Goal: Information Seeking & Learning: Learn about a topic

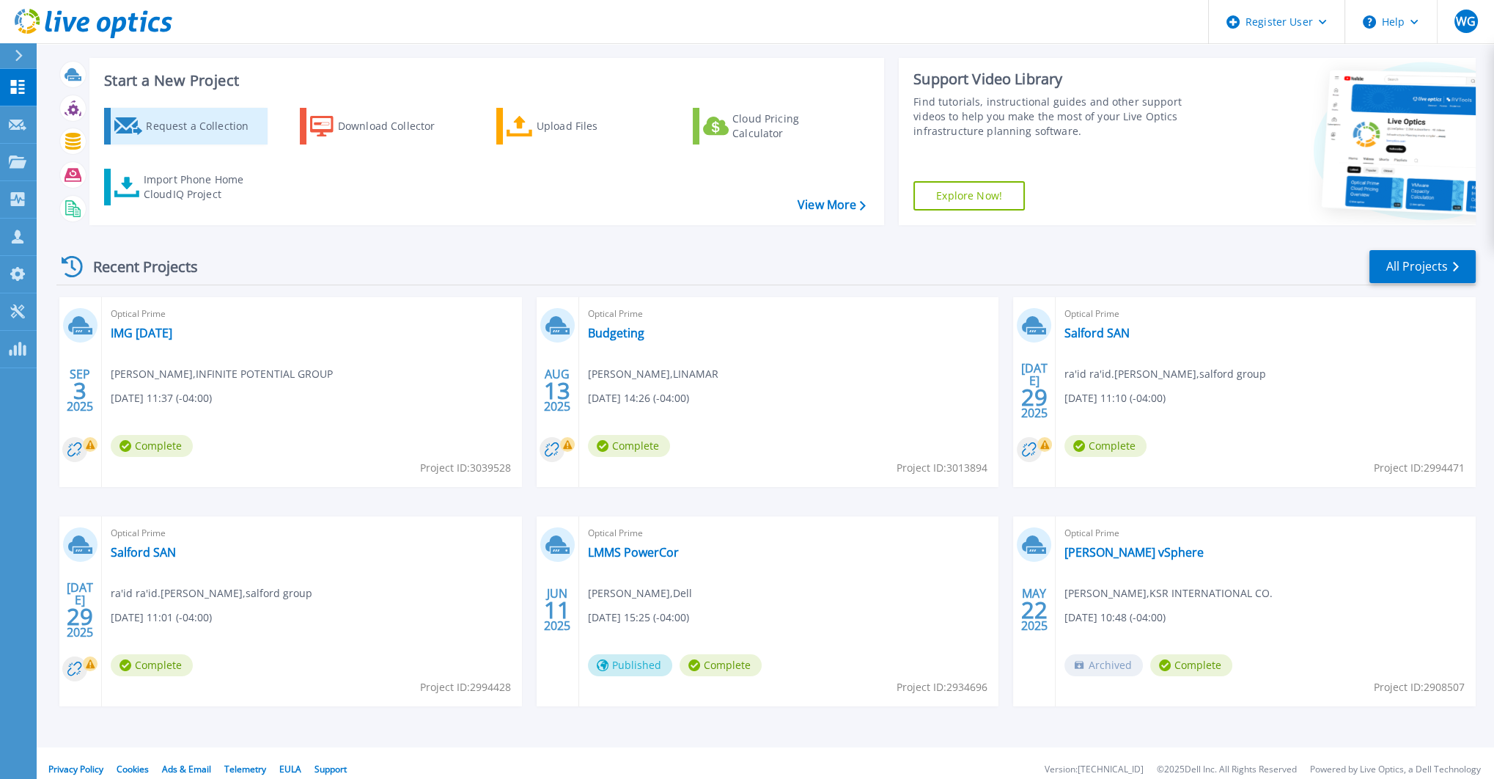
scroll to position [33, 0]
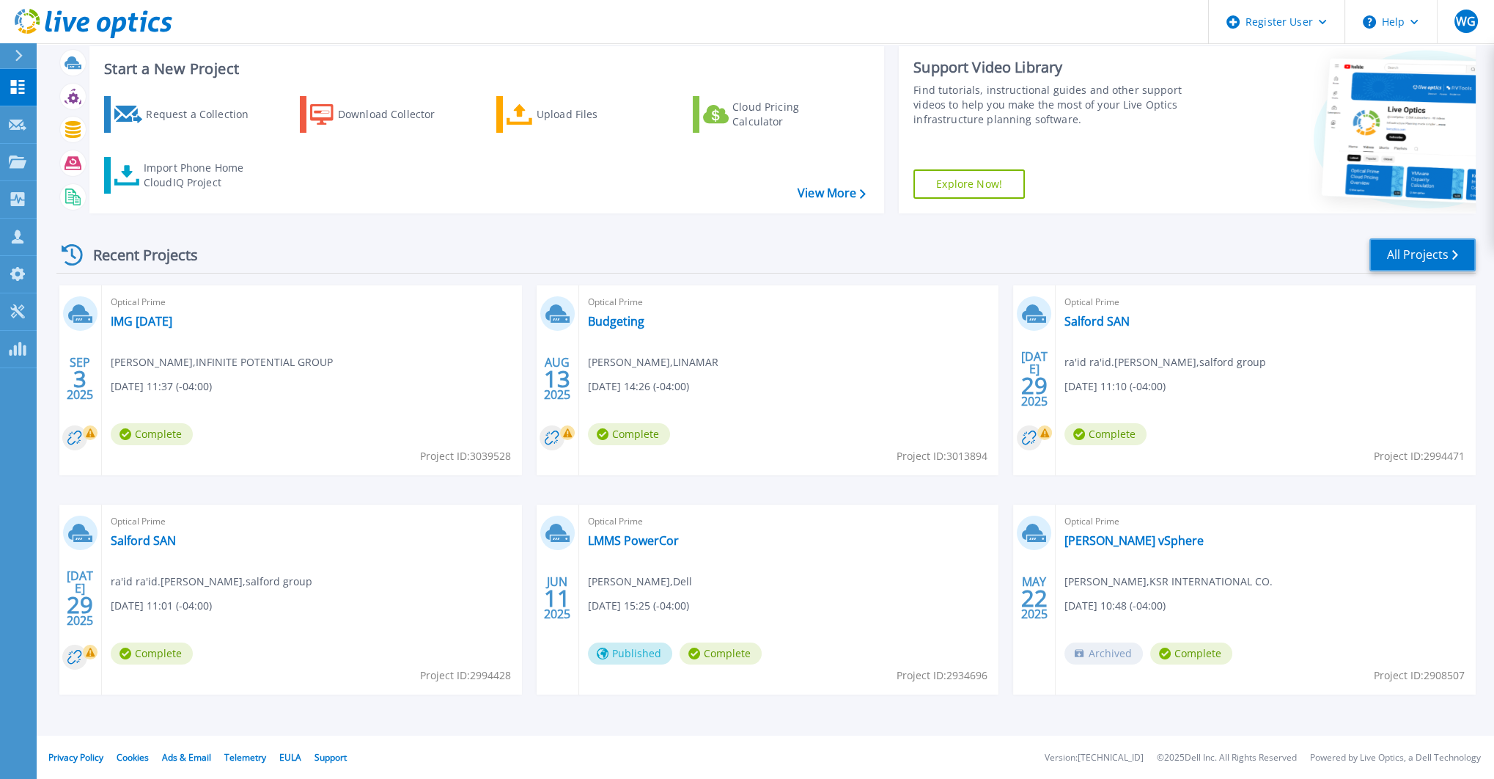
click at [1396, 257] on link "All Projects" at bounding box center [1423, 254] width 106 height 33
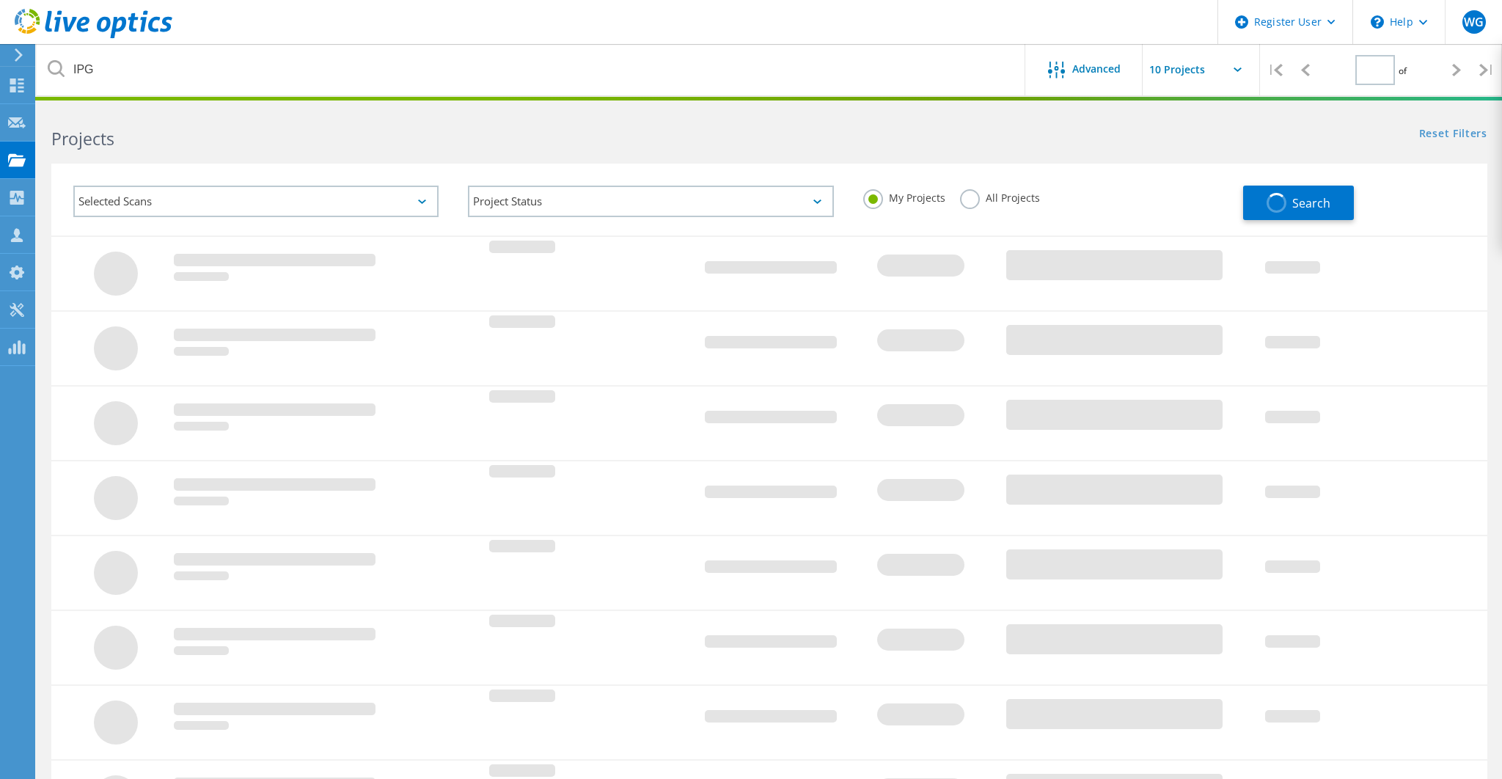
type input "1"
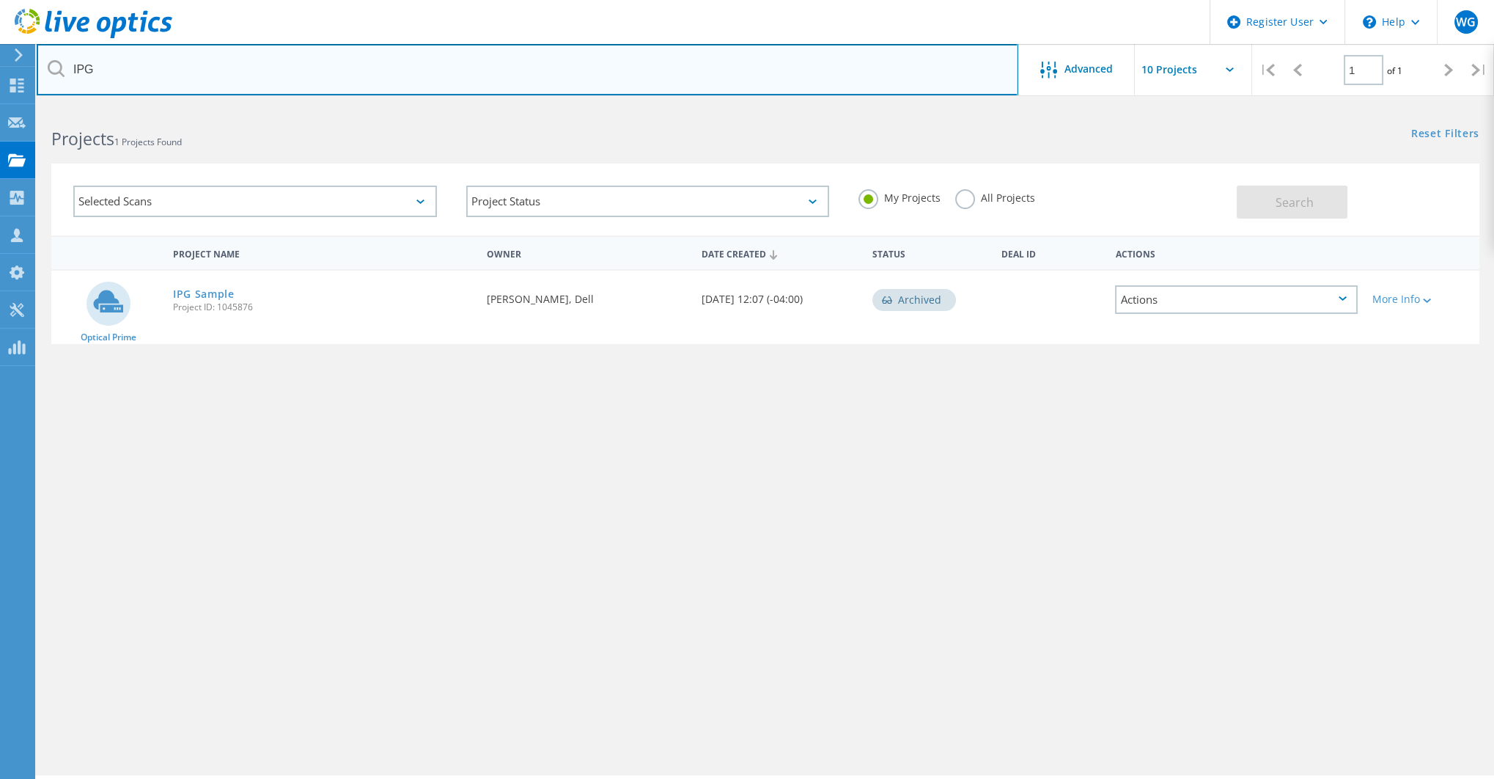
drag, startPoint x: 107, startPoint y: 67, endPoint x: 47, endPoint y: 77, distance: 61.0
click at [48, 77] on input "IPG" at bounding box center [528, 69] width 982 height 51
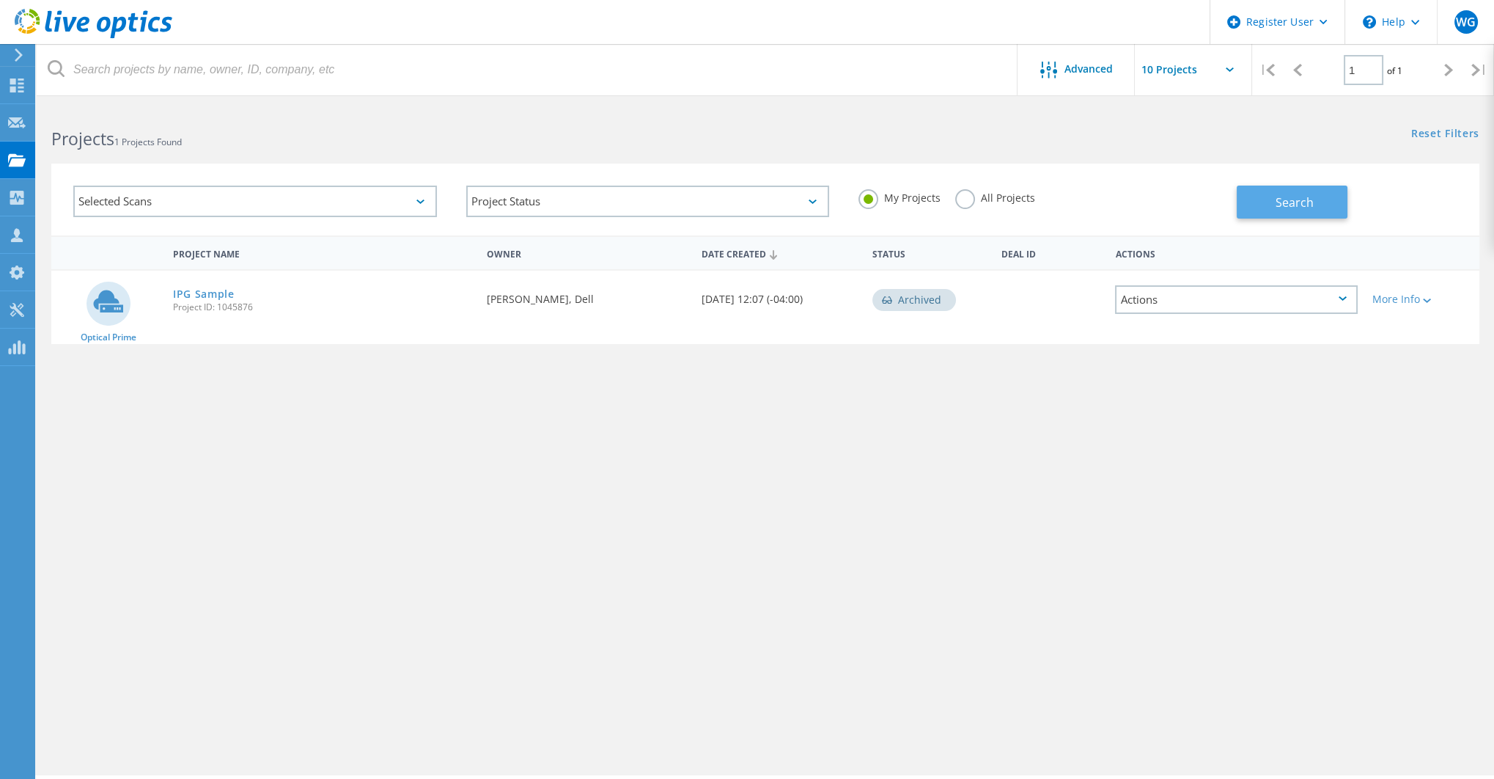
click at [1271, 212] on button "Search" at bounding box center [1292, 202] width 111 height 33
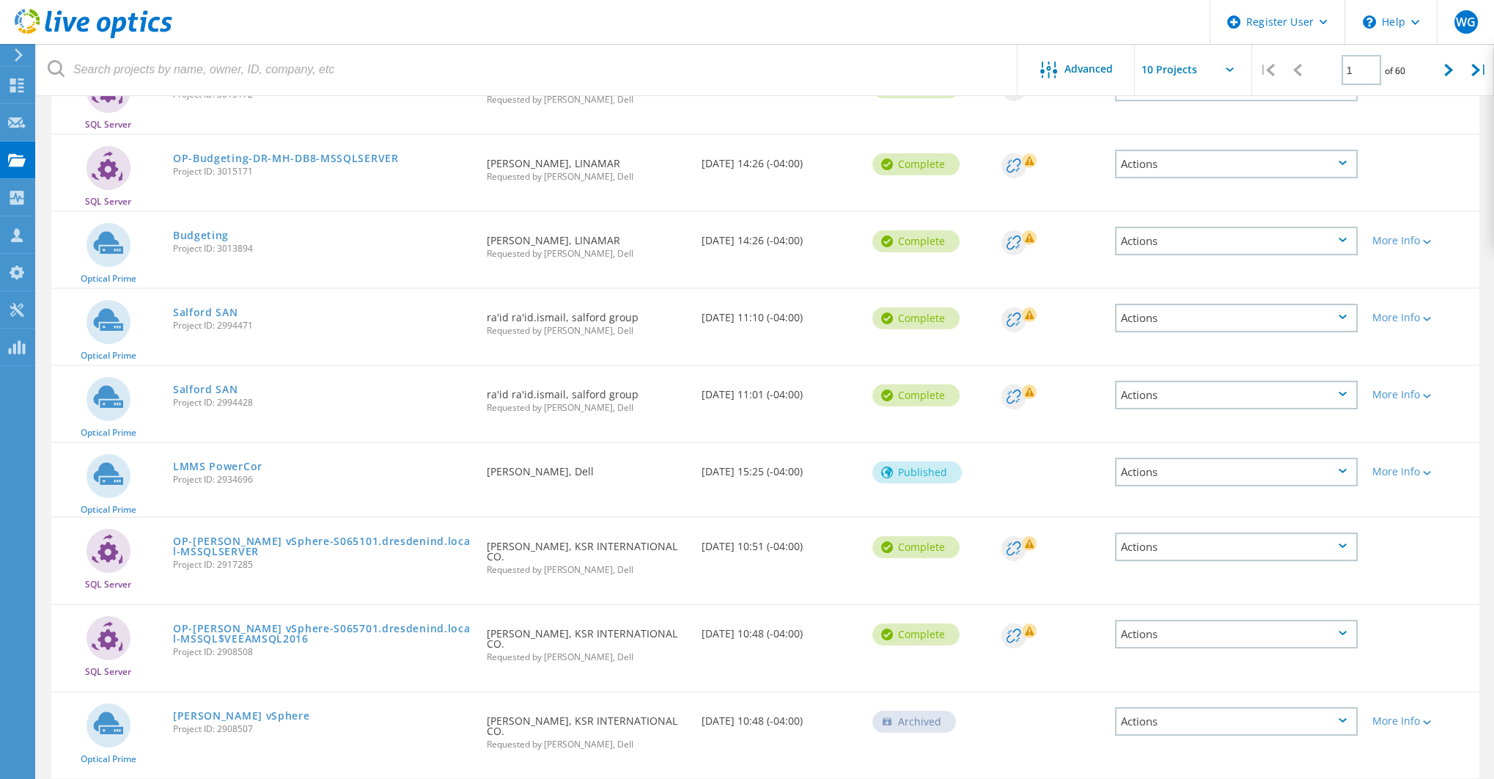
scroll to position [313, 0]
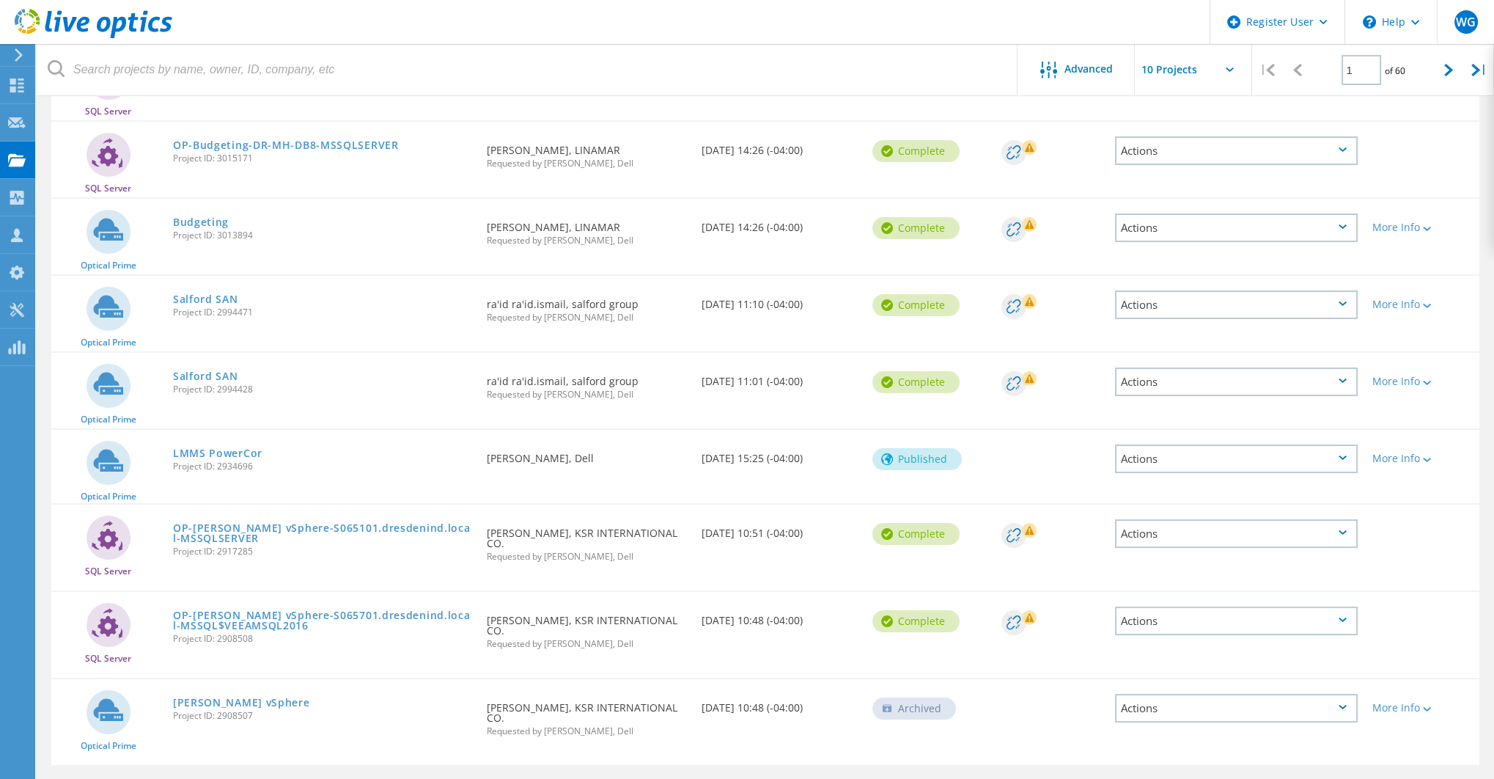
click at [1216, 65] on input "text" at bounding box center [1208, 69] width 147 height 51
click at [1200, 179] on div "Show 40 Projects" at bounding box center [1208, 181] width 145 height 24
type input "Show 40 Projects"
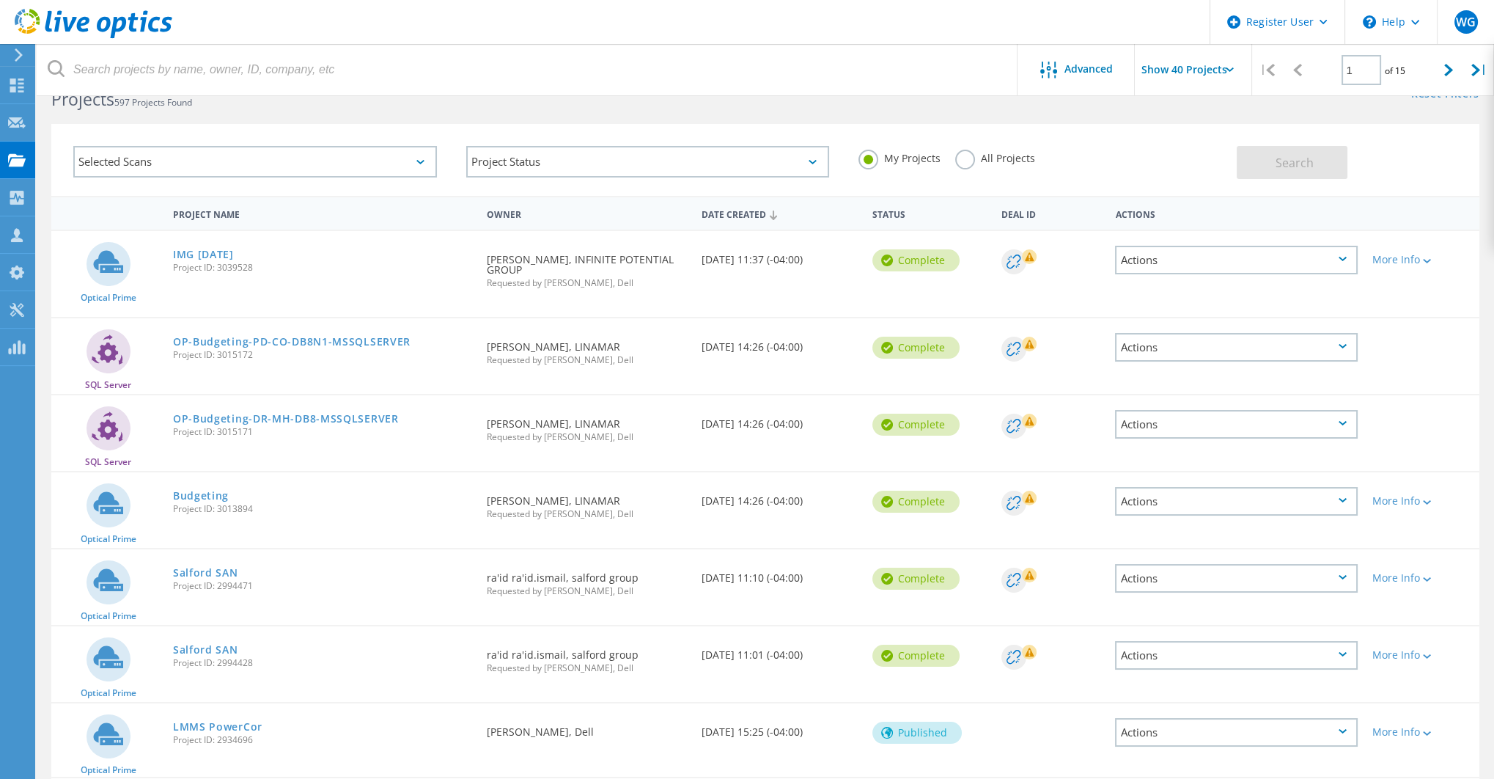
scroll to position [0, 0]
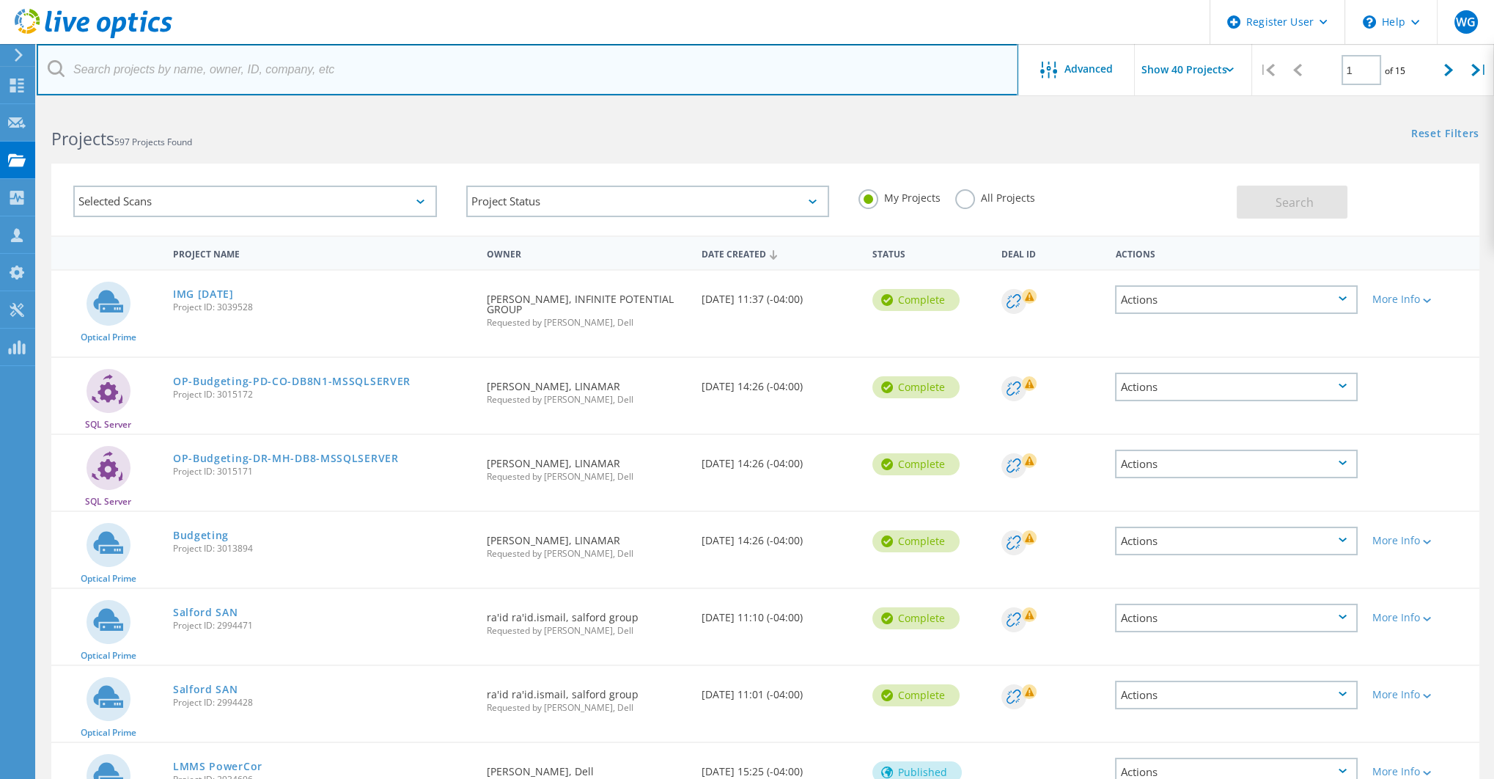
click at [383, 78] on input "text" at bounding box center [528, 69] width 982 height 51
type input "KSR"
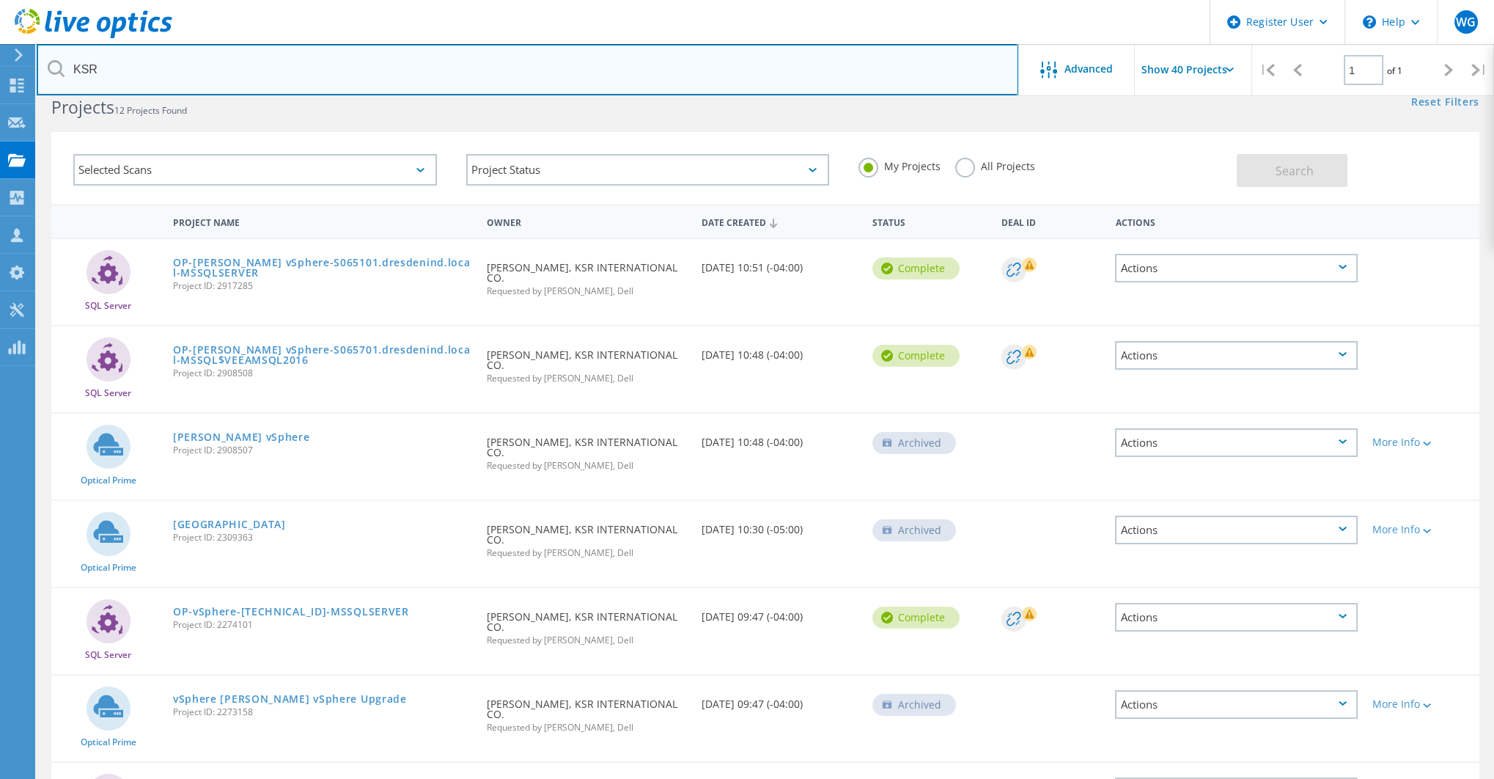
scroll to position [48, 0]
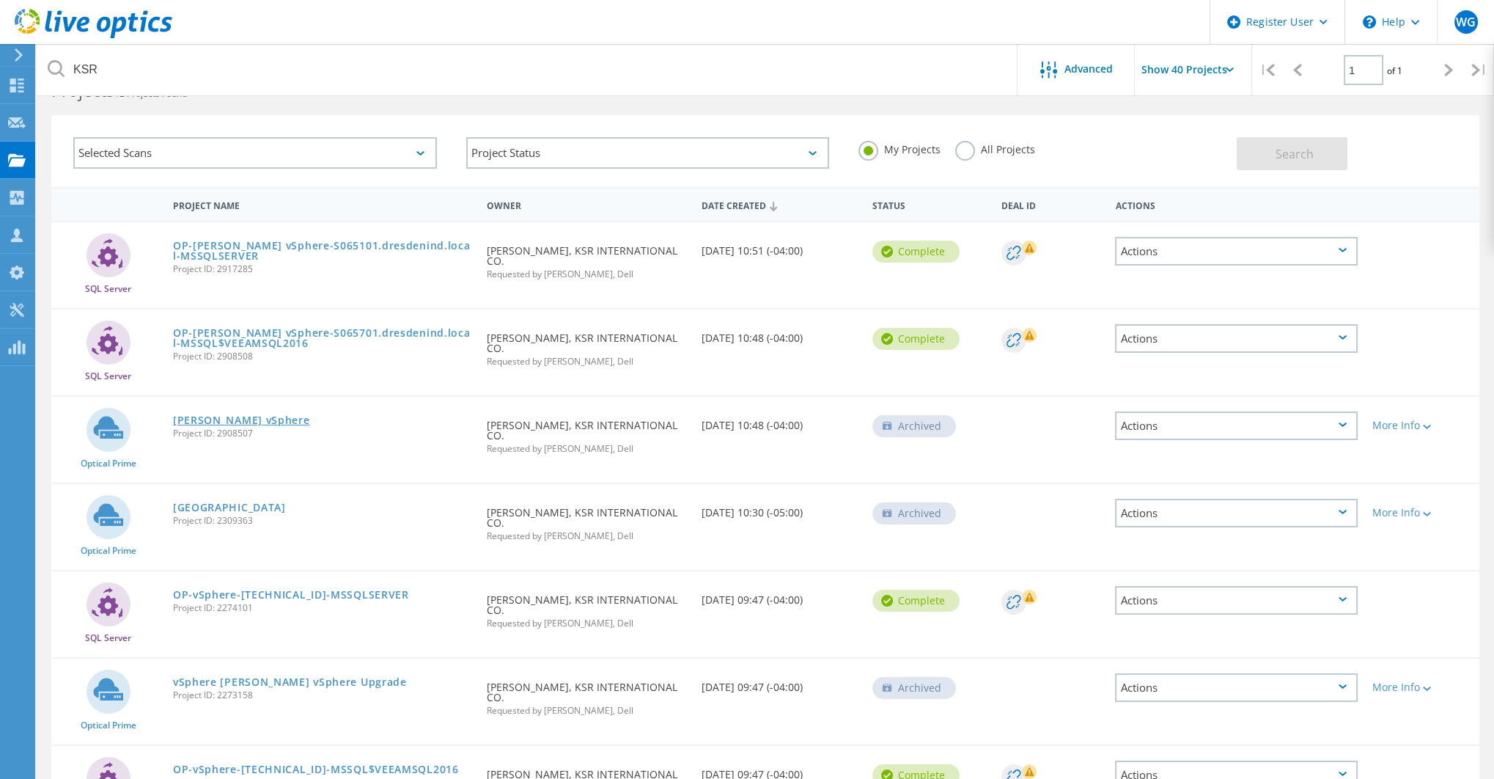
click at [201, 415] on link "Rodney vSphere" at bounding box center [241, 420] width 137 height 10
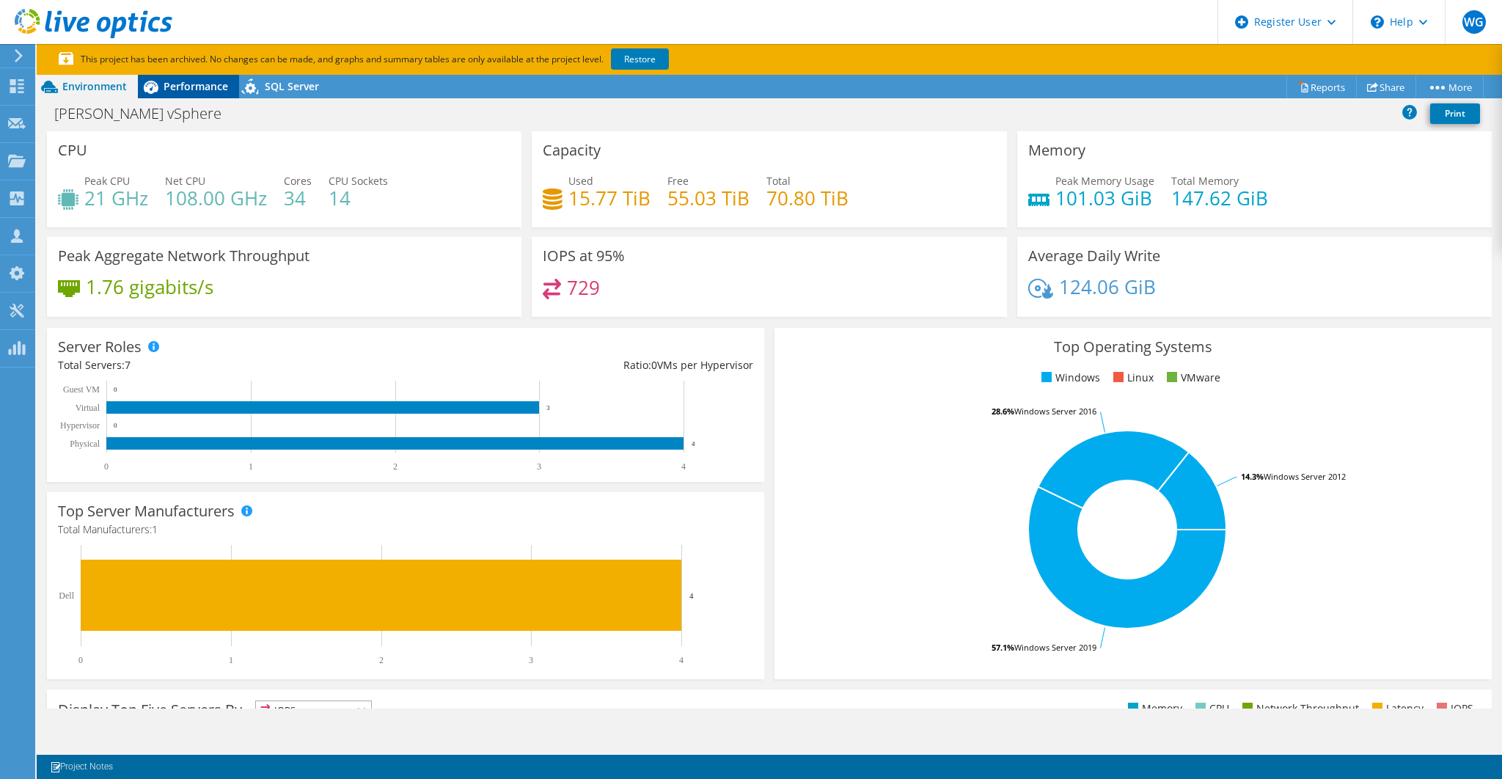
click at [200, 88] on span "Performance" at bounding box center [196, 86] width 65 height 14
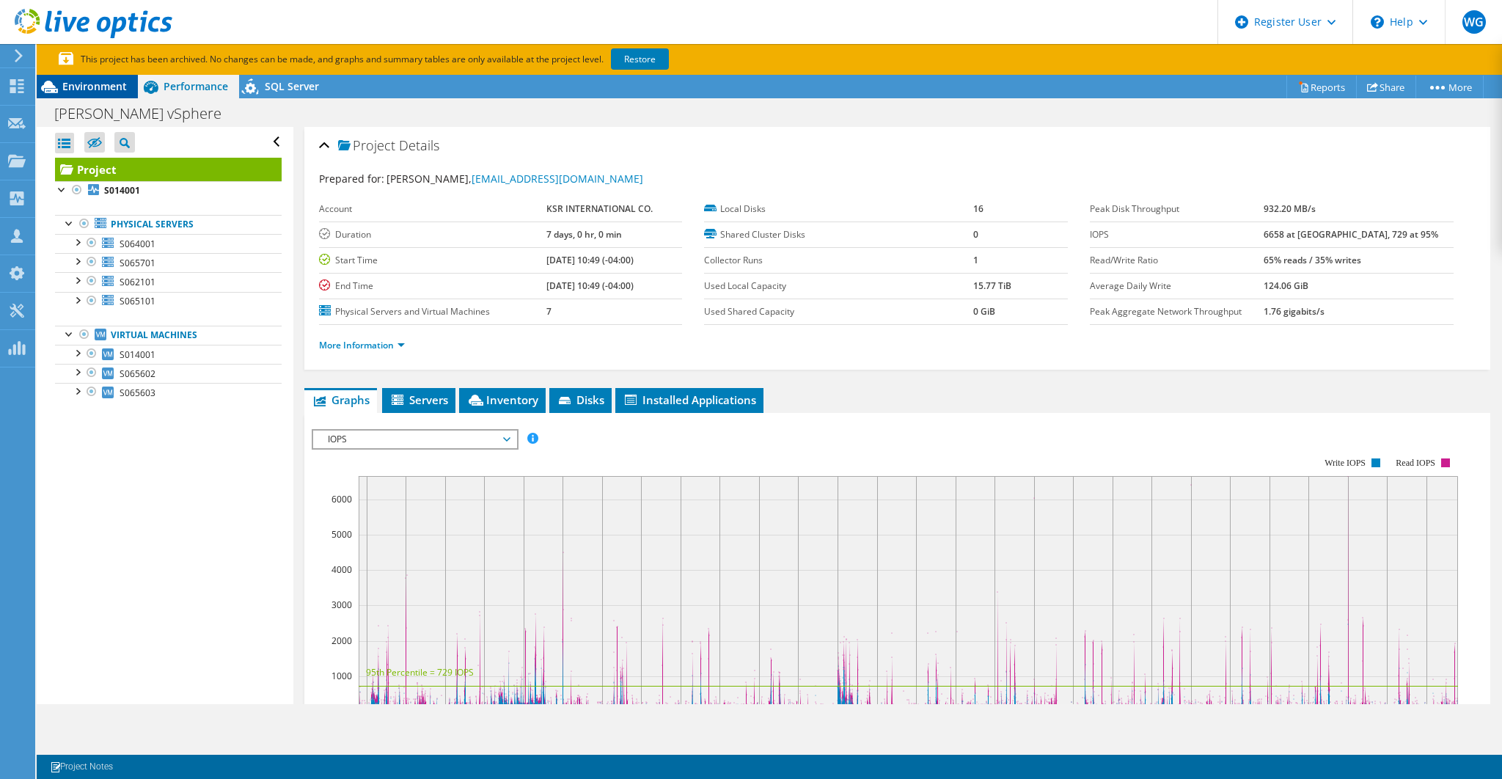
click at [114, 88] on span "Environment" at bounding box center [94, 86] width 65 height 14
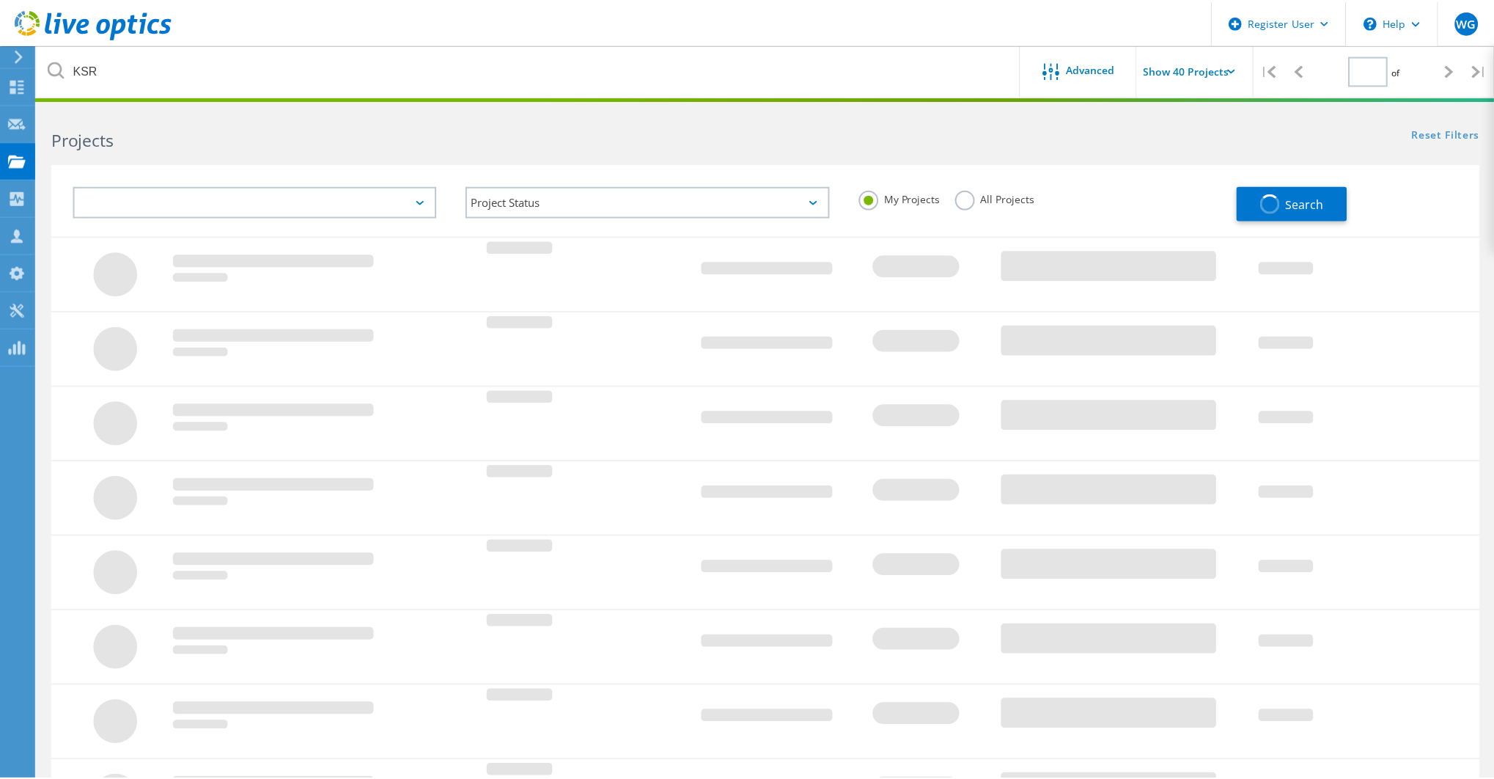
scroll to position [48, 0]
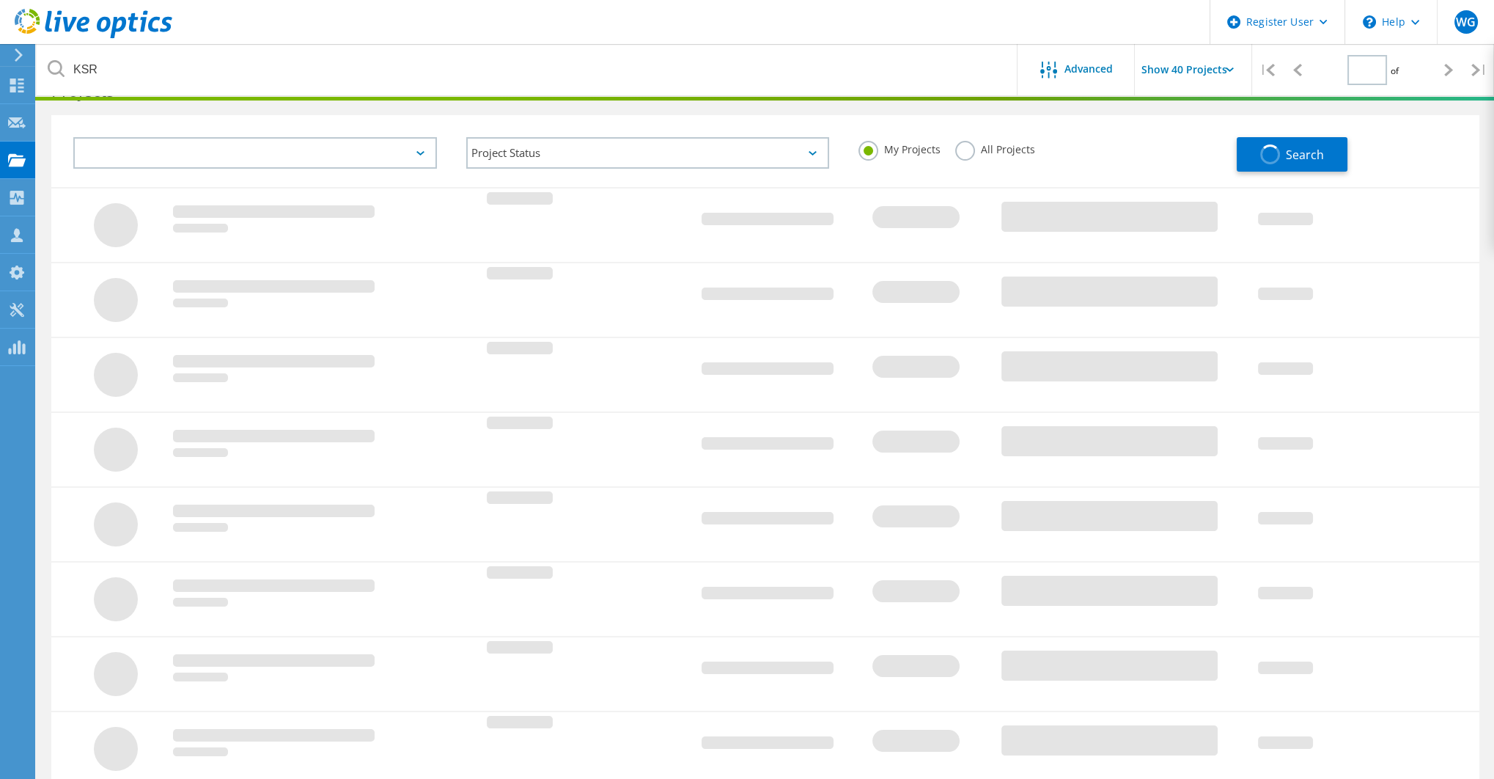
type input "1"
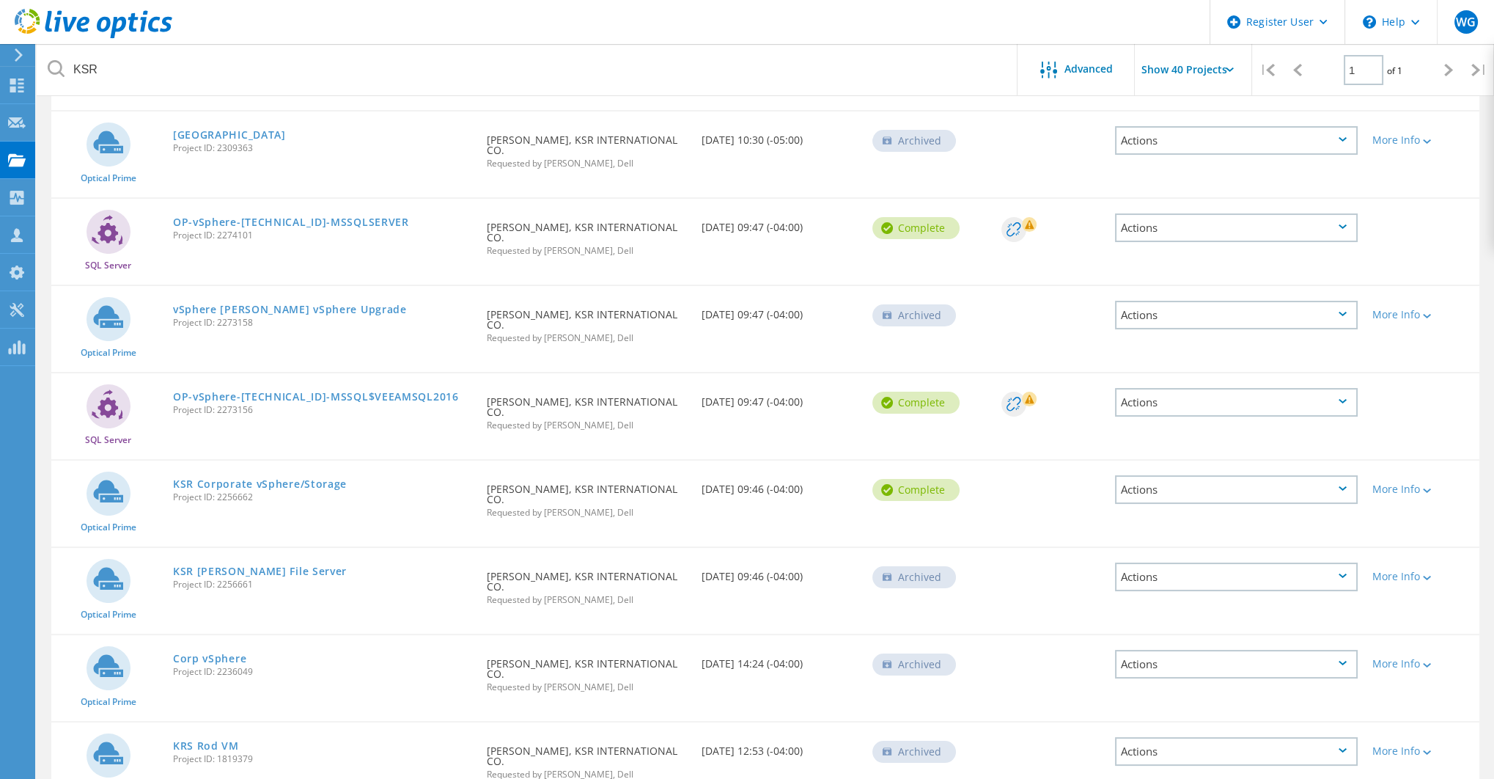
scroll to position [440, 0]
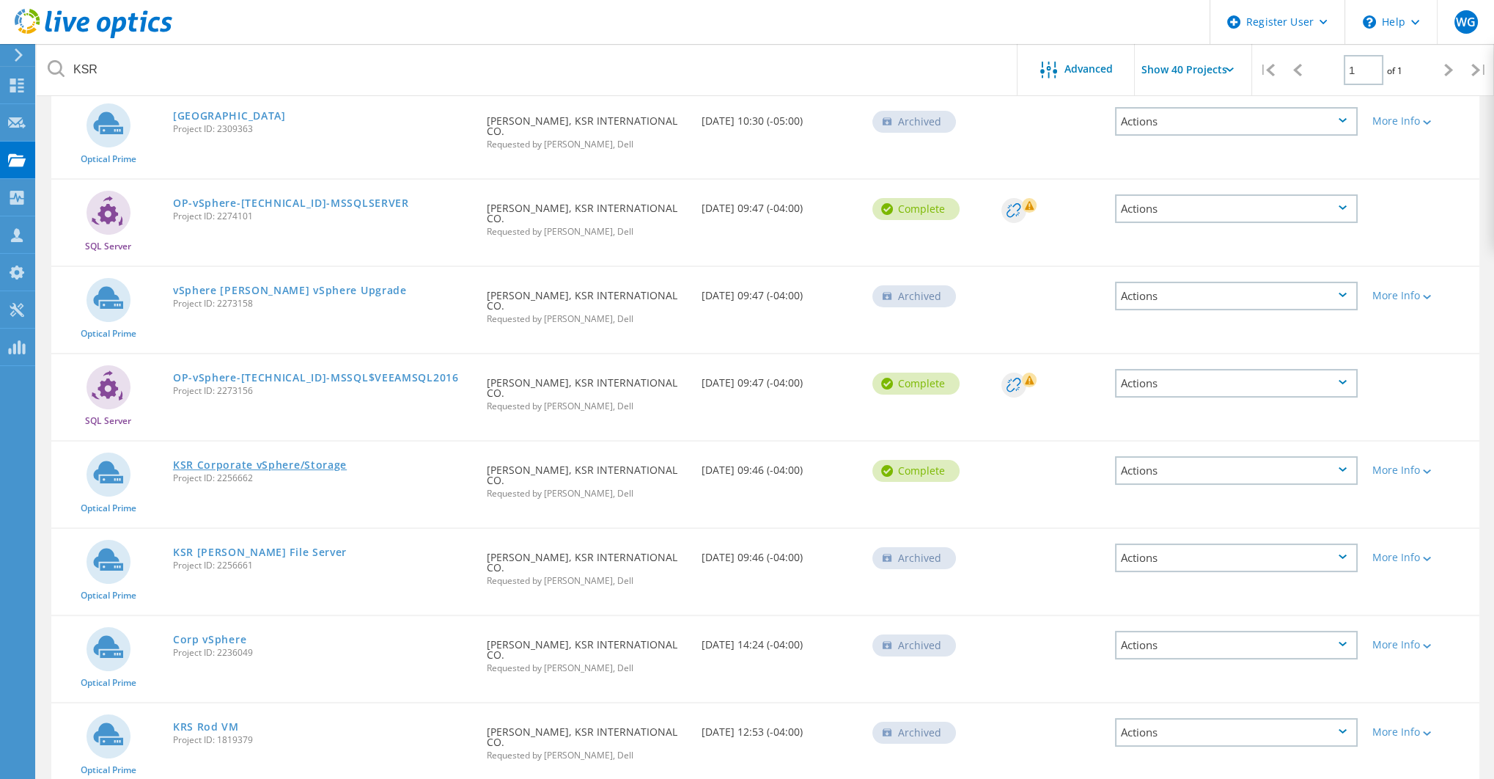
click at [259, 460] on link "KSR Corporate vSphere/Storage" at bounding box center [260, 465] width 174 height 10
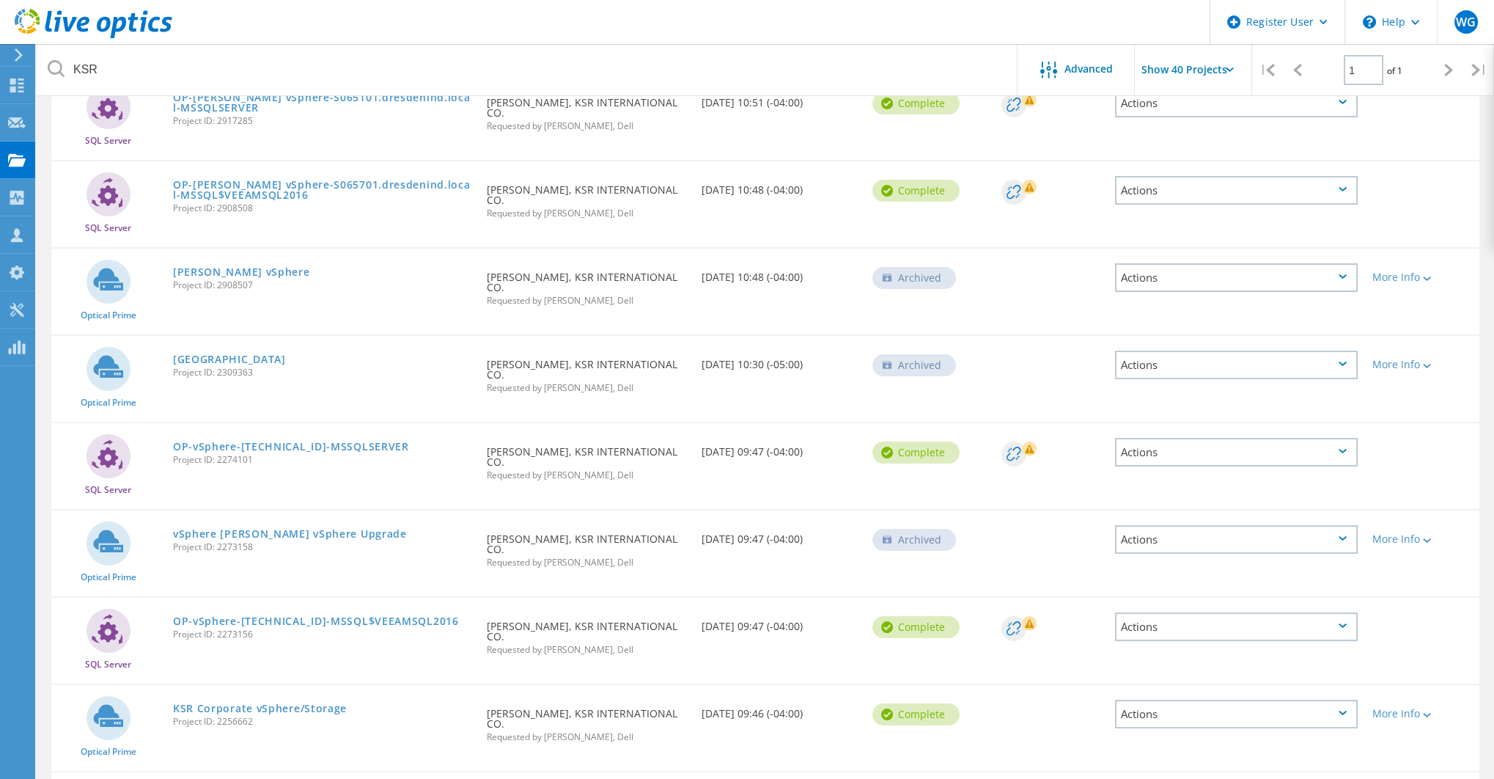
scroll to position [195, 0]
click at [209, 268] on link "[PERSON_NAME] vSphere" at bounding box center [241, 273] width 137 height 10
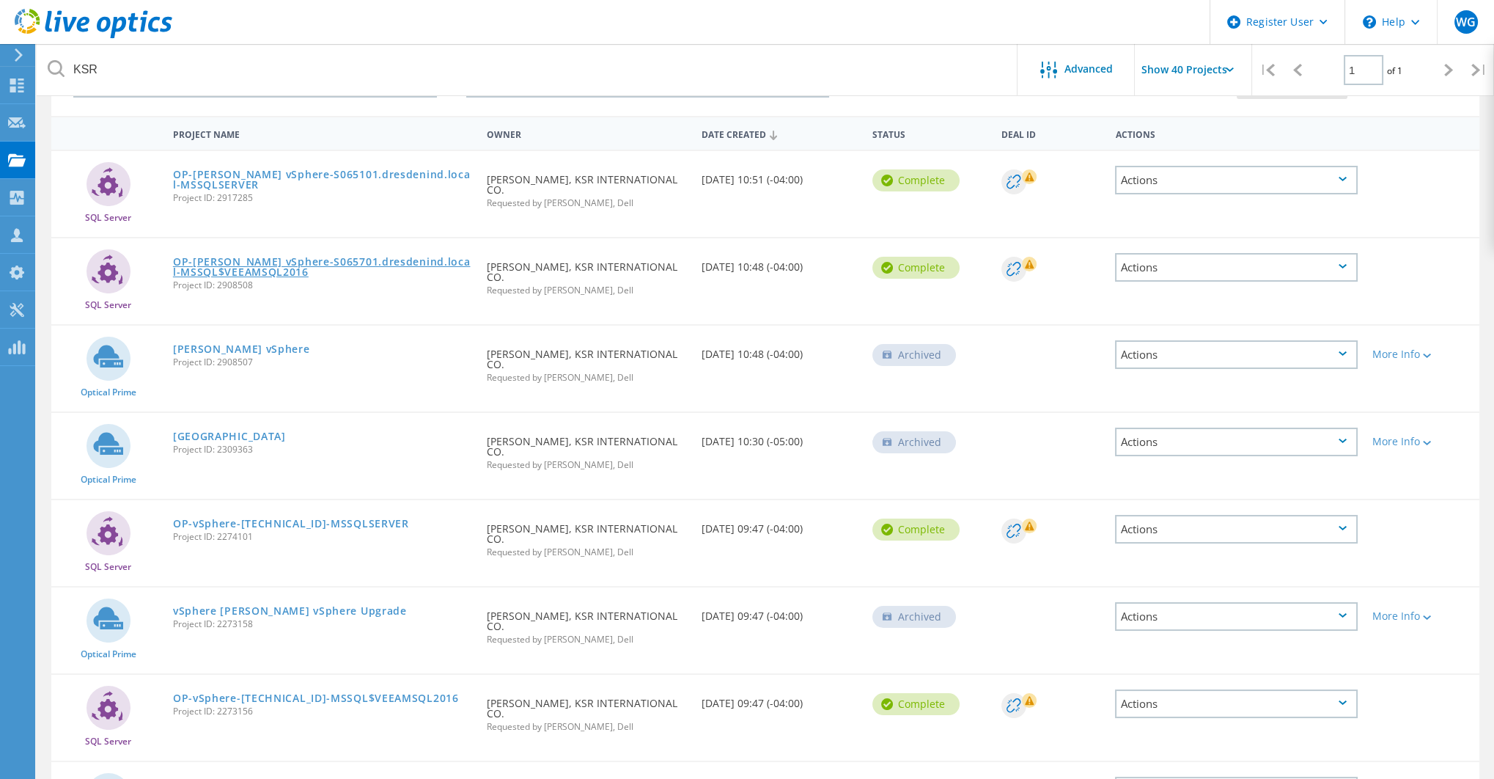
scroll to position [0, 0]
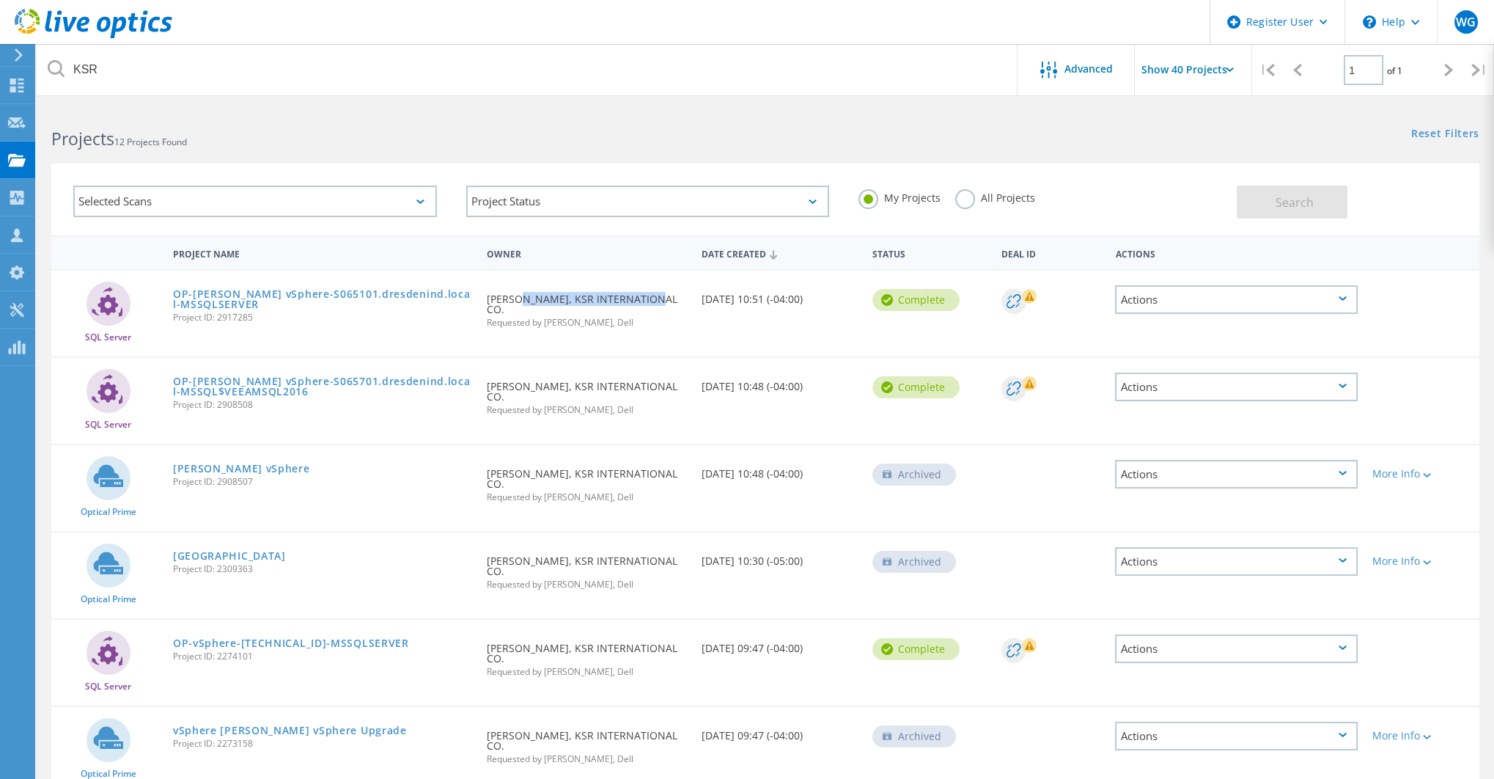
drag, startPoint x: 516, startPoint y: 298, endPoint x: 641, endPoint y: 301, distance: 124.7
click at [641, 301] on div "Requested By Roland Luckas, KSR INTERNATIONAL CO. Requested by Wayne Gairy, Dell" at bounding box center [587, 306] width 214 height 71
click at [566, 298] on div "Requested By Roland Luckas, KSR INTERNATIONAL CO. Requested by Wayne Gairy, Dell" at bounding box center [587, 306] width 214 height 71
drag, startPoint x: 625, startPoint y: 315, endPoint x: 544, endPoint y: 313, distance: 81.4
click at [544, 318] on span "Requested by Wayne Gairy, Dell" at bounding box center [586, 322] width 199 height 9
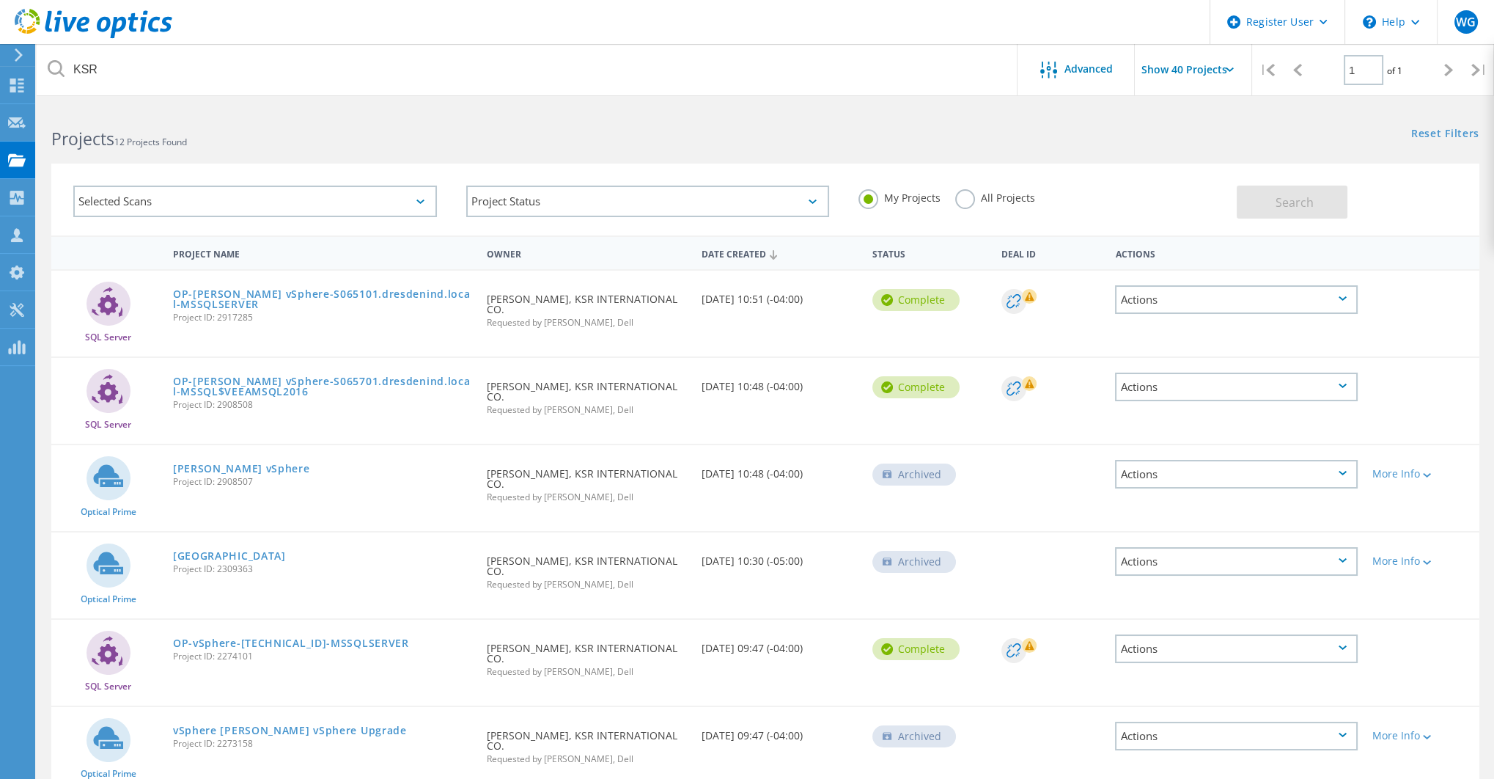
click at [683, 295] on div "Requested By Roland Luckas, KSR INTERNATIONAL CO. Requested by Wayne Gairy, Dell" at bounding box center [587, 306] width 214 height 71
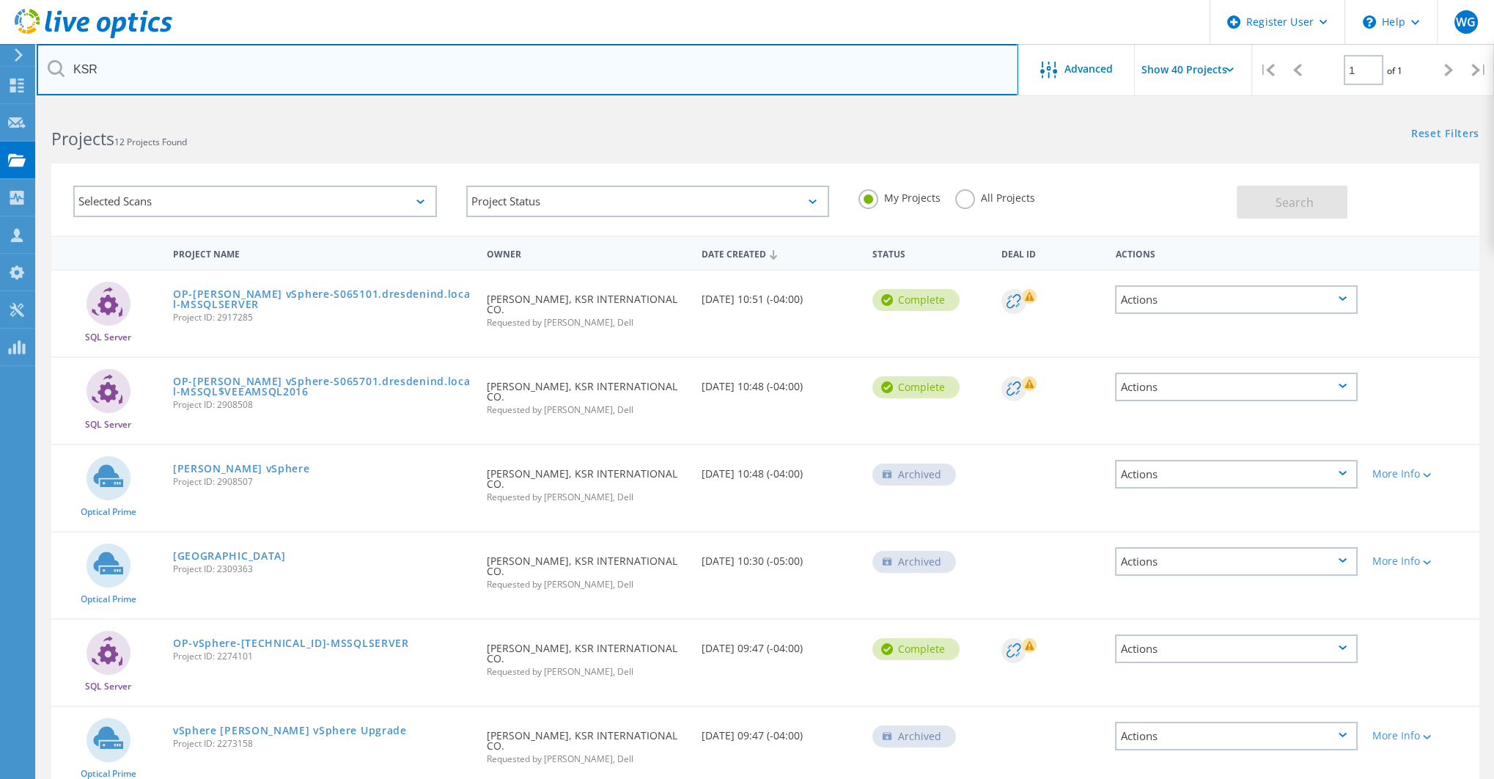
click at [89, 67] on input "KSR" at bounding box center [528, 69] width 982 height 51
paste input "Skyjack"
type input "Skyjack"
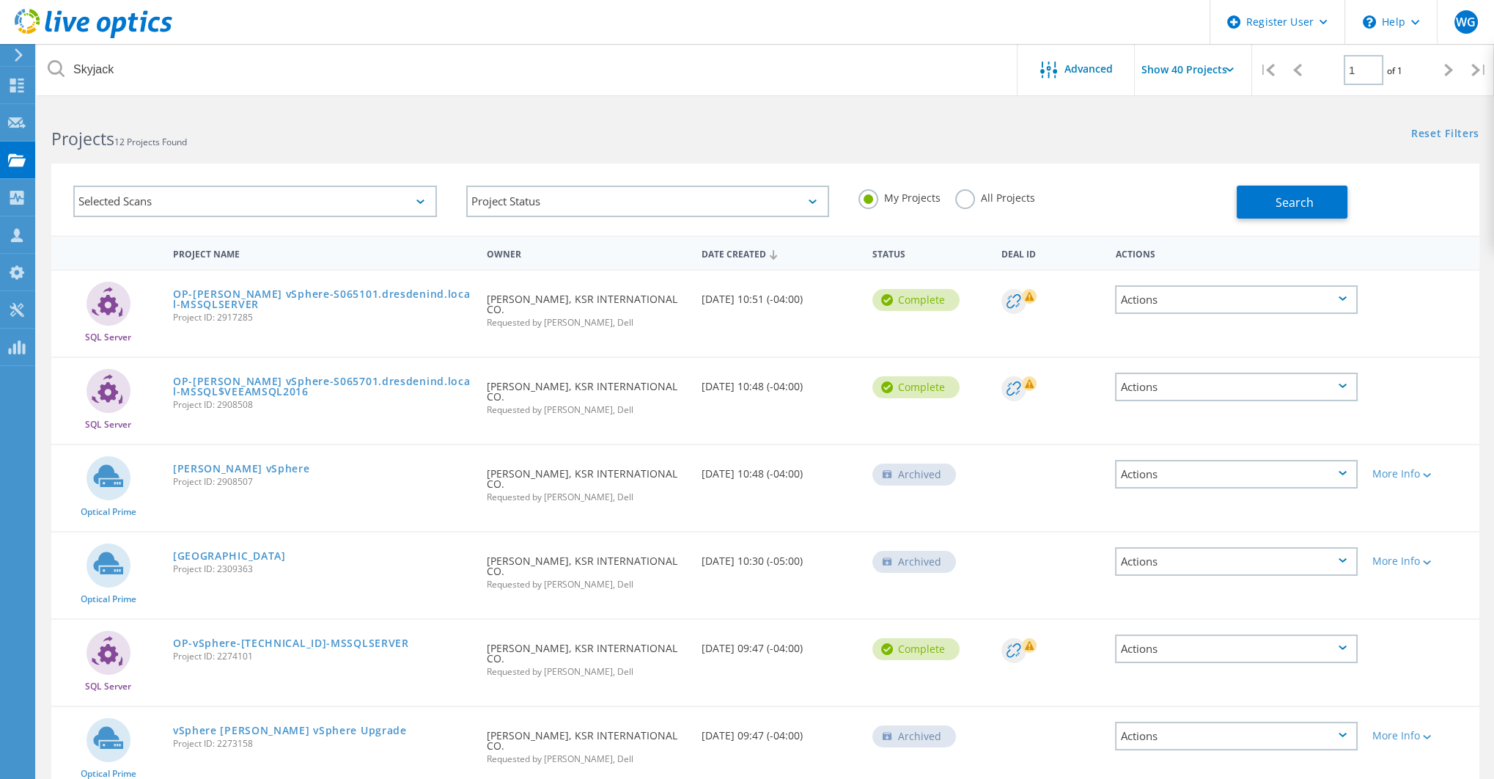
drag, startPoint x: 964, startPoint y: 201, endPoint x: 1083, endPoint y: 205, distance: 118.8
click at [966, 200] on label "All Projects" at bounding box center [995, 196] width 80 height 14
click at [0, 0] on input "All Projects" at bounding box center [0, 0] width 0 height 0
click at [1265, 211] on button "Search" at bounding box center [1292, 202] width 111 height 33
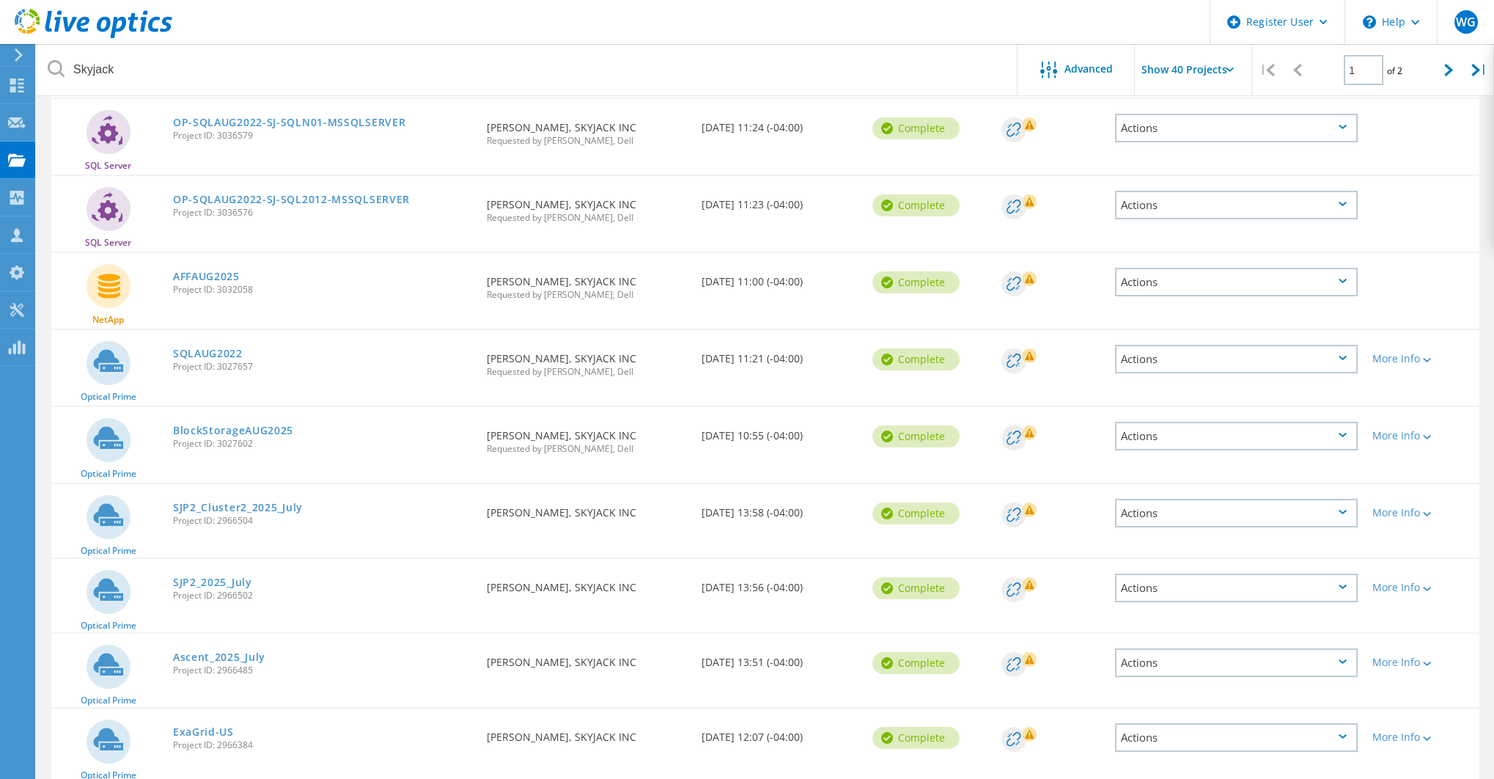
scroll to position [342, 0]
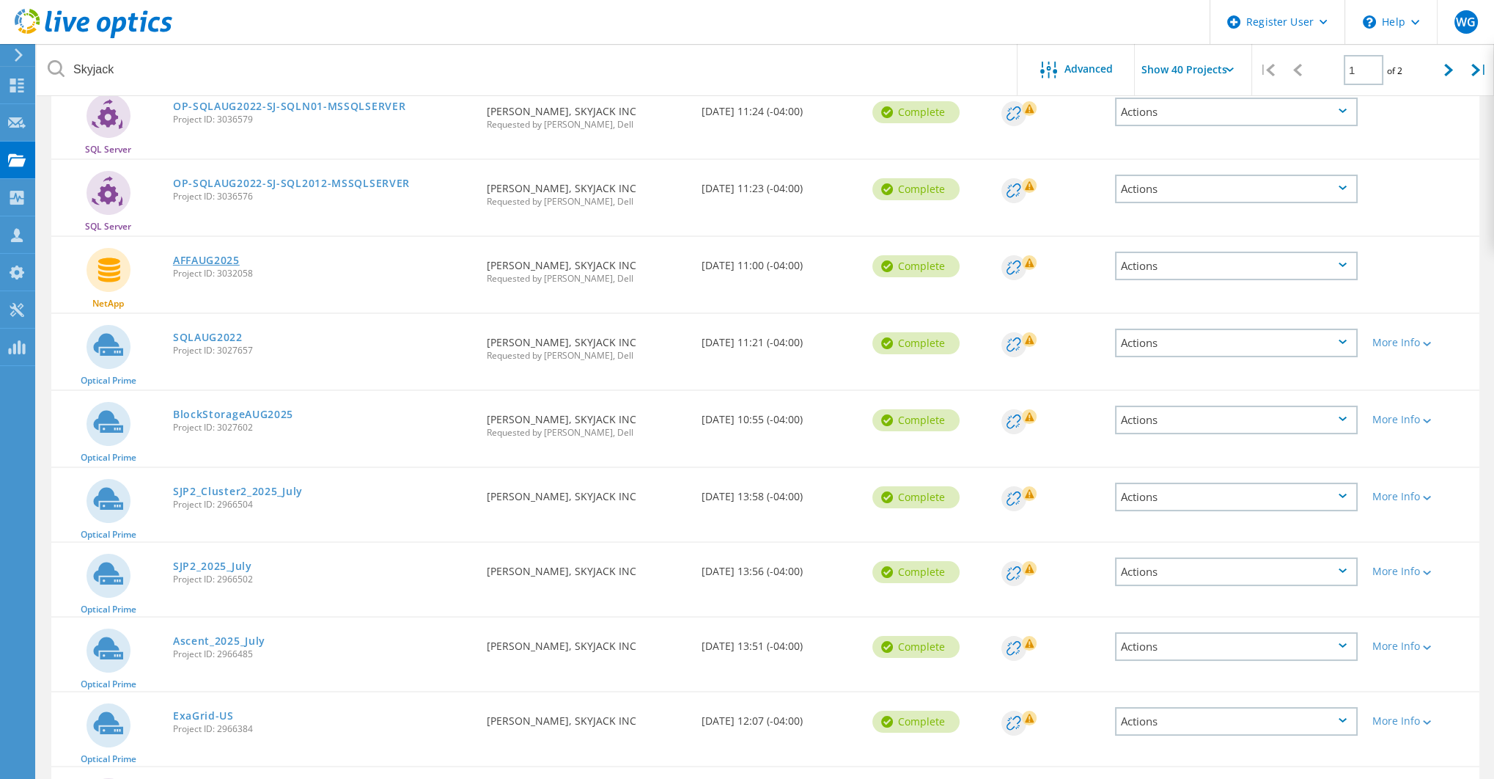
click at [210, 255] on link "AFFAUG2025" at bounding box center [206, 260] width 67 height 10
click at [209, 332] on link "SQLAUG2022" at bounding box center [208, 337] width 70 height 10
click at [235, 411] on link "BlockStorageAUG2025" at bounding box center [233, 414] width 120 height 10
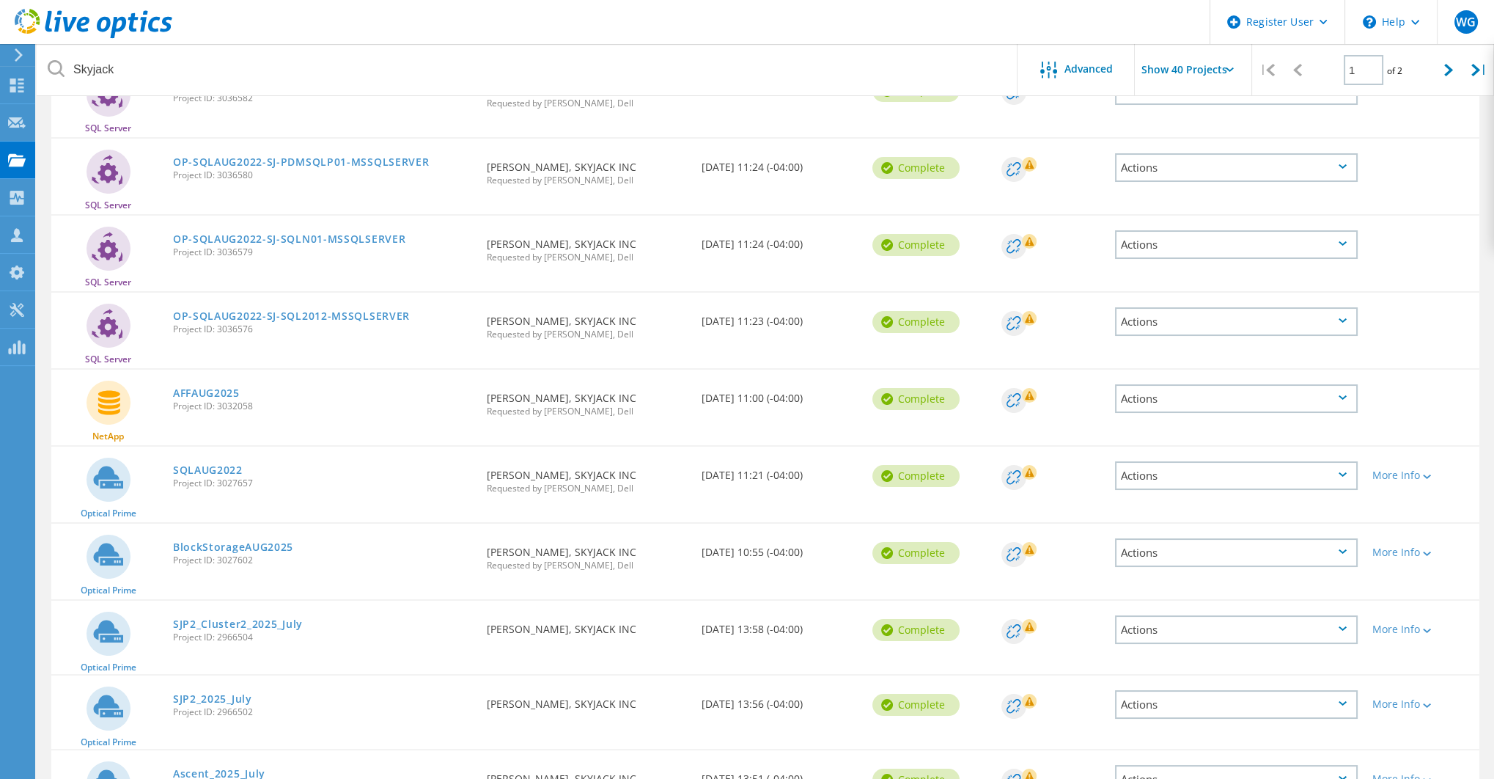
scroll to position [195, 0]
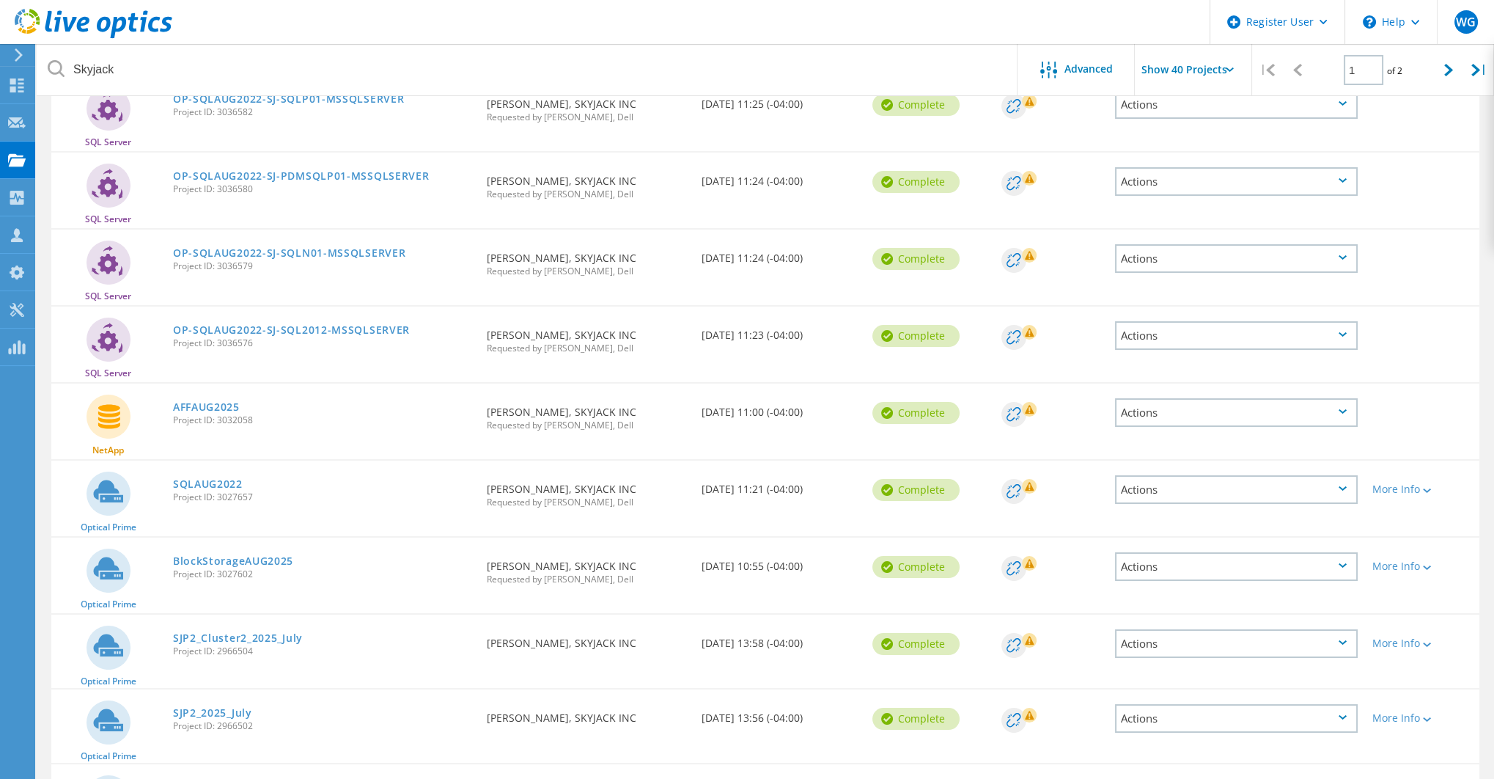
drag, startPoint x: 1302, startPoint y: 0, endPoint x: 1109, endPoint y: 10, distance: 193.8
click at [1109, 10] on header "Register User \n Help Explore Helpful Articles Contact Support WG Dell User Way…" at bounding box center [747, 22] width 1494 height 44
drag, startPoint x: 485, startPoint y: 577, endPoint x: 605, endPoint y: 580, distance: 120.3
click at [607, 581] on div "Requested By Ralph Yorke, SKYJACK INC Requested by Lamia Nodi, Dell" at bounding box center [587, 567] width 214 height 61
drag, startPoint x: 491, startPoint y: 500, endPoint x: 596, endPoint y: 510, distance: 105.4
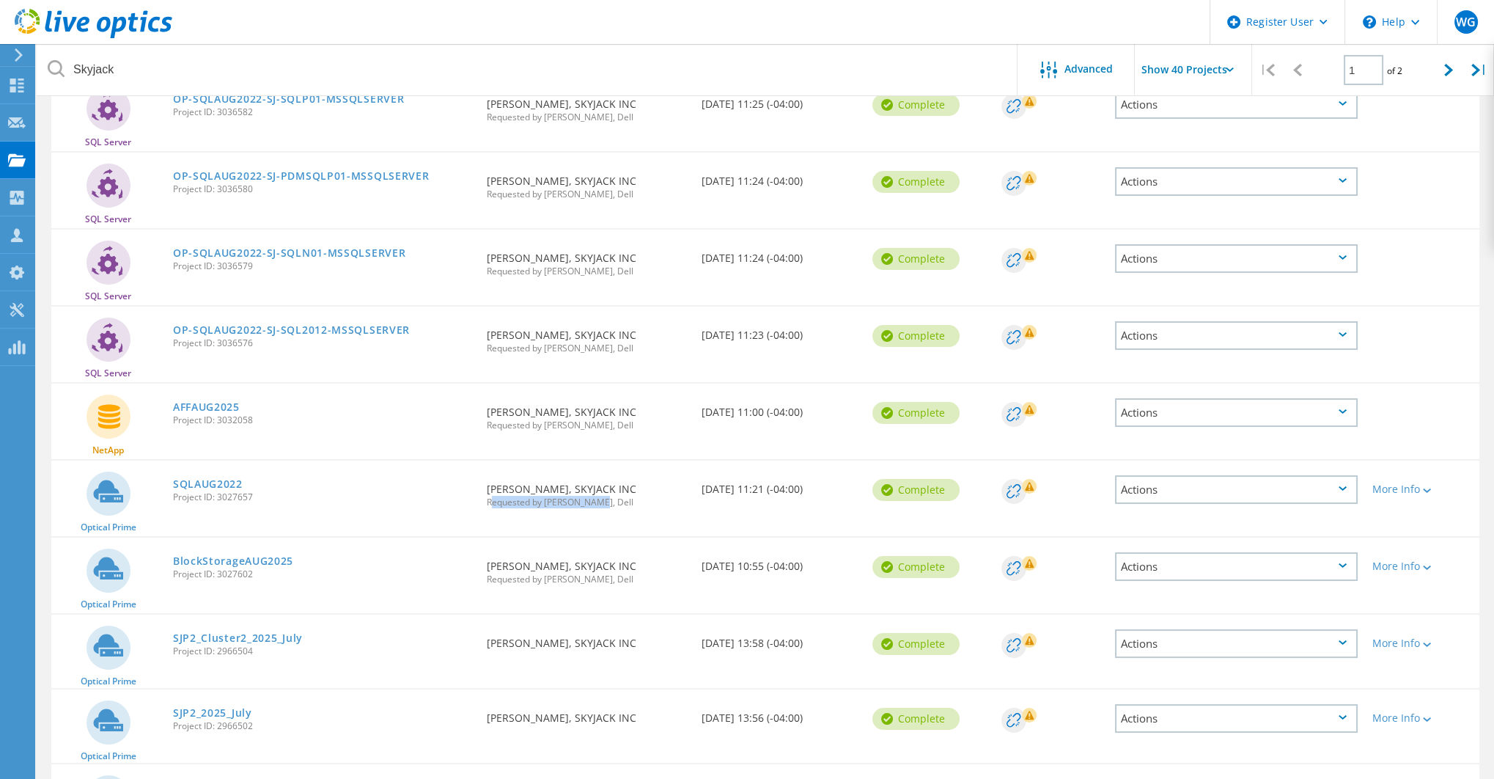
click at [596, 510] on div "Requested By Ralph Yorke, SKYJACK INC Requested by Lamia Nodi, Dell" at bounding box center [587, 490] width 214 height 61
drag, startPoint x: 488, startPoint y: 421, endPoint x: 623, endPoint y: 427, distance: 134.3
click at [623, 427] on div "Requested By Ralph Yorke, SKYJACK INC Requested by Lamia Nodi, Dell" at bounding box center [587, 413] width 214 height 61
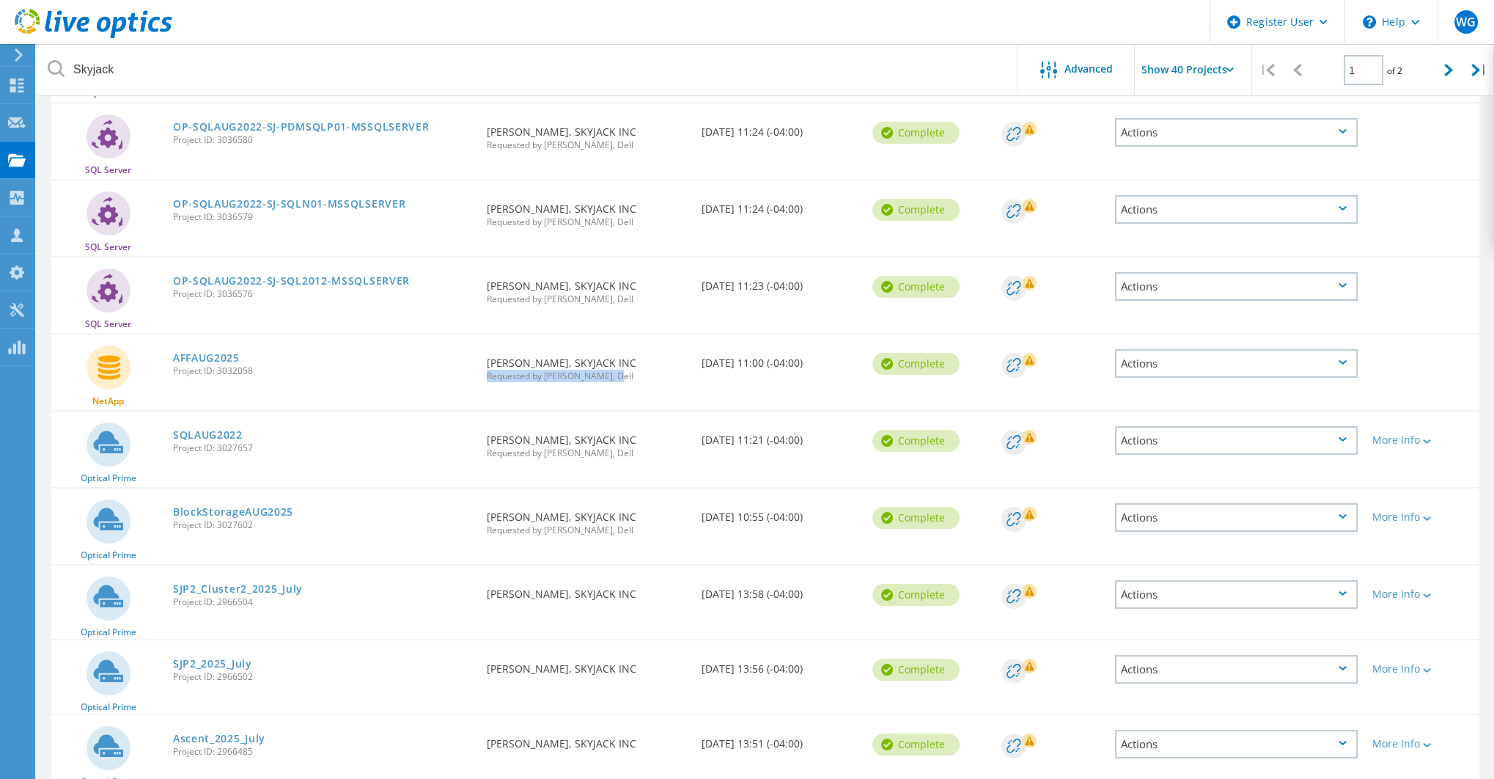
scroll to position [293, 0]
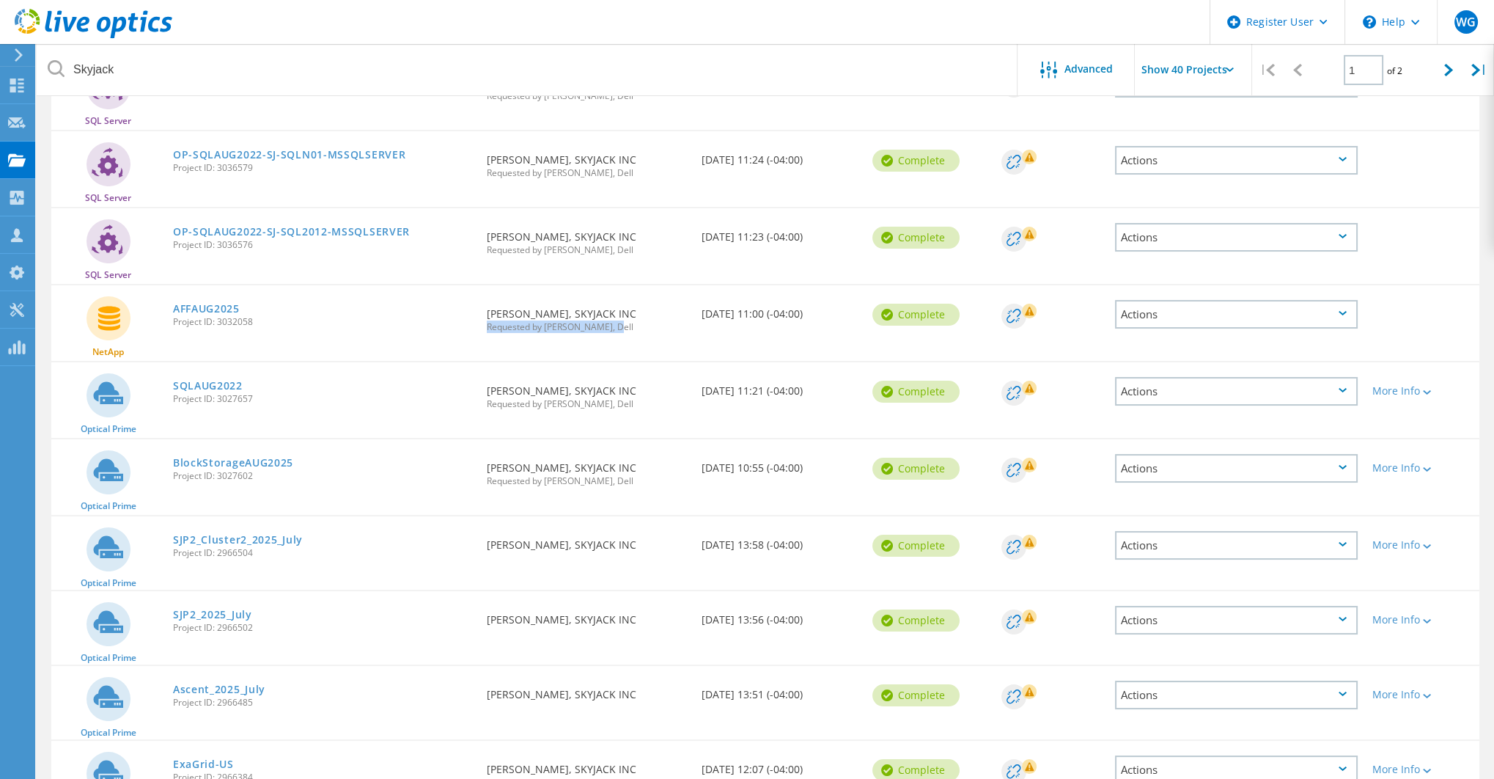
drag, startPoint x: 251, startPoint y: 382, endPoint x: 273, endPoint y: 389, distance: 23.0
click at [273, 389] on div "SQLAUG2022 Project ID: 3027657" at bounding box center [323, 390] width 315 height 56
click at [266, 403] on div "SQLAUG2022 Project ID: 3027657" at bounding box center [323, 390] width 315 height 56
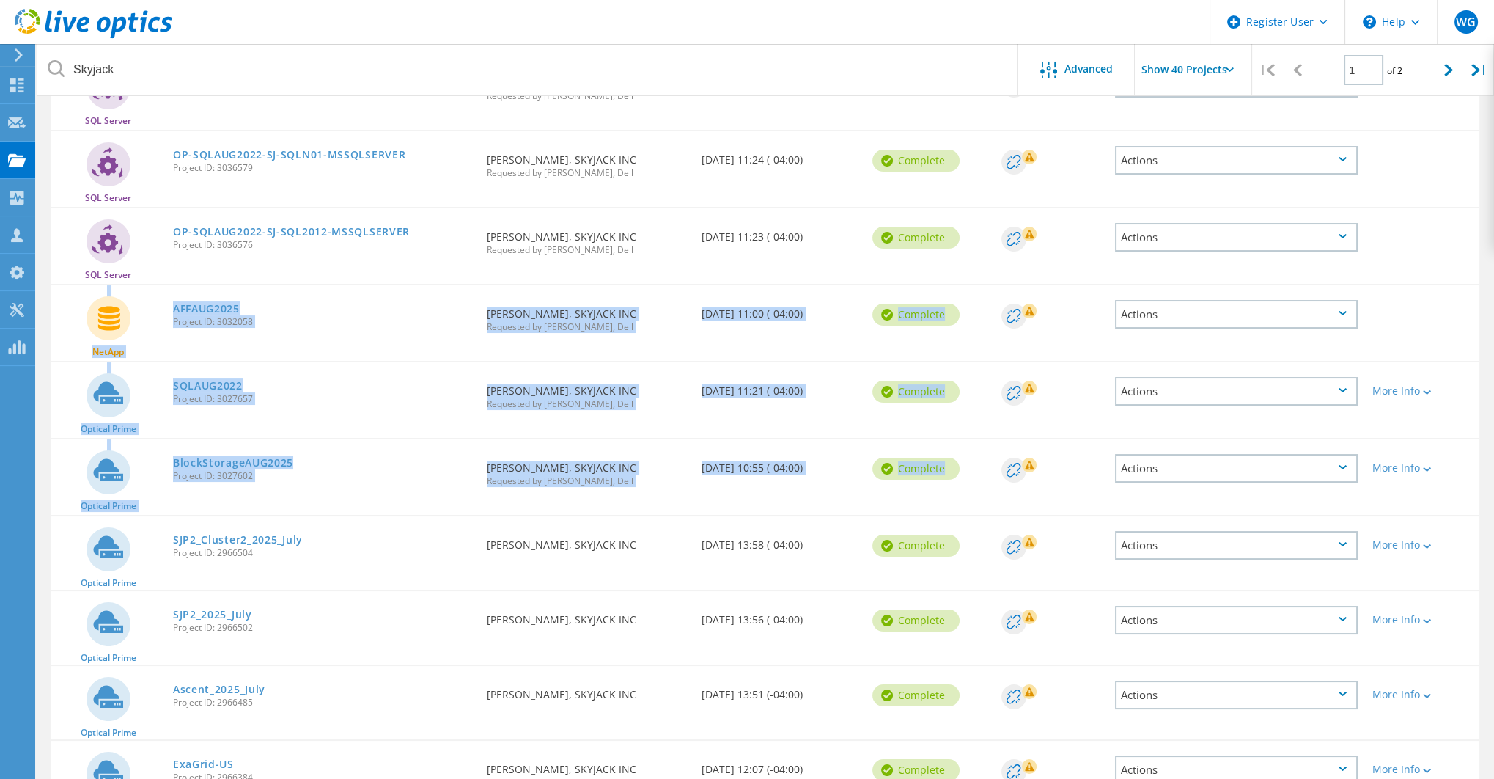
drag, startPoint x: 63, startPoint y: 309, endPoint x: 759, endPoint y: 502, distance: 722.1
click at [757, 502] on div "Optical Prime BlockStorageAUG2025 Project ID: 3027602 Requested By Ralph Yorke,…" at bounding box center [765, 477] width 1428 height 76
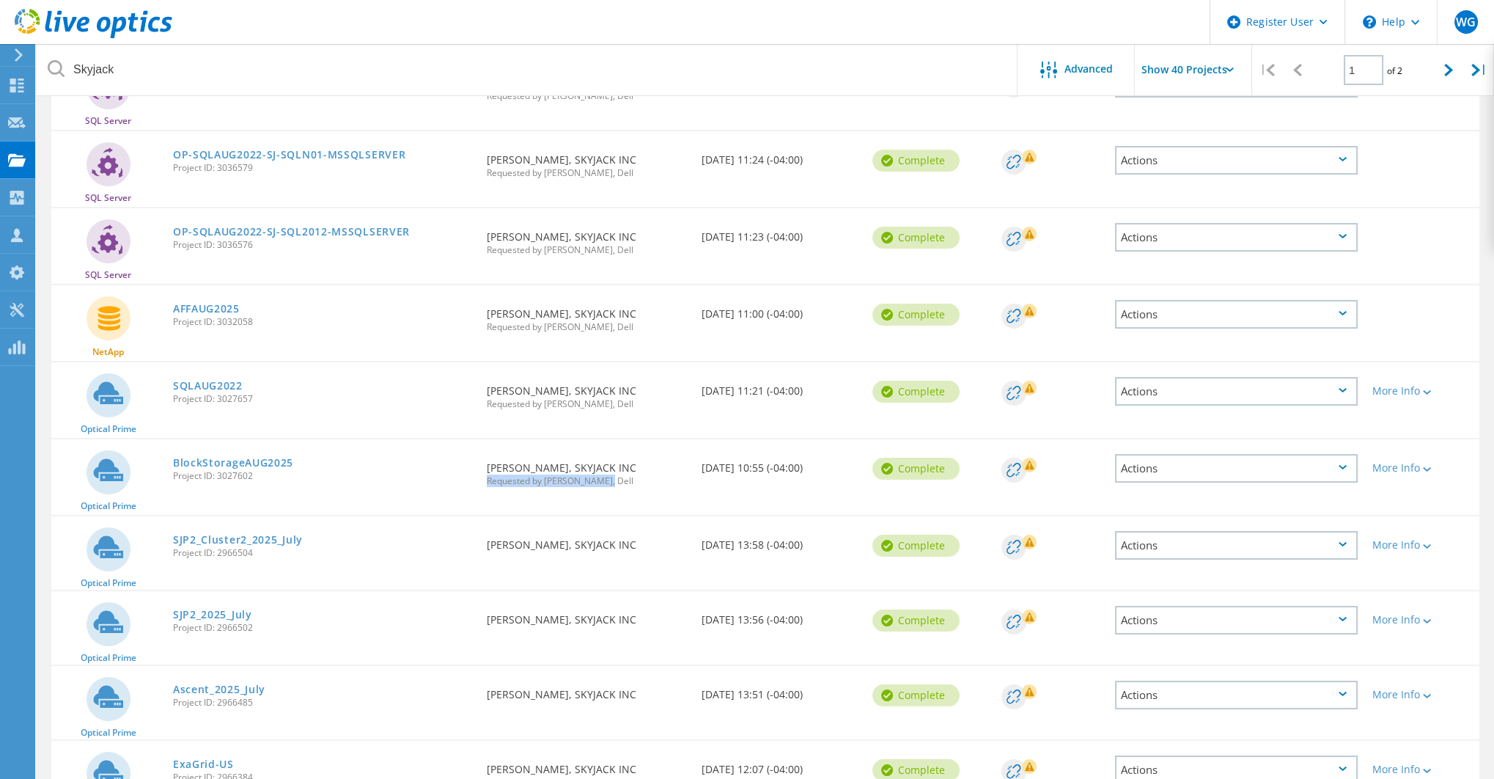
drag, startPoint x: 608, startPoint y: 479, endPoint x: 488, endPoint y: 477, distance: 120.3
click at [488, 477] on span "Requested by Lamia Nodi, Dell" at bounding box center [586, 481] width 199 height 9
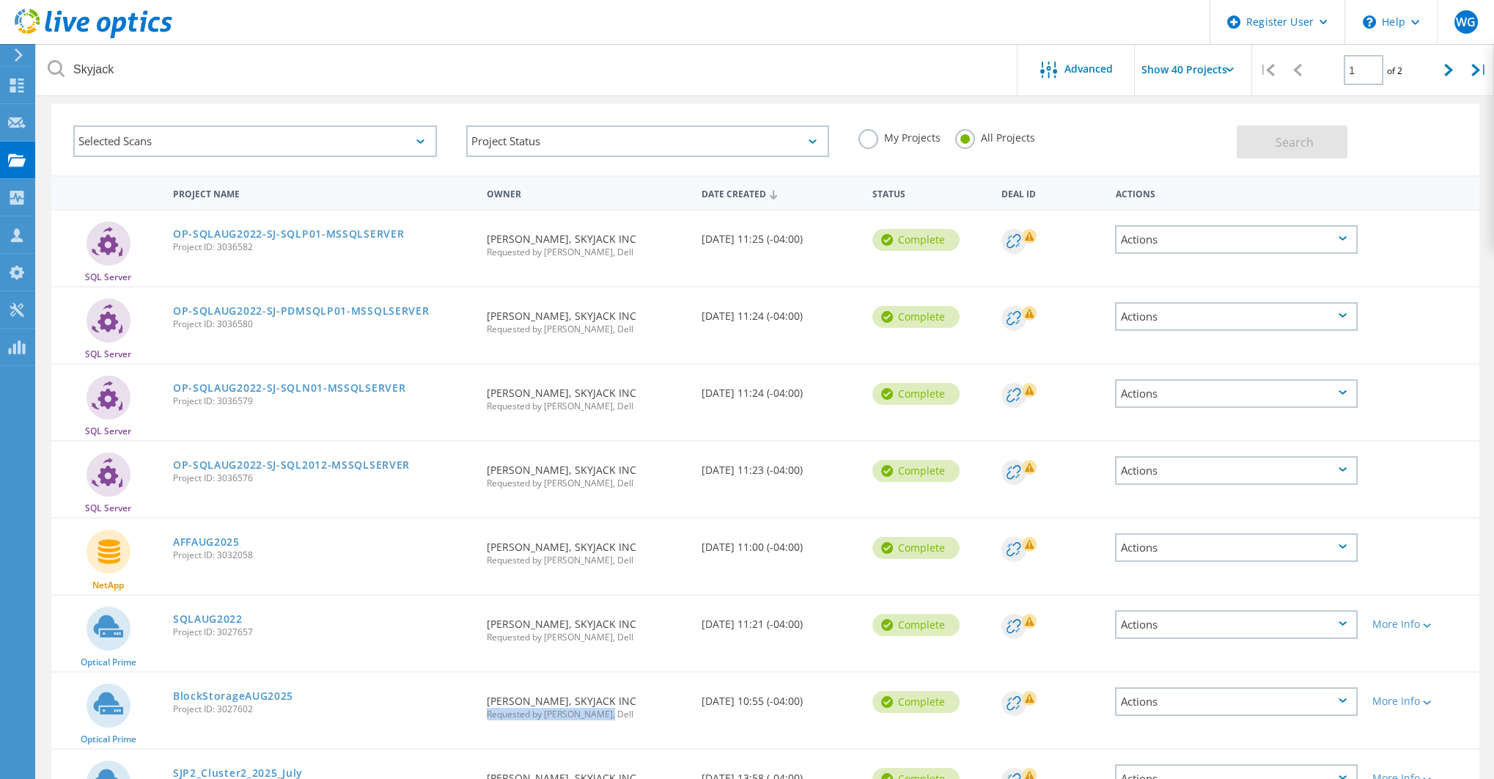
scroll to position [48, 0]
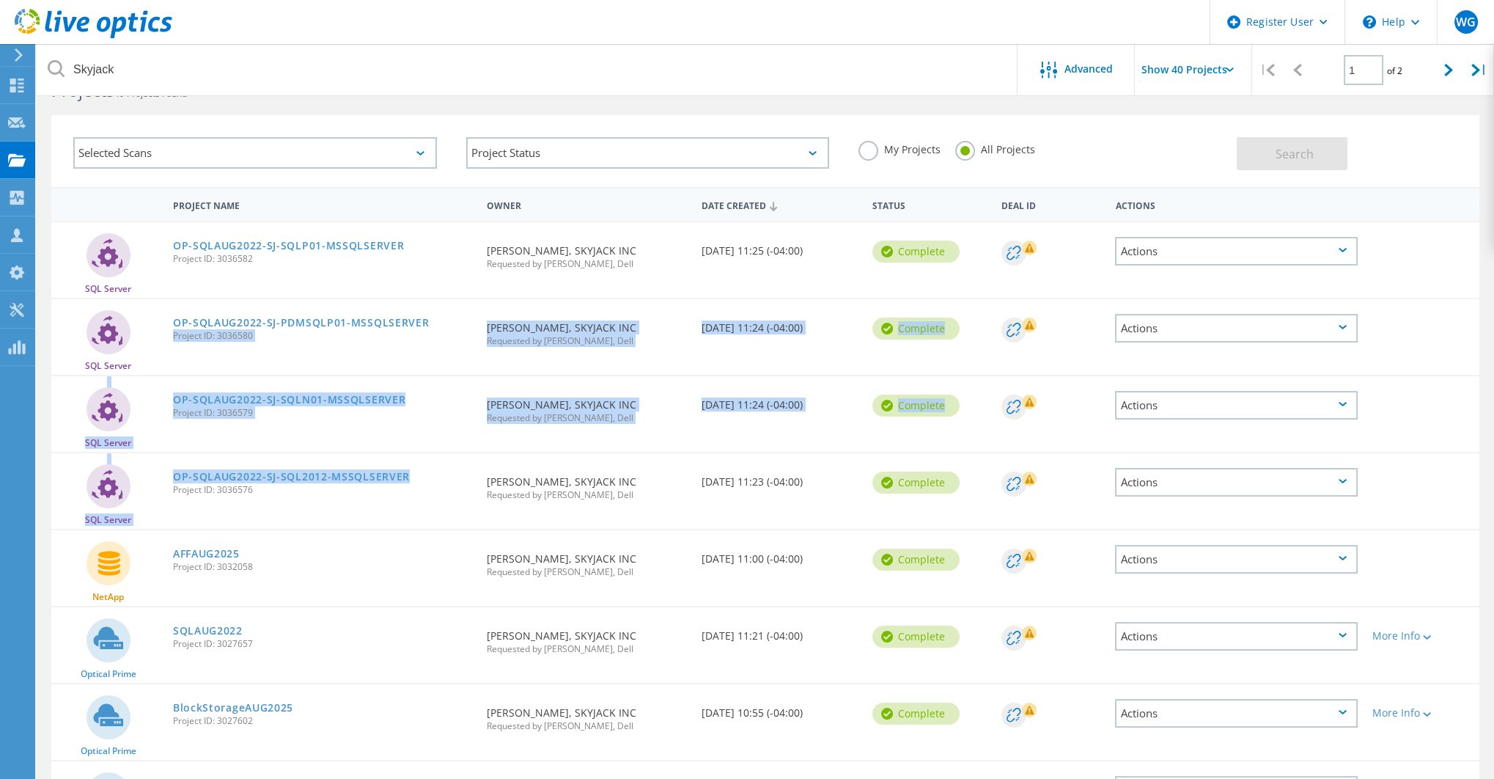
drag, startPoint x: 419, startPoint y: 471, endPoint x: 428, endPoint y: 299, distance: 172.5
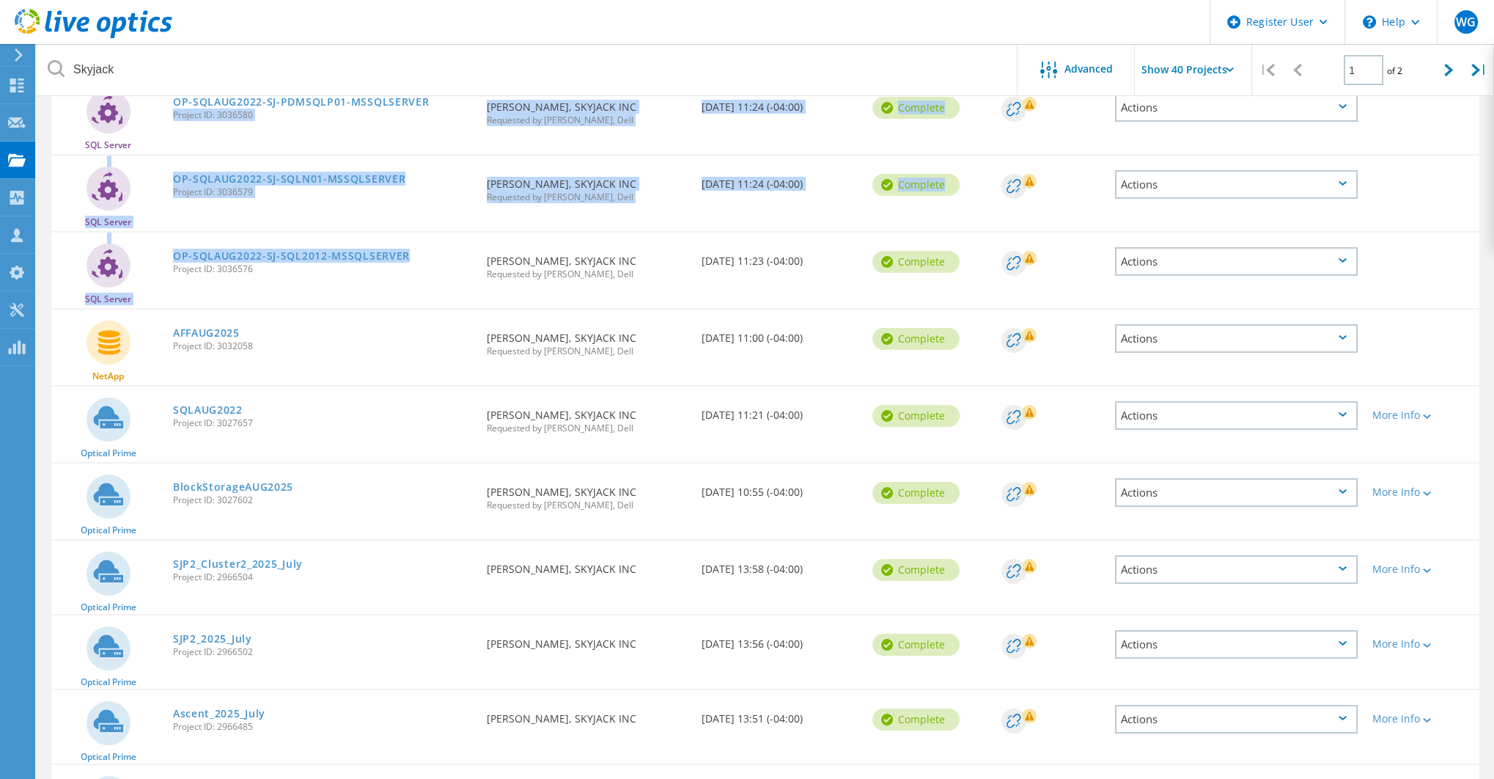
scroll to position [293, 0]
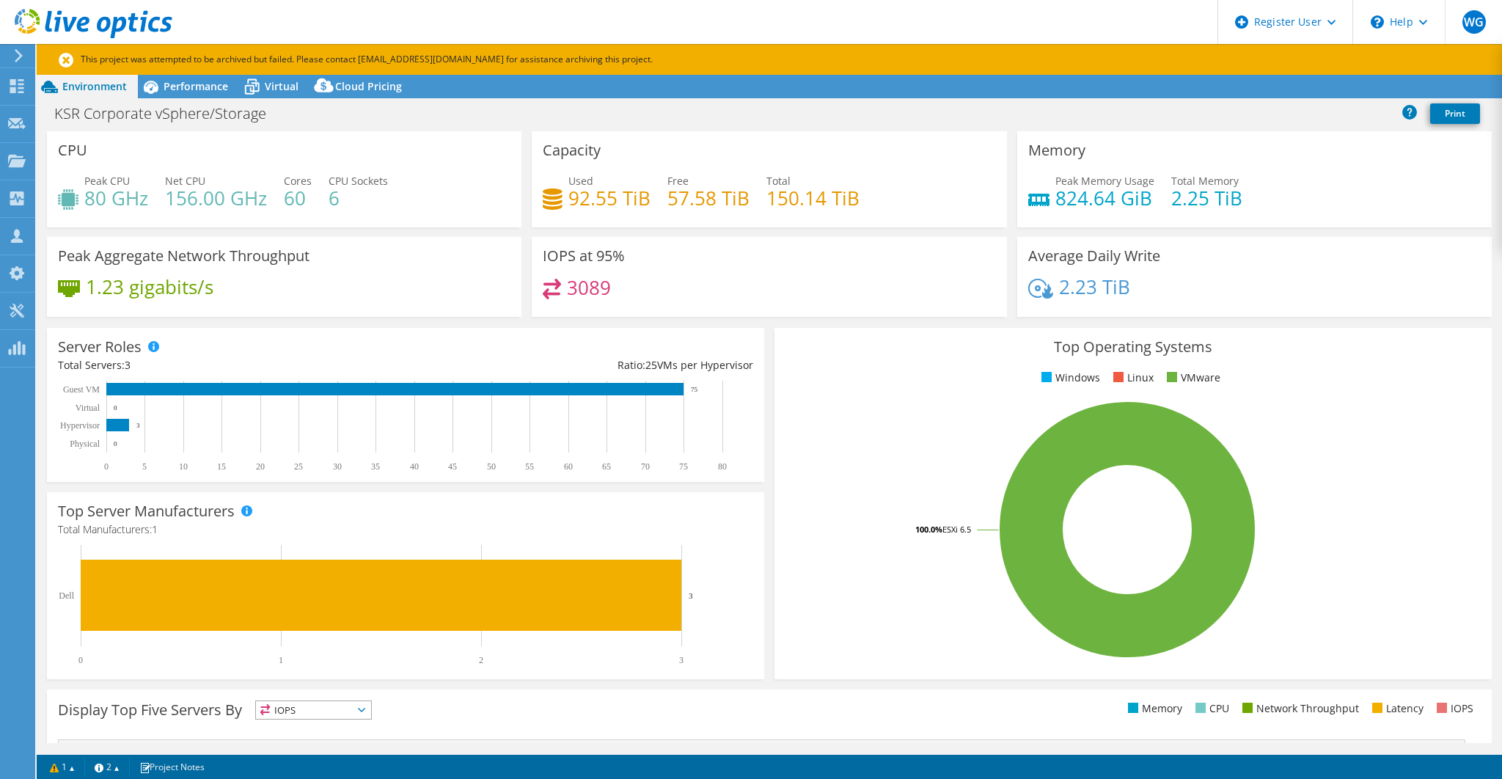
select select "USD"
click at [218, 91] on span "Performance" at bounding box center [196, 86] width 65 height 14
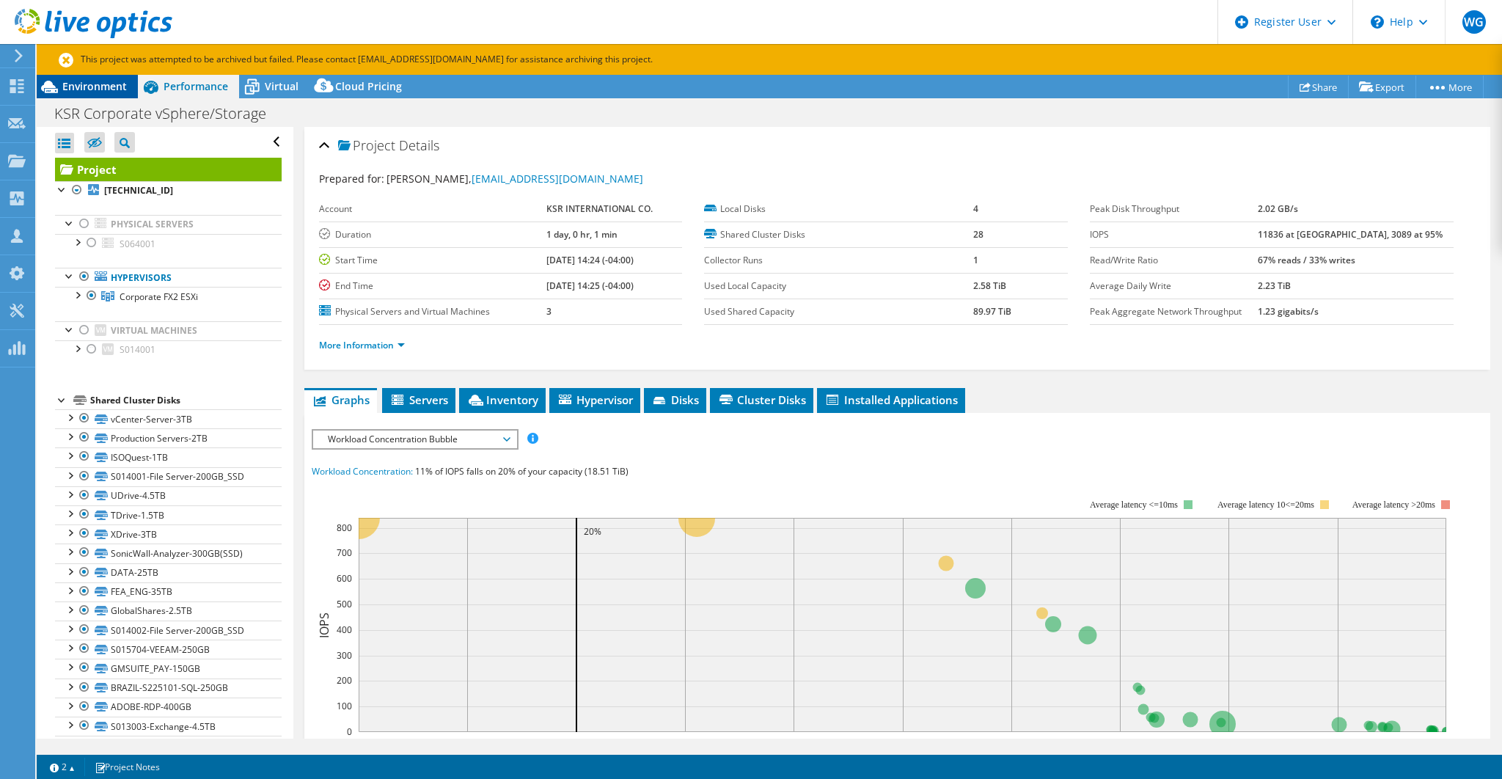
click at [104, 88] on span "Environment" at bounding box center [94, 86] width 65 height 14
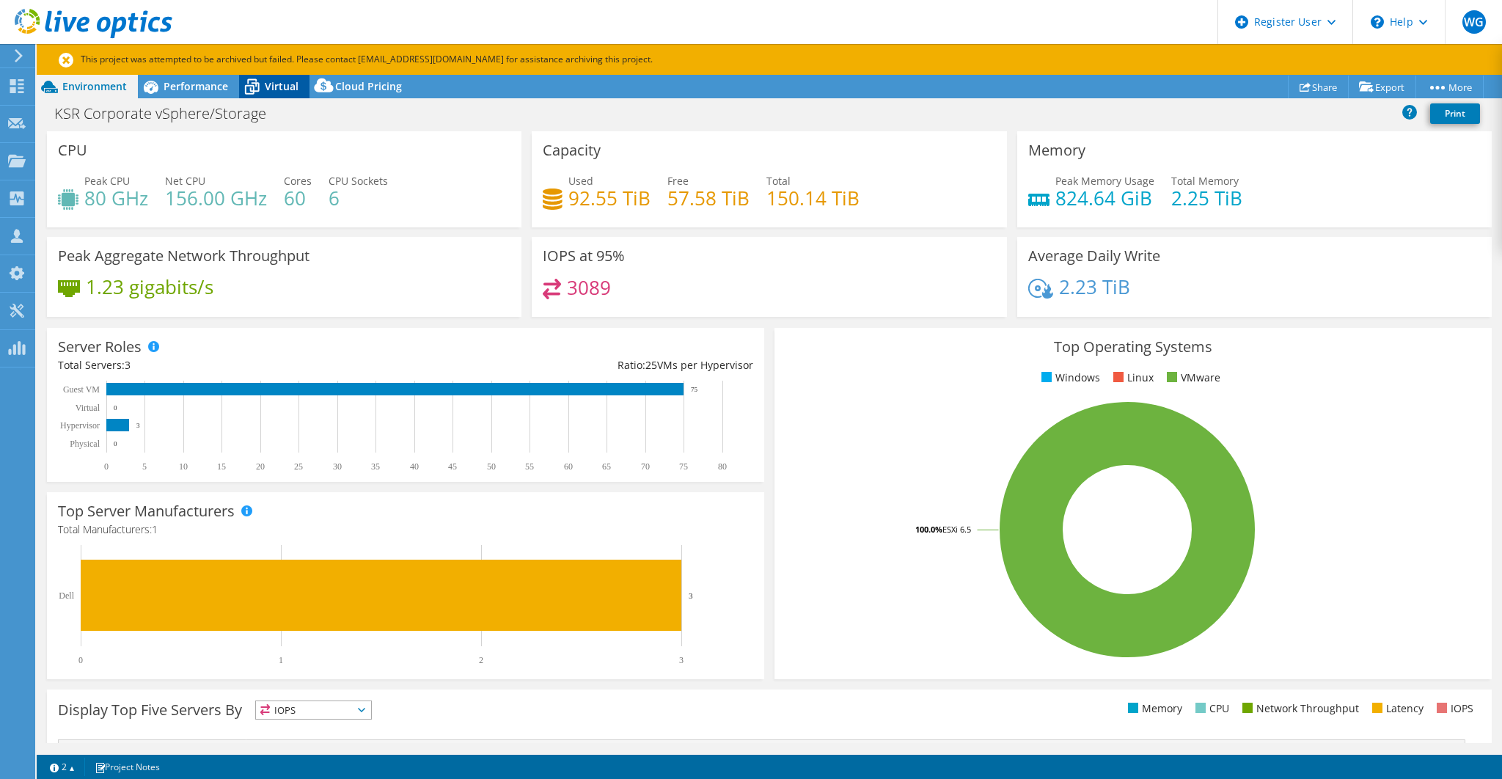
click at [281, 90] on span "Virtual" at bounding box center [282, 86] width 34 height 14
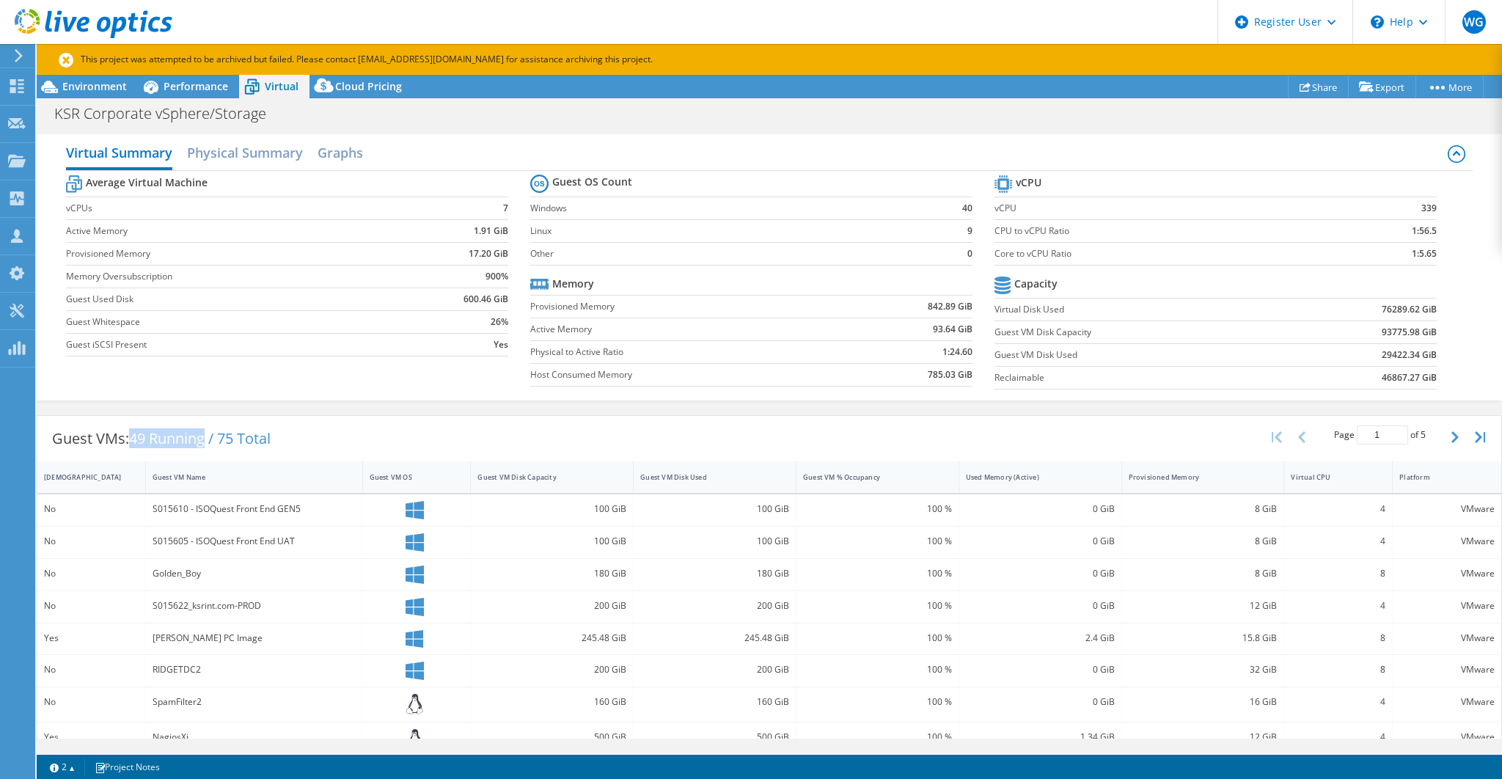
drag, startPoint x: 135, startPoint y: 431, endPoint x: 206, endPoint y: 433, distance: 71.2
click at [206, 433] on span "49 Running / 75 Total" at bounding box center [200, 438] width 142 height 20
click at [160, 435] on span "49 Running / 75 Total" at bounding box center [200, 438] width 142 height 20
drag, startPoint x: 133, startPoint y: 431, endPoint x: 208, endPoint y: 434, distance: 74.8
click at [208, 434] on span "49 Running / 75 Total" at bounding box center [200, 438] width 142 height 20
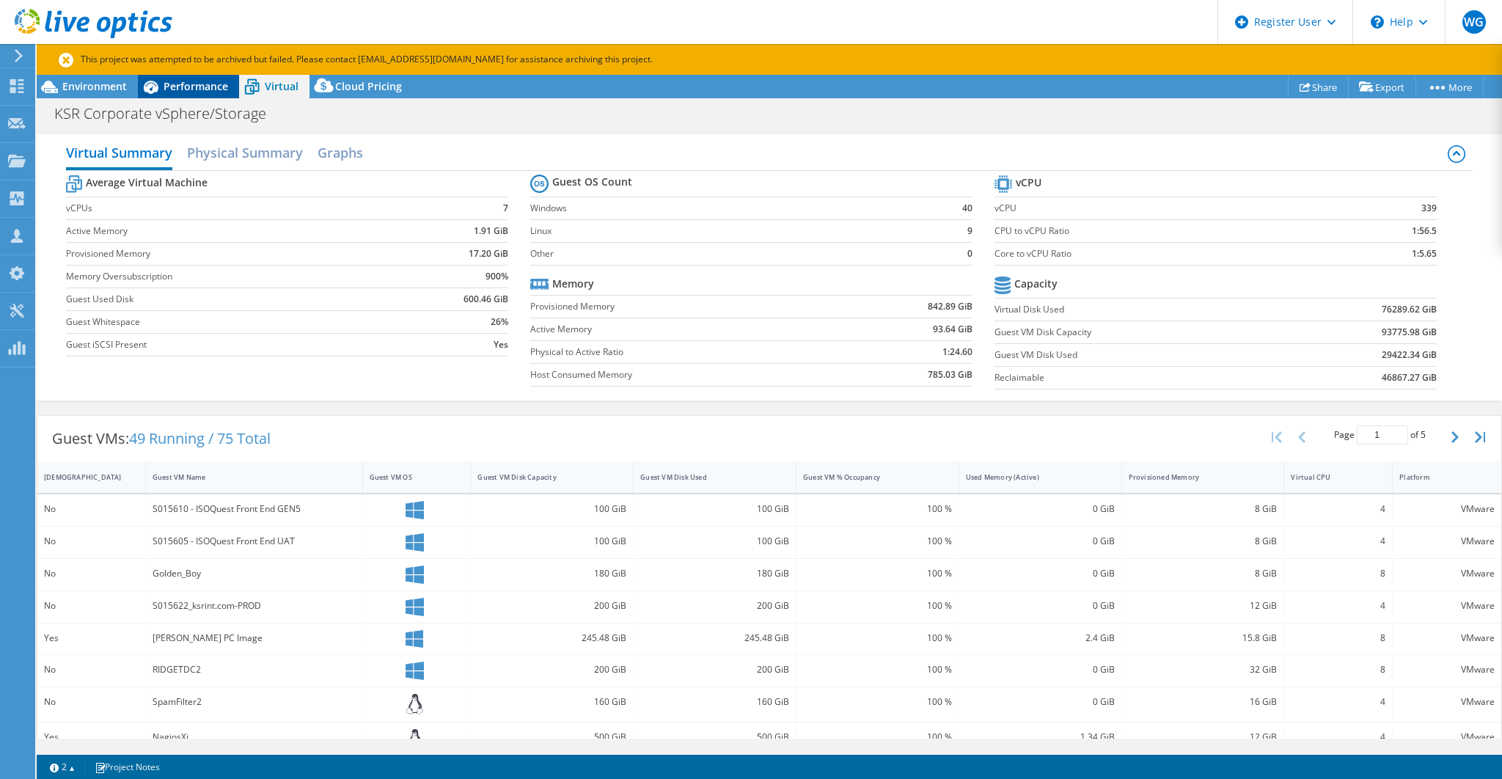
click at [202, 89] on span "Performance" at bounding box center [196, 86] width 65 height 14
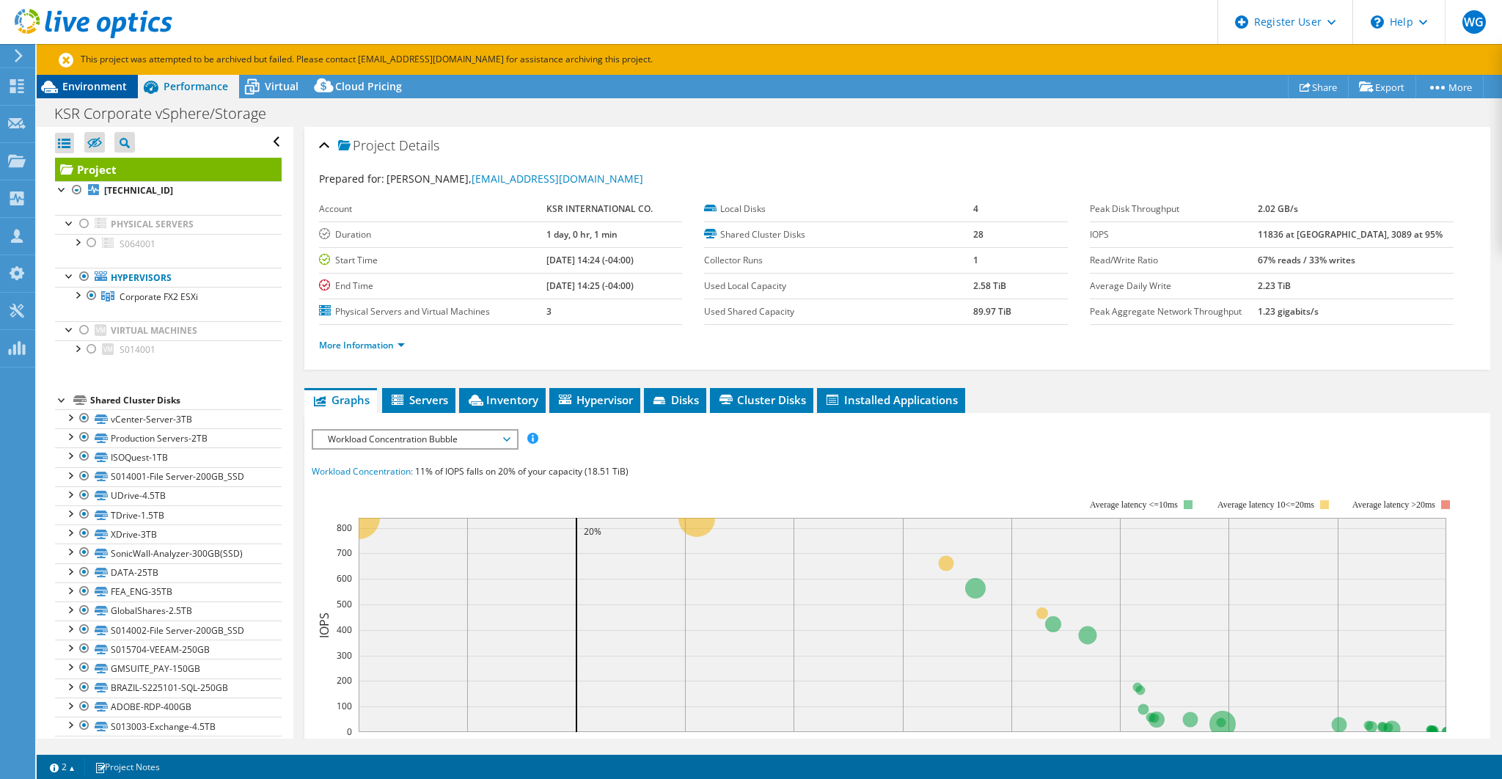
click at [115, 89] on span "Environment" at bounding box center [94, 86] width 65 height 14
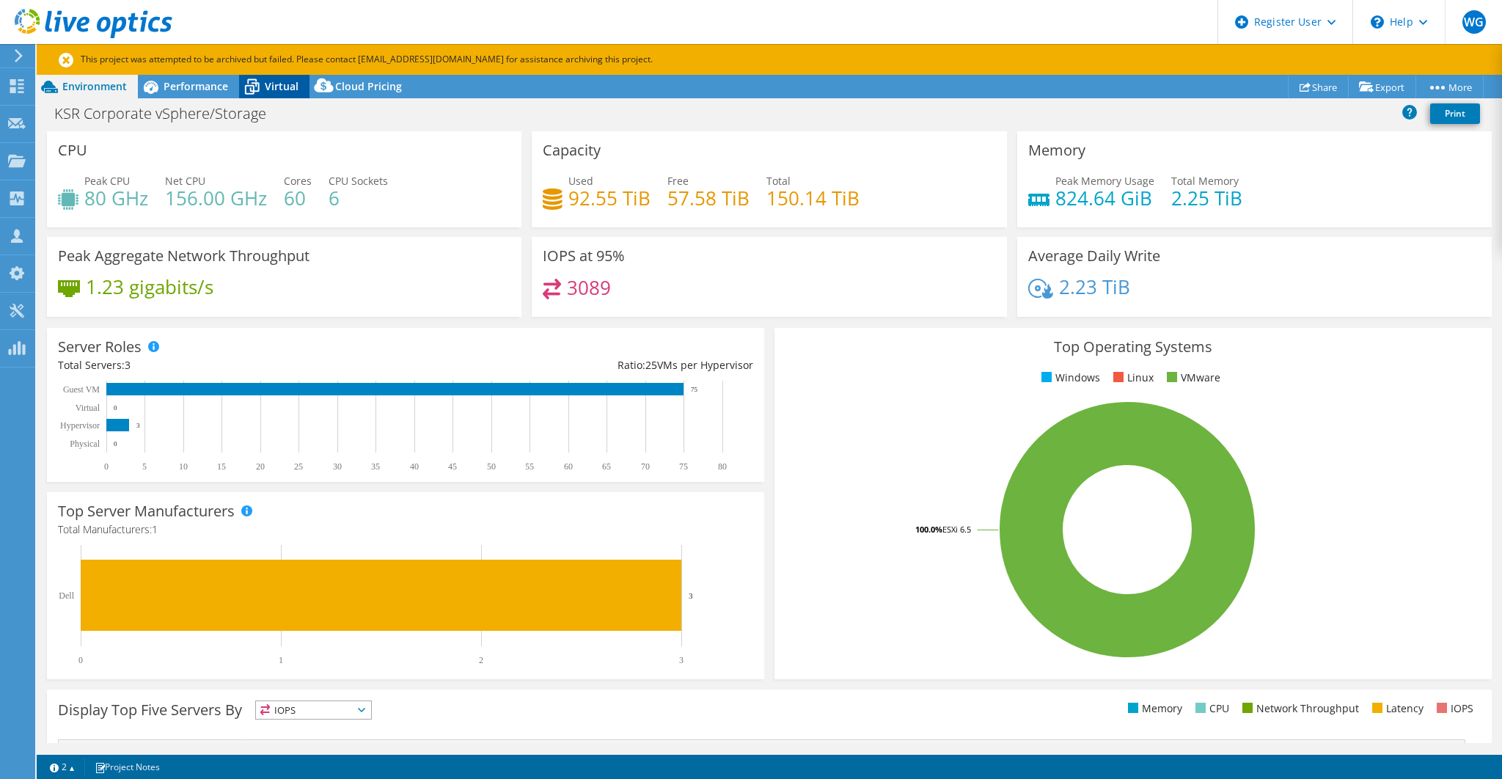
click at [280, 87] on span "Virtual" at bounding box center [282, 86] width 34 height 14
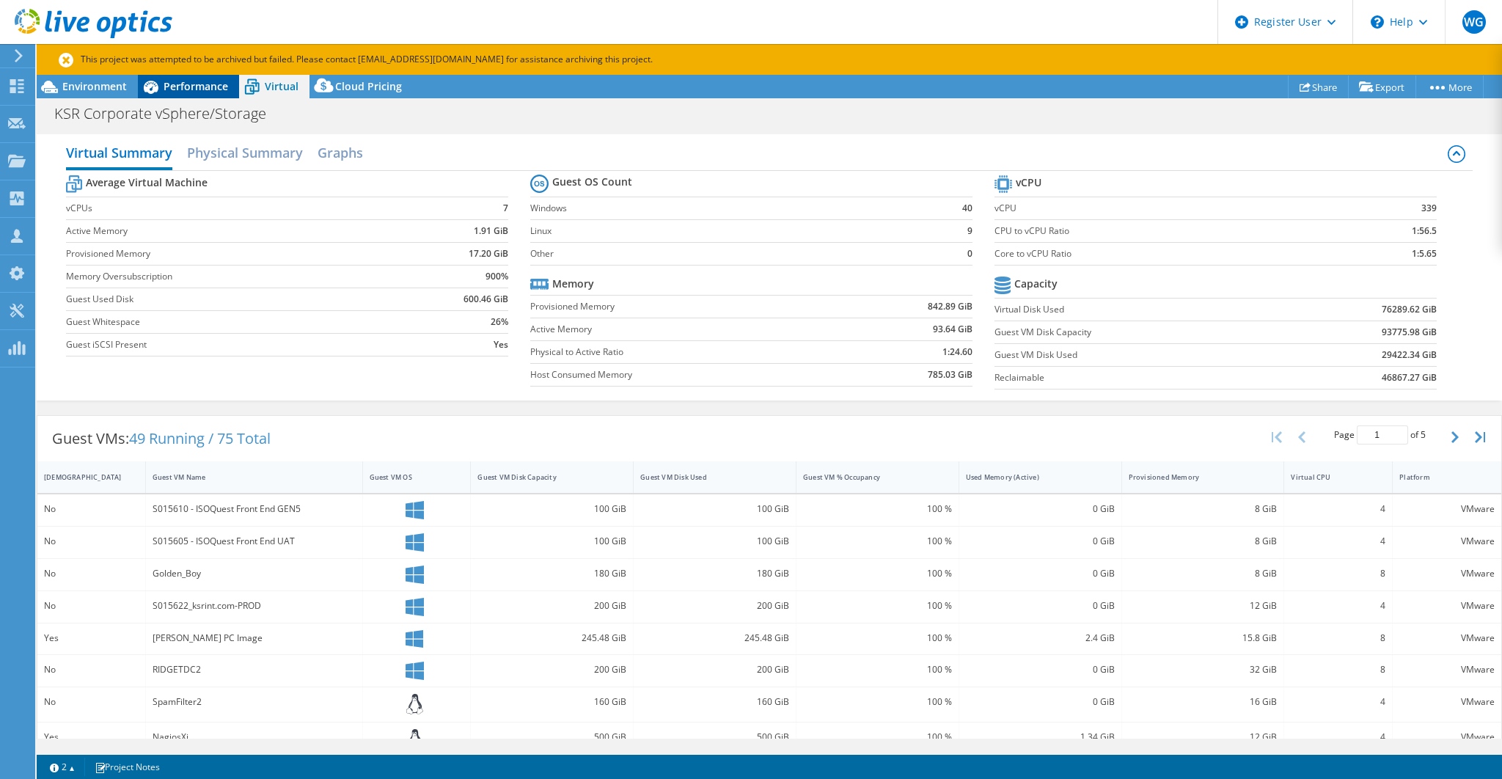
click at [209, 89] on span "Performance" at bounding box center [196, 86] width 65 height 14
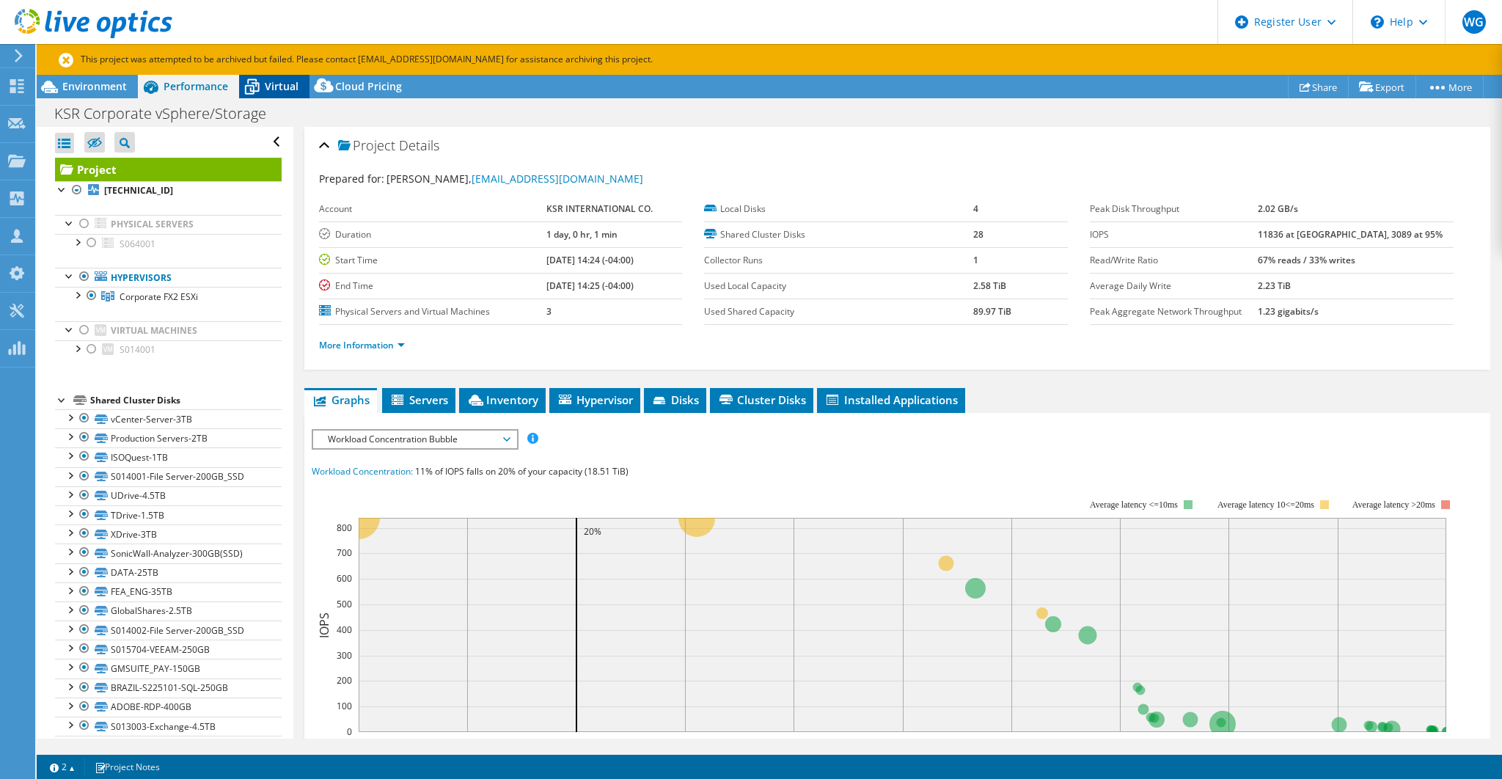
click at [282, 79] on span "Virtual" at bounding box center [282, 86] width 34 height 14
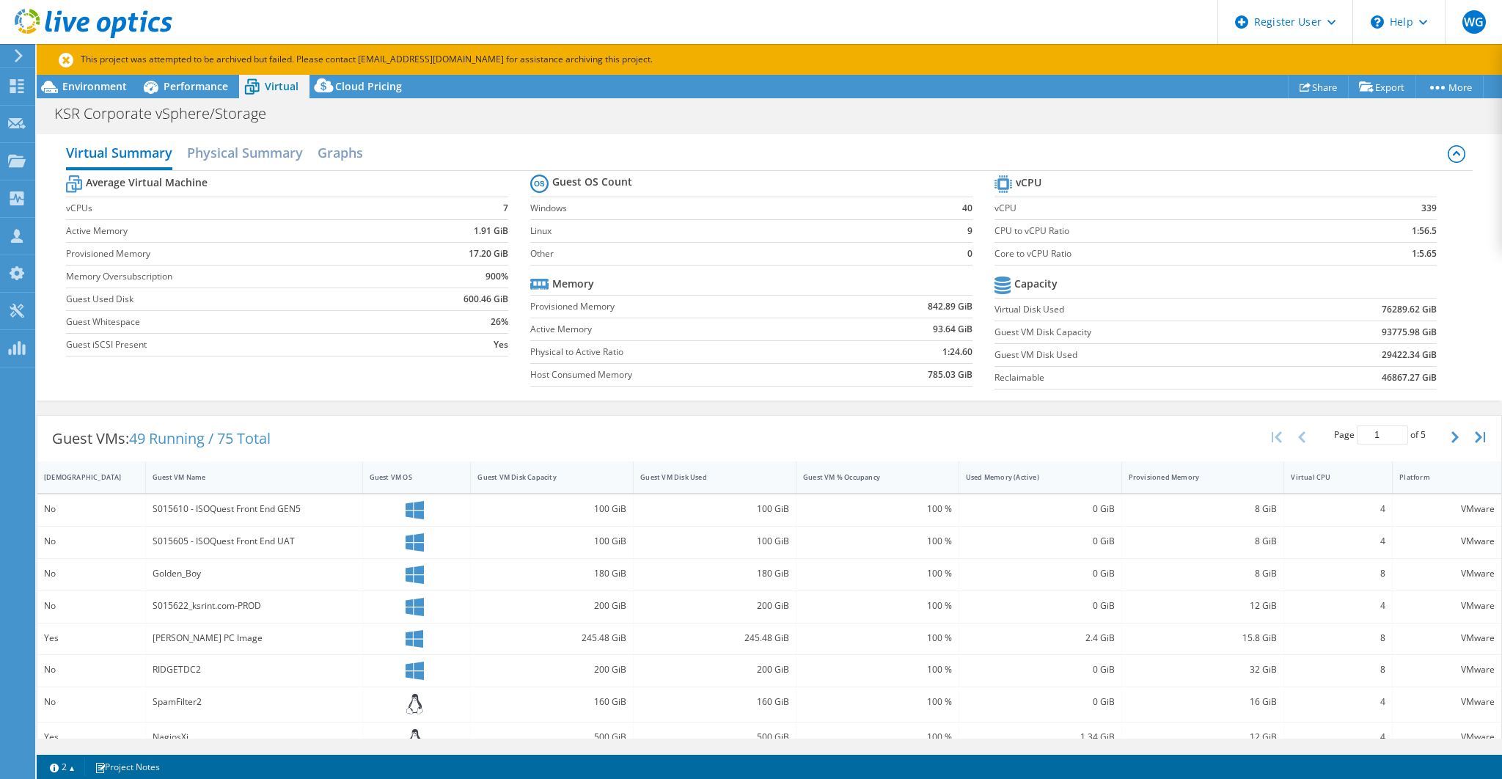
scroll to position [98, 0]
click at [287, 159] on h2 "Physical Summary" at bounding box center [245, 154] width 116 height 32
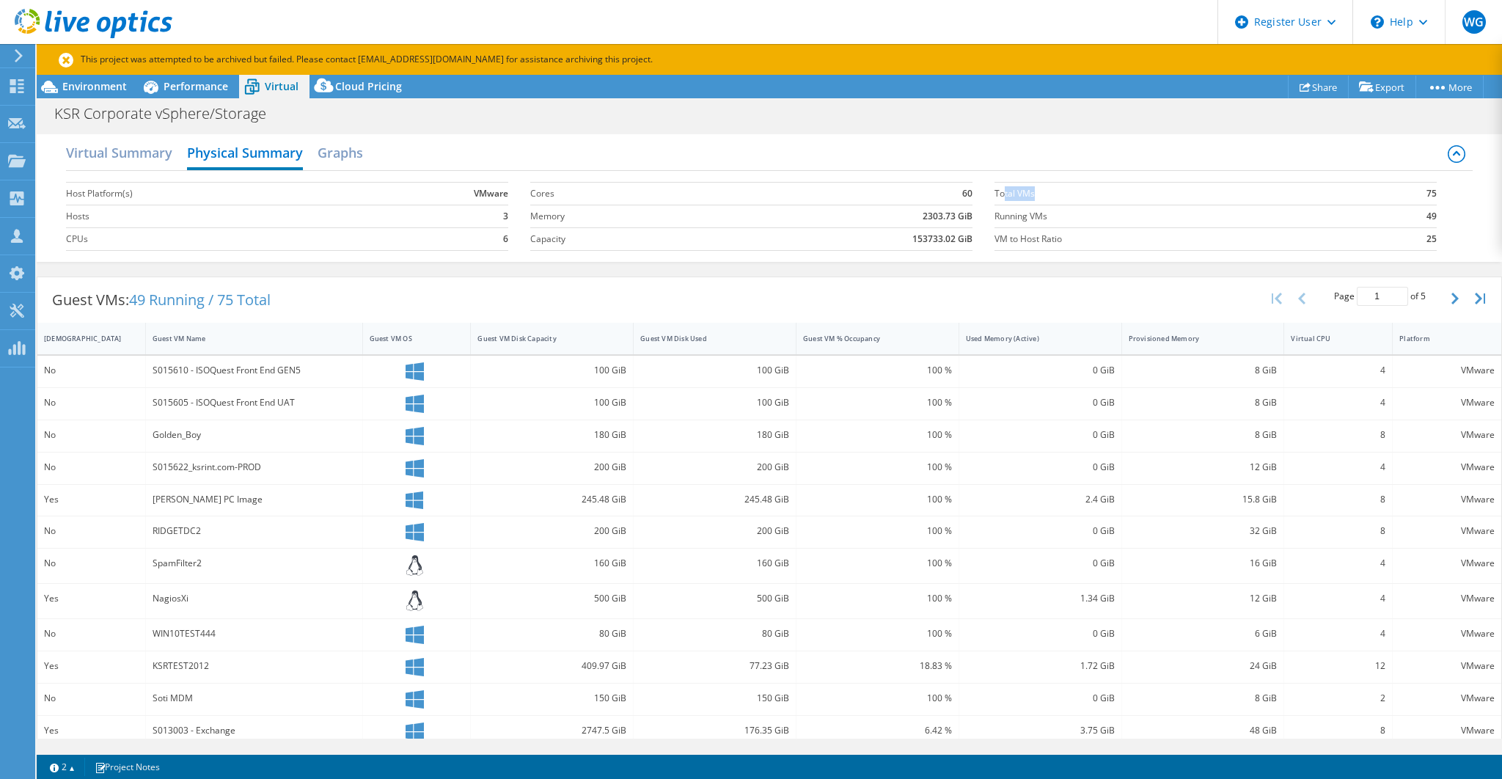
drag, startPoint x: 1005, startPoint y: 191, endPoint x: 982, endPoint y: 198, distance: 23.7
click at [1045, 191] on label "Total VMs" at bounding box center [1188, 193] width 389 height 15
click at [199, 89] on span "Performance" at bounding box center [196, 86] width 65 height 14
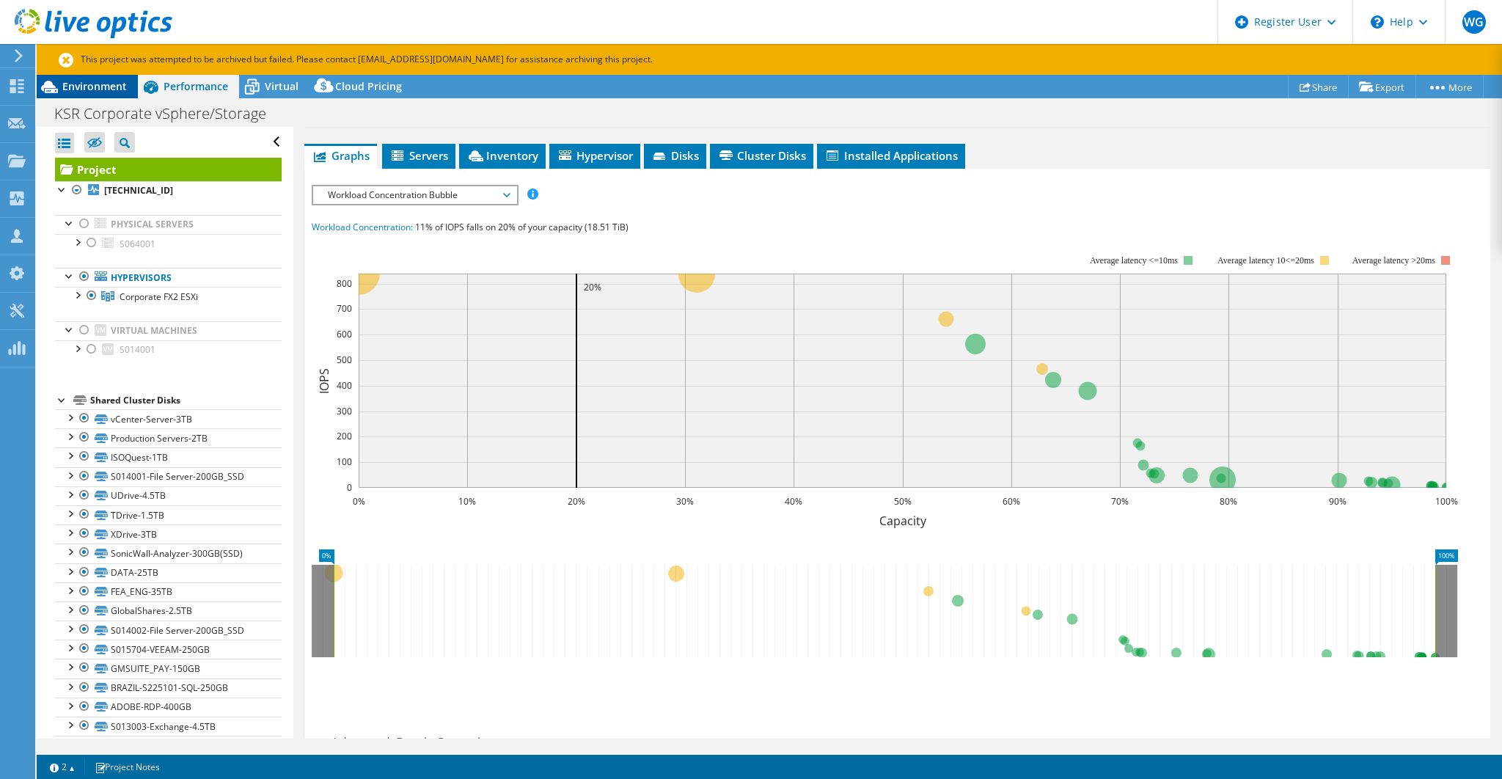
click at [93, 87] on span "Environment" at bounding box center [94, 86] width 65 height 14
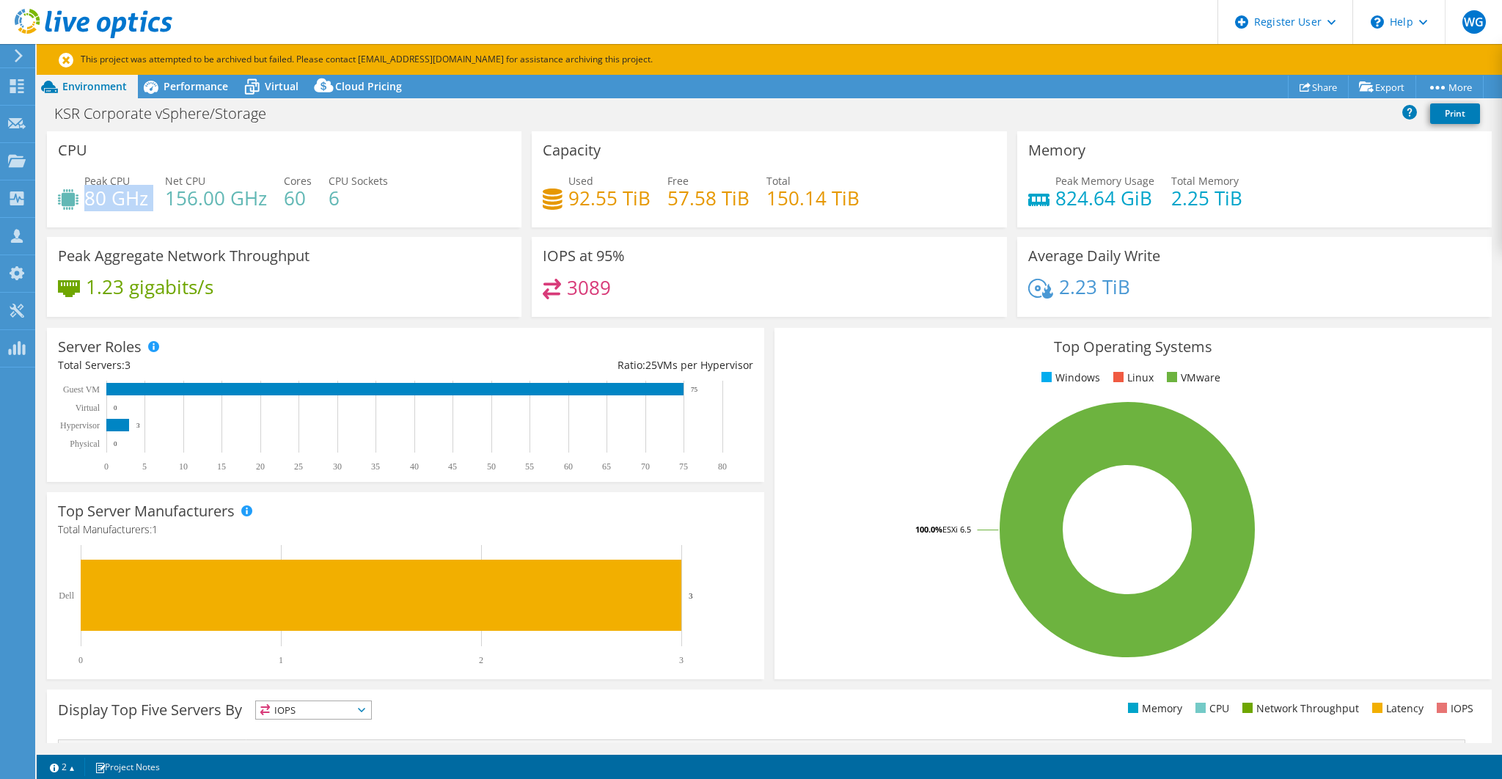
drag, startPoint x: 88, startPoint y: 196, endPoint x: 150, endPoint y: 196, distance: 62.3
click at [150, 196] on div "Peak CPU 80 GHz Net CPU 156.00 GHz Cores 60 CPU Sockets 6" at bounding box center [284, 197] width 452 height 48
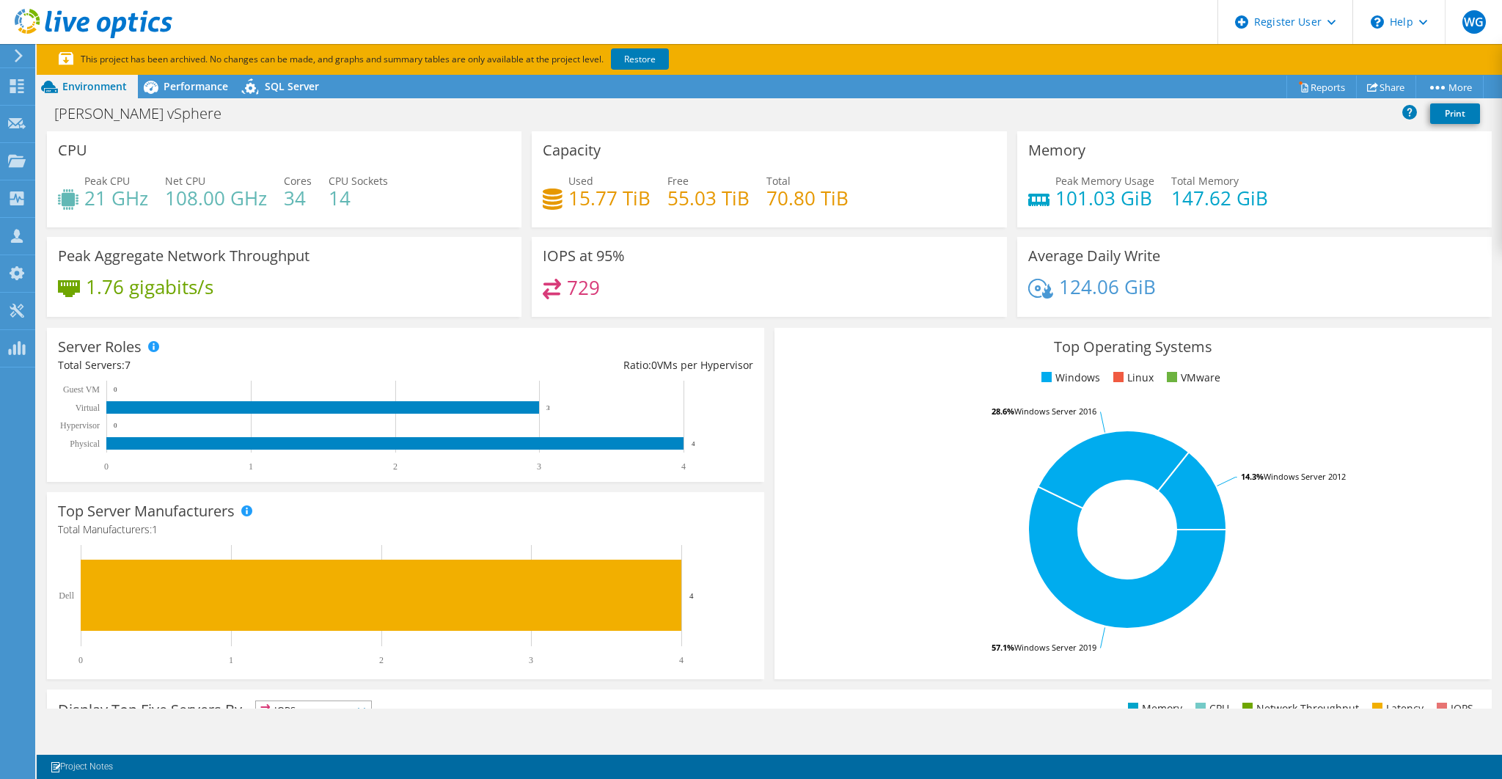
scroll to position [48, 0]
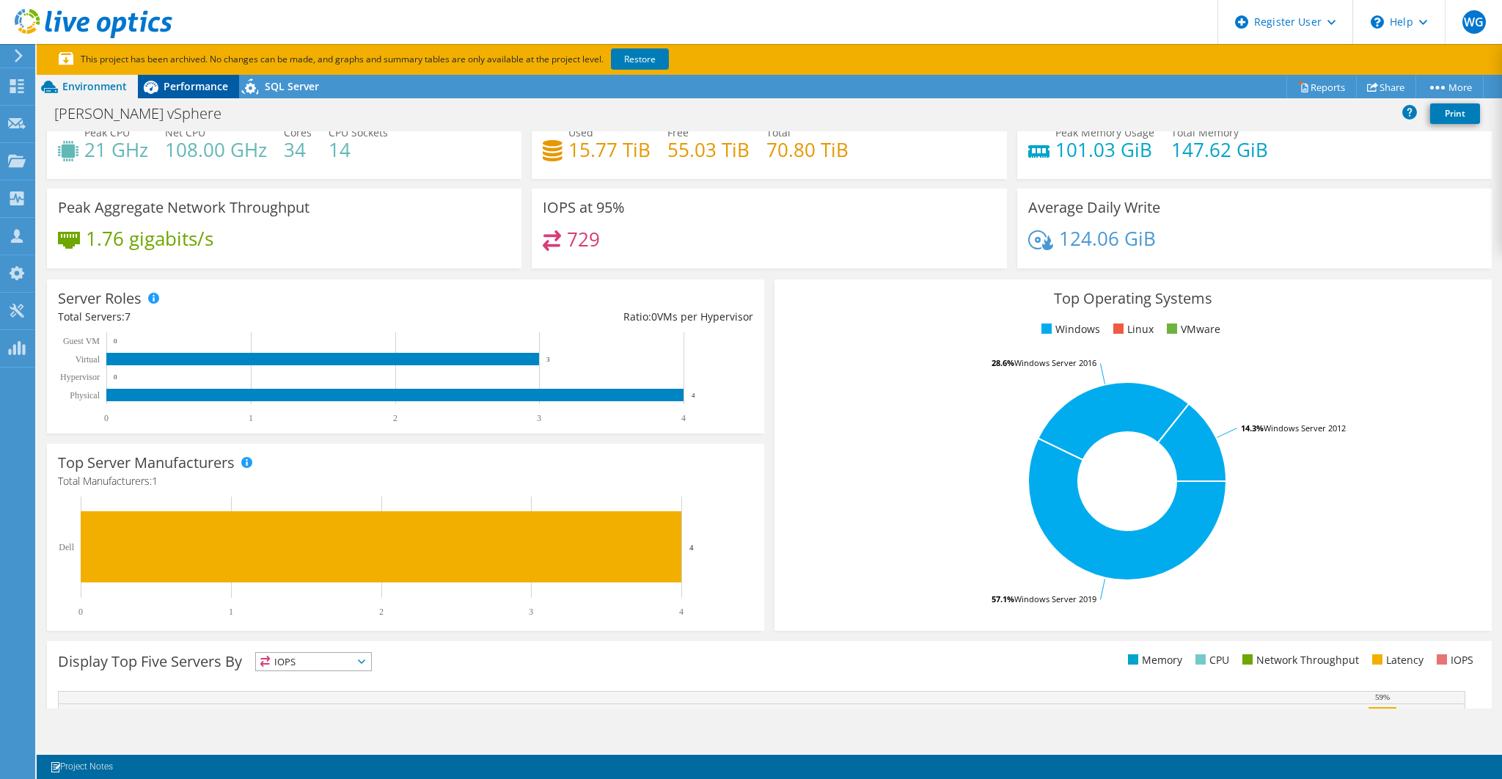
click at [170, 84] on span "Performance" at bounding box center [196, 86] width 65 height 14
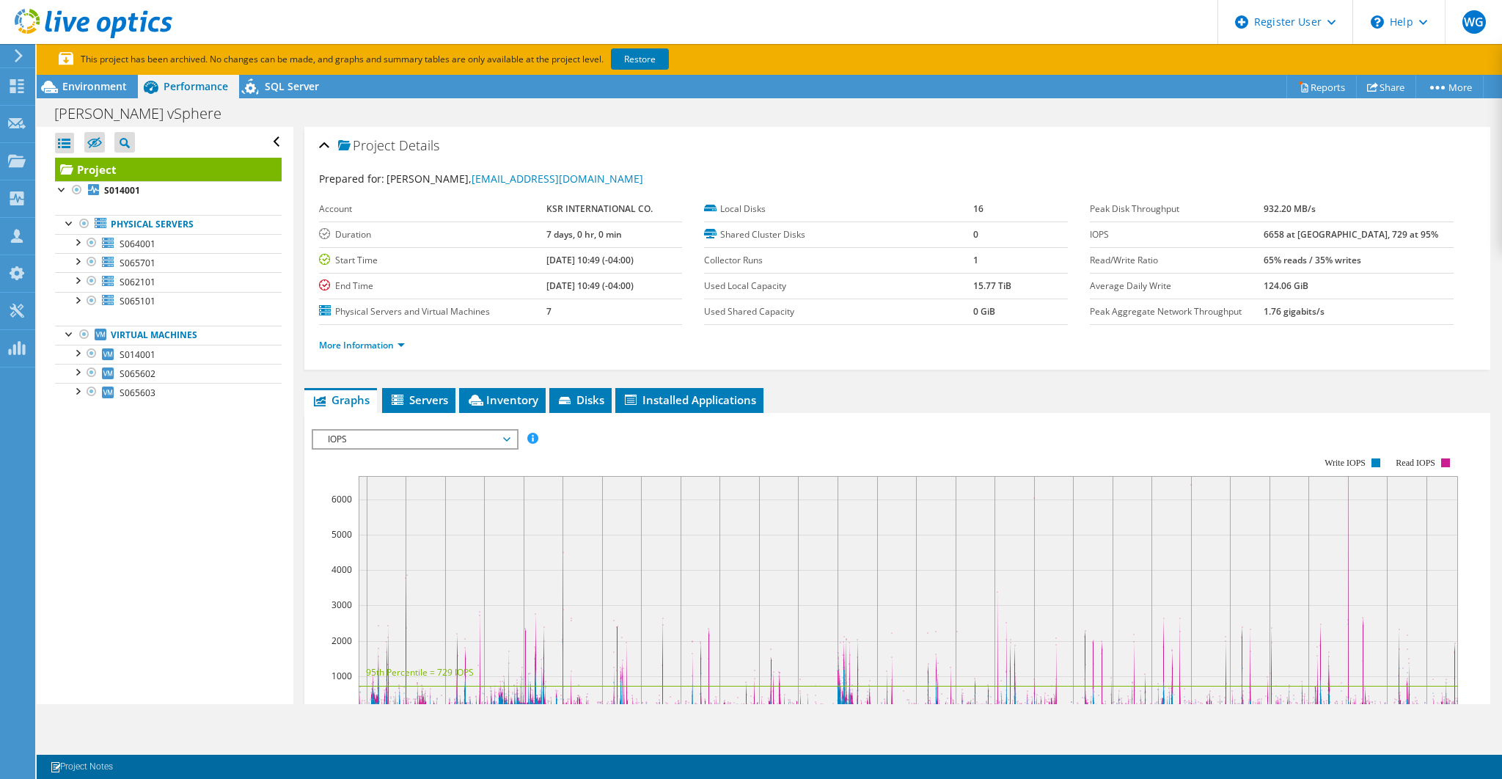
scroll to position [0, 0]
click at [75, 188] on div at bounding box center [77, 190] width 15 height 18
click at [74, 240] on div at bounding box center [77, 241] width 15 height 15
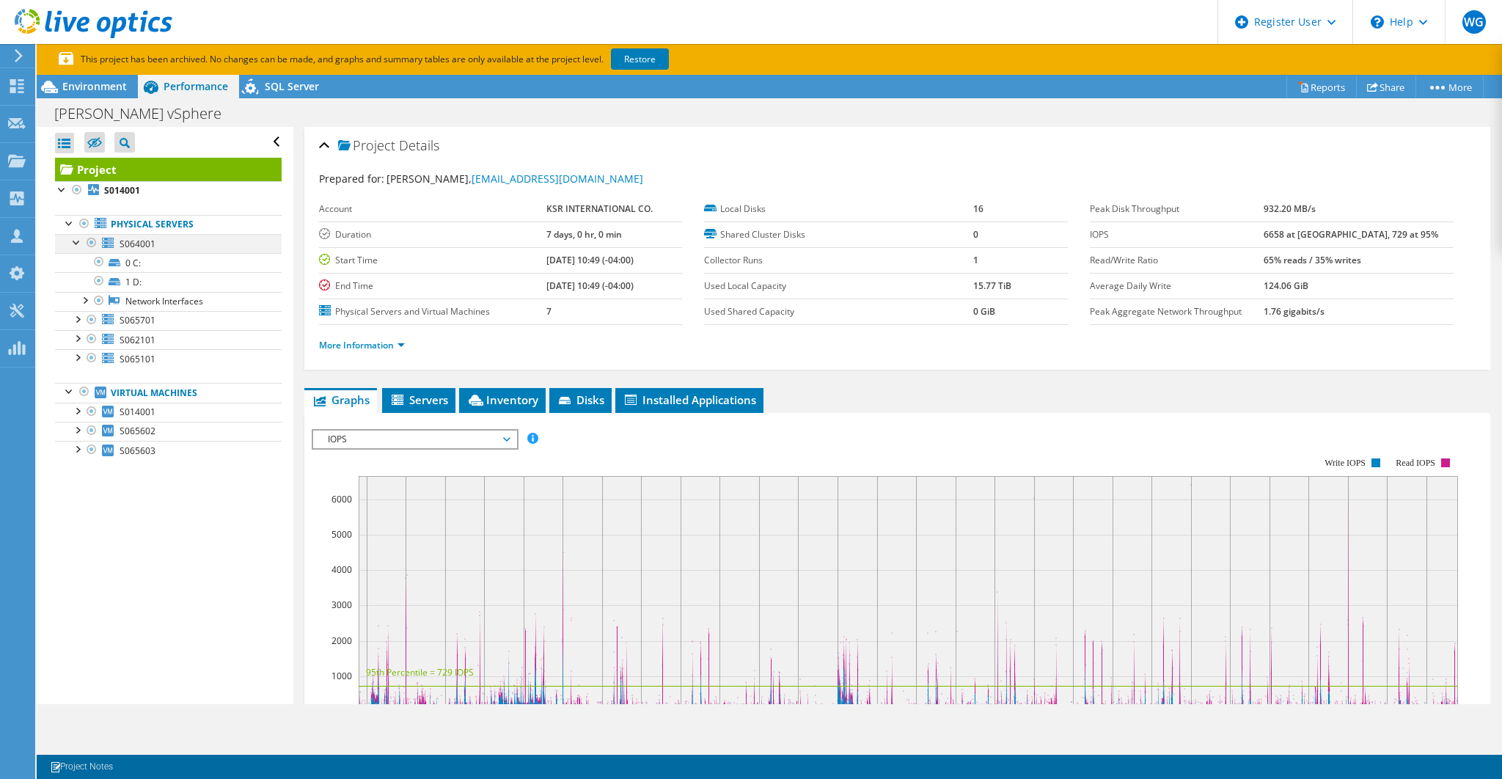
click at [75, 241] on div at bounding box center [77, 241] width 15 height 15
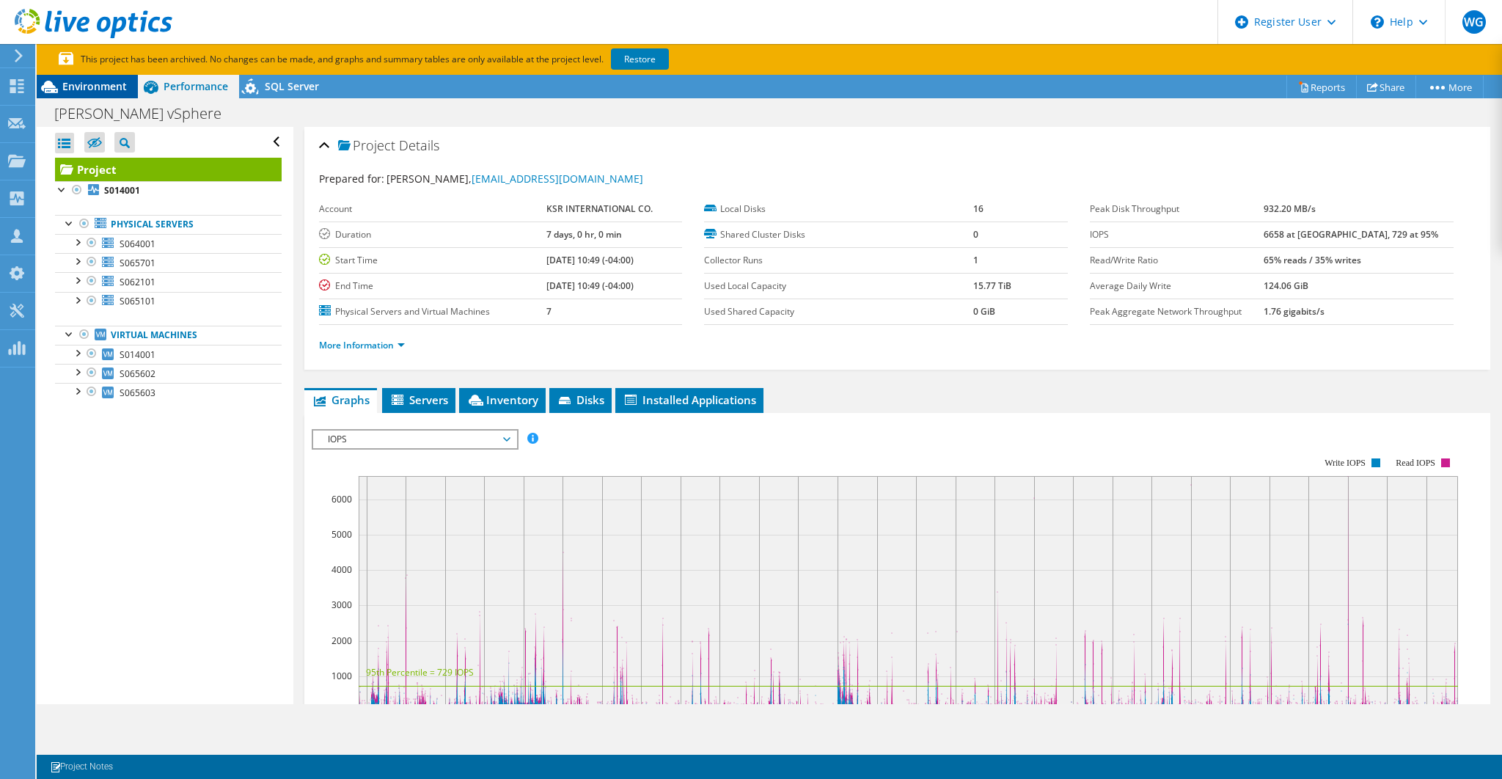
click at [118, 91] on span "Environment" at bounding box center [94, 86] width 65 height 14
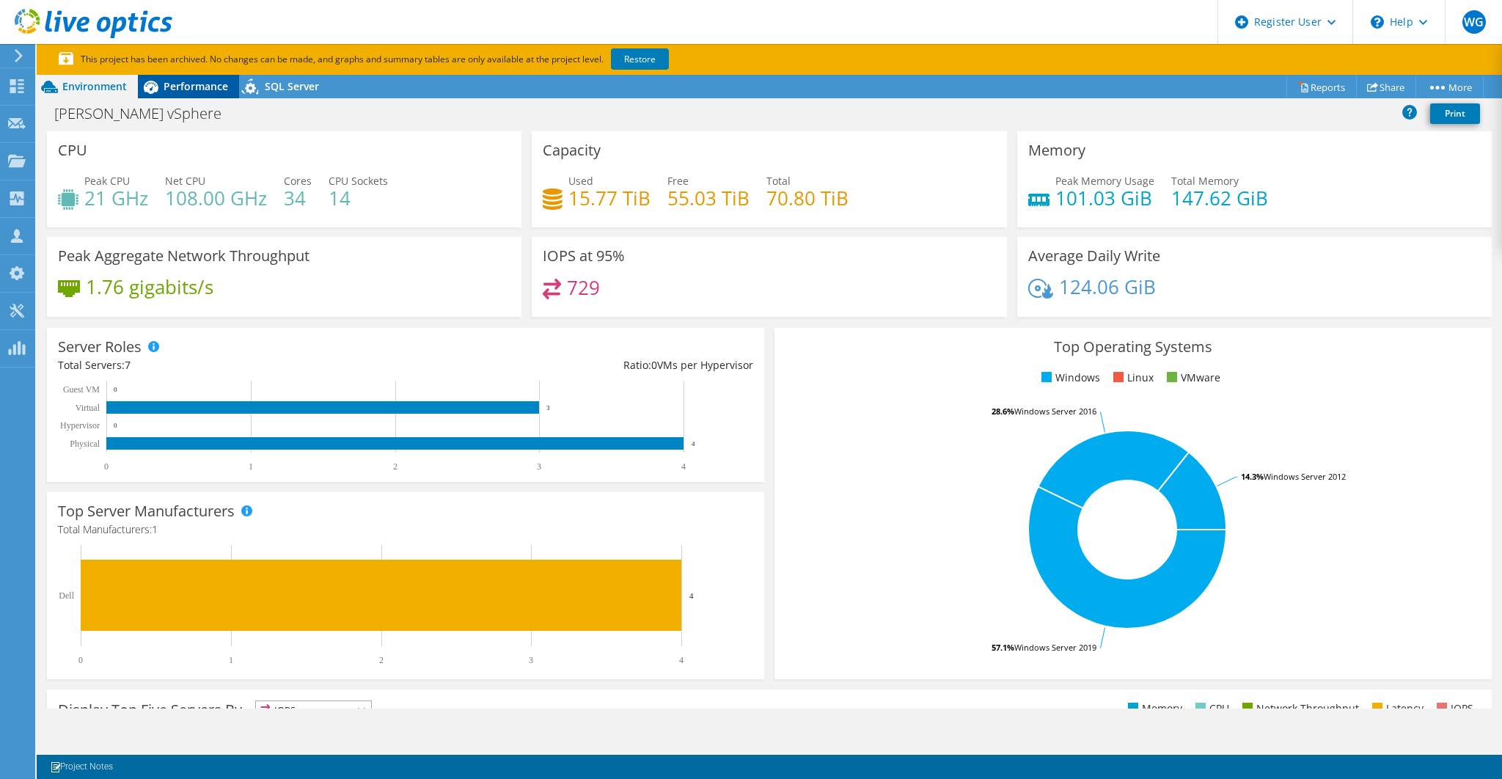
click at [202, 82] on span "Performance" at bounding box center [196, 86] width 65 height 14
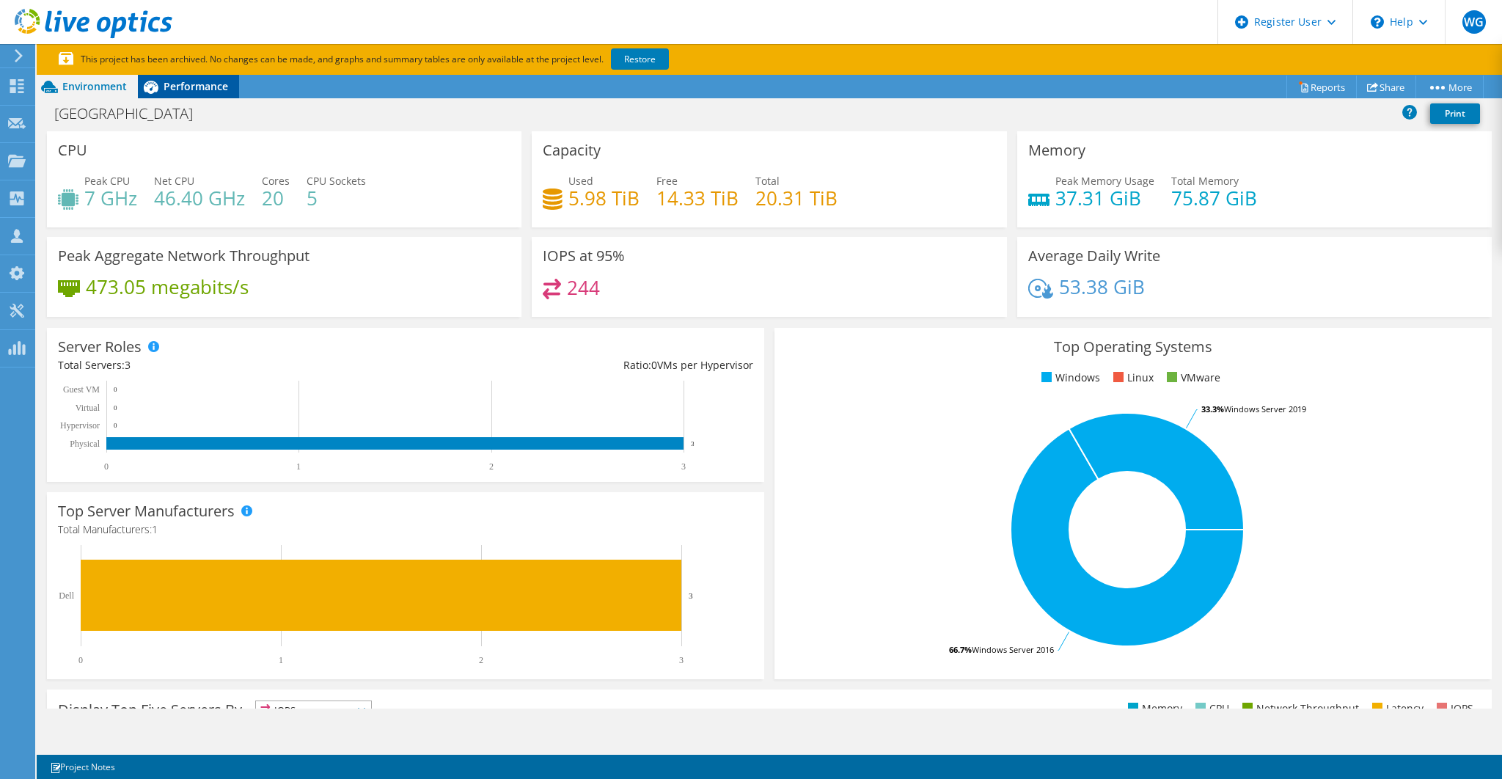
click at [212, 81] on span "Performance" at bounding box center [196, 86] width 65 height 14
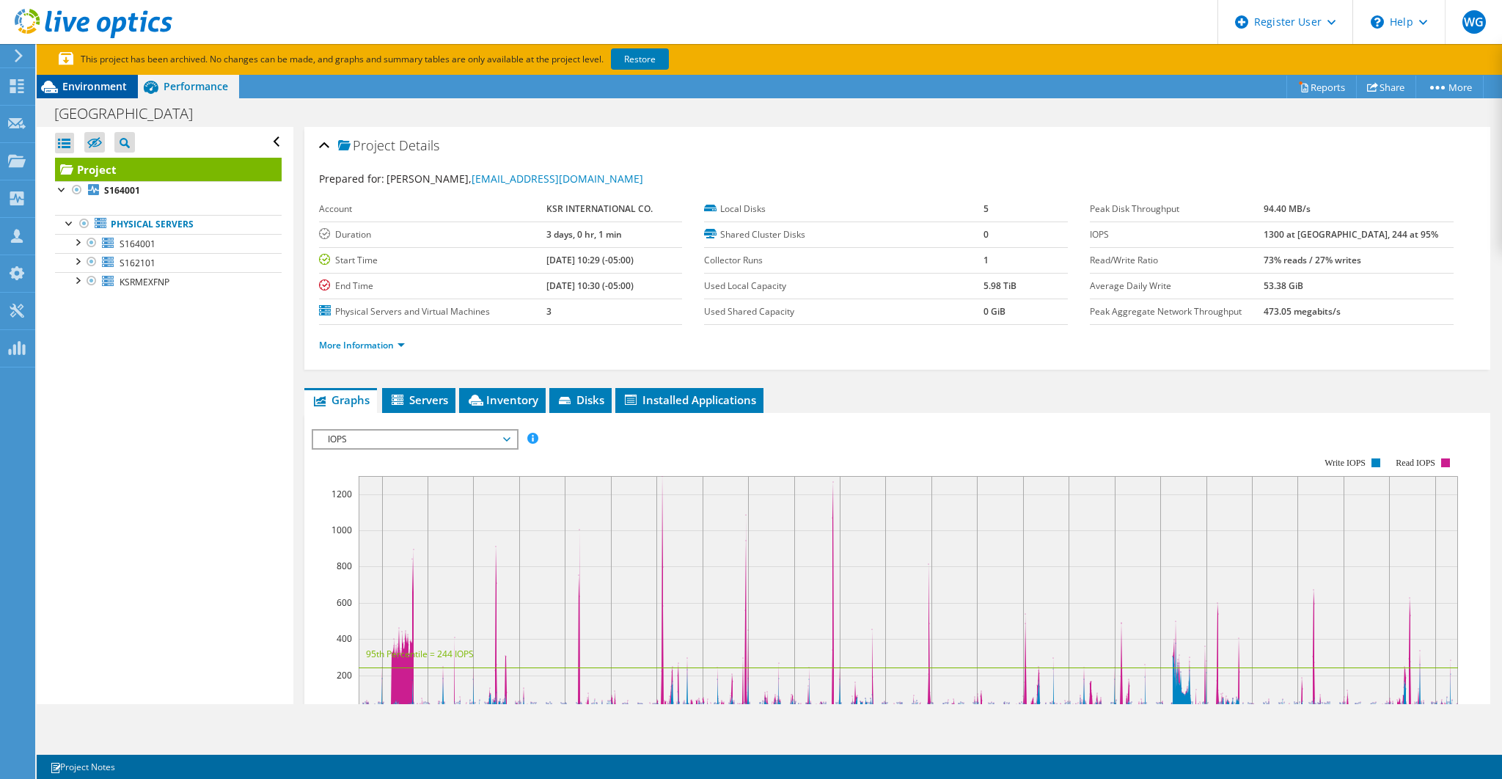
click at [114, 78] on div "Environment" at bounding box center [87, 86] width 101 height 23
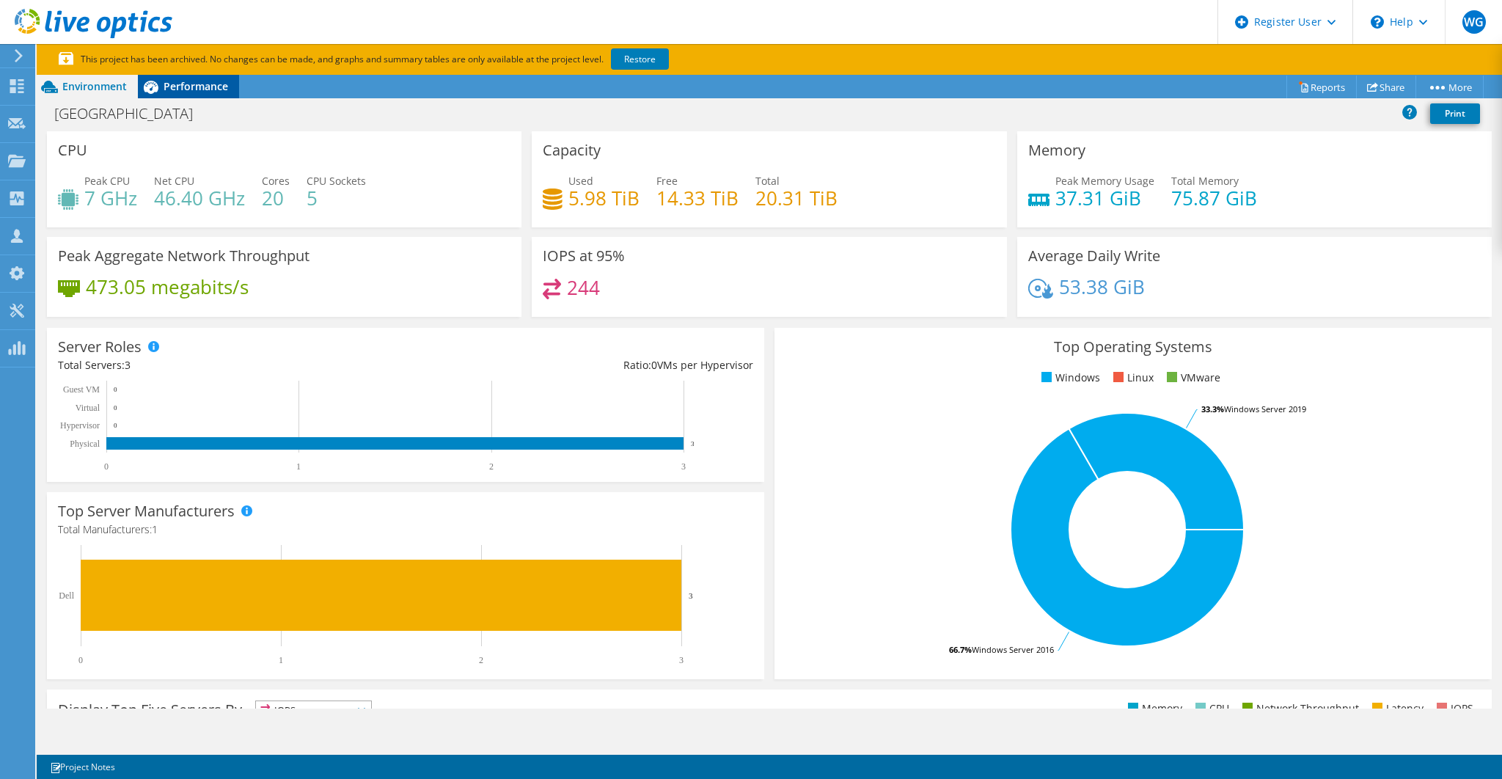
click at [202, 86] on span "Performance" at bounding box center [196, 86] width 65 height 14
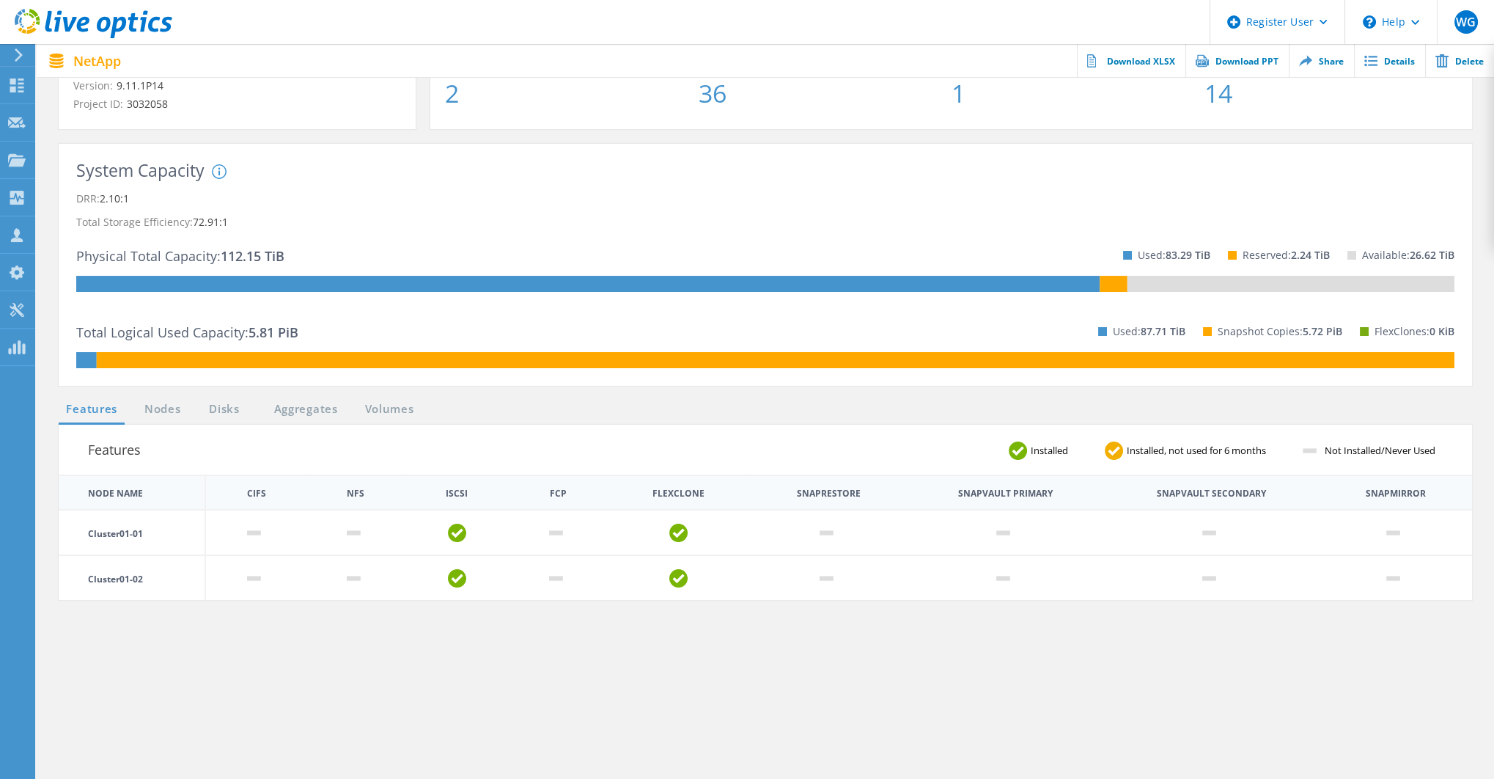
scroll to position [195, 0]
click at [161, 408] on link "Nodes" at bounding box center [162, 410] width 47 height 18
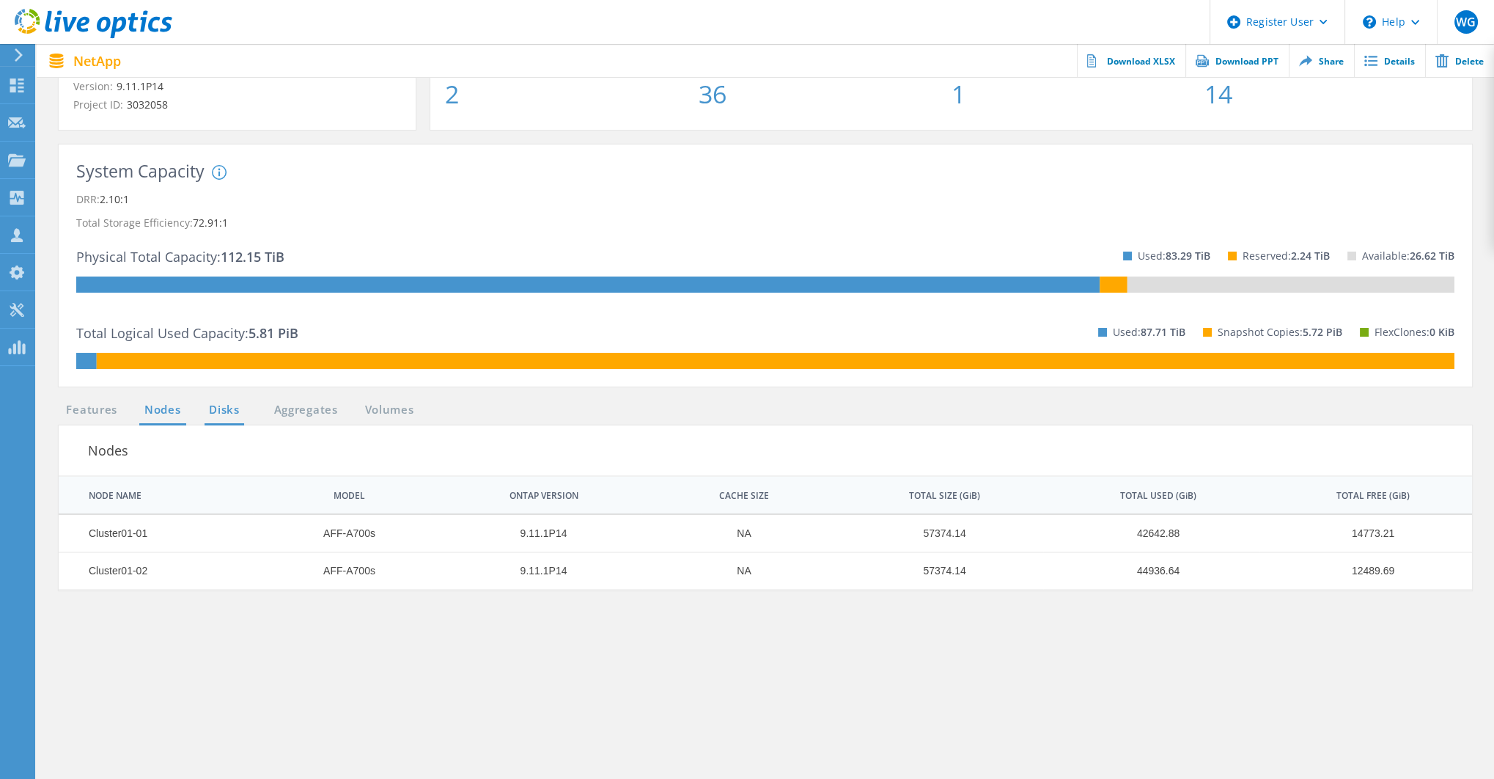
click at [221, 408] on link "Disks" at bounding box center [225, 410] width 40 height 18
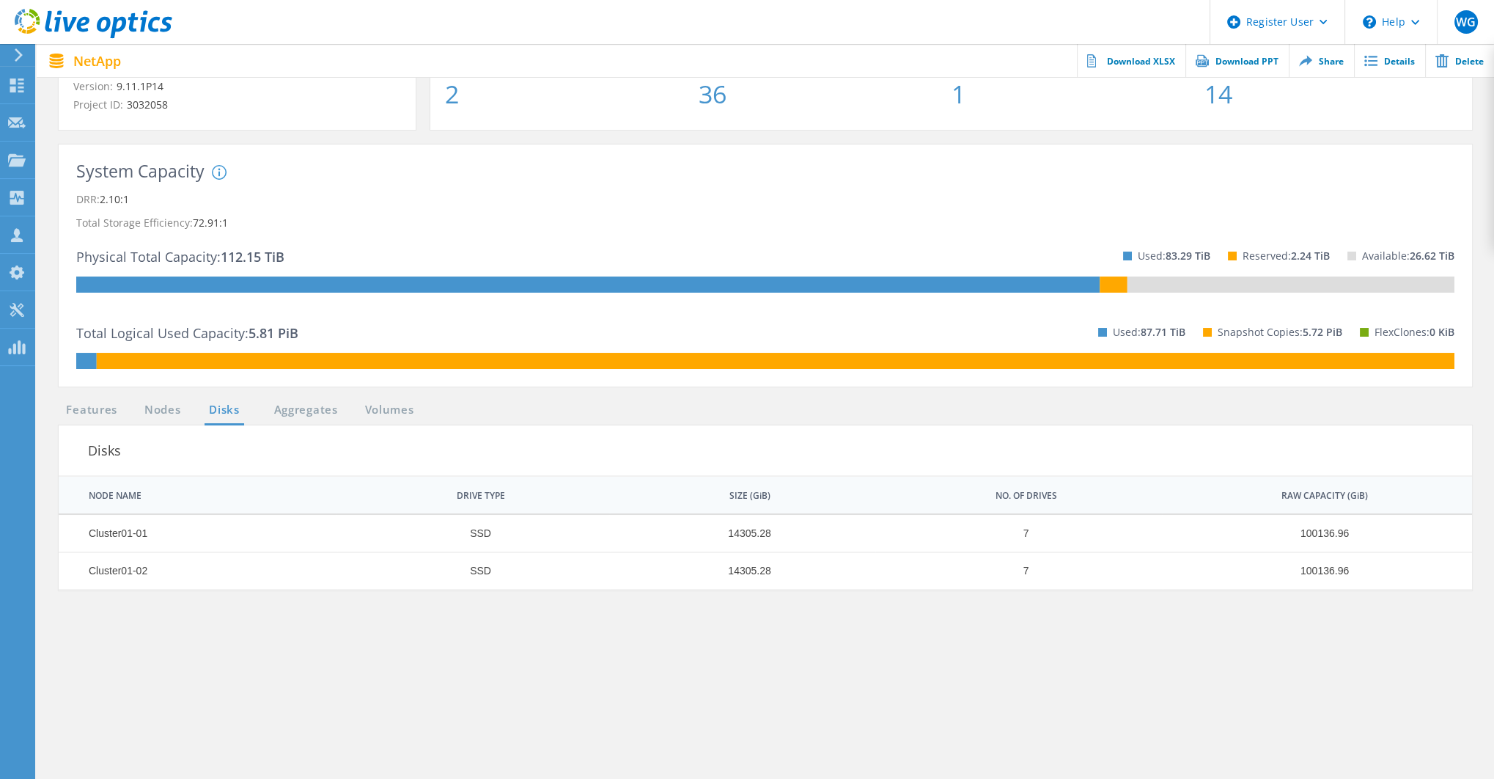
click at [738, 568] on td "14305.28" at bounding box center [741, 570] width 265 height 37
drag, startPoint x: 727, startPoint y: 568, endPoint x: 755, endPoint y: 570, distance: 27.9
click at [755, 570] on td "14305.28" at bounding box center [741, 570] width 265 height 37
copy td "14305"
click at [316, 408] on link "Aggregates" at bounding box center [306, 410] width 83 height 18
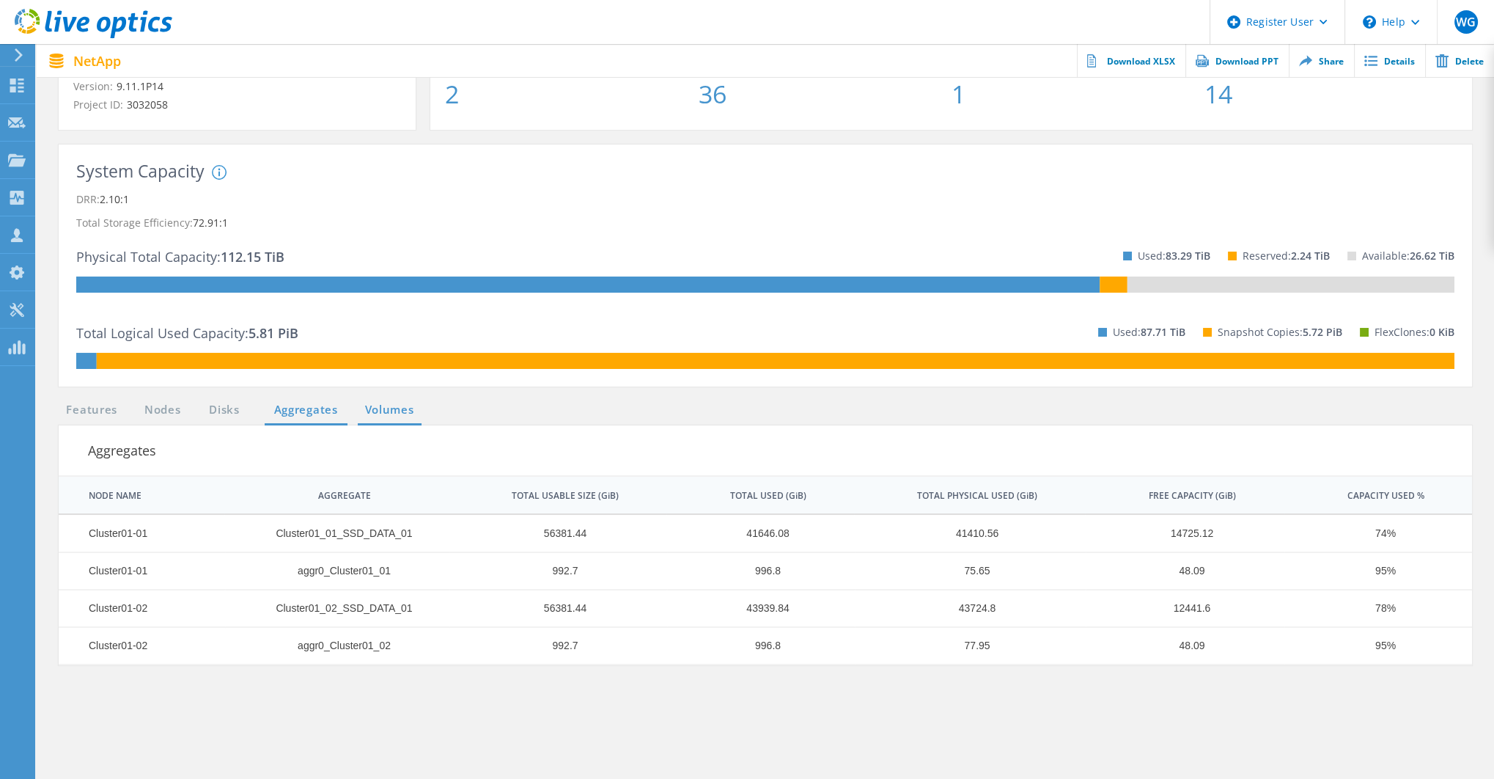
click at [375, 403] on link "Volumes" at bounding box center [390, 410] width 64 height 18
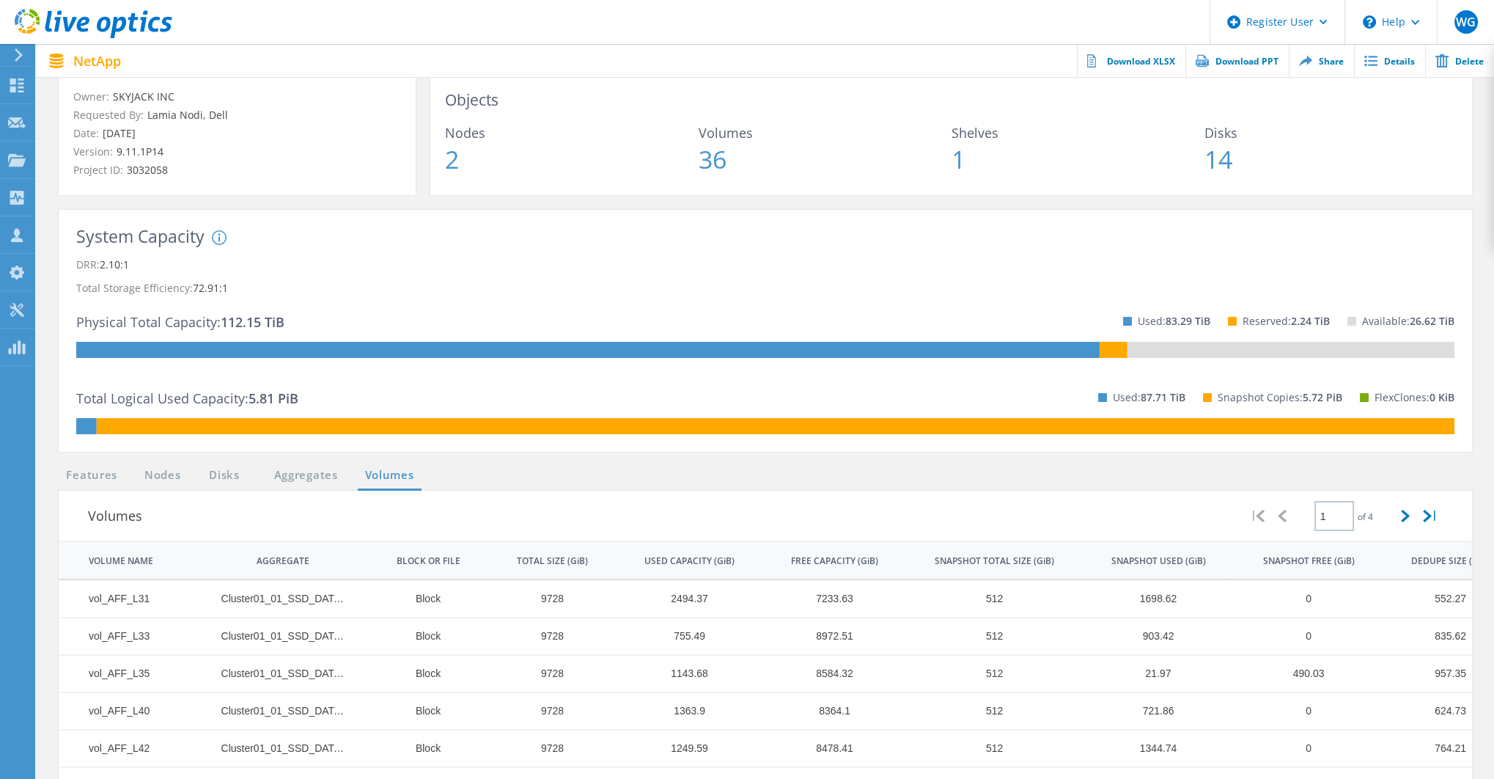
scroll to position [130, 0]
click at [108, 471] on link "Features" at bounding box center [92, 475] width 66 height 18
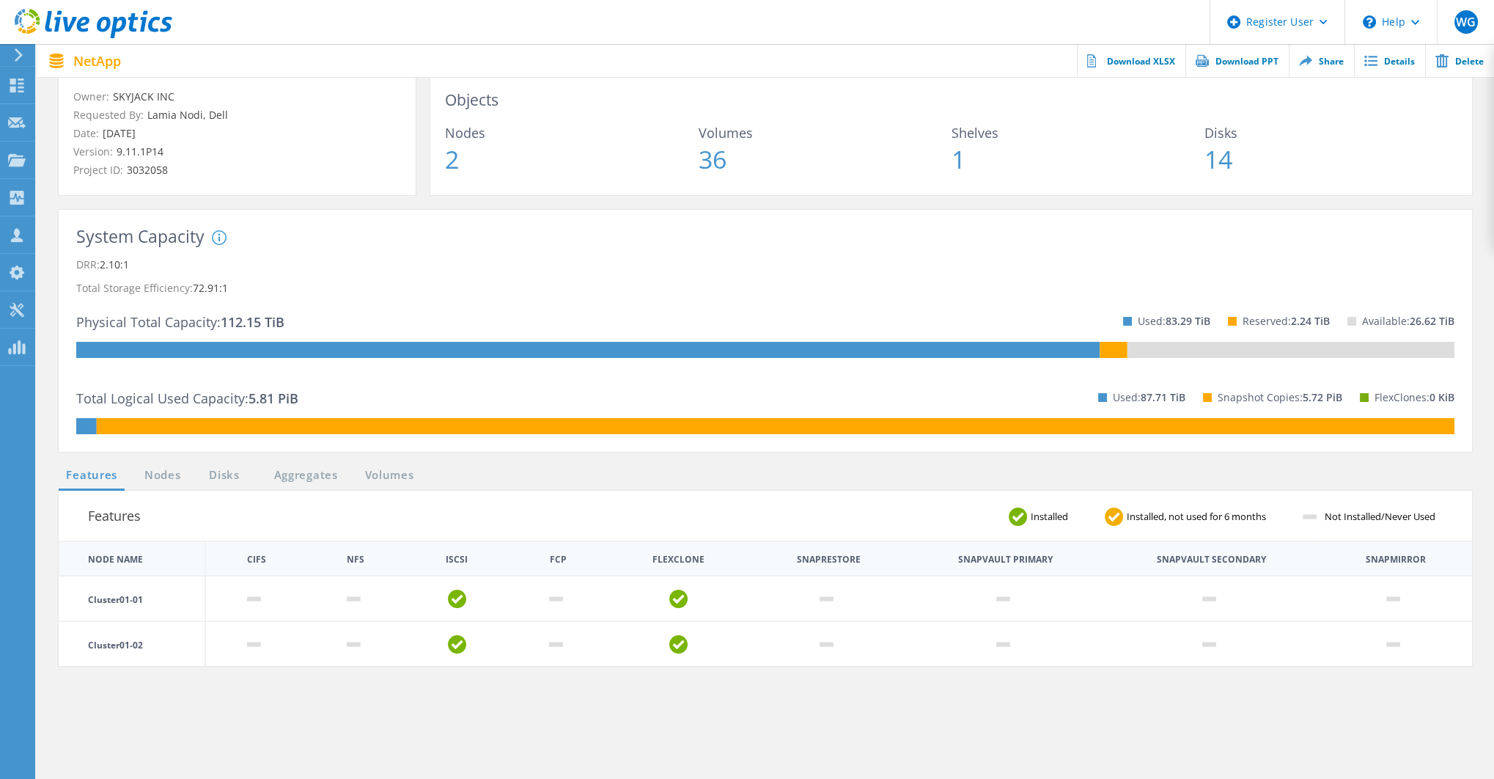
click at [680, 559] on th "FlexClone" at bounding box center [679, 559] width 52 height 9
copy th "FlexClone"
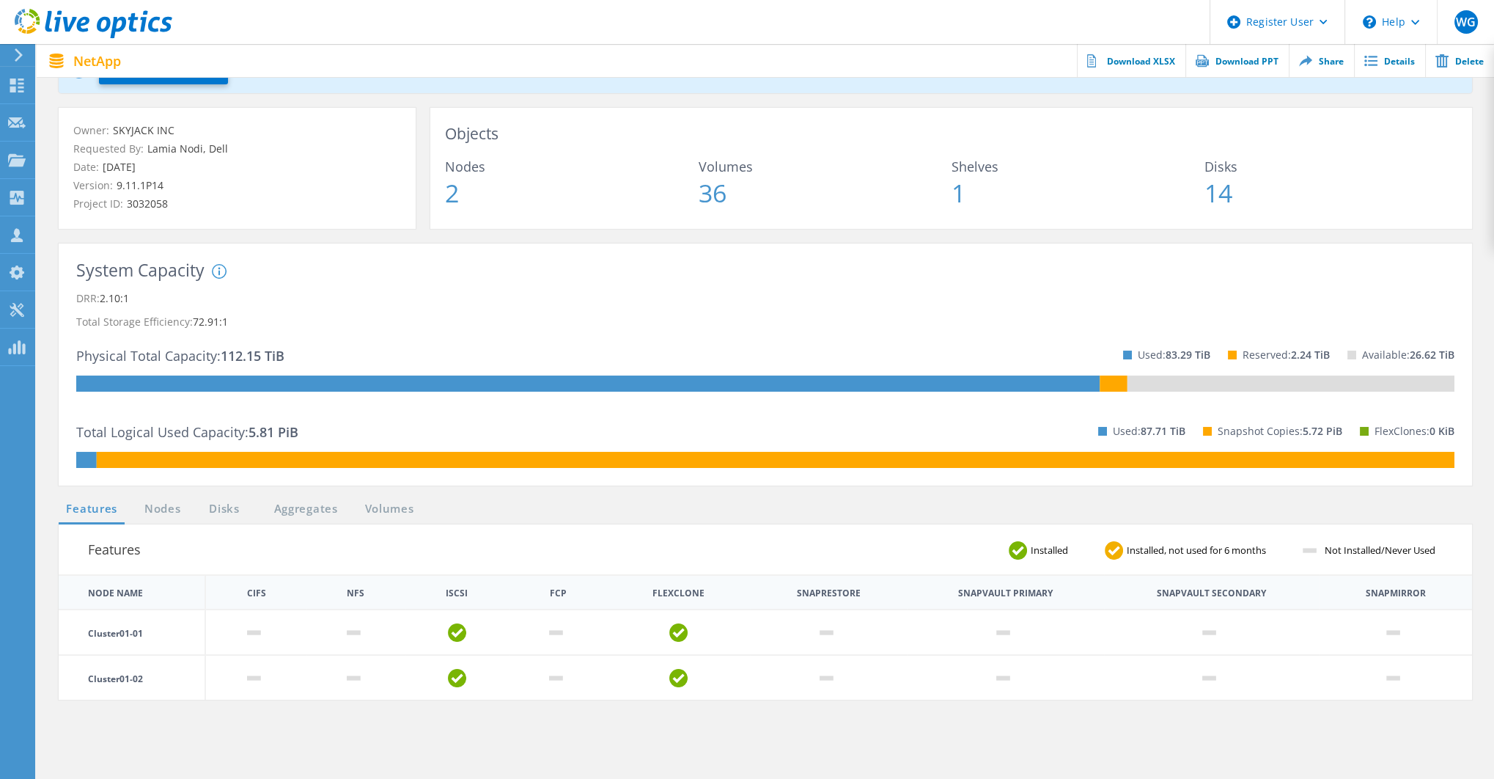
scroll to position [81, 0]
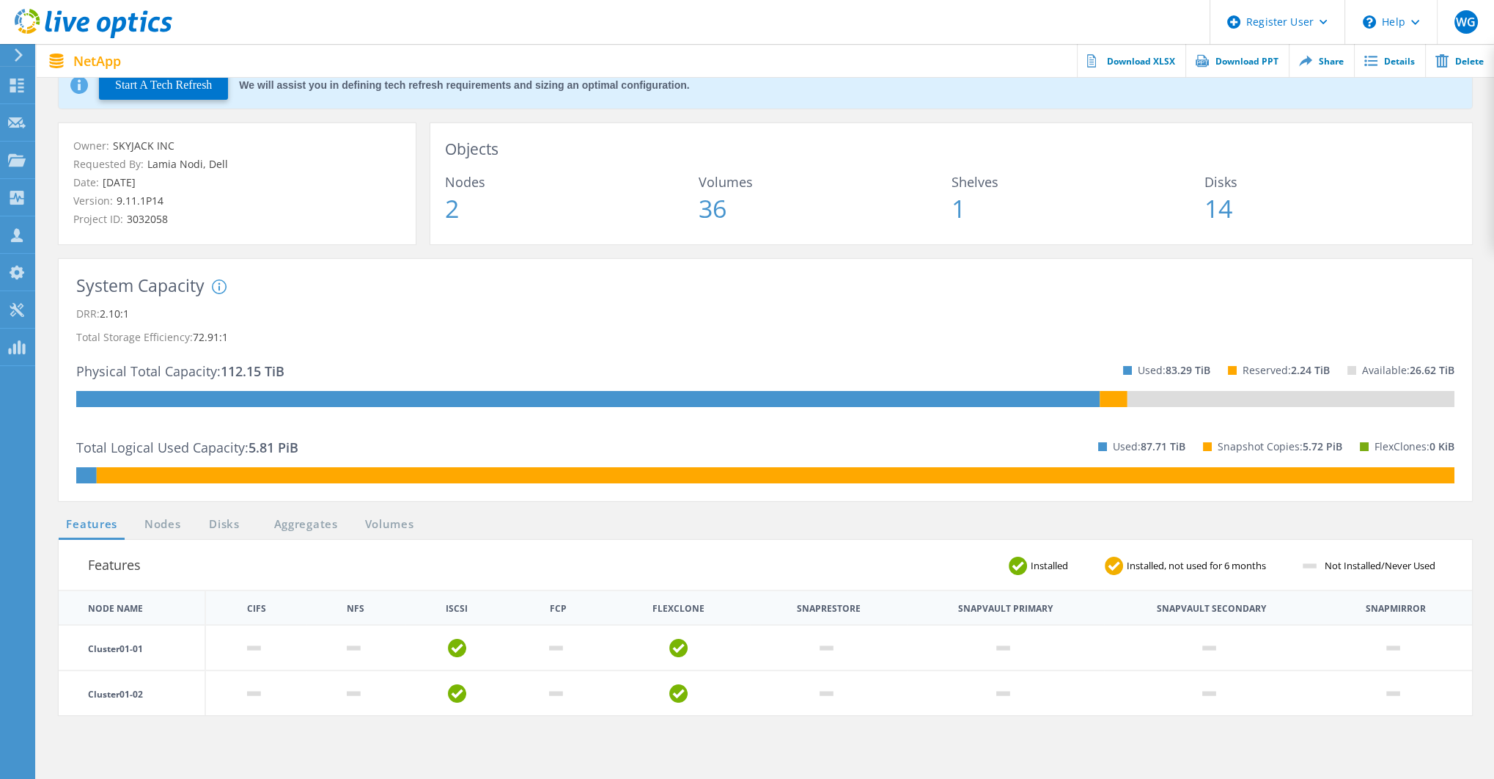
click at [823, 609] on th "Snaprestore" at bounding box center [829, 608] width 64 height 9
copy th "Snaprestore"
click at [1008, 609] on th "Snapvault Primary" at bounding box center [1005, 608] width 95 height 9
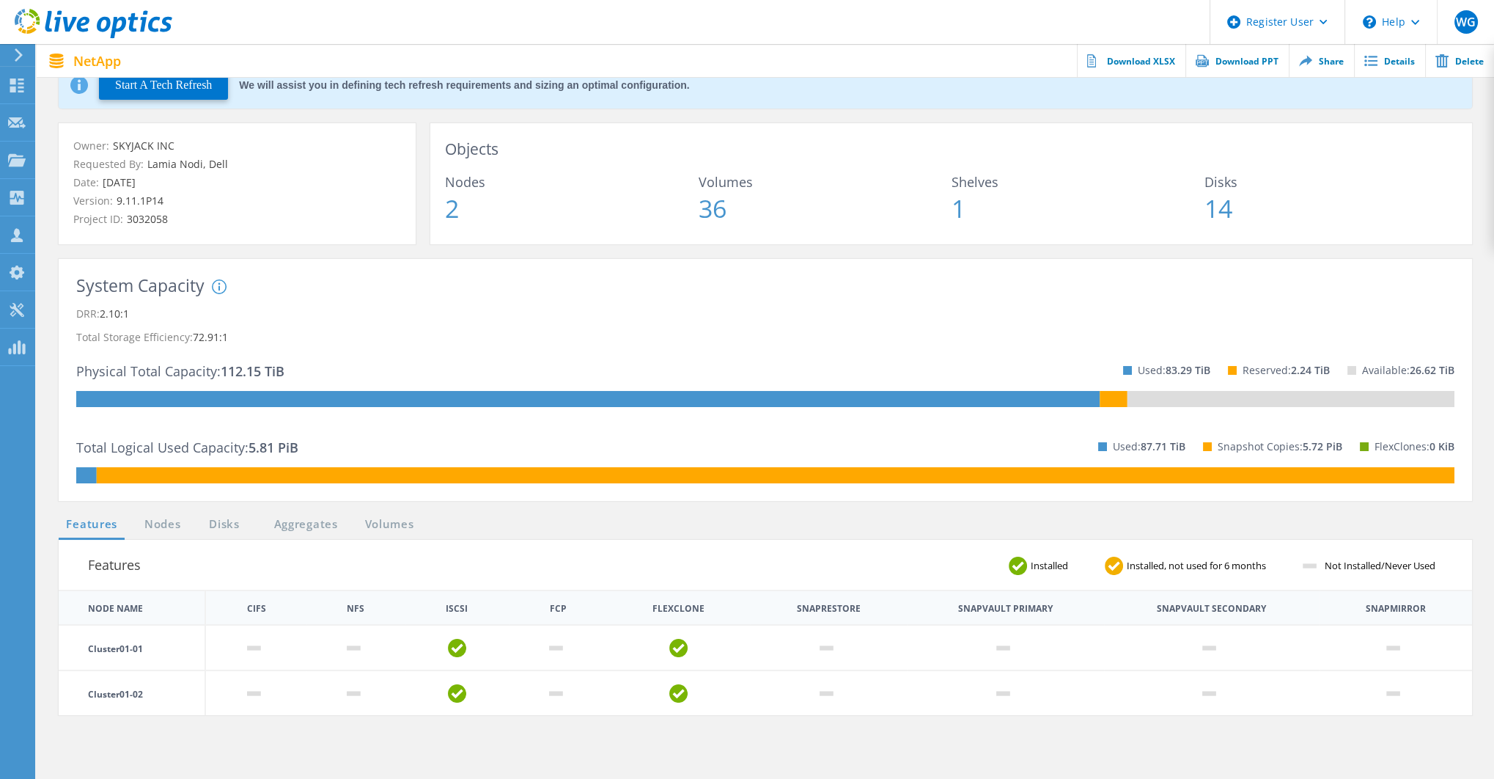
click at [982, 610] on th "Snapvault Primary" at bounding box center [1005, 608] width 95 height 9
copy th "Snapvault Primary"
click at [1401, 612] on th "Snapmirror" at bounding box center [1396, 608] width 60 height 9
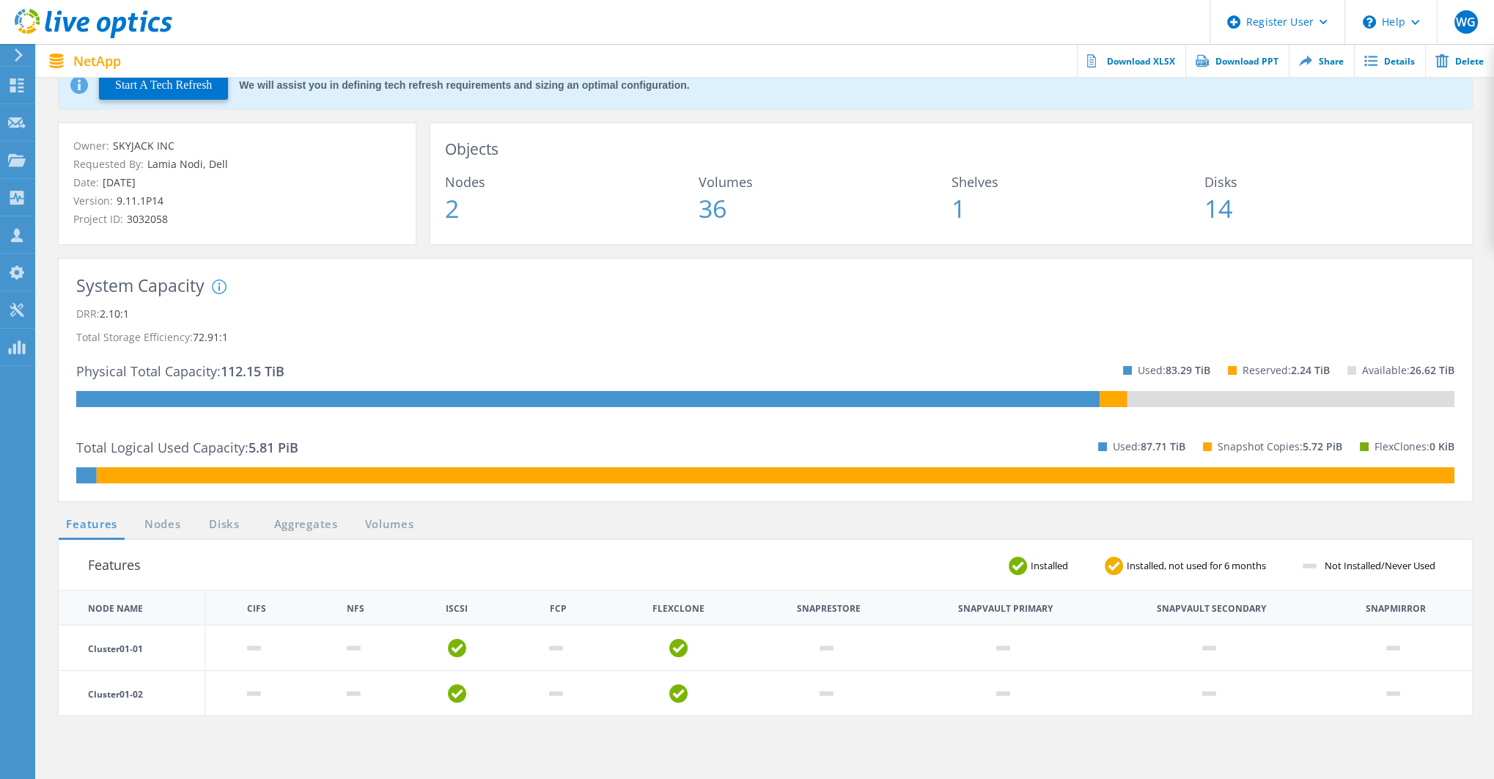
click at [1401, 612] on th "Snapmirror" at bounding box center [1396, 608] width 60 height 9
copy th "Snapmirror"
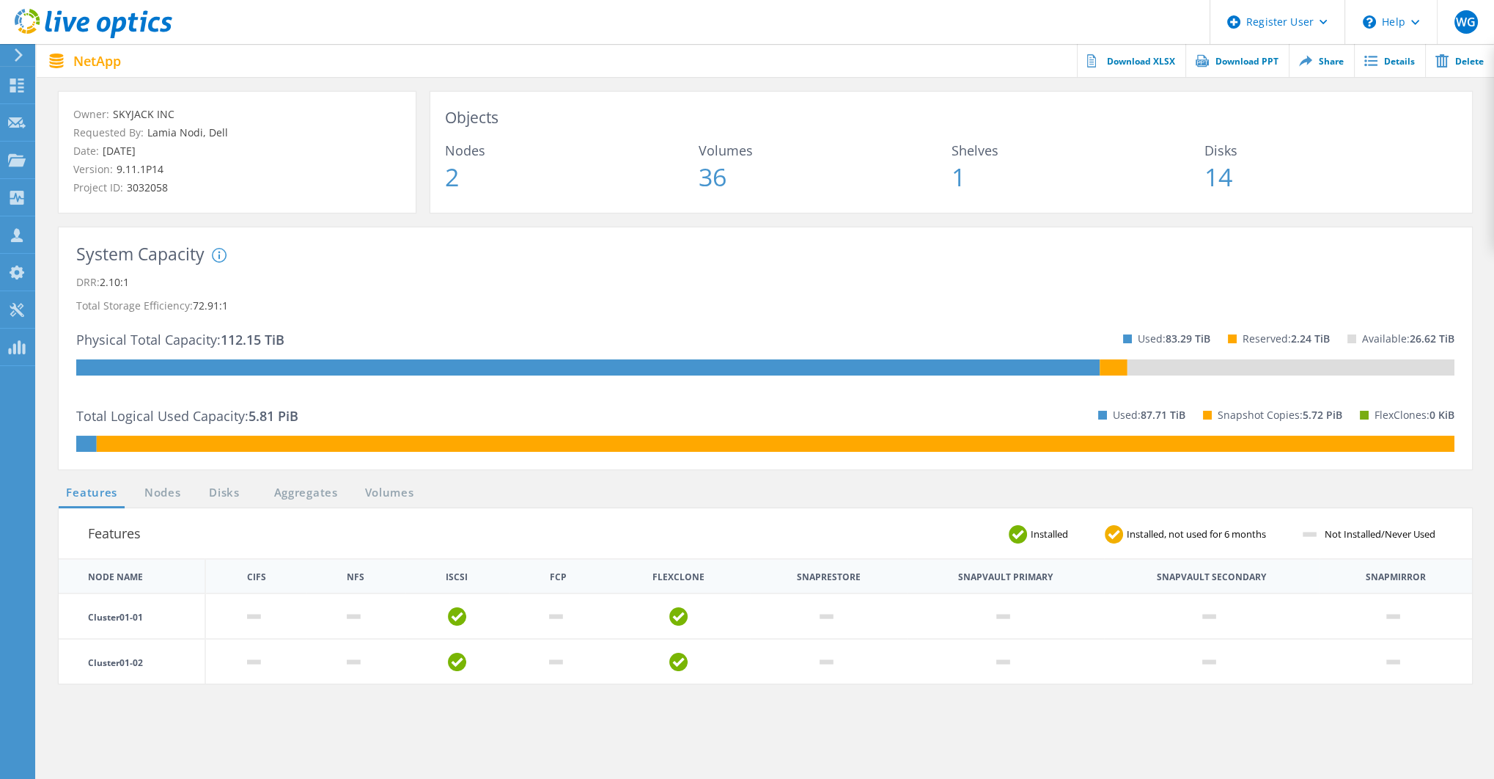
scroll to position [98, 0]
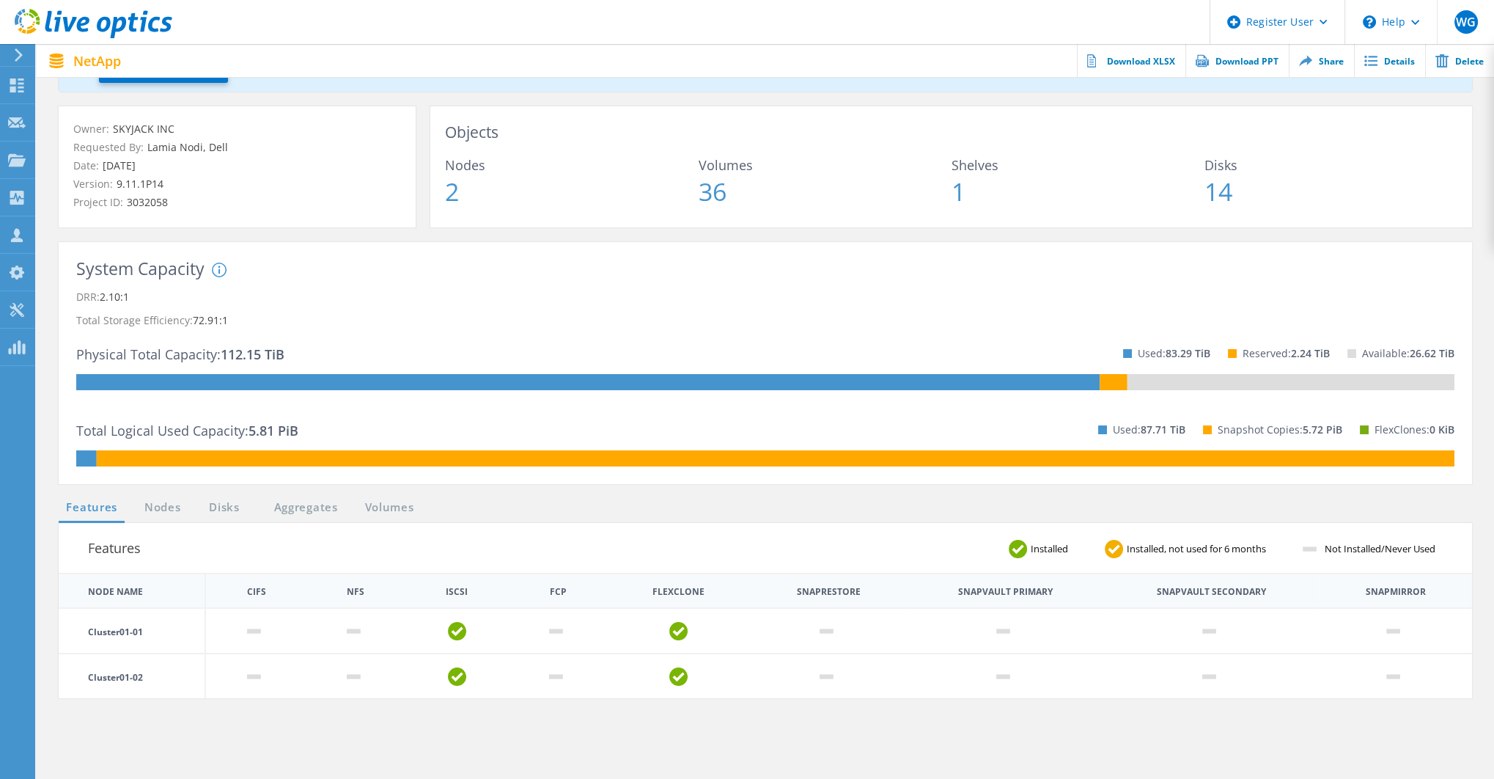
drag, startPoint x: 295, startPoint y: 351, endPoint x: 302, endPoint y: 356, distance: 9.0
click at [302, 356] on div "System DRR represents DRR w/o SnapShots and FlexClones for newer OnTap versions…" at bounding box center [331, 316] width 238 height 109
drag, startPoint x: 1212, startPoint y: 352, endPoint x: 1163, endPoint y: 352, distance: 49.1
click at [1163, 352] on div "Used: 83.29 TiB Reserved: 2.24 TiB Available: 26.62 TiB" at bounding box center [1280, 353] width 349 height 42
drag, startPoint x: 77, startPoint y: 427, endPoint x: 306, endPoint y: 428, distance: 228.8
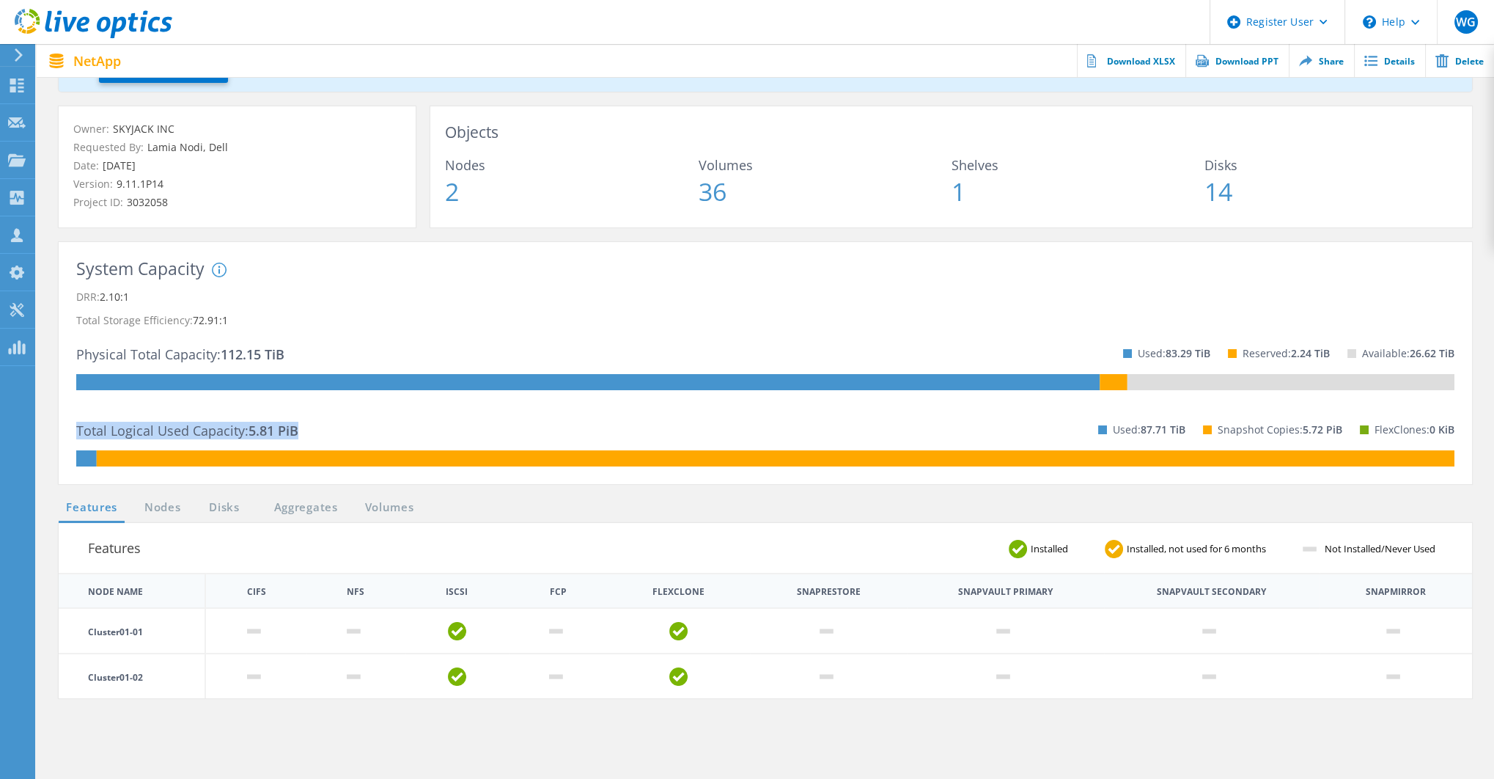
click at [306, 428] on div "Total Logical Used Capacity: 5.81 PiB Used: 87.71 TiB Snapshot Copies: 5.72 PiB…" at bounding box center [765, 429] width 1378 height 42
click at [271, 430] on span "5.81 PiB" at bounding box center [274, 431] width 50 height 18
drag, startPoint x: 250, startPoint y: 430, endPoint x: 306, endPoint y: 431, distance: 55.7
click at [306, 431] on div "Total Logical Used Capacity: 5.81 PiB Used: 87.71 TiB Snapshot Copies: 5.72 PiB…" at bounding box center [765, 429] width 1378 height 42
drag, startPoint x: 661, startPoint y: 592, endPoint x: 698, endPoint y: 595, distance: 36.8
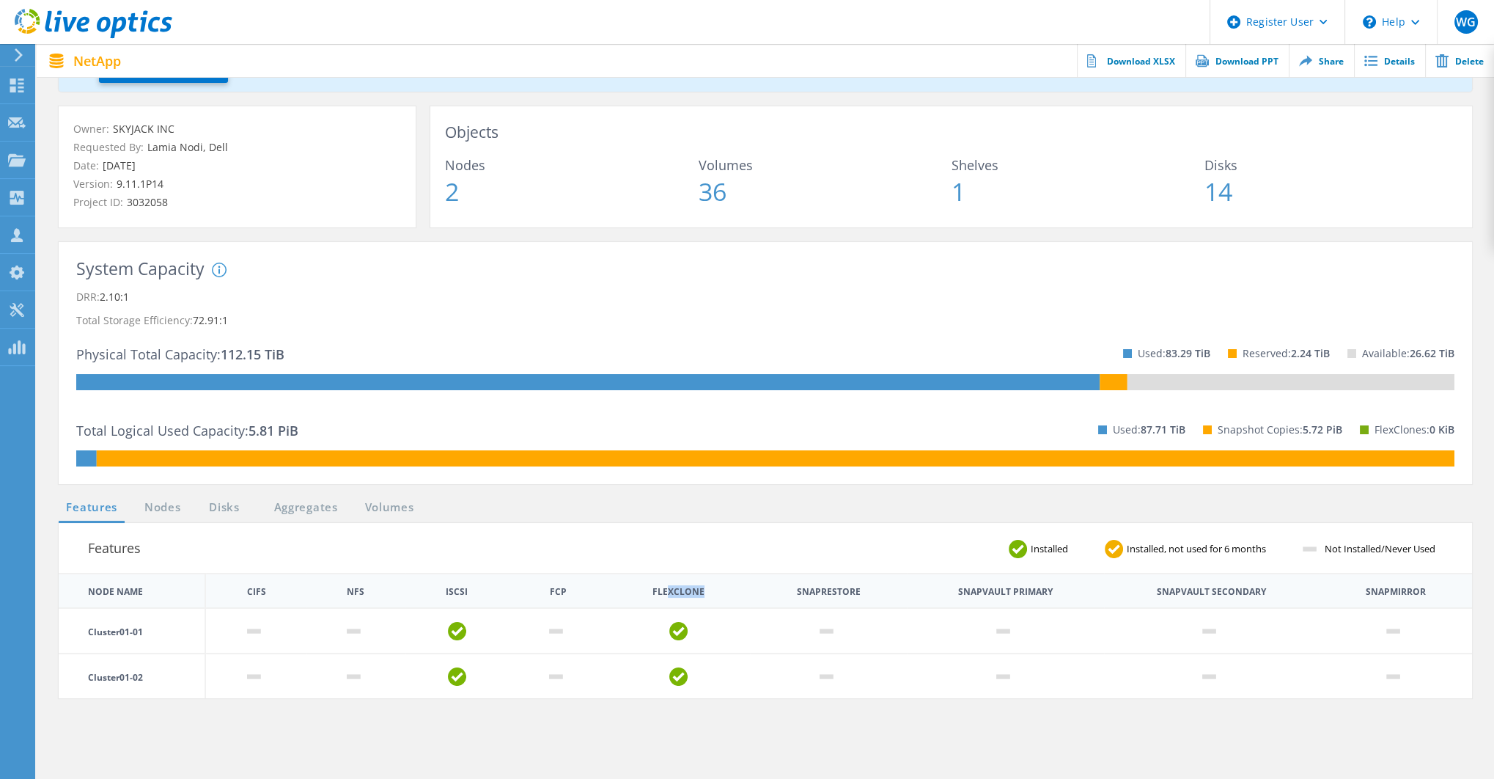
click at [698, 595] on th "FlexClone" at bounding box center [679, 591] width 52 height 9
drag, startPoint x: 247, startPoint y: 430, endPoint x: 312, endPoint y: 433, distance: 65.3
click at [312, 433] on div "Total Logical Used Capacity: 5.81 PiB Used: 87.71 TiB Snapshot Copies: 5.72 PiB…" at bounding box center [765, 429] width 1378 height 42
drag, startPoint x: 1157, startPoint y: 592, endPoint x: 1263, endPoint y: 592, distance: 106.3
click at [1263, 592] on th "Snapvault Secondary" at bounding box center [1212, 590] width 216 height 34
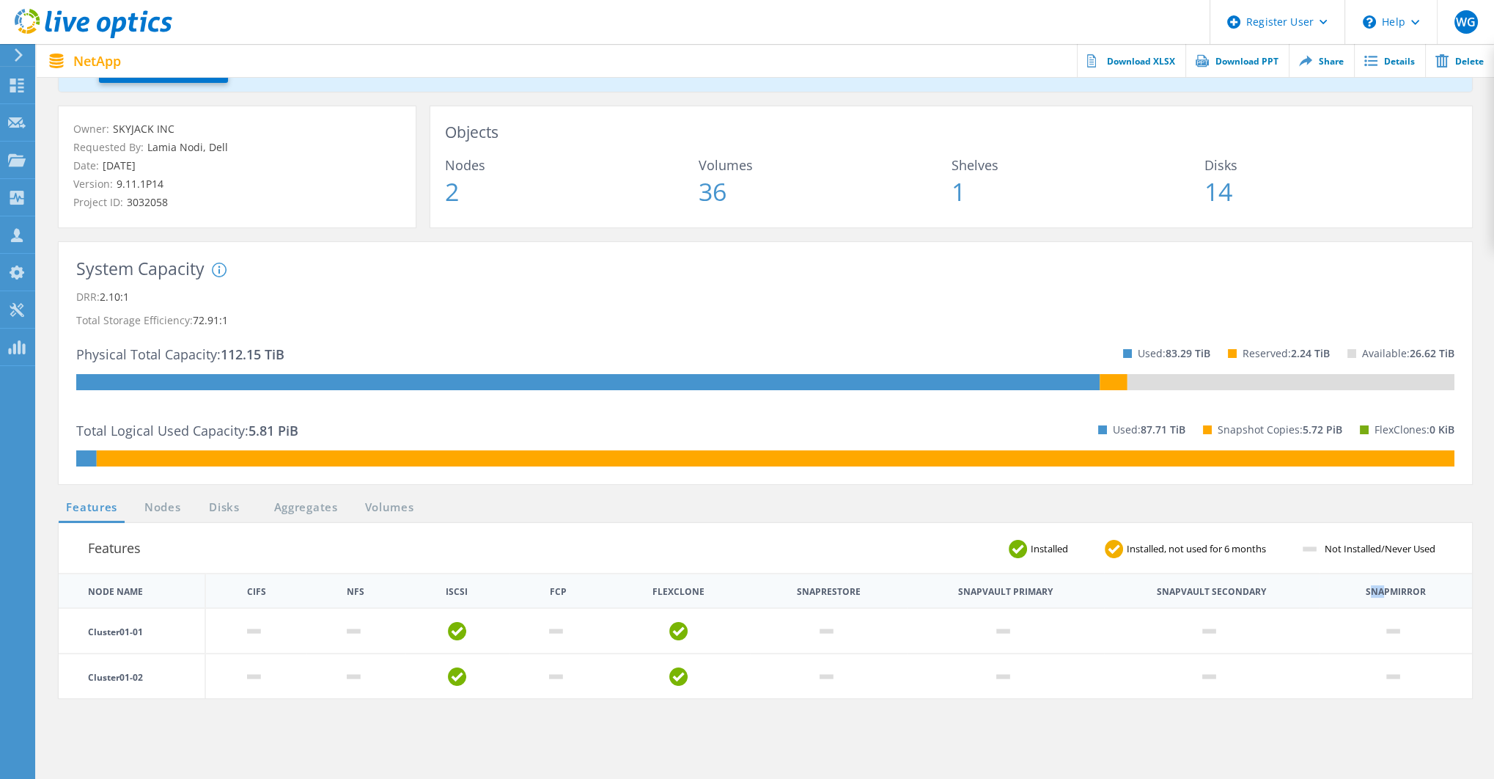
drag, startPoint x: 1378, startPoint y: 592, endPoint x: 1437, endPoint y: 593, distance: 58.7
click at [1437, 593] on th "Snapmirror" at bounding box center [1396, 590] width 153 height 34
drag, startPoint x: 1164, startPoint y: 594, endPoint x: 1259, endPoint y: 594, distance: 95.3
click at [1259, 594] on th "Snapvault Secondary" at bounding box center [1211, 591] width 109 height 9
drag, startPoint x: 801, startPoint y: 590, endPoint x: 857, endPoint y: 593, distance: 55.8
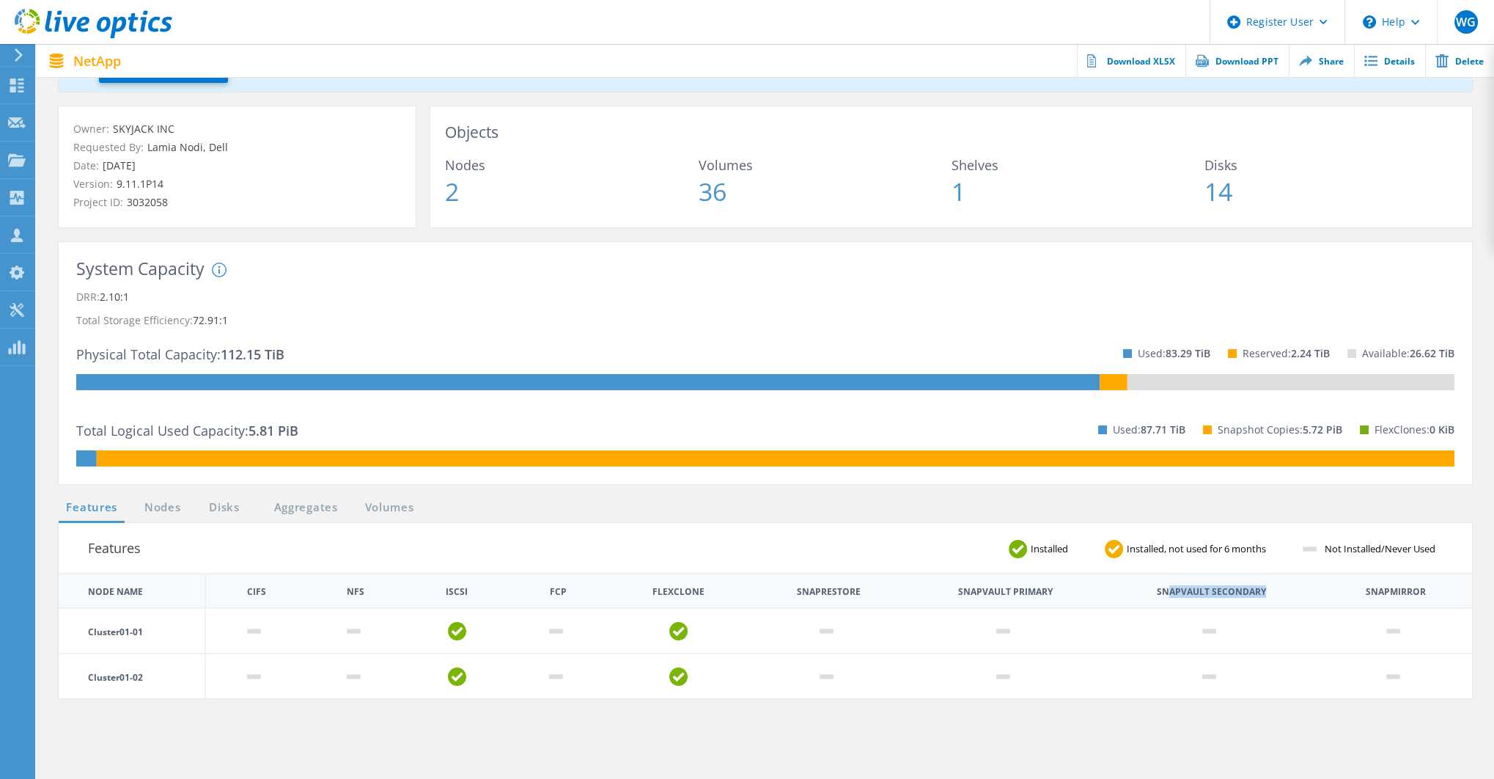
click at [857, 593] on th "Snaprestore" at bounding box center [829, 591] width 64 height 9
click at [840, 591] on th "Snaprestore" at bounding box center [829, 591] width 64 height 9
click at [818, 592] on th "Snaprestore" at bounding box center [829, 591] width 64 height 9
click at [818, 593] on th "Snaprestore" at bounding box center [829, 591] width 64 height 9
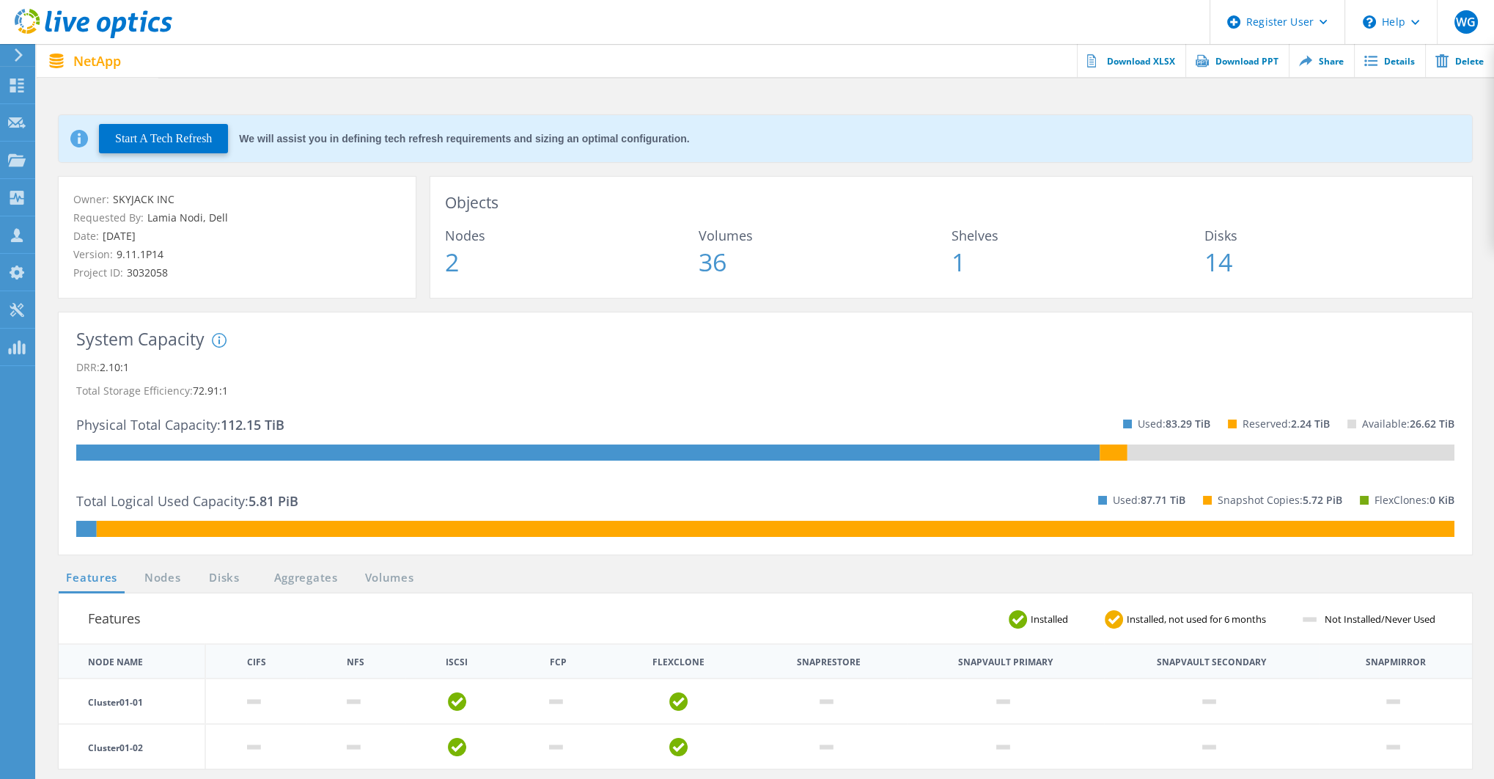
scroll to position [0, 0]
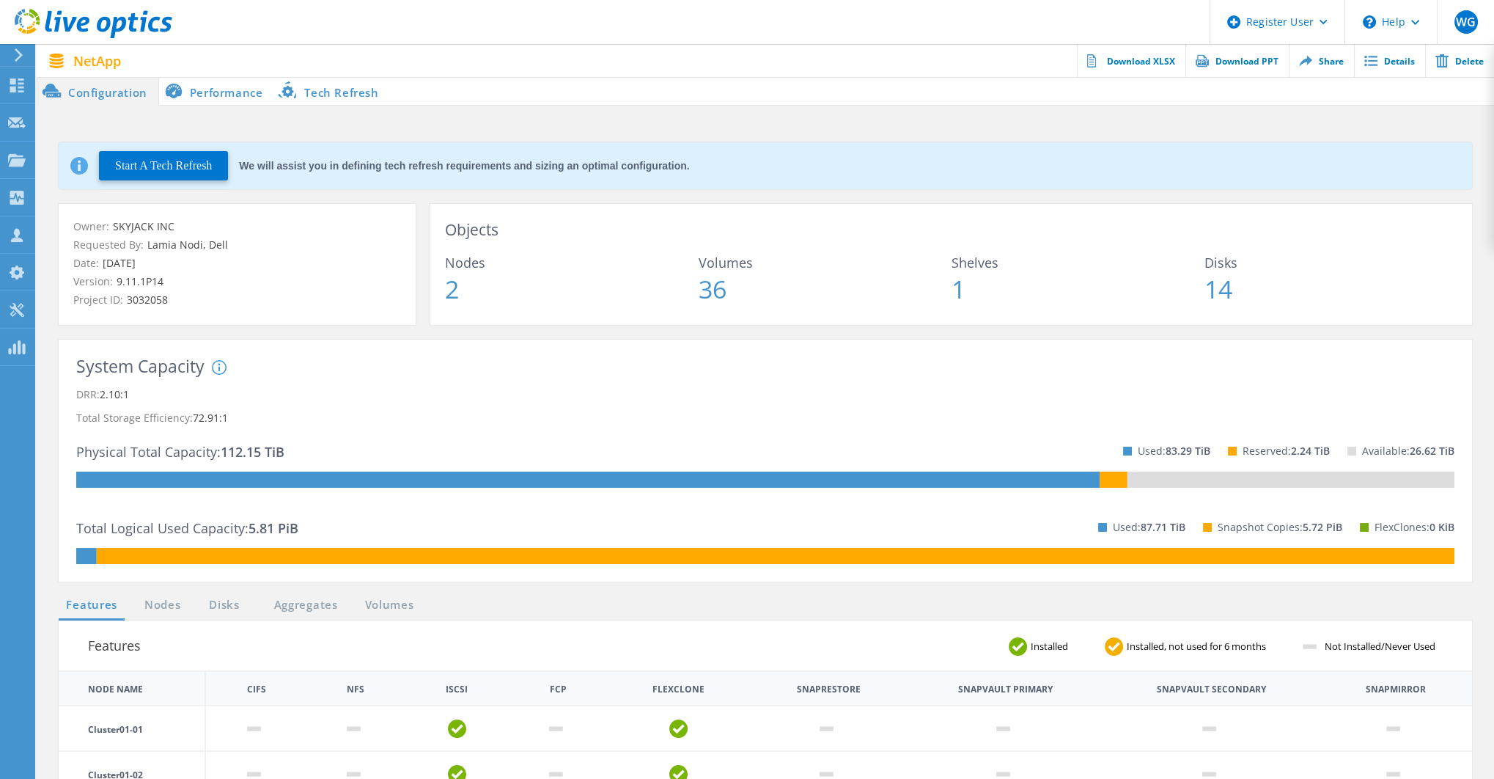
click at [213, 95] on li "Performance" at bounding box center [216, 90] width 115 height 29
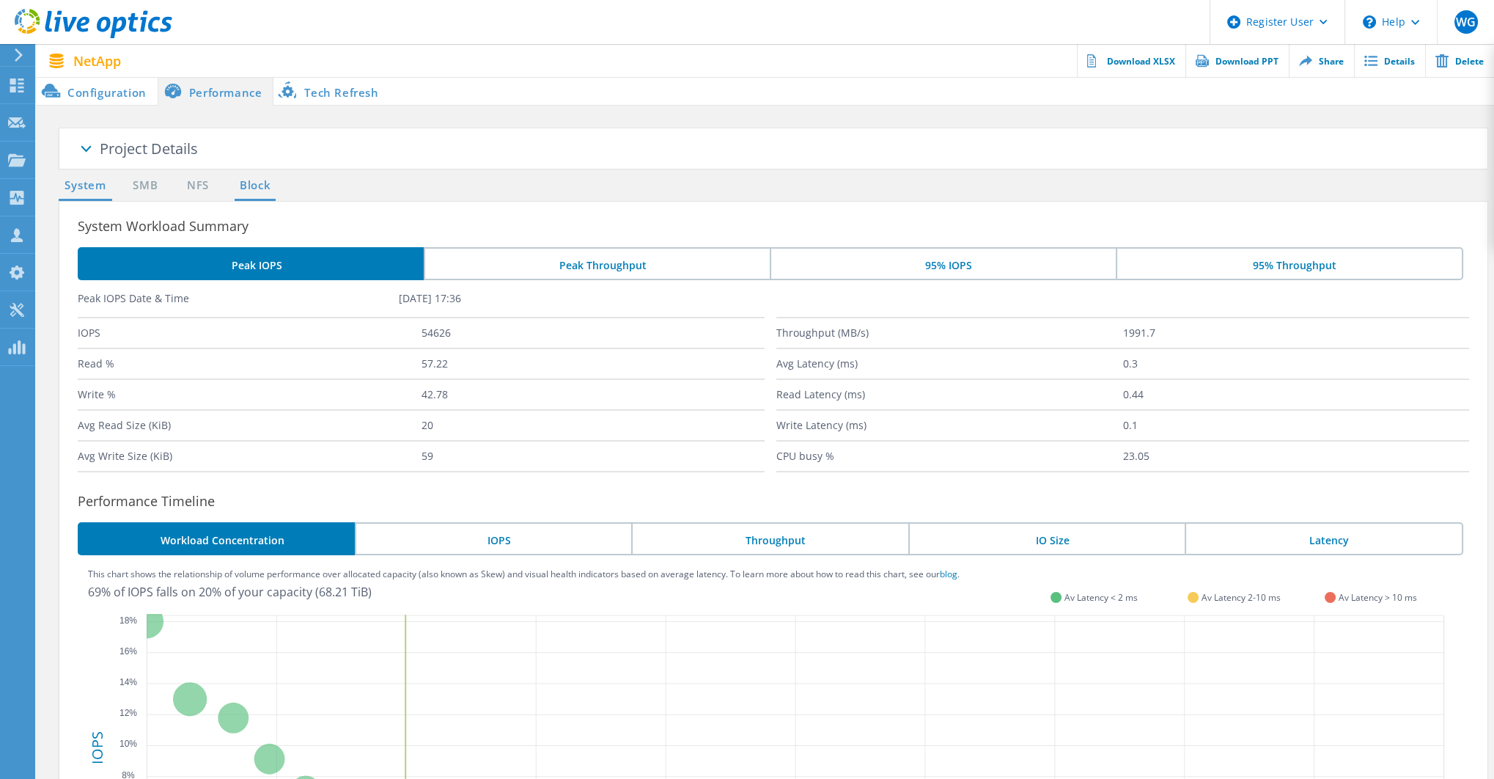
click at [257, 181] on link "Block" at bounding box center [255, 186] width 40 height 18
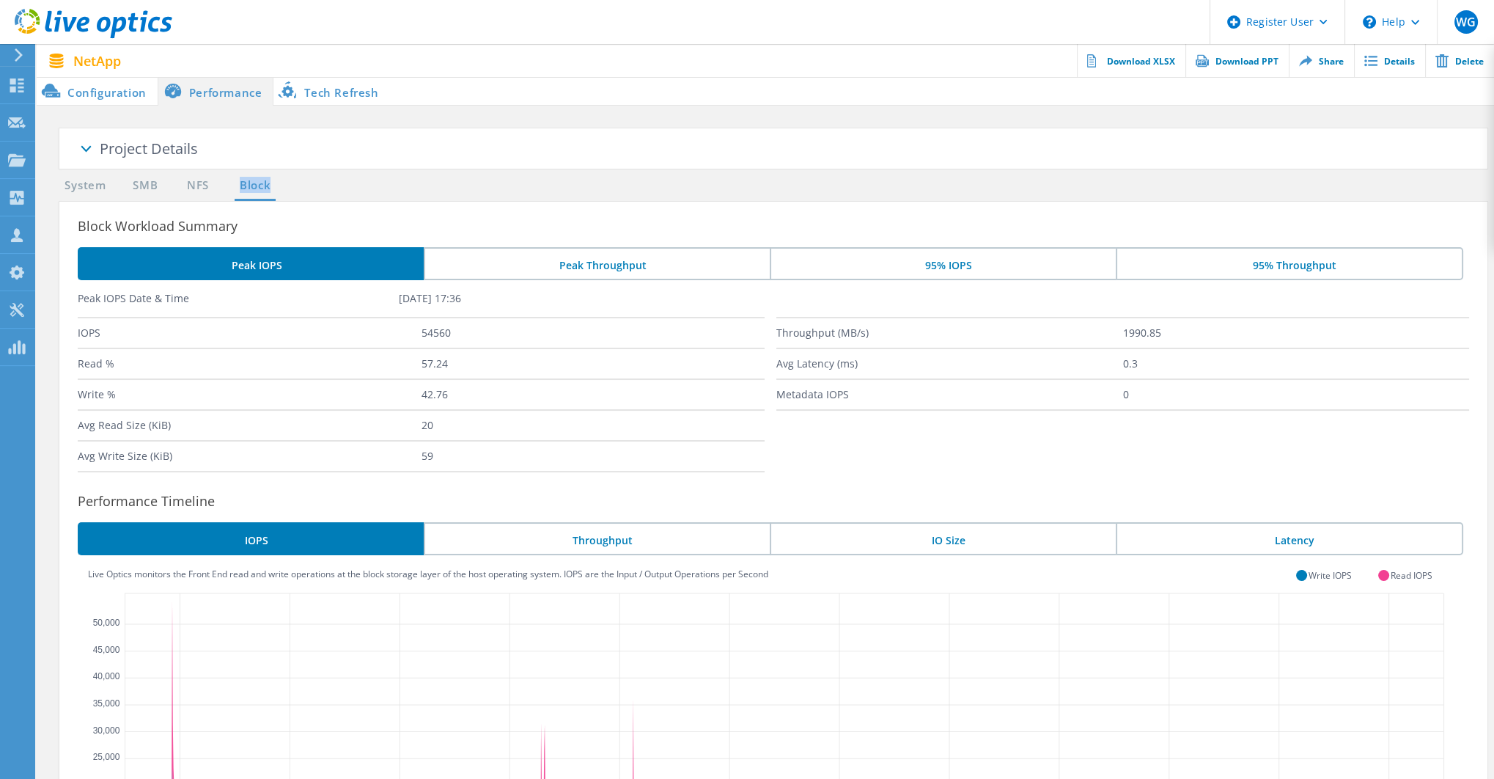
drag, startPoint x: 241, startPoint y: 183, endPoint x: 285, endPoint y: 187, distance: 44.2
click at [285, 187] on ul "System SMB NFS Block" at bounding box center [169, 189] width 237 height 24
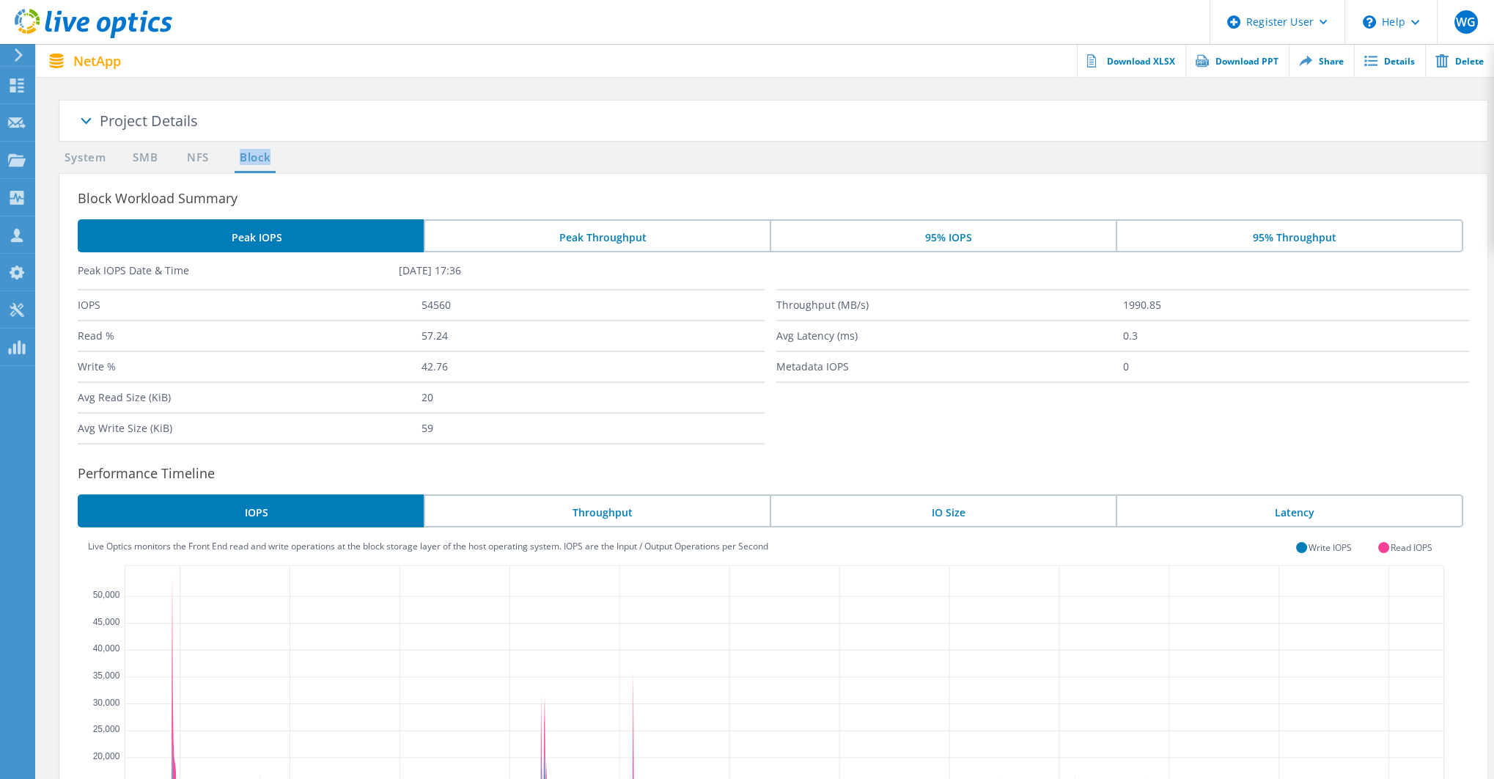
scroll to position [18, 0]
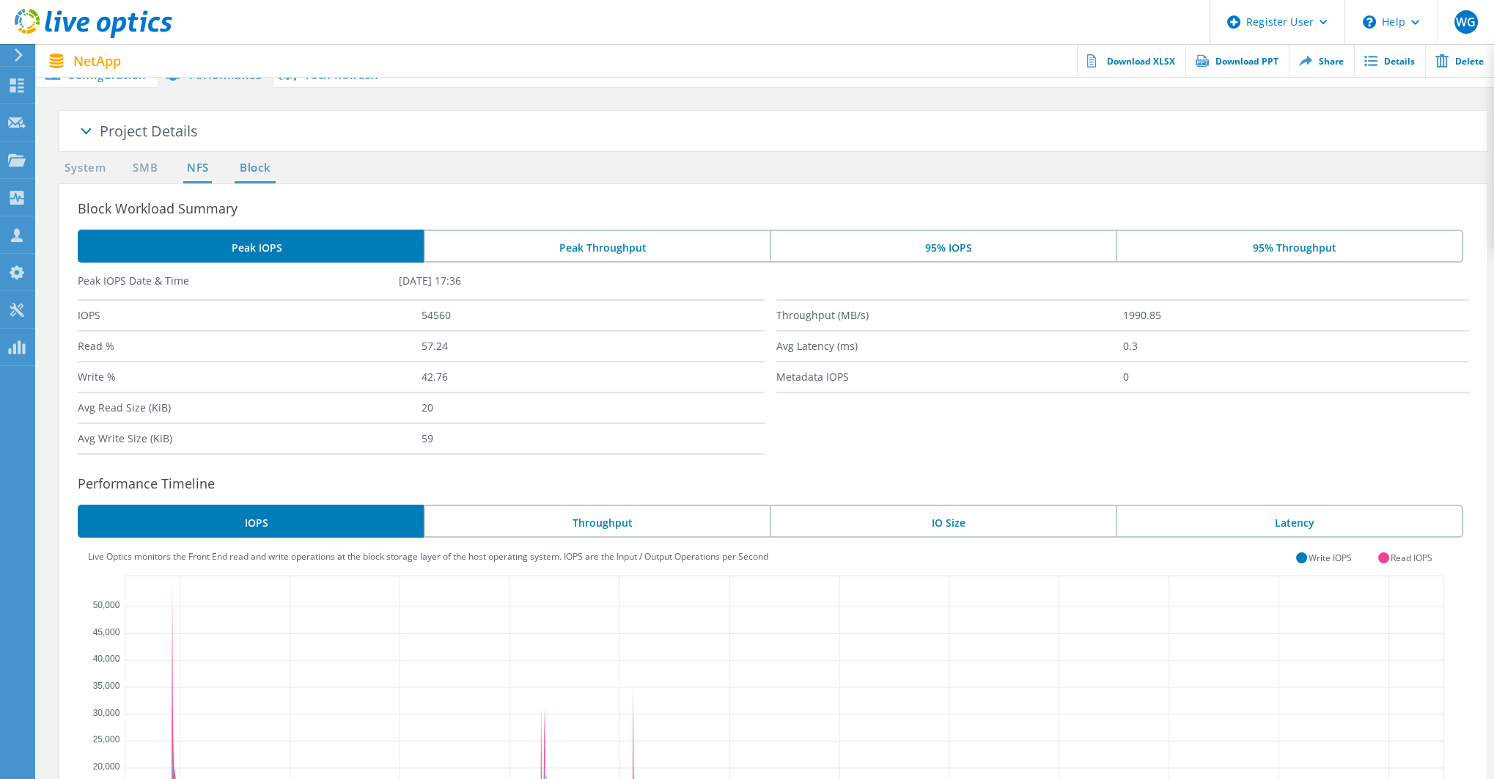
click at [198, 169] on link "NFS" at bounding box center [197, 168] width 29 height 18
click at [150, 166] on link "SMB" at bounding box center [145, 168] width 32 height 18
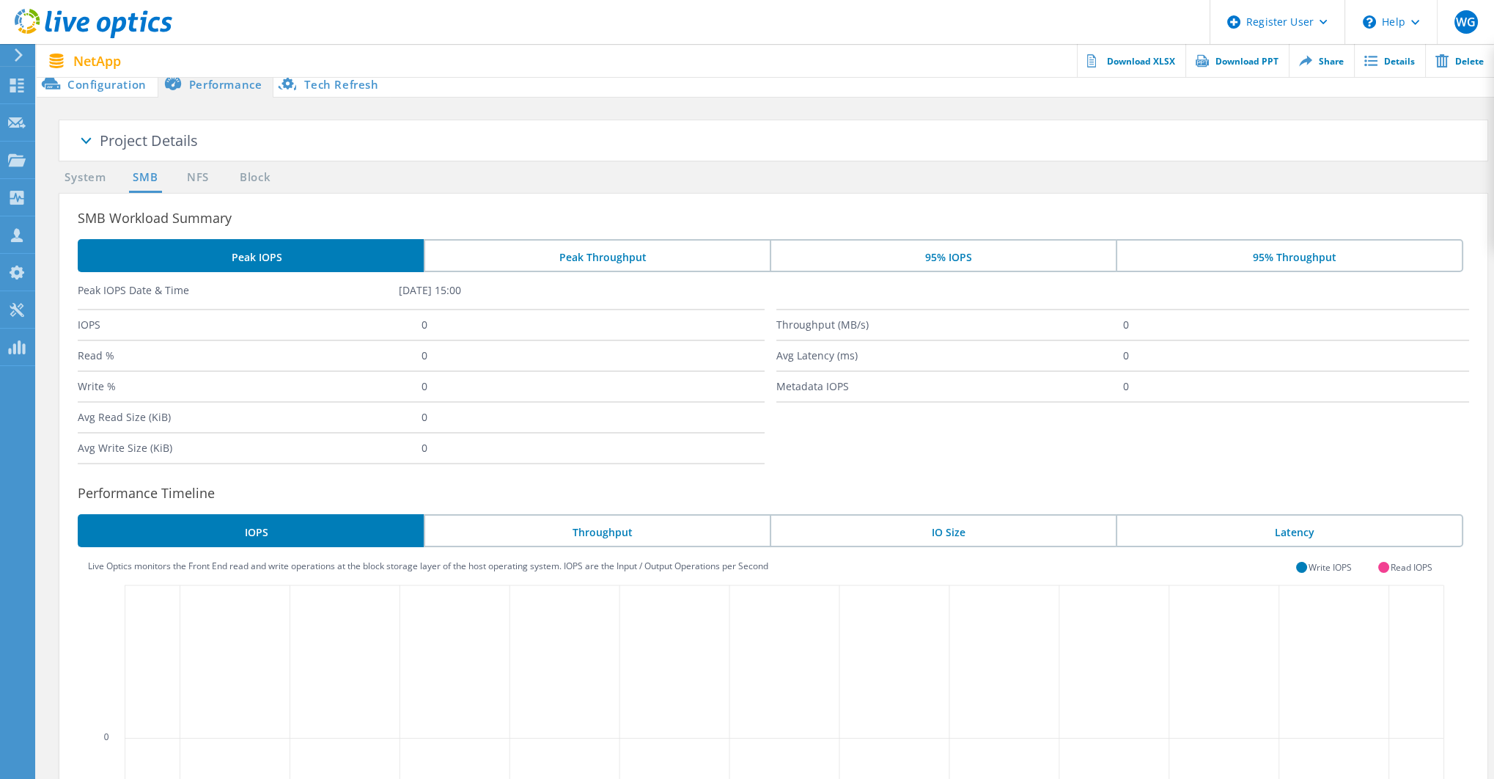
scroll to position [0, 0]
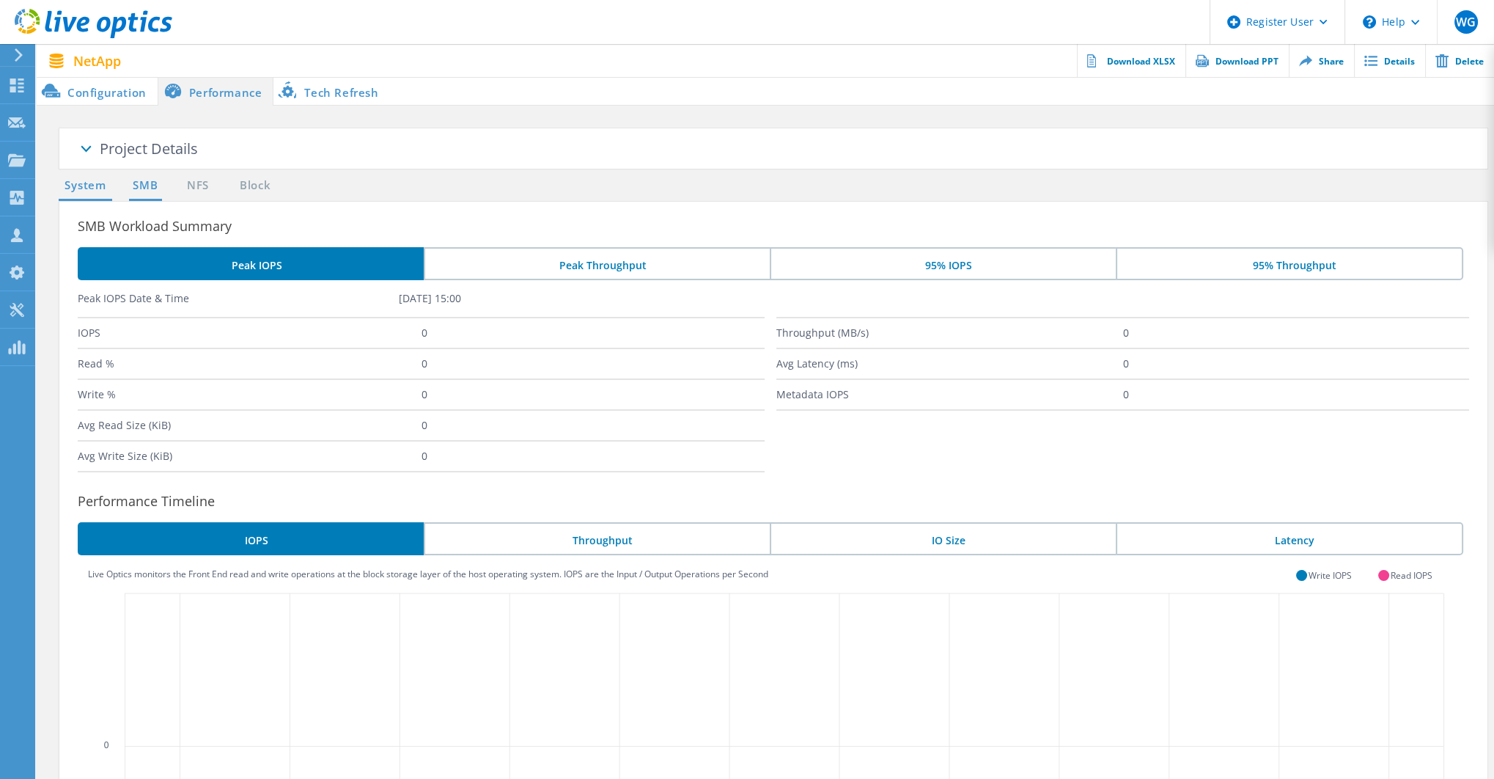
click at [104, 183] on link "System" at bounding box center [86, 186] width 54 height 18
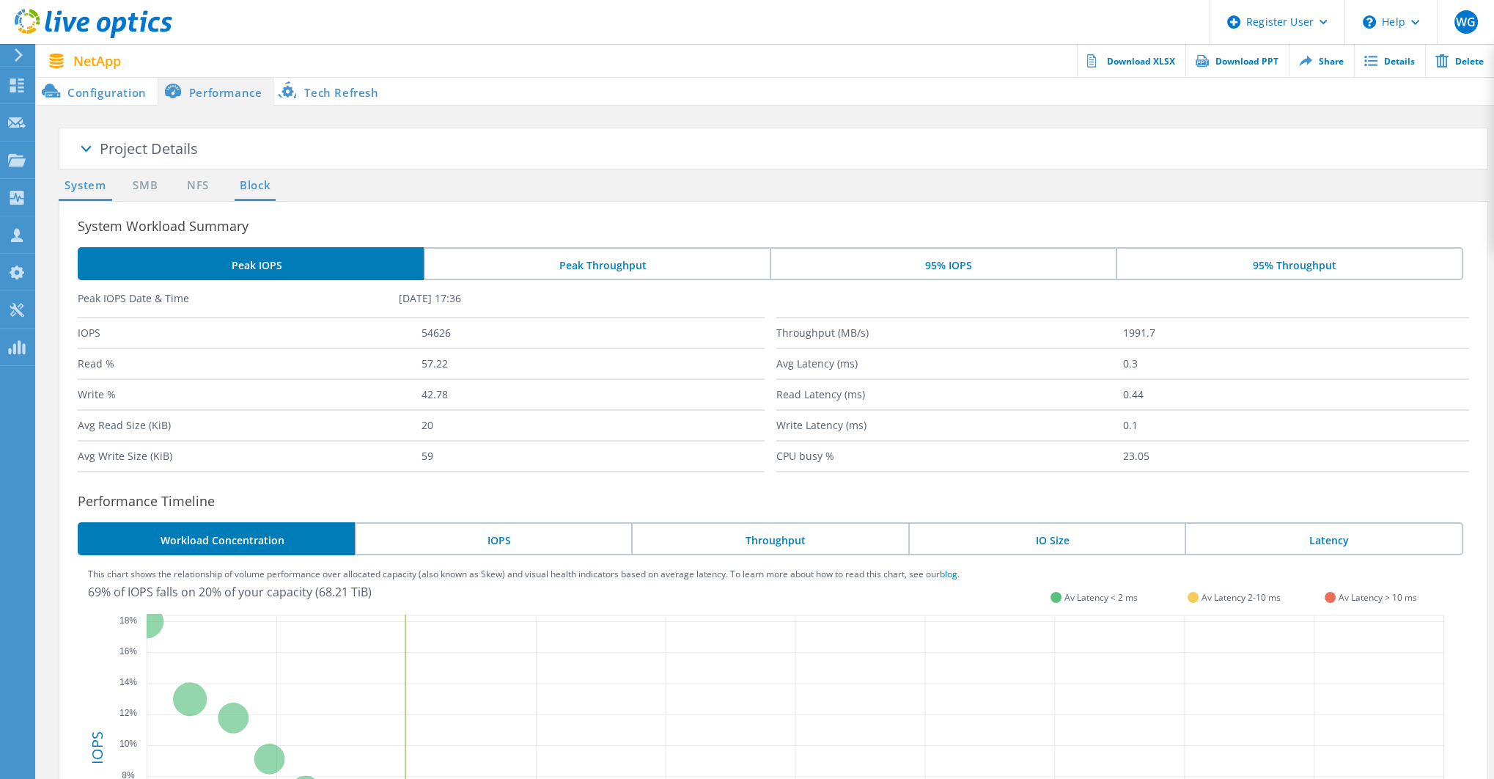
click at [253, 188] on link "Block" at bounding box center [255, 186] width 40 height 18
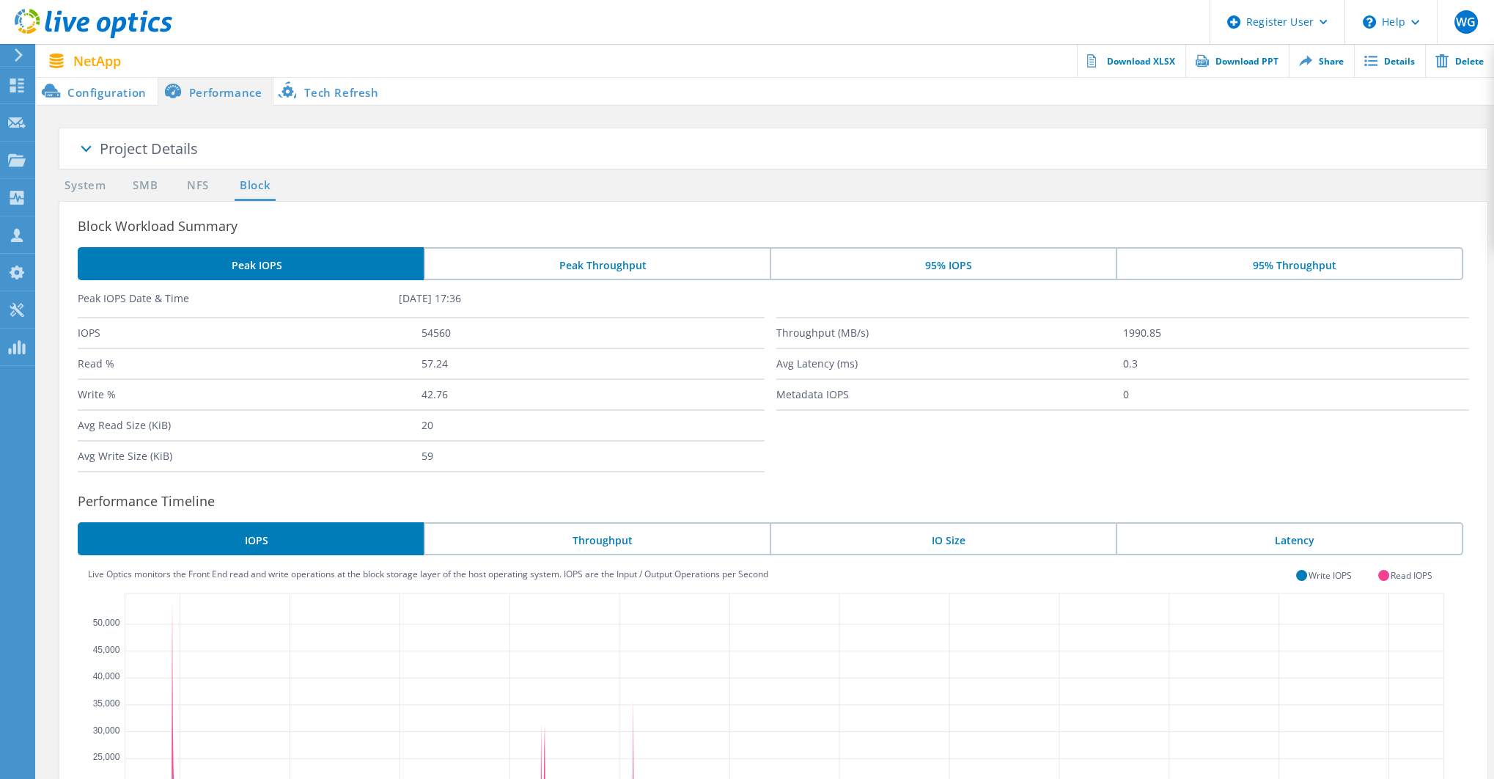
click at [106, 95] on li "Configuration" at bounding box center [97, 90] width 121 height 29
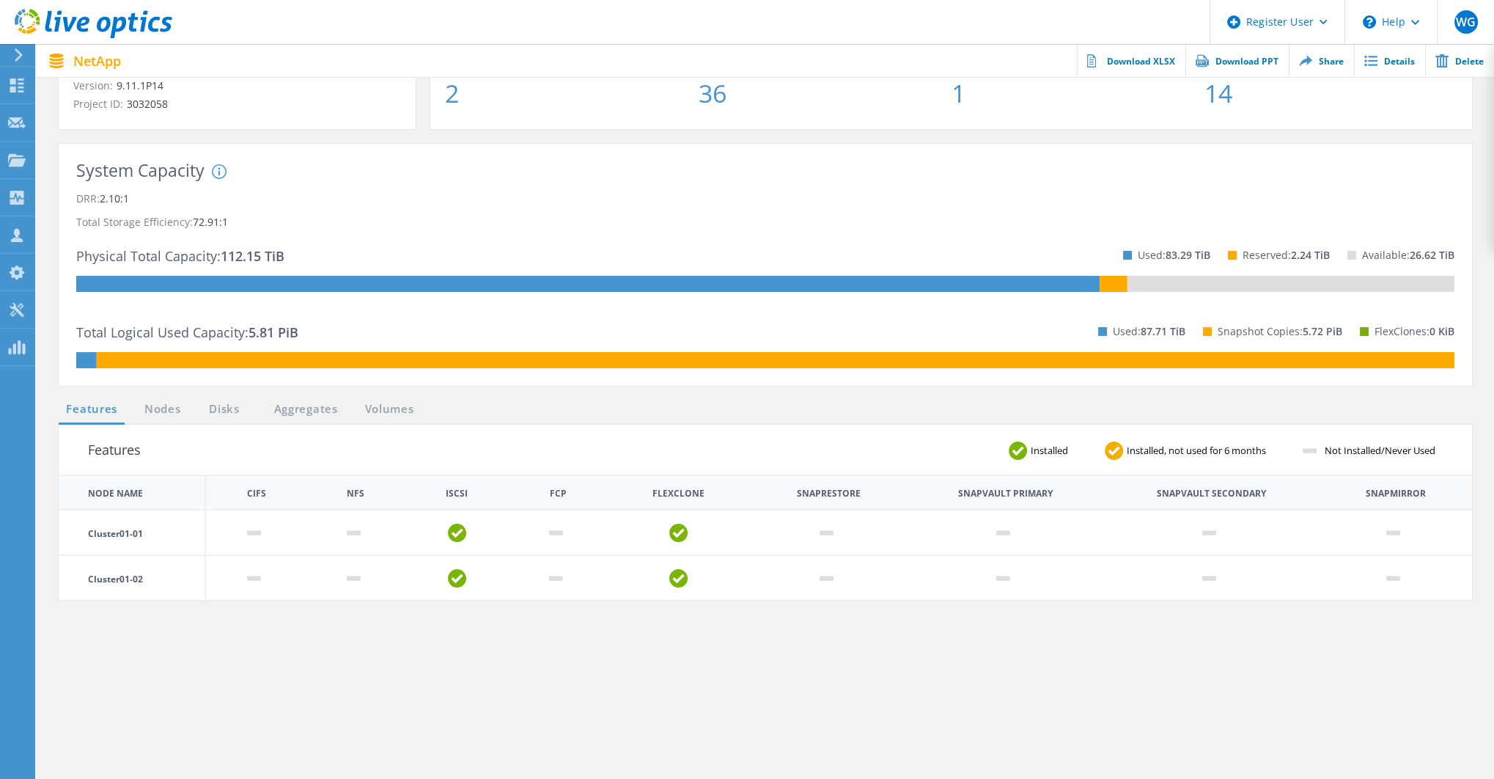
scroll to position [195, 0]
drag, startPoint x: 1214, startPoint y: 252, endPoint x: 1130, endPoint y: 254, distance: 84.3
click at [1130, 254] on div "Used: 83.29 TiB Reserved: 2.24 TiB Available: 26.62 TiB" at bounding box center [1280, 256] width 349 height 42
click at [1153, 258] on p "Used: 83.29 TiB" at bounding box center [1174, 255] width 73 height 23
drag, startPoint x: 1166, startPoint y: 254, endPoint x: 1191, endPoint y: 257, distance: 25.0
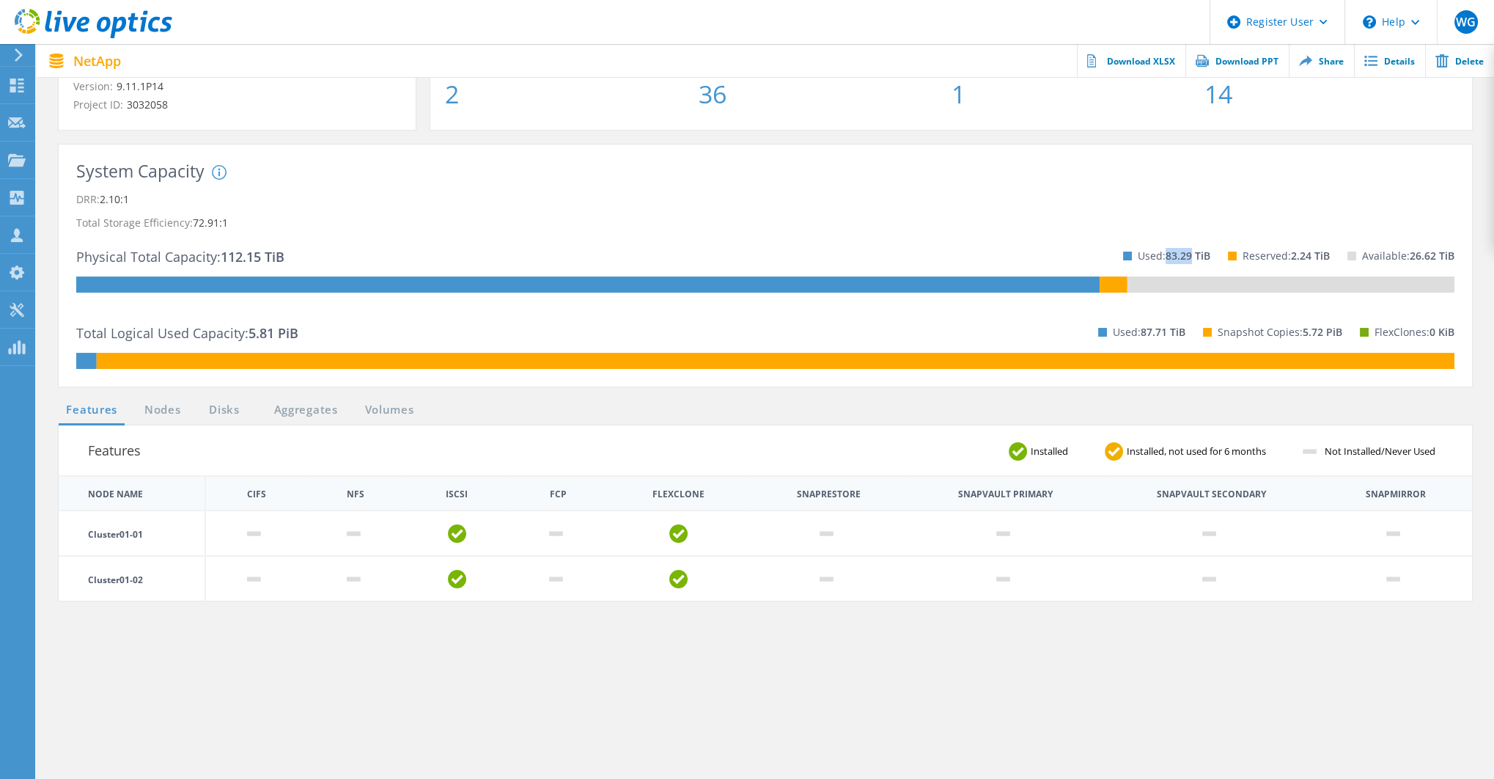
click at [1191, 257] on span "83.29 TiB" at bounding box center [1188, 256] width 45 height 14
drag, startPoint x: 1135, startPoint y: 257, endPoint x: 1205, endPoint y: 257, distance: 70.4
click at [1205, 257] on p "Used: 83.29 TiB" at bounding box center [1174, 255] width 73 height 23
click at [1208, 250] on span "83.29 TiB" at bounding box center [1188, 256] width 45 height 14
drag, startPoint x: 1167, startPoint y: 256, endPoint x: 1312, endPoint y: 259, distance: 145.2
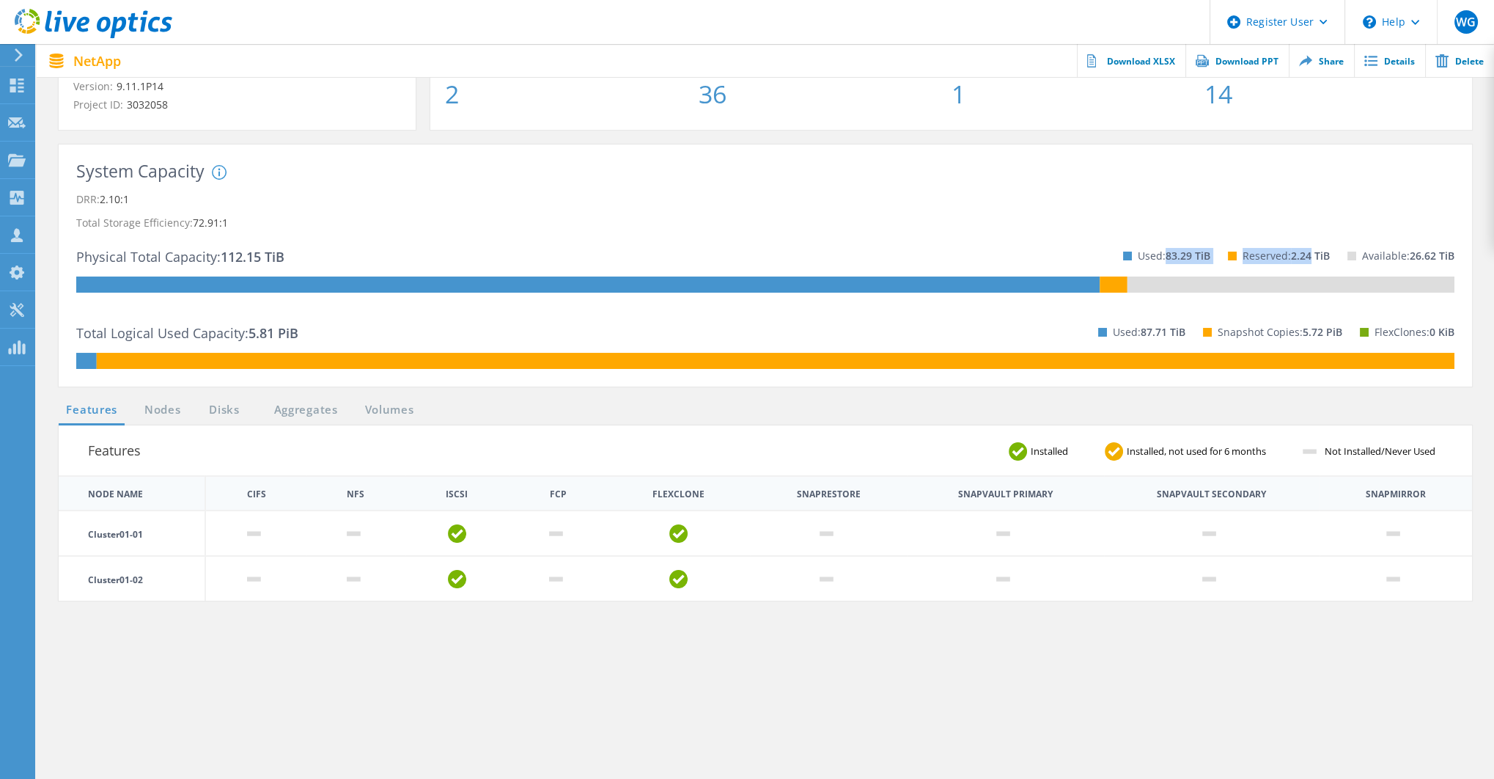
click at [1312, 259] on div "Used: 83.29 TiB Reserved: 2.24 TiB Available: 26.62 TiB" at bounding box center [1280, 256] width 349 height 42
click at [1166, 254] on span "83.29 TiB" at bounding box center [1188, 256] width 45 height 14
drag, startPoint x: 1164, startPoint y: 254, endPoint x: 1319, endPoint y: 258, distance: 155.5
click at [1319, 258] on div "Used: 83.29 TiB Reserved: 2.24 TiB Available: 26.62 TiB" at bounding box center [1280, 256] width 349 height 42
click at [1332, 257] on div "Available: 26.62 TiB" at bounding box center [1392, 256] width 125 height 42
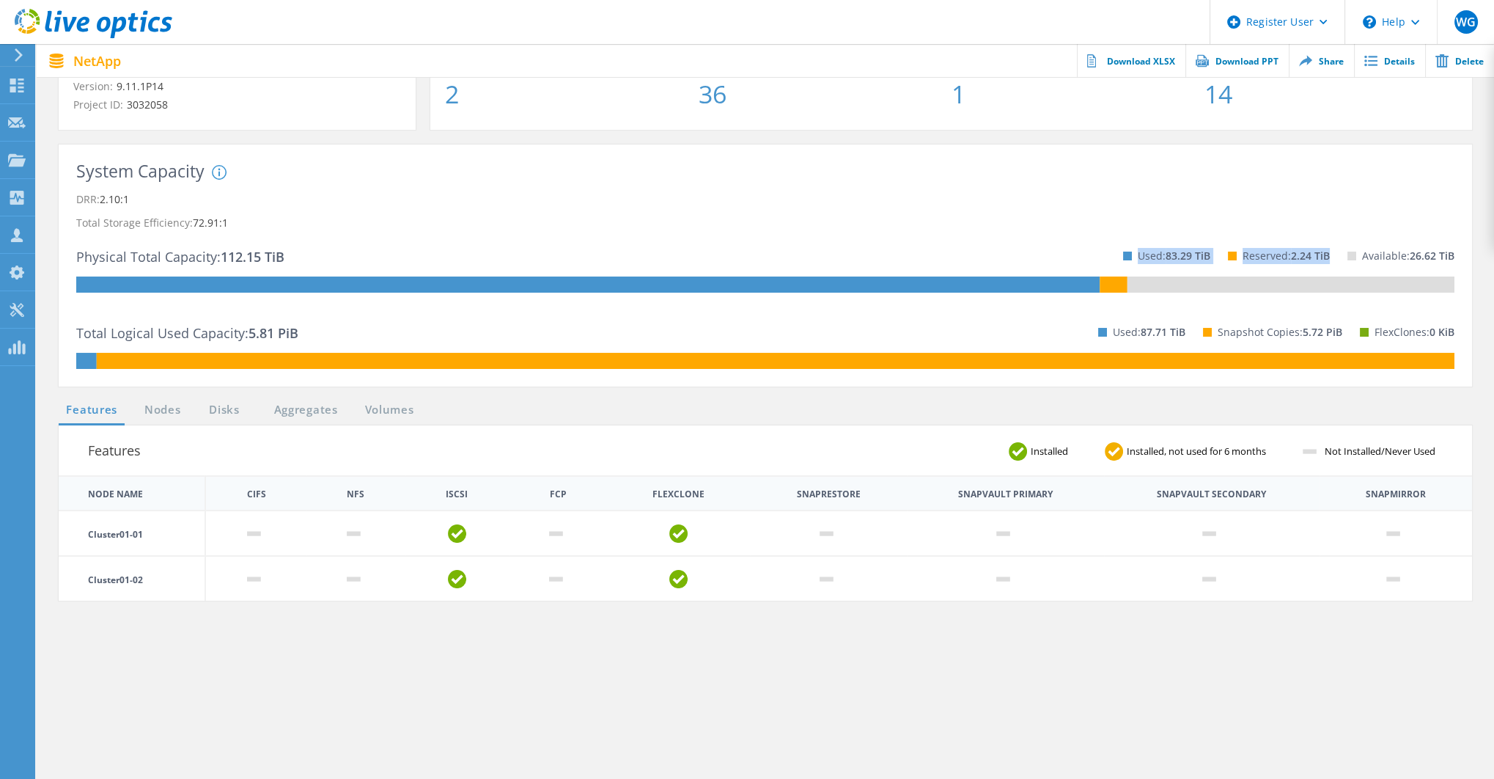
drag, startPoint x: 1332, startPoint y: 254, endPoint x: 1125, endPoint y: 251, distance: 207.5
click at [1125, 251] on div "Used: 83.29 TiB Reserved: 2.24 TiB Available: 26.62 TiB" at bounding box center [1280, 256] width 349 height 42
drag, startPoint x: 1101, startPoint y: 327, endPoint x: 1186, endPoint y: 328, distance: 84.3
click at [1186, 328] on div "Used: 87.71 TiB Snapshot Copies: 5.72 PiB FlexClones: 0 KiB" at bounding box center [1268, 332] width 374 height 42
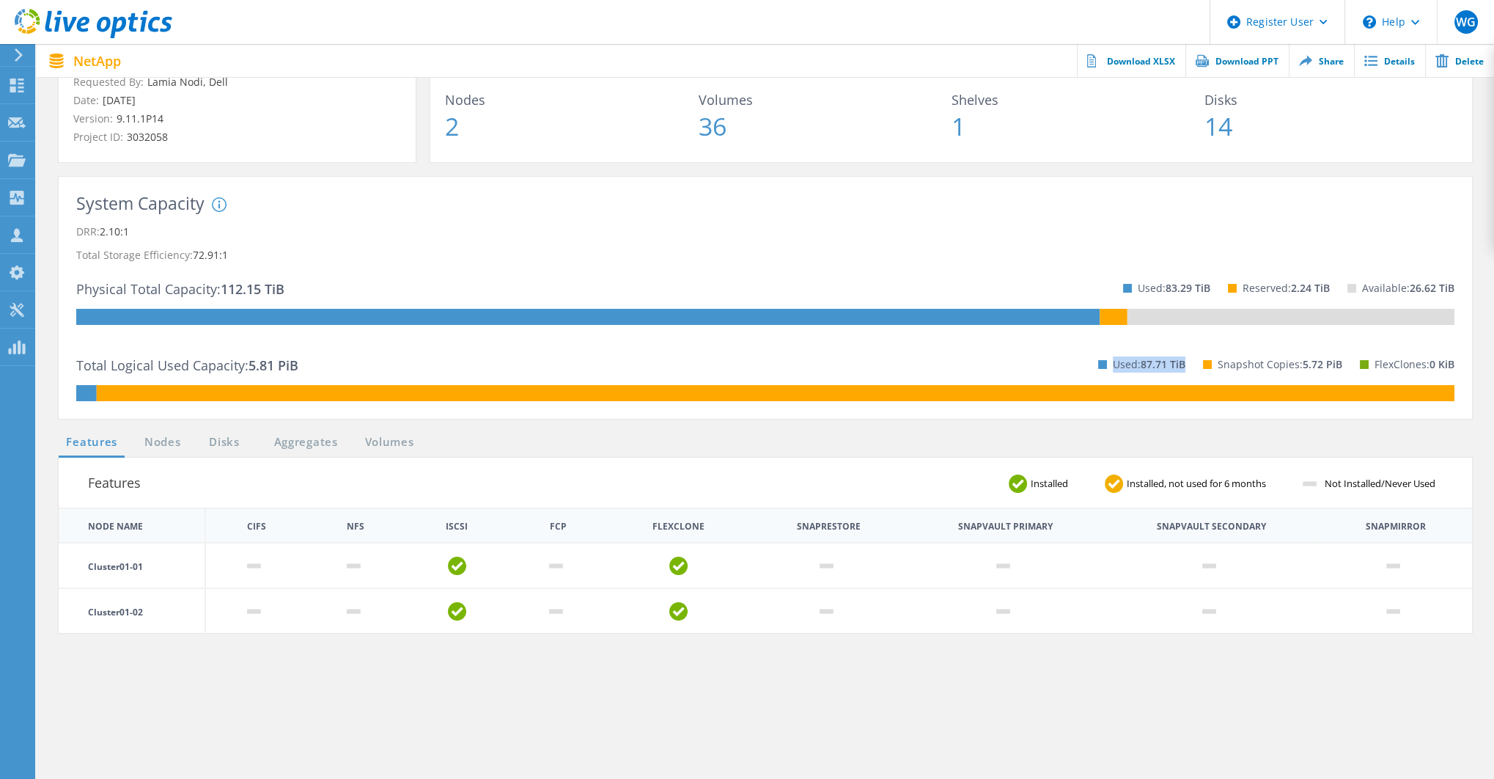
scroll to position [147, 0]
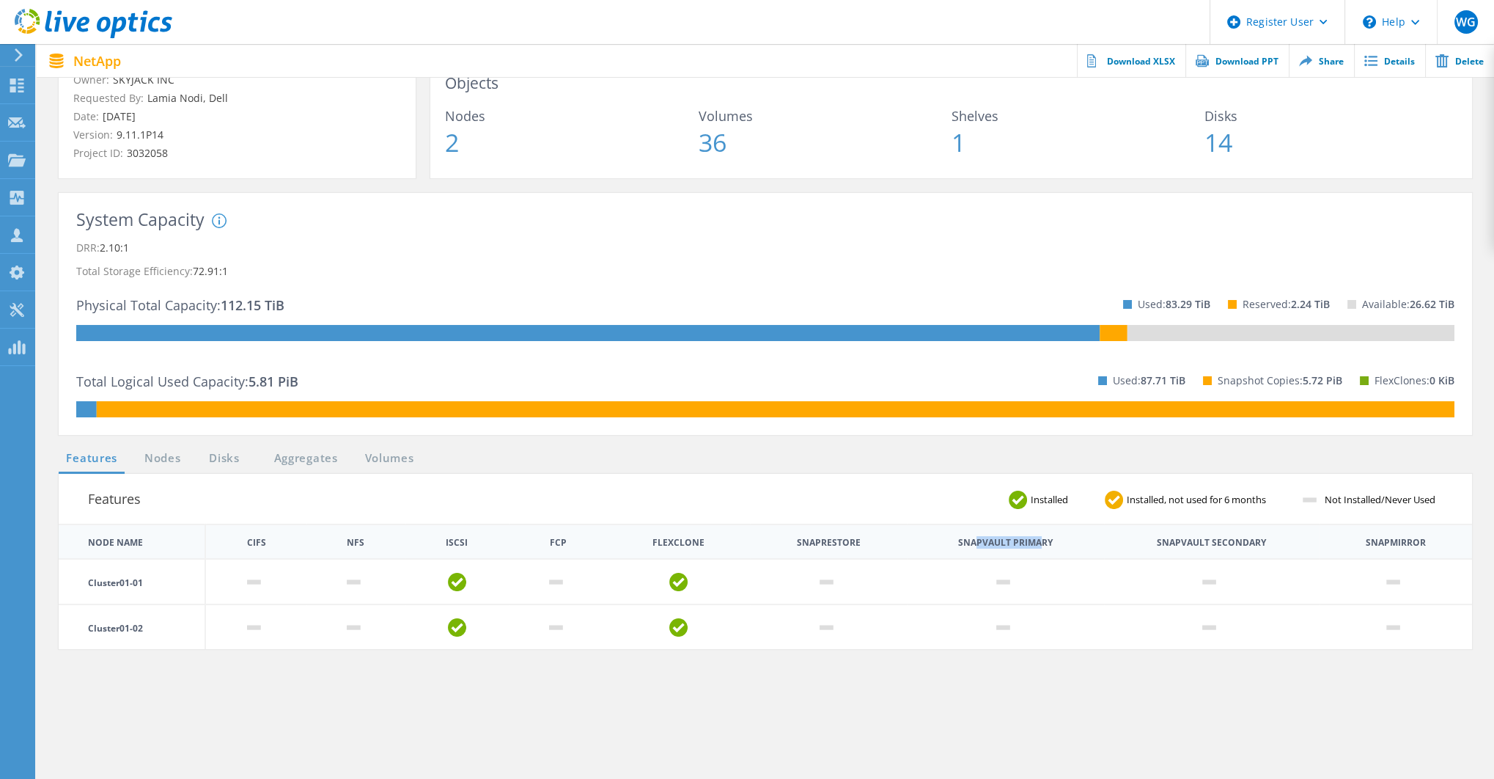
drag, startPoint x: 968, startPoint y: 544, endPoint x: 1032, endPoint y: 546, distance: 64.5
click at [1032, 546] on th "Snapvault Primary" at bounding box center [1005, 542] width 95 height 9
drag, startPoint x: 1187, startPoint y: 543, endPoint x: 1278, endPoint y: 546, distance: 91.0
click at [1278, 545] on th "Snapvault Secondary" at bounding box center [1212, 541] width 216 height 34
click at [1241, 543] on th "Snapvault Secondary" at bounding box center [1211, 542] width 109 height 9
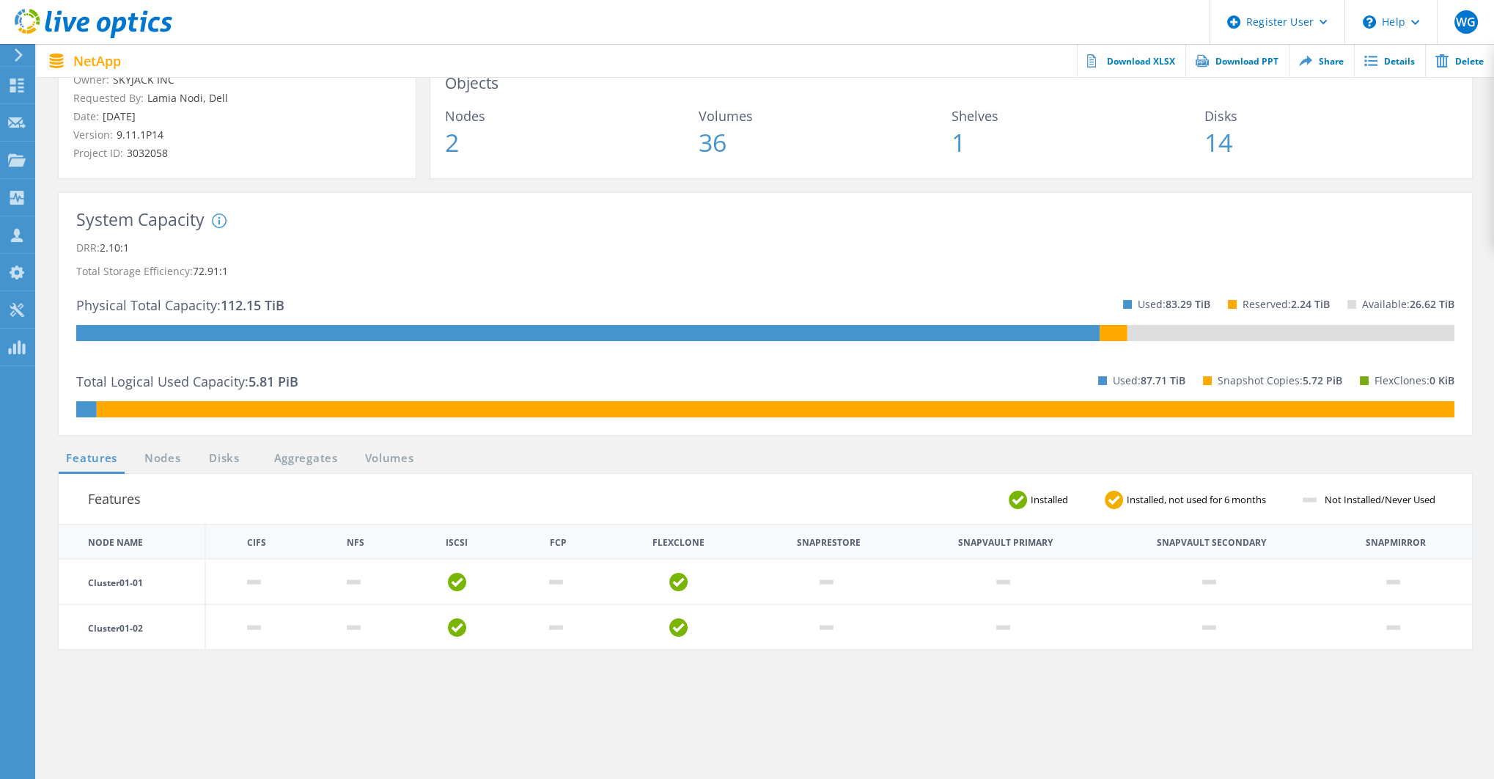
click at [1240, 543] on th "Snapvault Secondary" at bounding box center [1211, 542] width 109 height 9
drag, startPoint x: 1332, startPoint y: 499, endPoint x: 1428, endPoint y: 502, distance: 96.8
click at [1433, 502] on span "Not Installed/Never Used" at bounding box center [1385, 500] width 129 height 10
drag, startPoint x: 1156, startPoint y: 543, endPoint x: 1416, endPoint y: 544, distance: 259.6
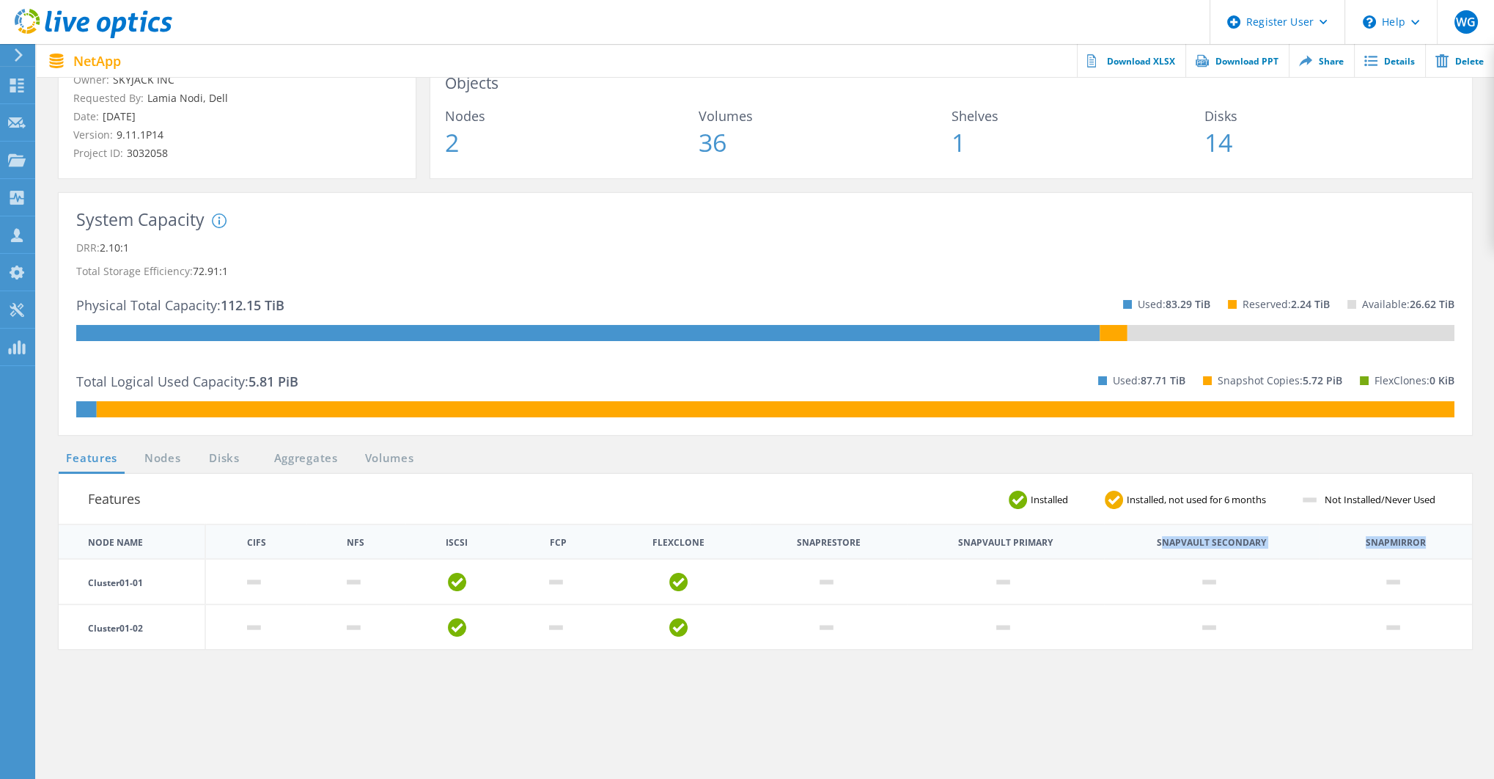
click at [1416, 544] on tr "Node Name CIFS NFS iSCSI FCP FlexClone Snaprestore Snapvault Primary Snapvault …" at bounding box center [766, 541] width 1414 height 34
click at [1236, 543] on th "Snapvault Secondary" at bounding box center [1211, 542] width 109 height 9
drag, startPoint x: 255, startPoint y: 543, endPoint x: 380, endPoint y: 543, distance: 124.6
click at [377, 544] on tr "Node Name CIFS NFS iSCSI FCP FlexClone Snaprestore Snapvault Primary Snapvault …" at bounding box center [766, 541] width 1414 height 34
click at [569, 541] on th "FCP" at bounding box center [558, 541] width 99 height 34
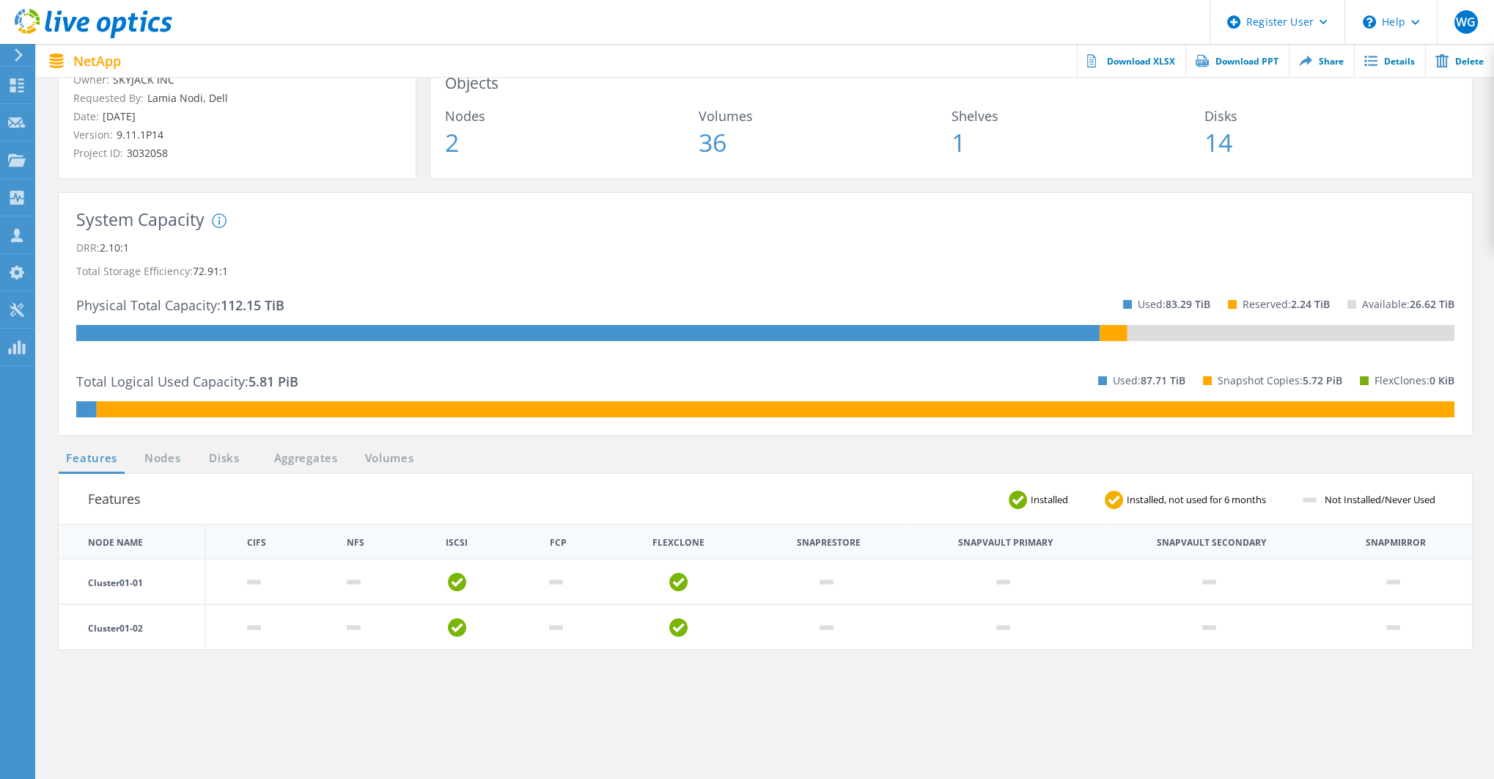
click at [554, 540] on th "FCP" at bounding box center [558, 542] width 17 height 9
drag, startPoint x: 440, startPoint y: 539, endPoint x: 466, endPoint y: 547, distance: 27.6
click at [460, 546] on th "iSCSI" at bounding box center [456, 541] width 103 height 34
drag, startPoint x: 647, startPoint y: 543, endPoint x: 699, endPoint y: 556, distance: 53.0
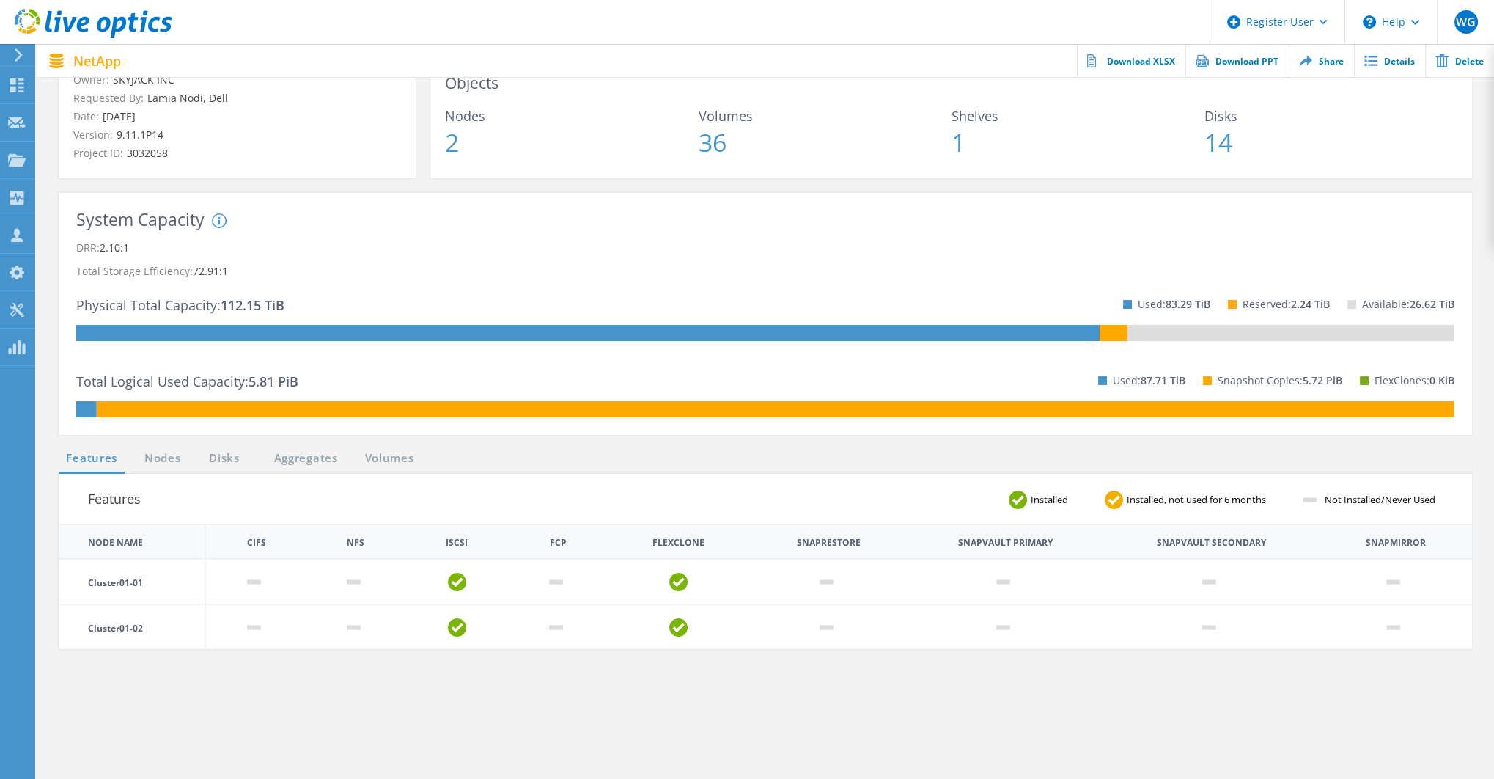
click at [699, 556] on th "FlexClone" at bounding box center [679, 541] width 142 height 34
drag, startPoint x: 685, startPoint y: 575, endPoint x: 685, endPoint y: 584, distance: 8.8
click at [685, 580] on use at bounding box center [678, 582] width 18 height 18
click at [628, 536] on th "FlexClone" at bounding box center [679, 541] width 142 height 34
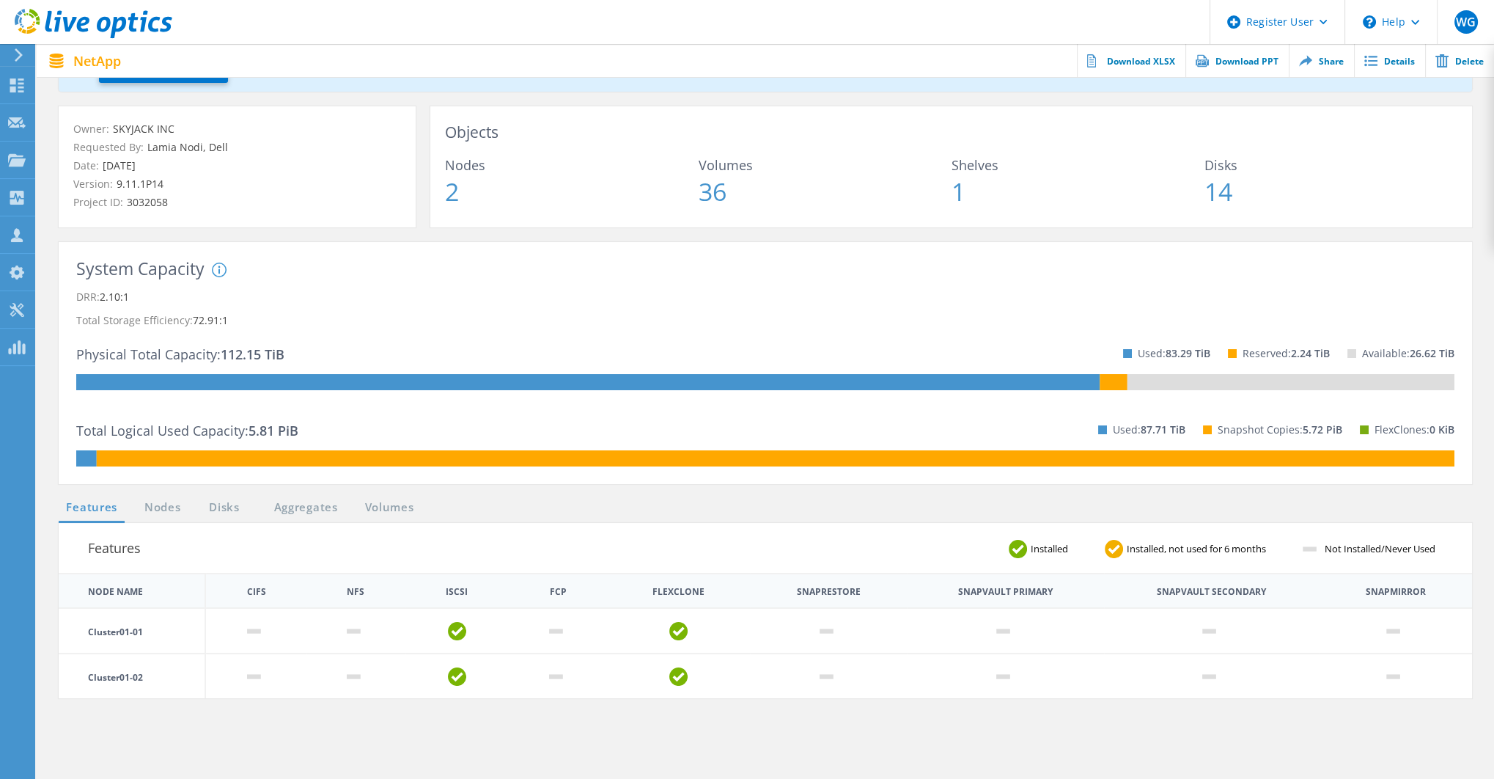
scroll to position [48, 0]
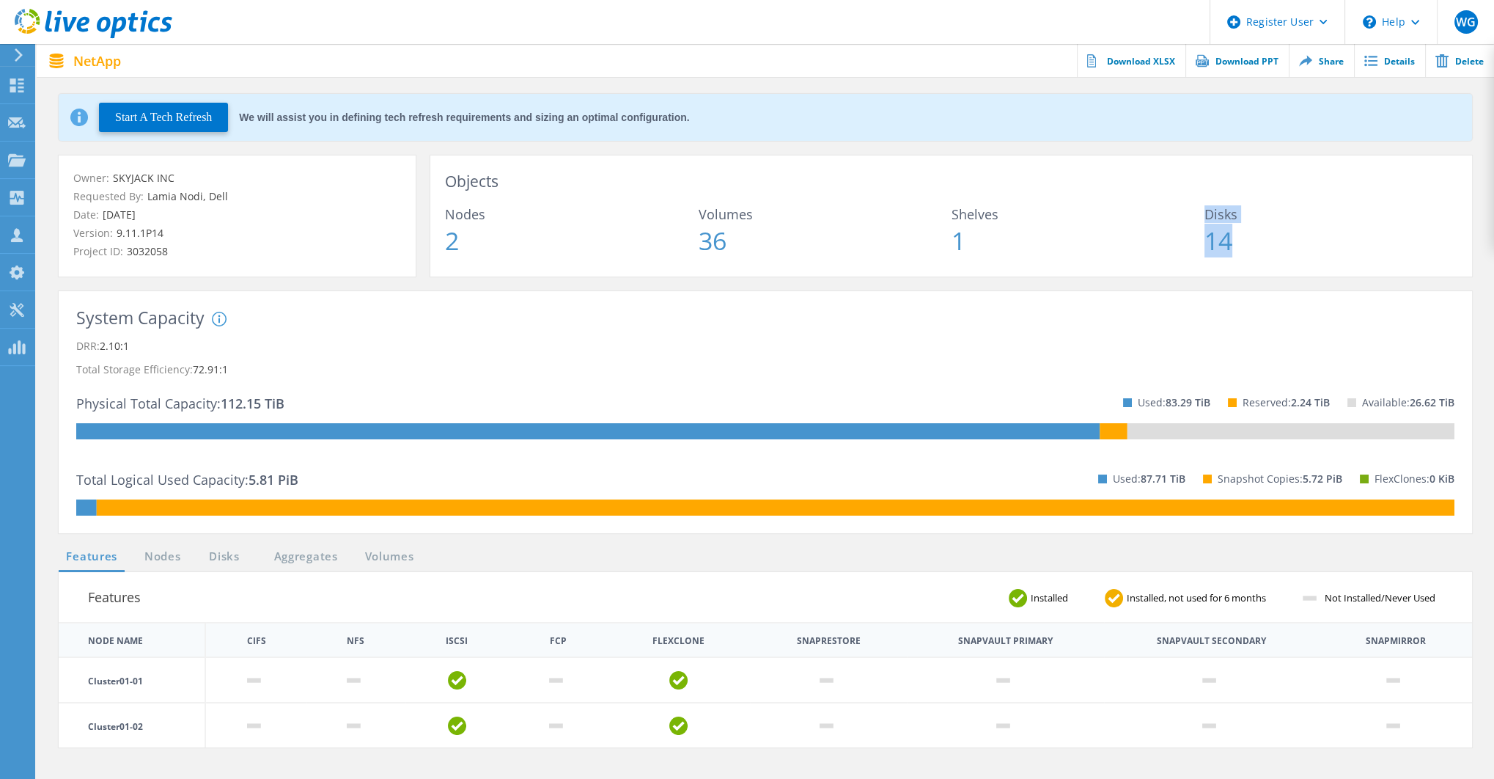
drag, startPoint x: 1195, startPoint y: 238, endPoint x: 1235, endPoint y: 239, distance: 40.3
click at [1235, 239] on div "Nodes 2 Volumes 36 Shelves 1 Disks 14" at bounding box center [951, 230] width 1013 height 45
click at [1235, 239] on span "14" at bounding box center [1331, 240] width 253 height 25
drag, startPoint x: 1233, startPoint y: 242, endPoint x: 1202, endPoint y: 241, distance: 30.8
click at [1202, 241] on div "Nodes 2 Volumes 36 Shelves 1 Disks 14" at bounding box center [951, 230] width 1013 height 45
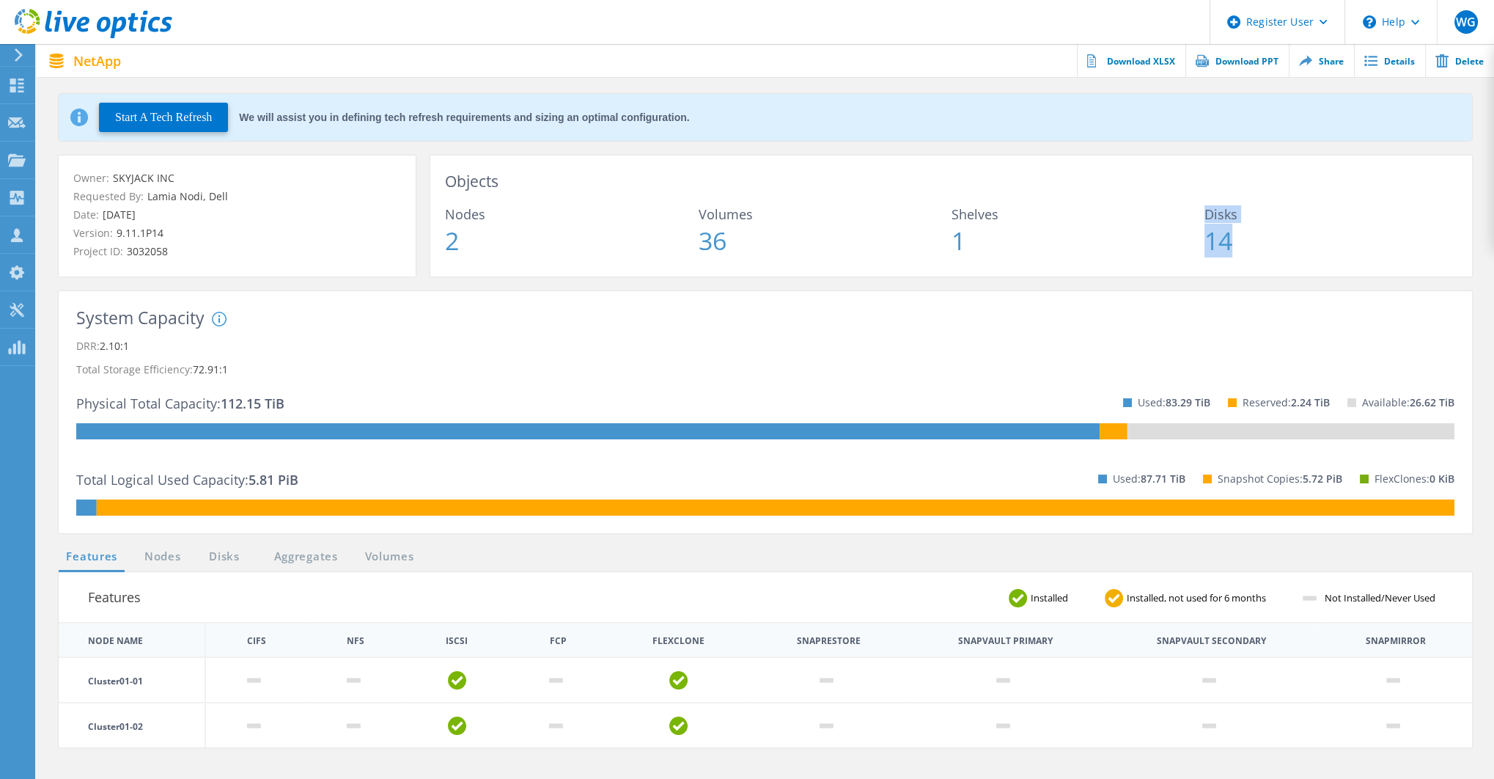
click at [1202, 241] on span "1" at bounding box center [1078, 240] width 253 height 25
drag, startPoint x: 1211, startPoint y: 241, endPoint x: 1235, endPoint y: 243, distance: 23.5
click at [1235, 243] on span "14" at bounding box center [1331, 240] width 253 height 25
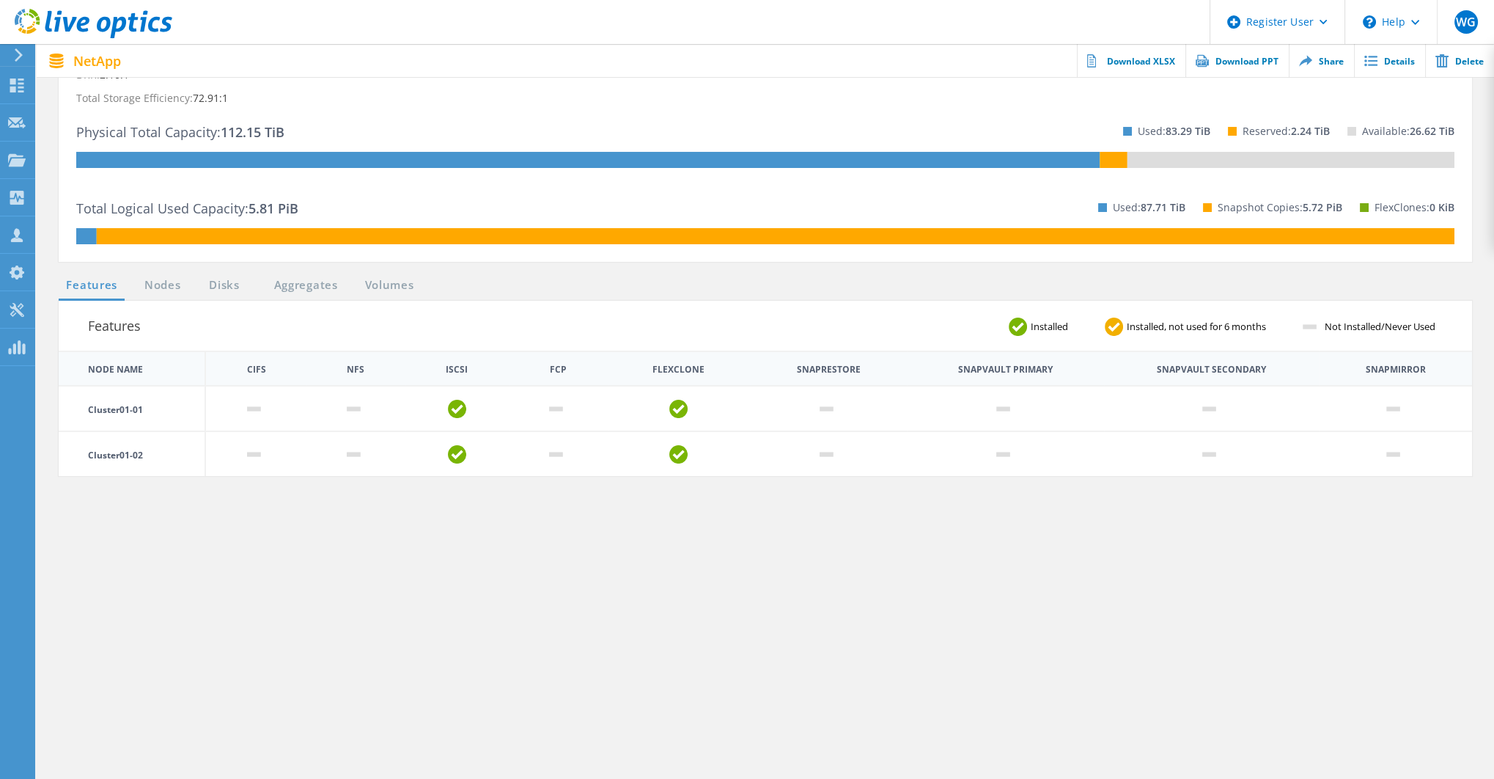
scroll to position [342, 0]
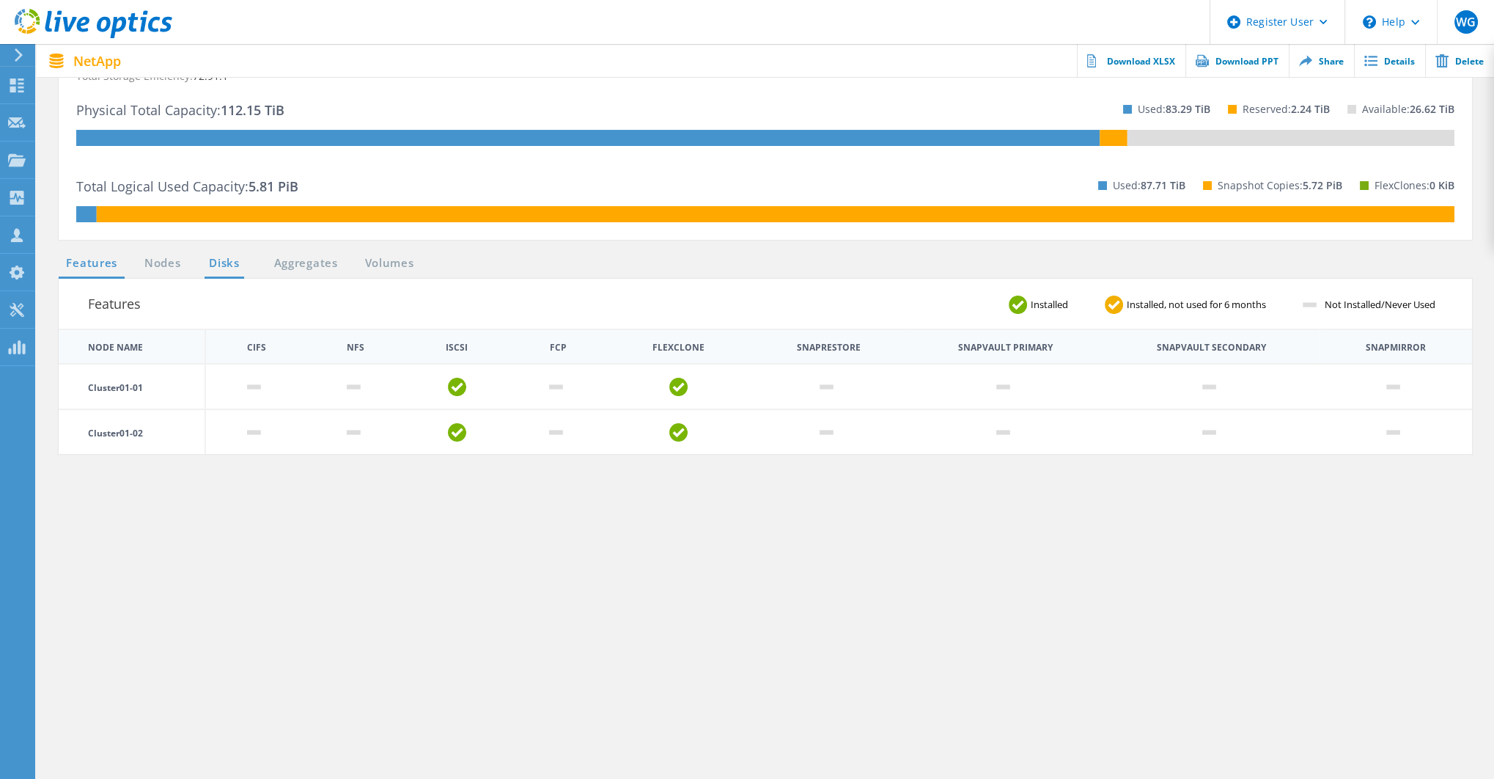
click at [232, 264] on link "Disks" at bounding box center [225, 263] width 40 height 18
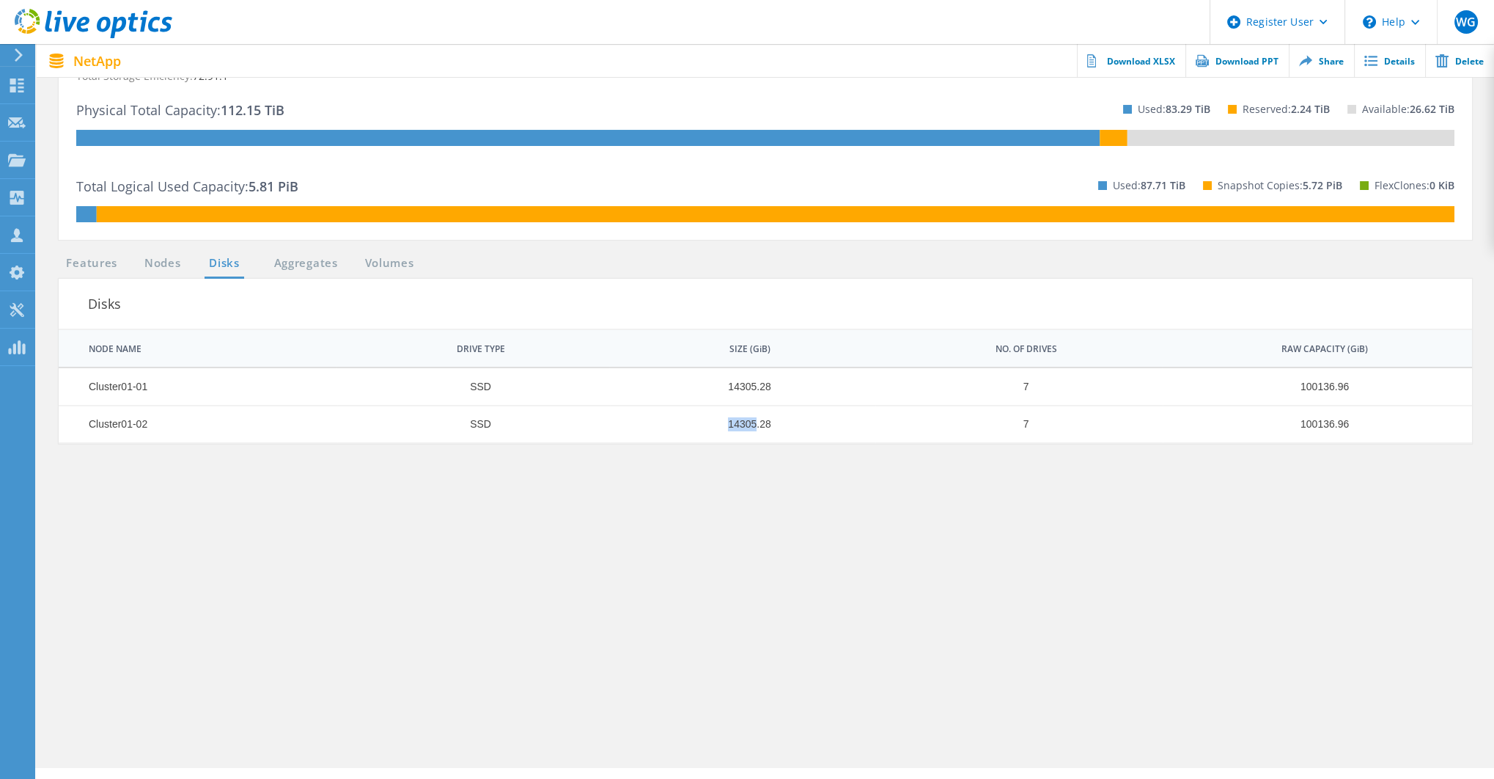
drag, startPoint x: 732, startPoint y: 421, endPoint x: 753, endPoint y: 422, distance: 21.3
click at [754, 422] on td "14305.28" at bounding box center [741, 423] width 265 height 37
drag, startPoint x: 730, startPoint y: 382, endPoint x: 754, endPoint y: 383, distance: 24.2
click at [754, 383] on td "14305.28" at bounding box center [741, 386] width 265 height 37
drag, startPoint x: 730, startPoint y: 424, endPoint x: 752, endPoint y: 423, distance: 22.7
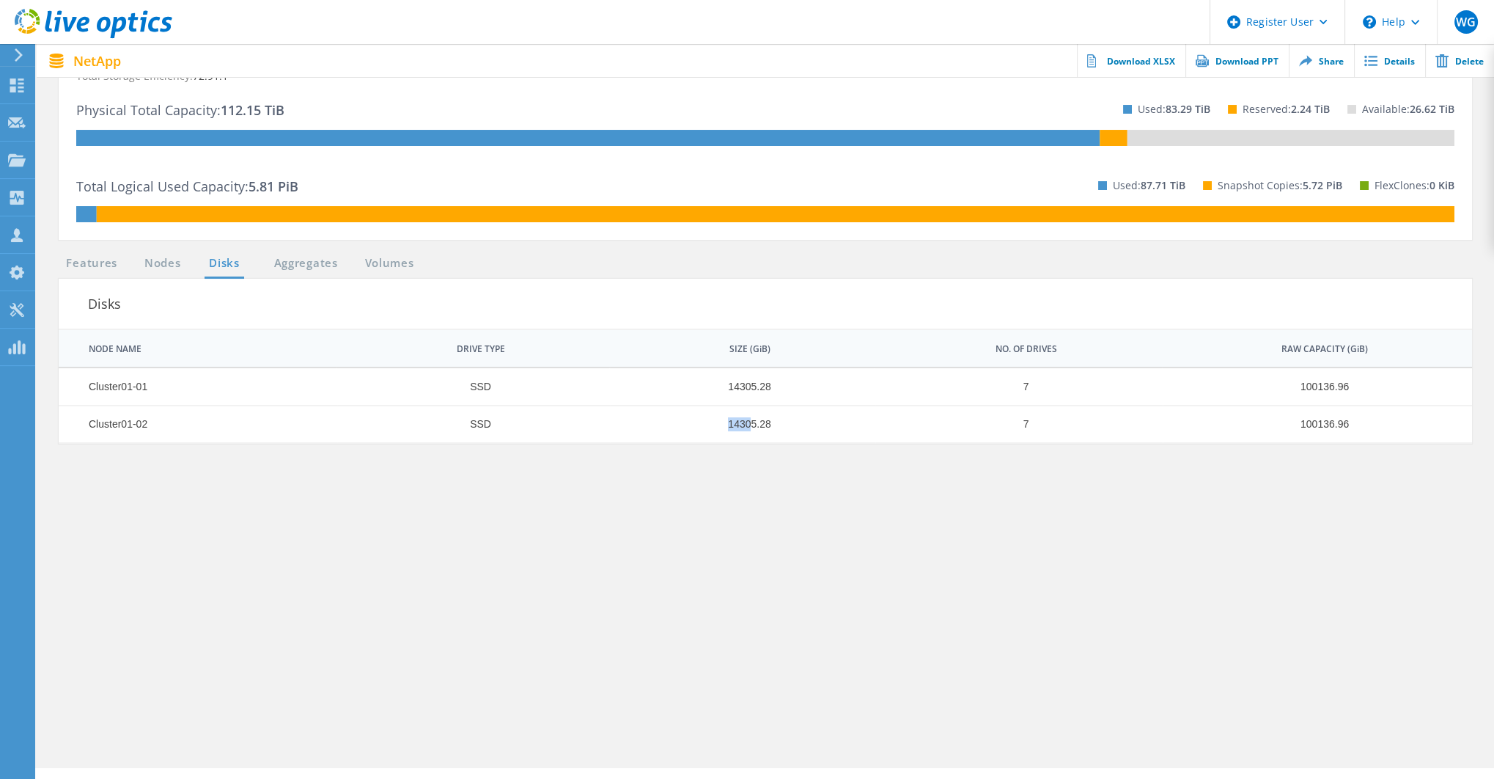
click at [752, 423] on td "14305.28" at bounding box center [741, 423] width 265 height 37
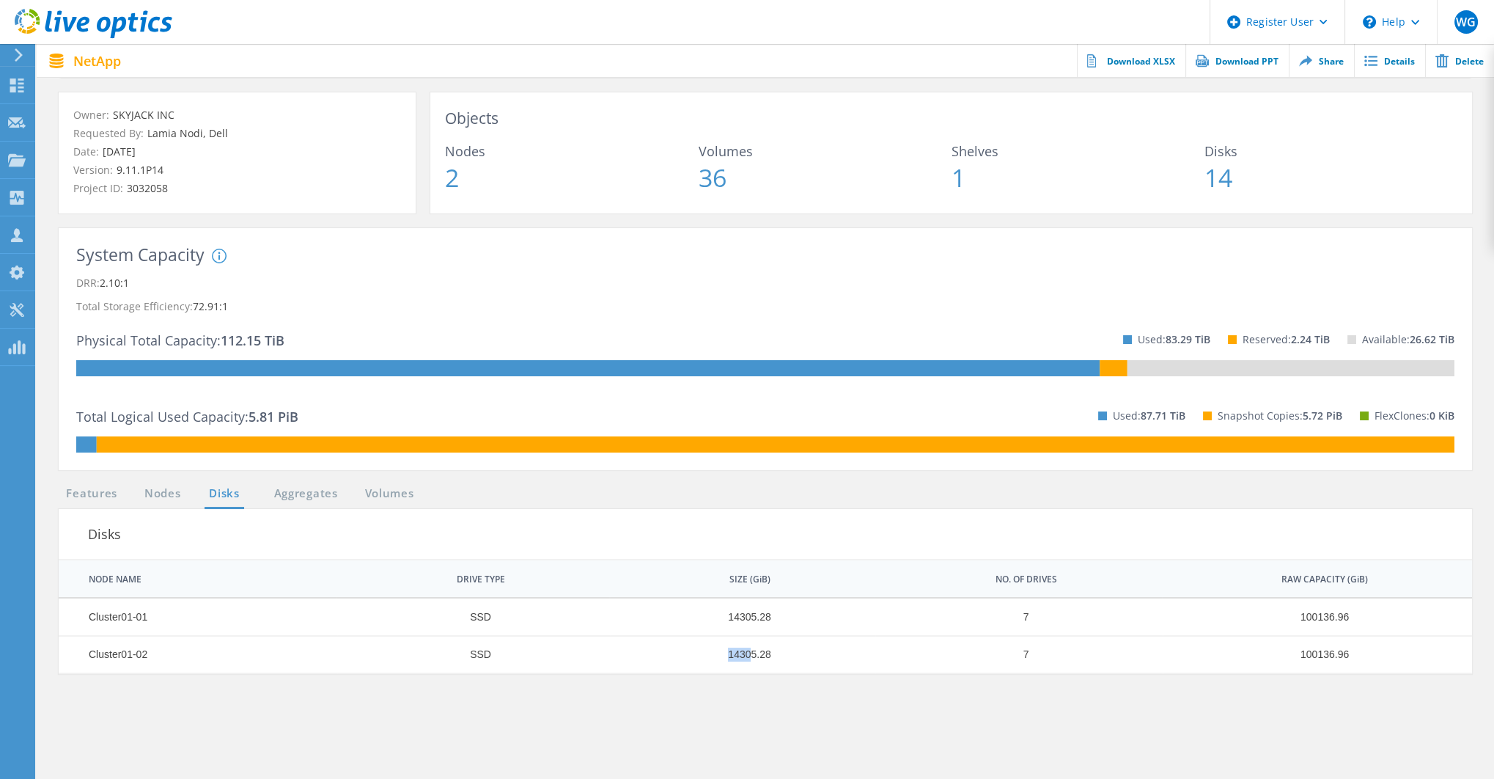
scroll to position [48, 0]
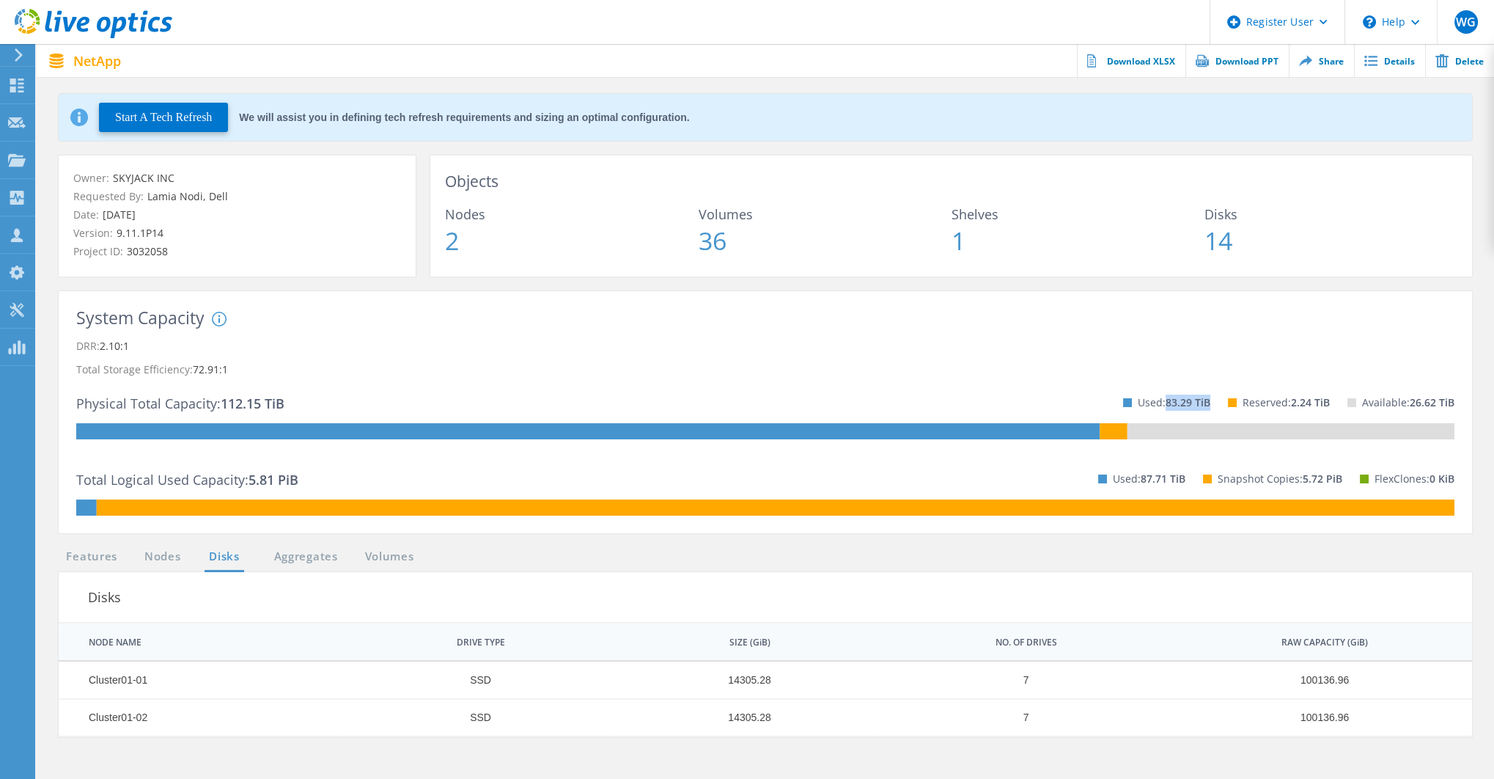
drag, startPoint x: 1211, startPoint y: 398, endPoint x: 1161, endPoint y: 398, distance: 49.1
click at [1161, 398] on div "Used: 83.29 TiB Reserved: 2.24 TiB Available: 26.62 TiB" at bounding box center [1280, 402] width 349 height 42
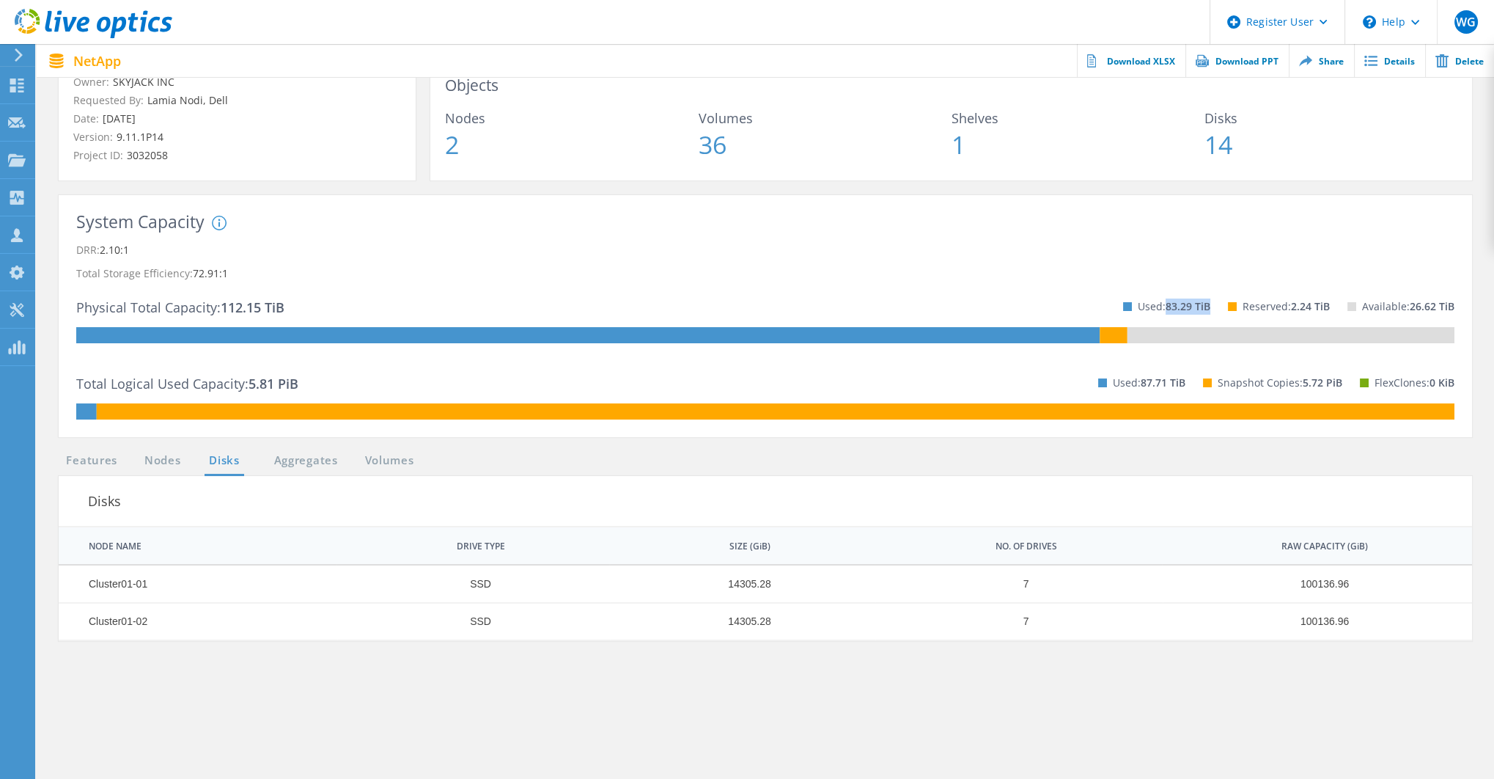
scroll to position [147, 0]
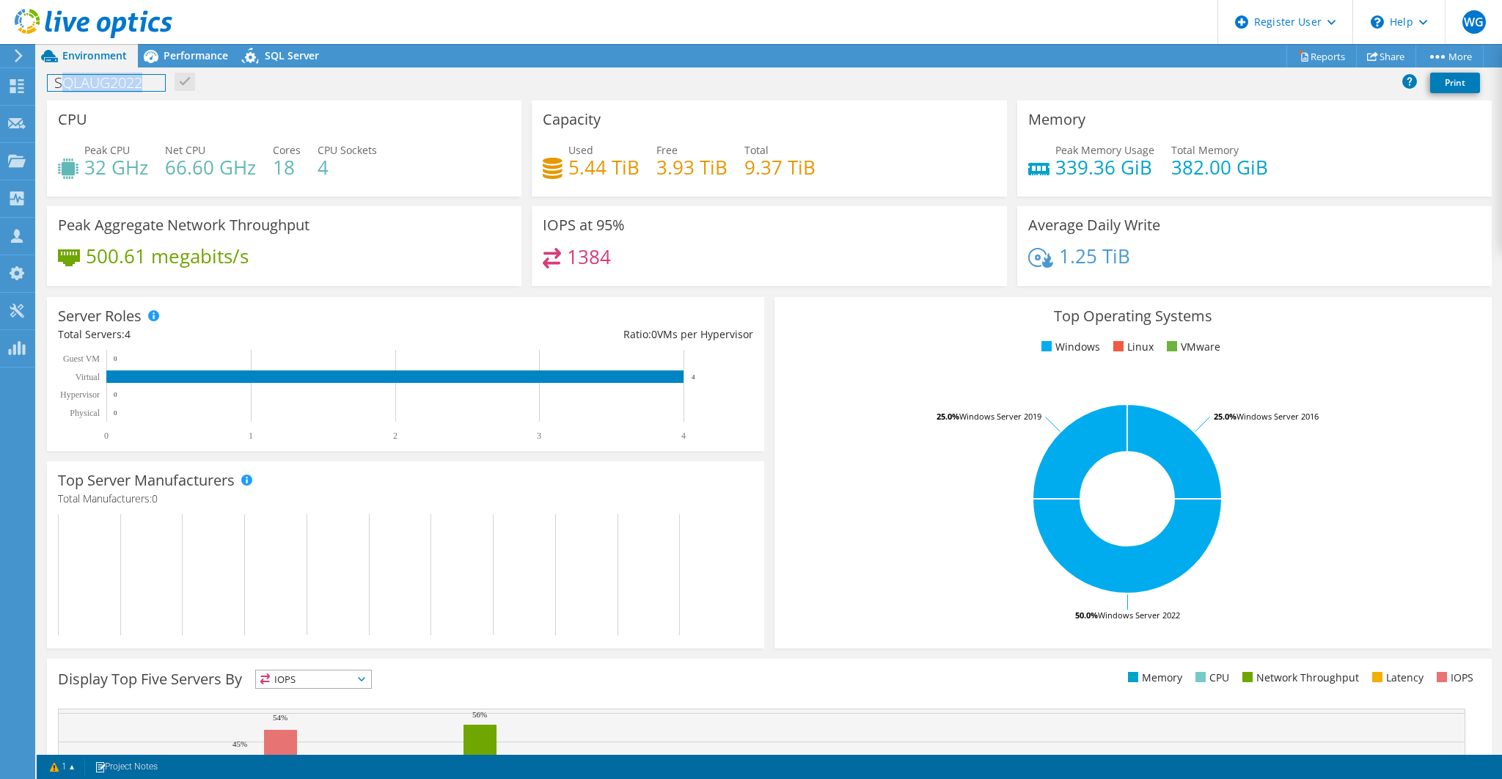
drag, startPoint x: 61, startPoint y: 80, endPoint x: 159, endPoint y: 81, distance: 98.3
click at [161, 80] on h1 "SQLAUG2022" at bounding box center [106, 83] width 117 height 16
drag, startPoint x: 566, startPoint y: 166, endPoint x: 625, endPoint y: 168, distance: 59.4
click at [625, 168] on h4 "5.44 TiB" at bounding box center [603, 167] width 71 height 16
click at [194, 56] on span "Performance" at bounding box center [196, 55] width 65 height 14
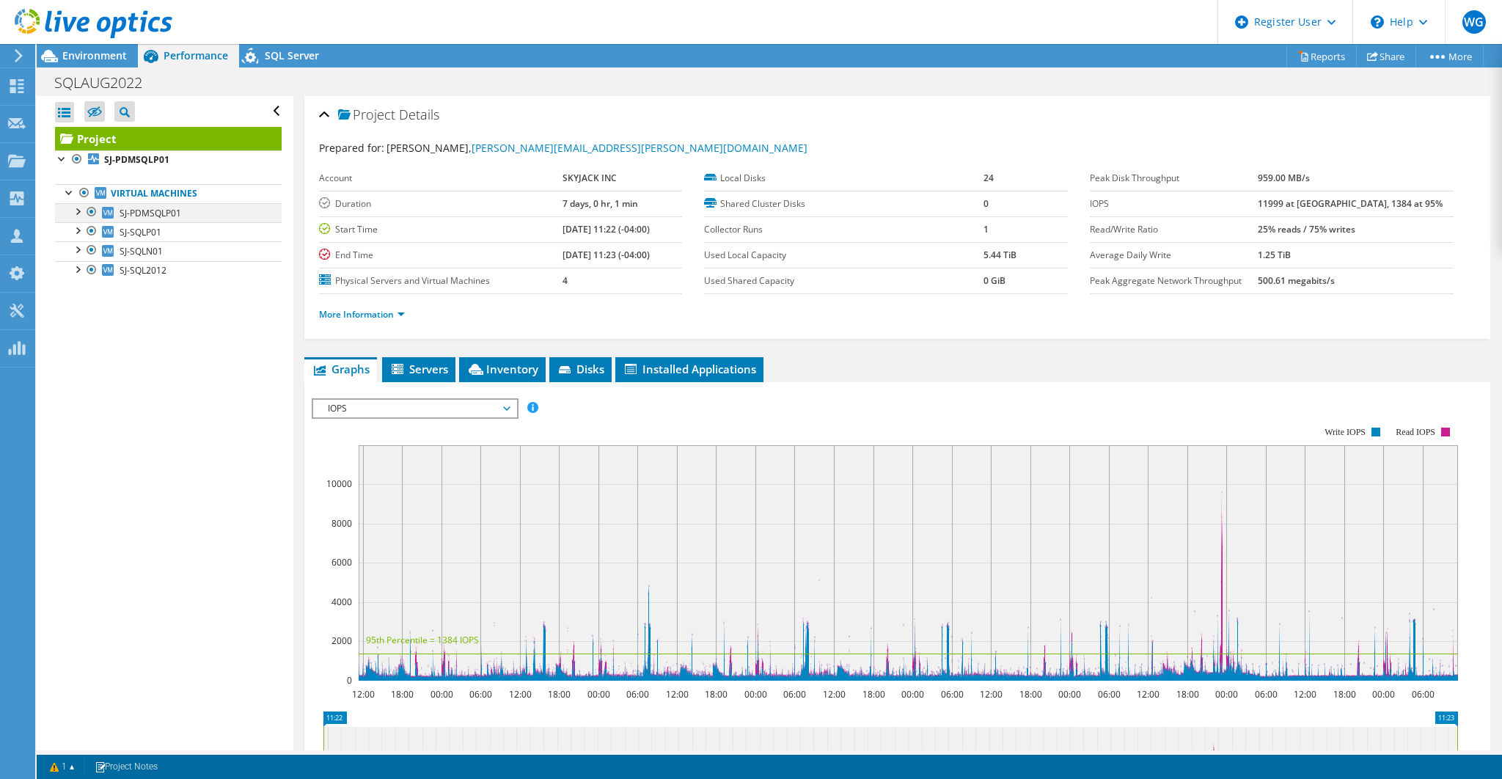
click at [78, 210] on div at bounding box center [77, 210] width 15 height 15
click at [78, 230] on div at bounding box center [77, 229] width 15 height 15
click at [107, 51] on span "Environment" at bounding box center [94, 55] width 65 height 14
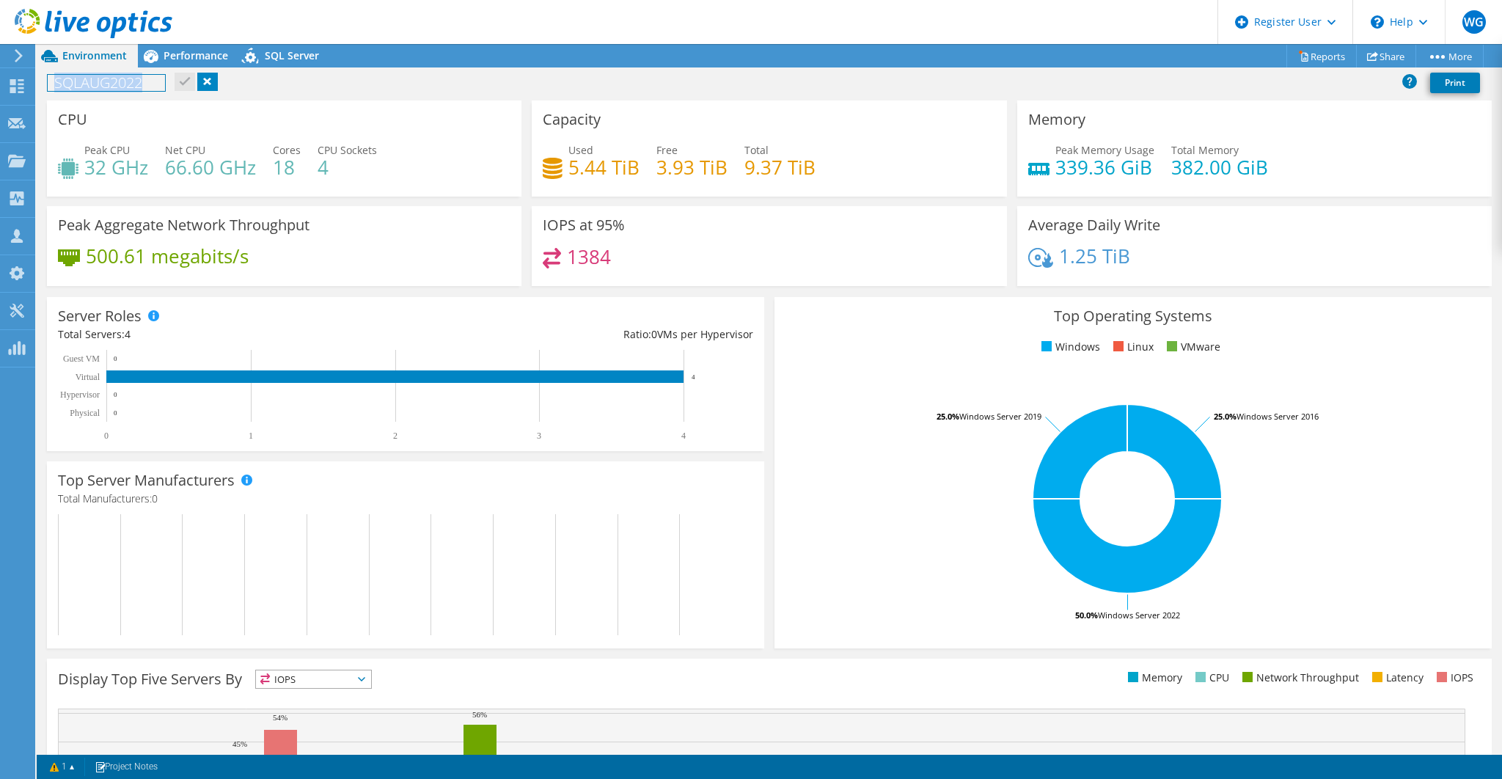
drag, startPoint x: 157, startPoint y: 88, endPoint x: 53, endPoint y: 85, distance: 104.2
click at [53, 85] on h1 "SQLAUG2022" at bounding box center [106, 83] width 117 height 16
click at [191, 56] on span "Performance" at bounding box center [196, 55] width 65 height 14
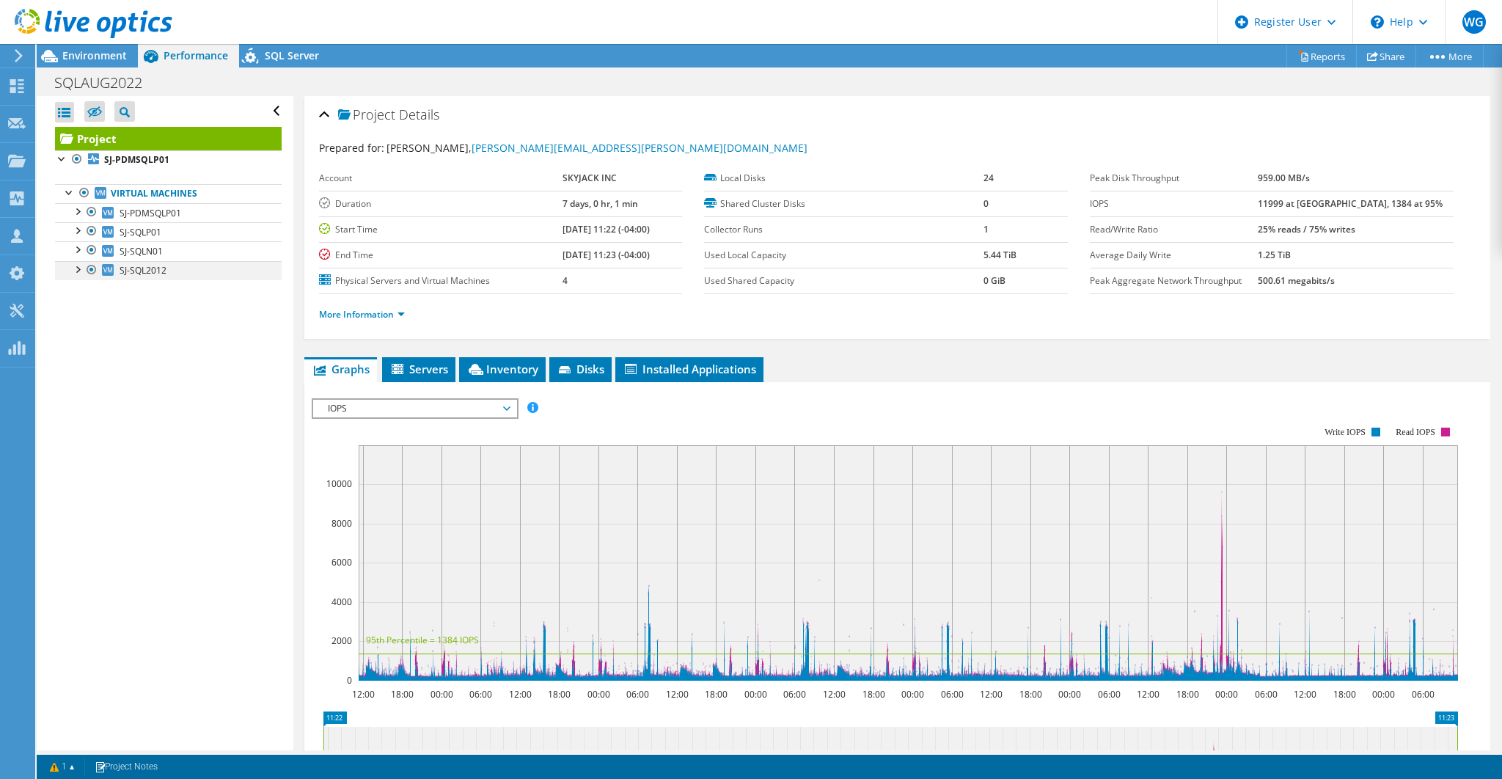
click at [79, 267] on div at bounding box center [77, 268] width 15 height 15
drag, startPoint x: 197, startPoint y: 194, endPoint x: 125, endPoint y: 194, distance: 71.9
click at [125, 194] on link "Virtual Machines" at bounding box center [168, 193] width 227 height 19
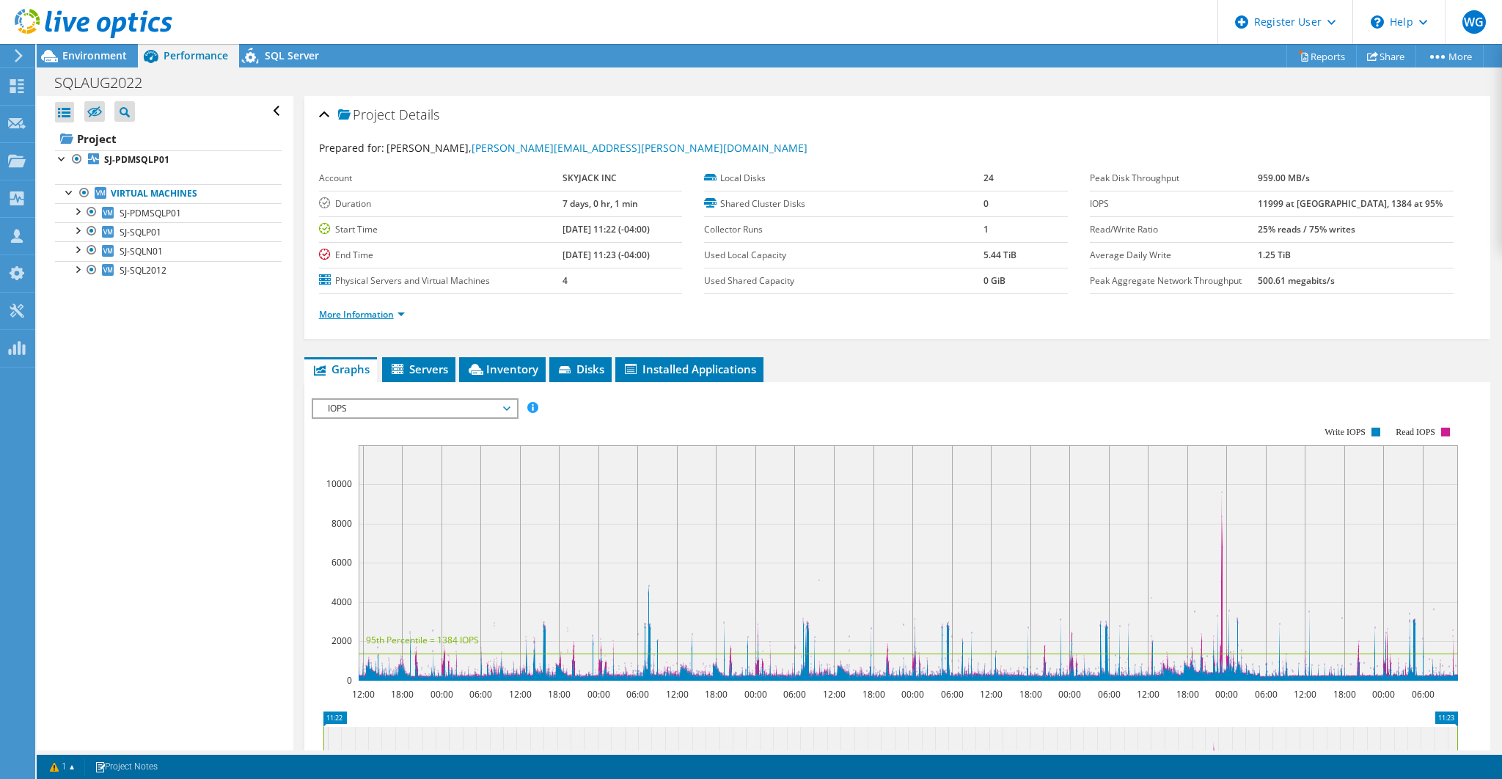
click at [401, 310] on link "More Information" at bounding box center [362, 314] width 86 height 12
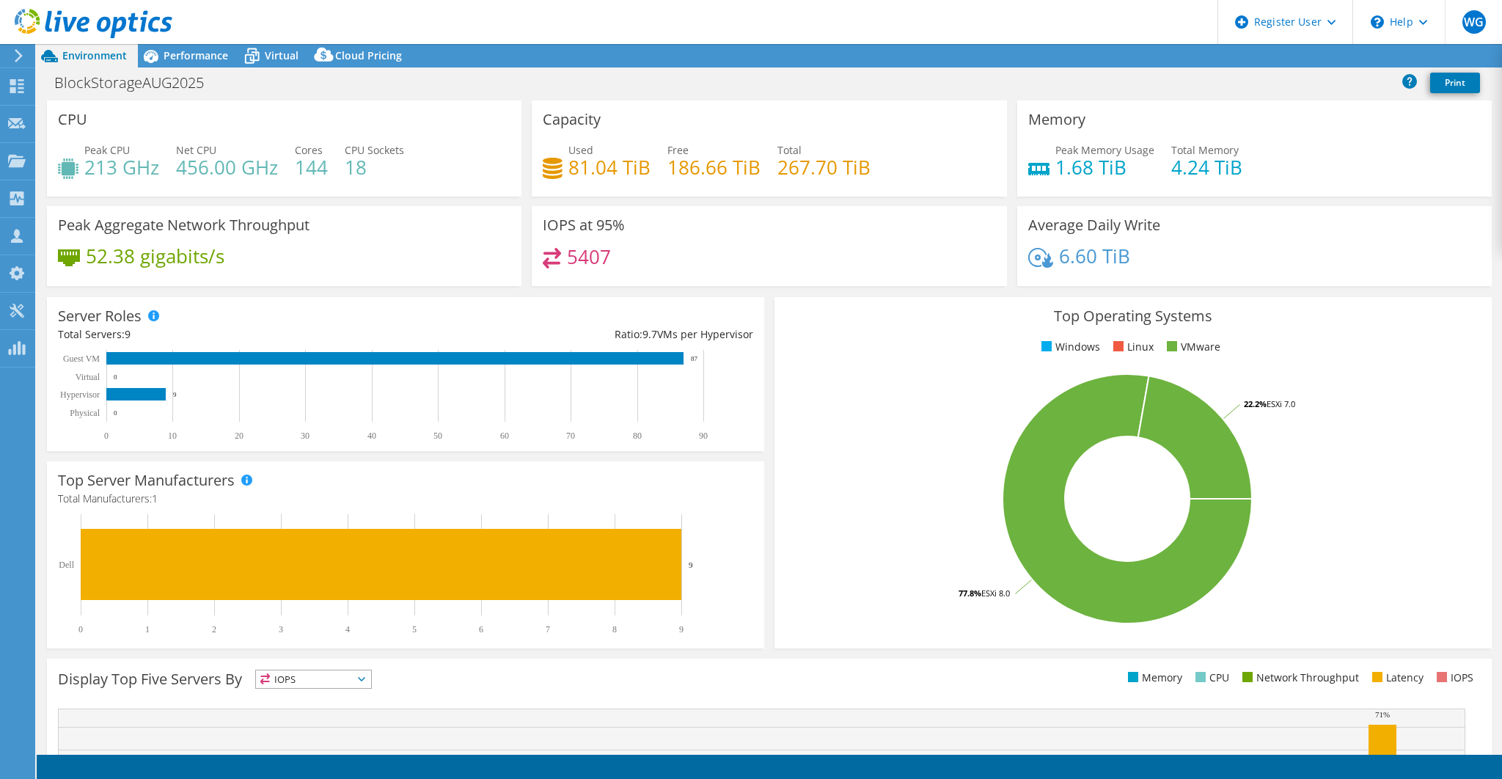
select select "USD"
drag, startPoint x: 213, startPoint y: 83, endPoint x: 59, endPoint y: 86, distance: 154.0
click at [48, 83] on h1 "BlockStorageAUG2025" at bounding box center [137, 83] width 179 height 16
click at [370, 85] on div "BlockStorageAUG2025 Print" at bounding box center [769, 82] width 1465 height 27
click at [197, 57] on span "Performance" at bounding box center [196, 55] width 65 height 14
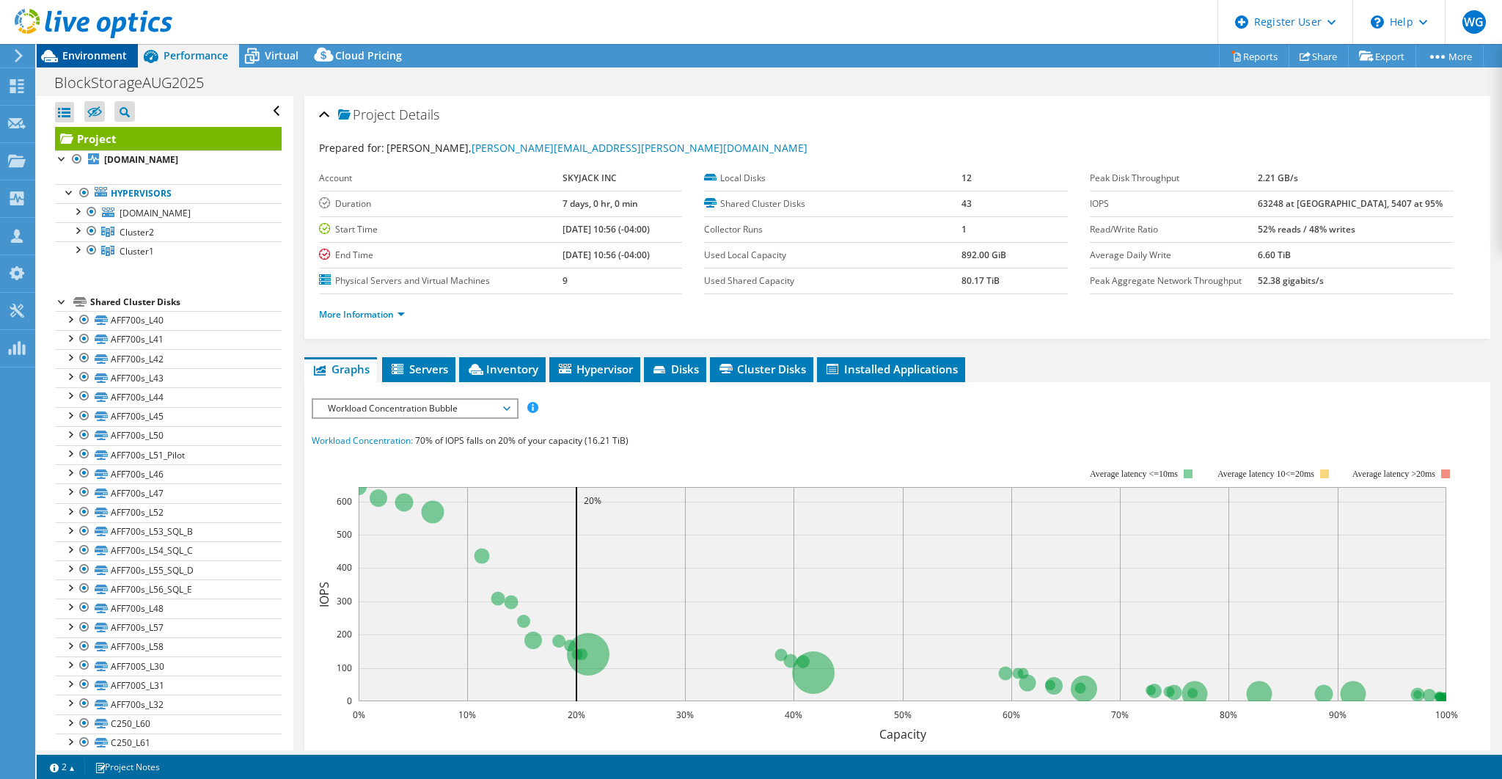
click at [122, 60] on span "Environment" at bounding box center [94, 55] width 65 height 14
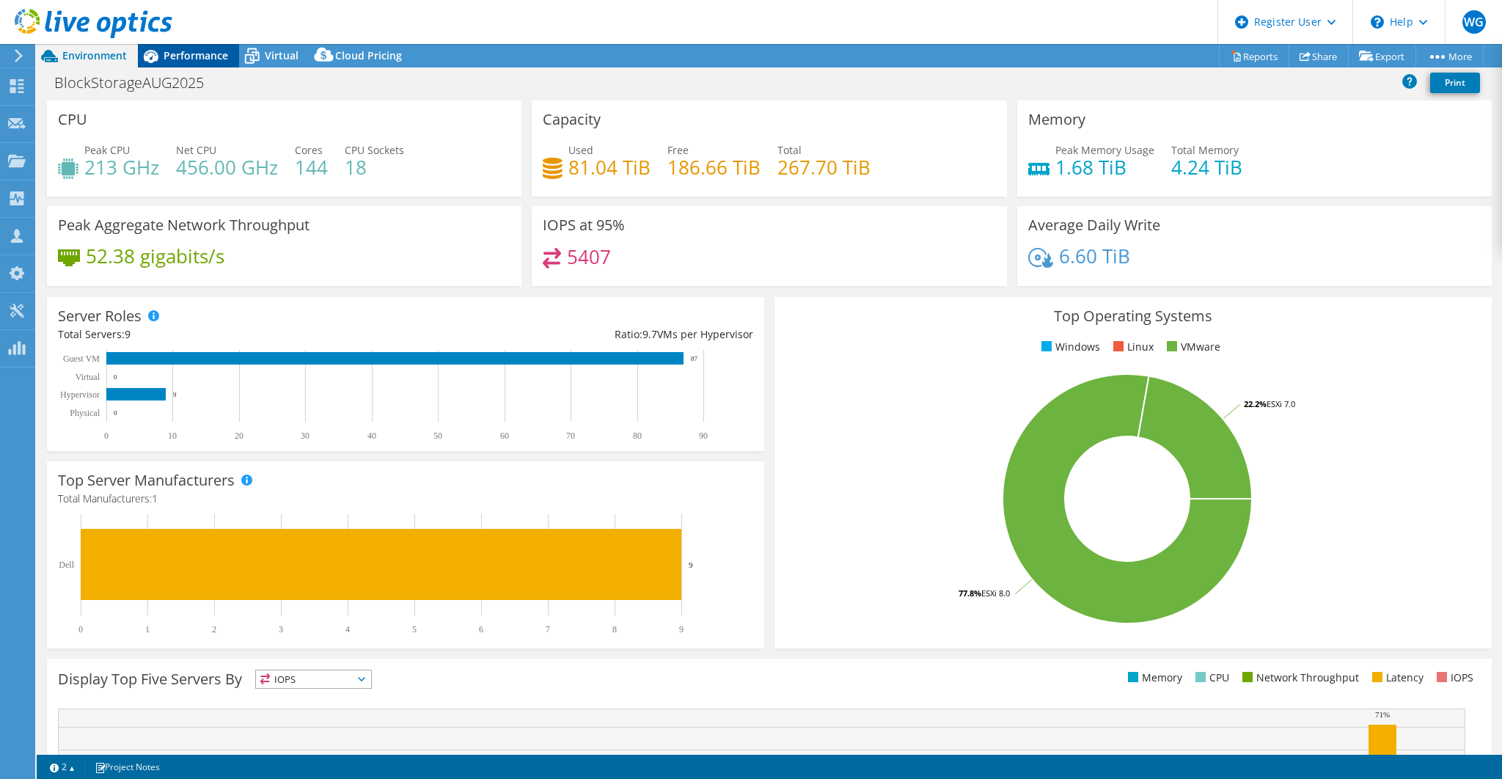
click at [192, 54] on span "Performance" at bounding box center [196, 55] width 65 height 14
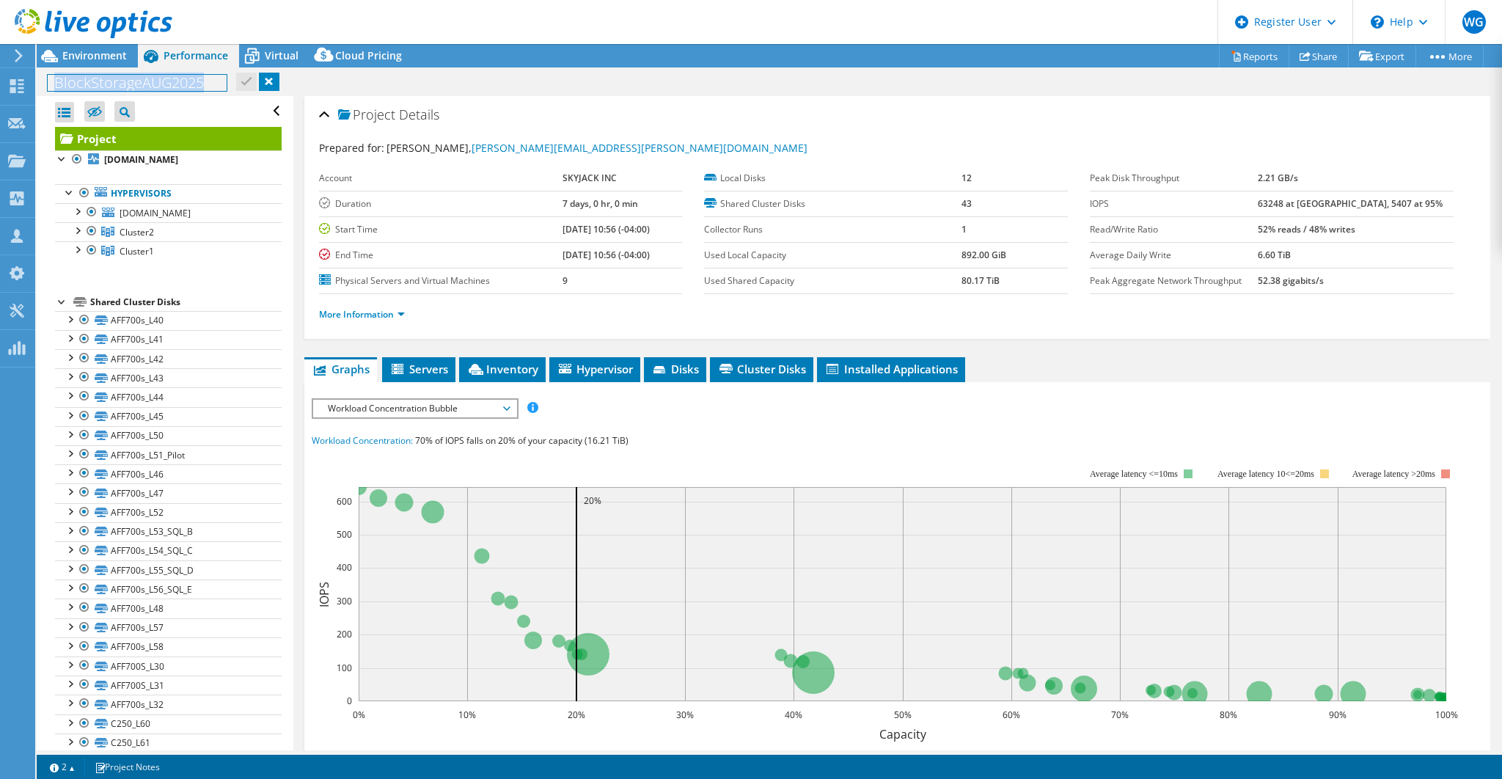
drag, startPoint x: 205, startPoint y: 84, endPoint x: 48, endPoint y: 89, distance: 157.0
click at [48, 89] on h1 "BlockStorageAUG2025" at bounding box center [137, 83] width 179 height 16
click at [270, 13] on header "WG Dell User [PERSON_NAME] [PERSON_NAME][EMAIL_ADDRESS][PERSON_NAME][DOMAIN_NAM…" at bounding box center [751, 22] width 1502 height 44
click at [106, 62] on span "Environment" at bounding box center [94, 55] width 65 height 14
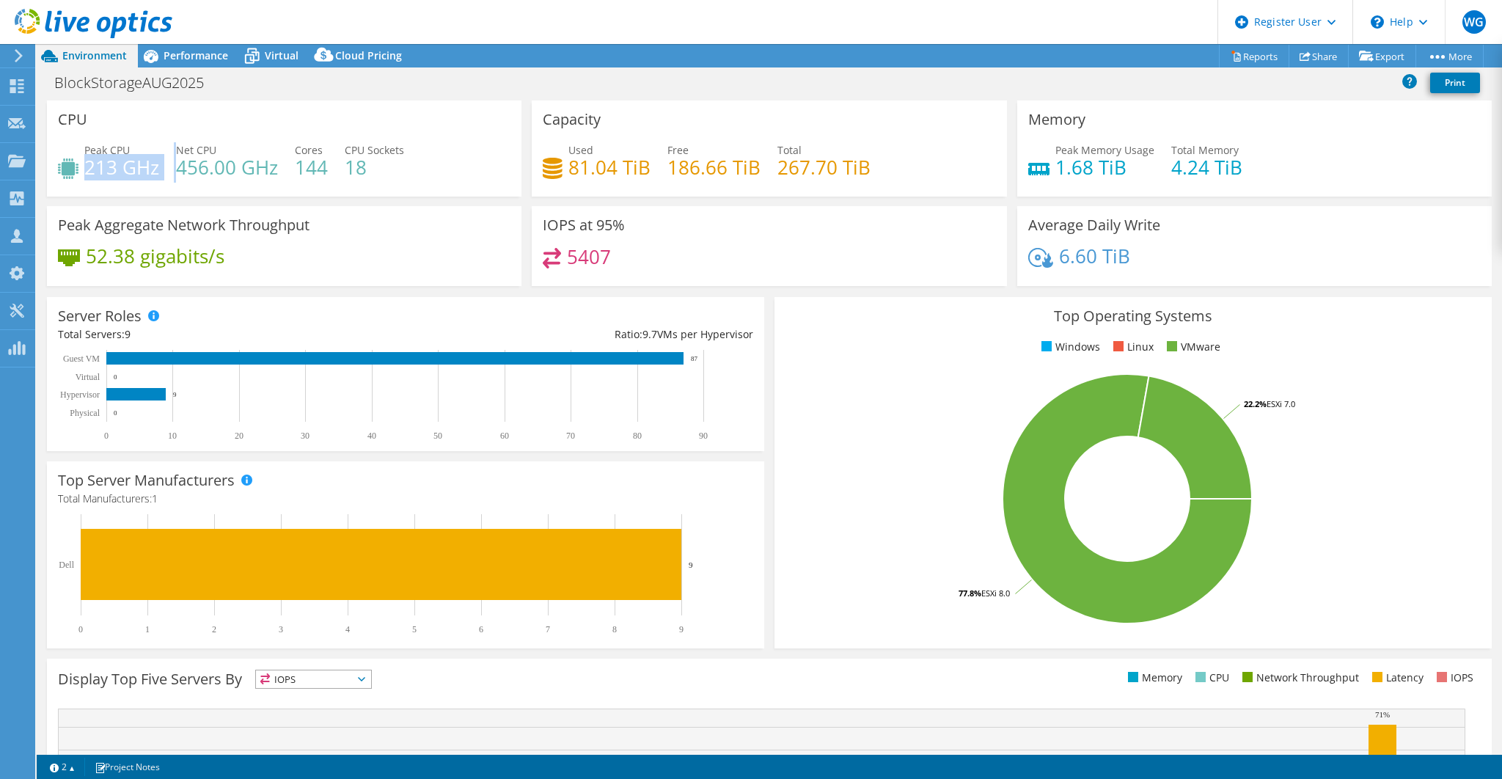
drag, startPoint x: 85, startPoint y: 167, endPoint x: 181, endPoint y: 167, distance: 96.1
click at [174, 169] on div "Peak CPU 213 GHz Net CPU 456.00 GHz Cores 144 CPU Sockets 18" at bounding box center [284, 166] width 452 height 48
click at [213, 53] on span "Performance" at bounding box center [196, 55] width 65 height 14
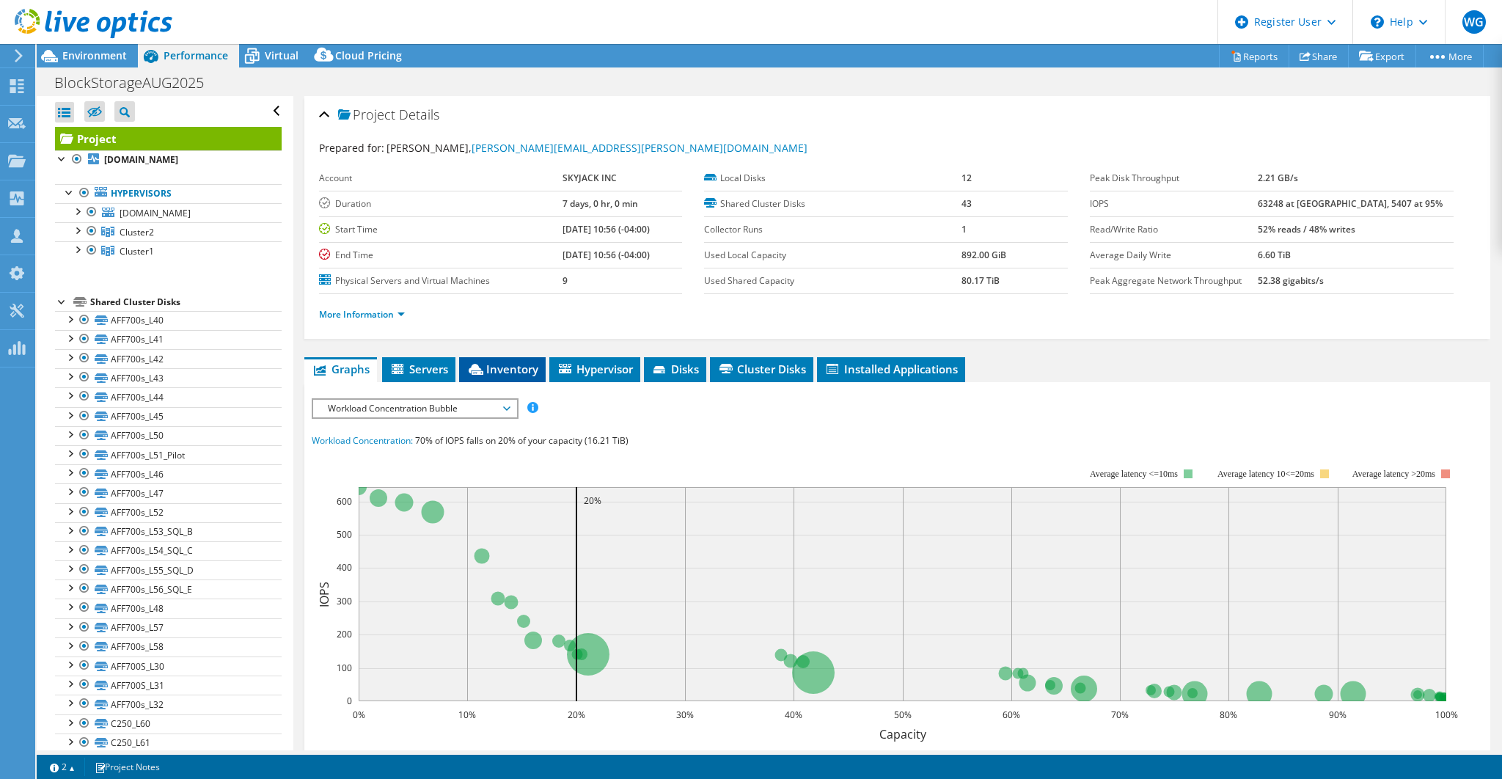
click at [526, 372] on li "Inventory" at bounding box center [502, 369] width 87 height 25
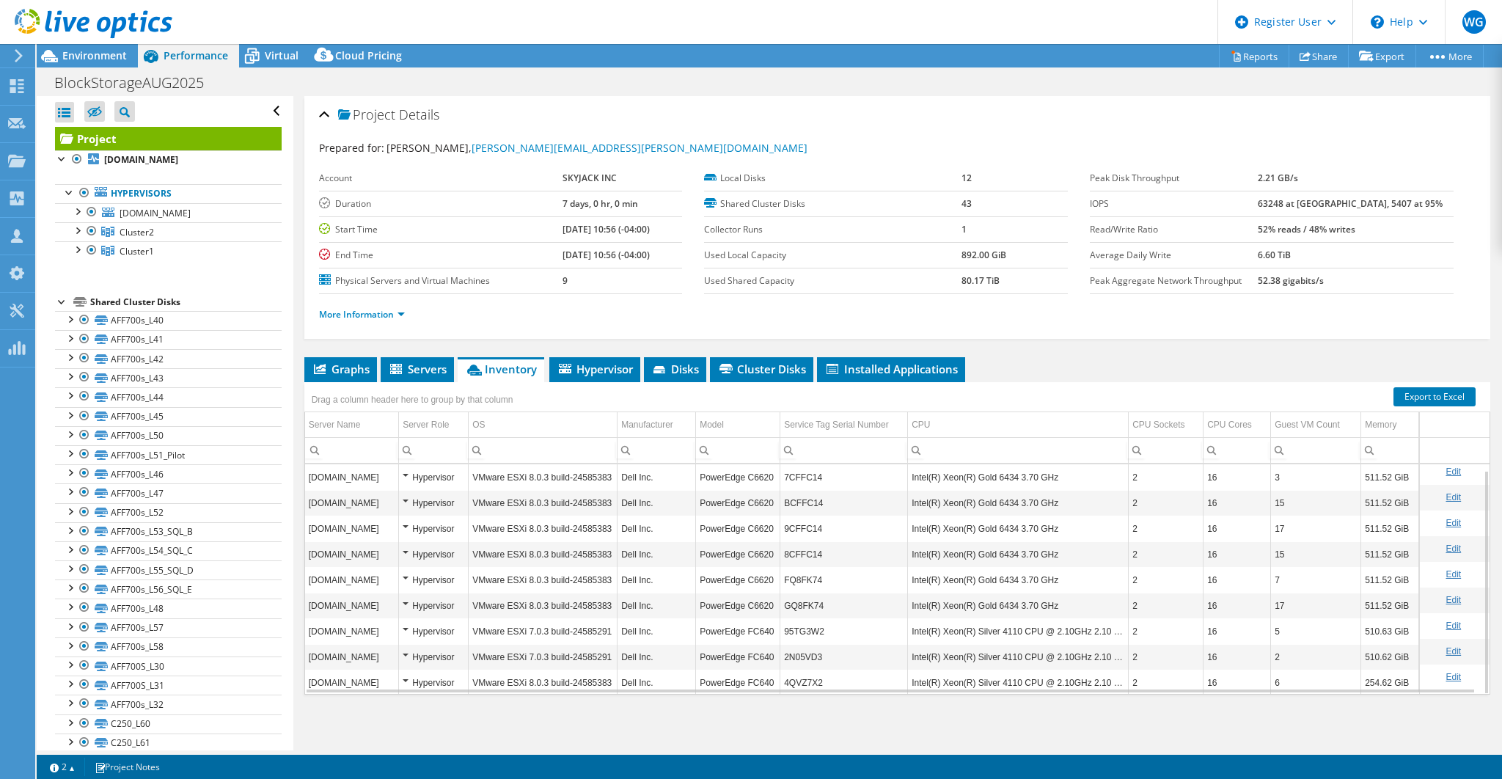
scroll to position [5, 0]
click at [123, 84] on h1 "BlockStorageAUG2025" at bounding box center [137, 83] width 179 height 16
click at [135, 86] on h1 "BlockStorageAUG2025" at bounding box center [137, 83] width 179 height 16
click at [138, 84] on h1 "BlockStorageAUG2025" at bounding box center [137, 83] width 179 height 16
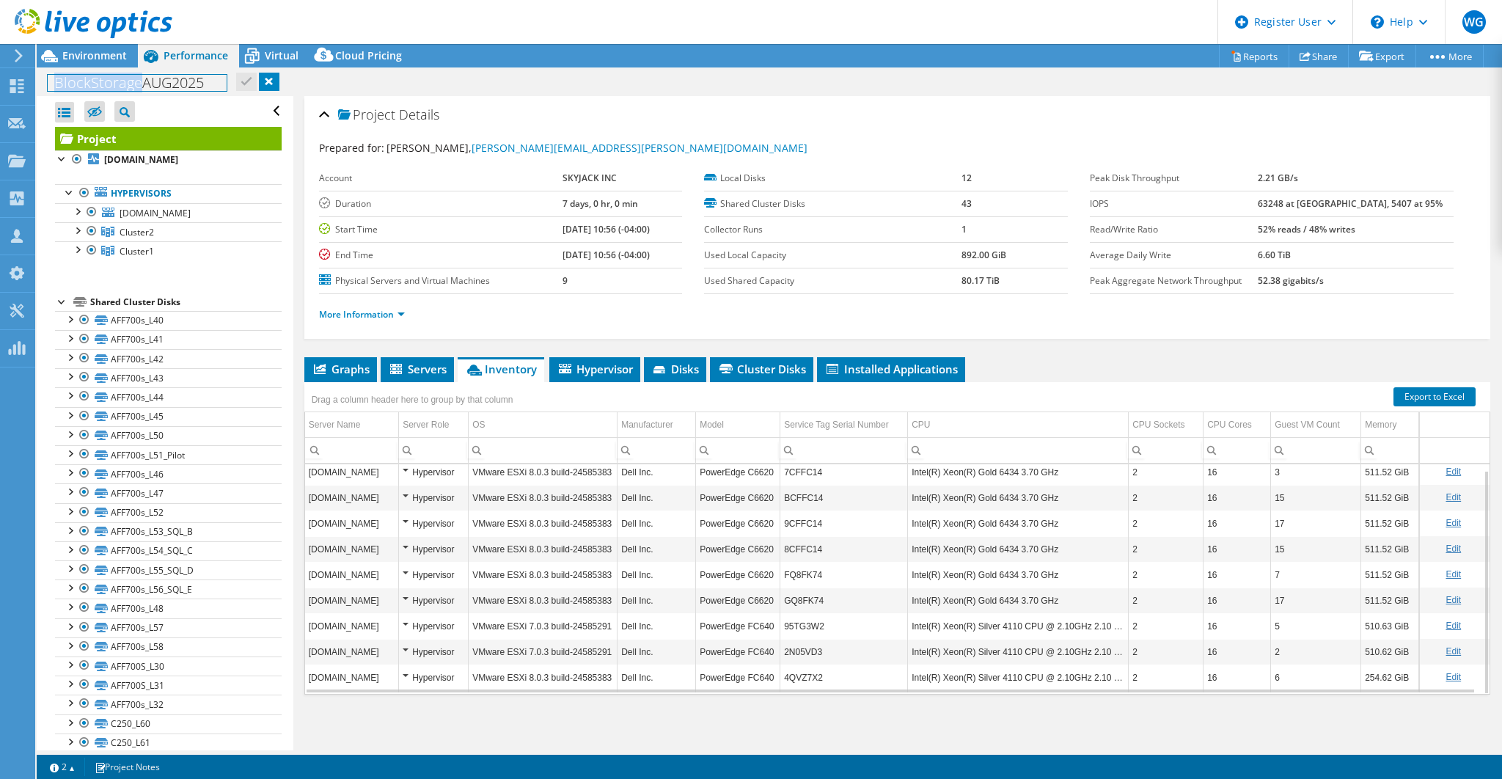
drag, startPoint x: 138, startPoint y: 84, endPoint x: 46, endPoint y: 78, distance: 91.8
click at [46, 78] on div "BlockStorageAUG2025 Print" at bounding box center [769, 82] width 1465 height 27
click at [50, 81] on h1 "BlockStorageAUG2025" at bounding box center [137, 83] width 179 height 16
click at [321, 85] on link at bounding box center [319, 82] width 21 height 18
drag, startPoint x: 721, startPoint y: 664, endPoint x: 762, endPoint y: 664, distance: 40.3
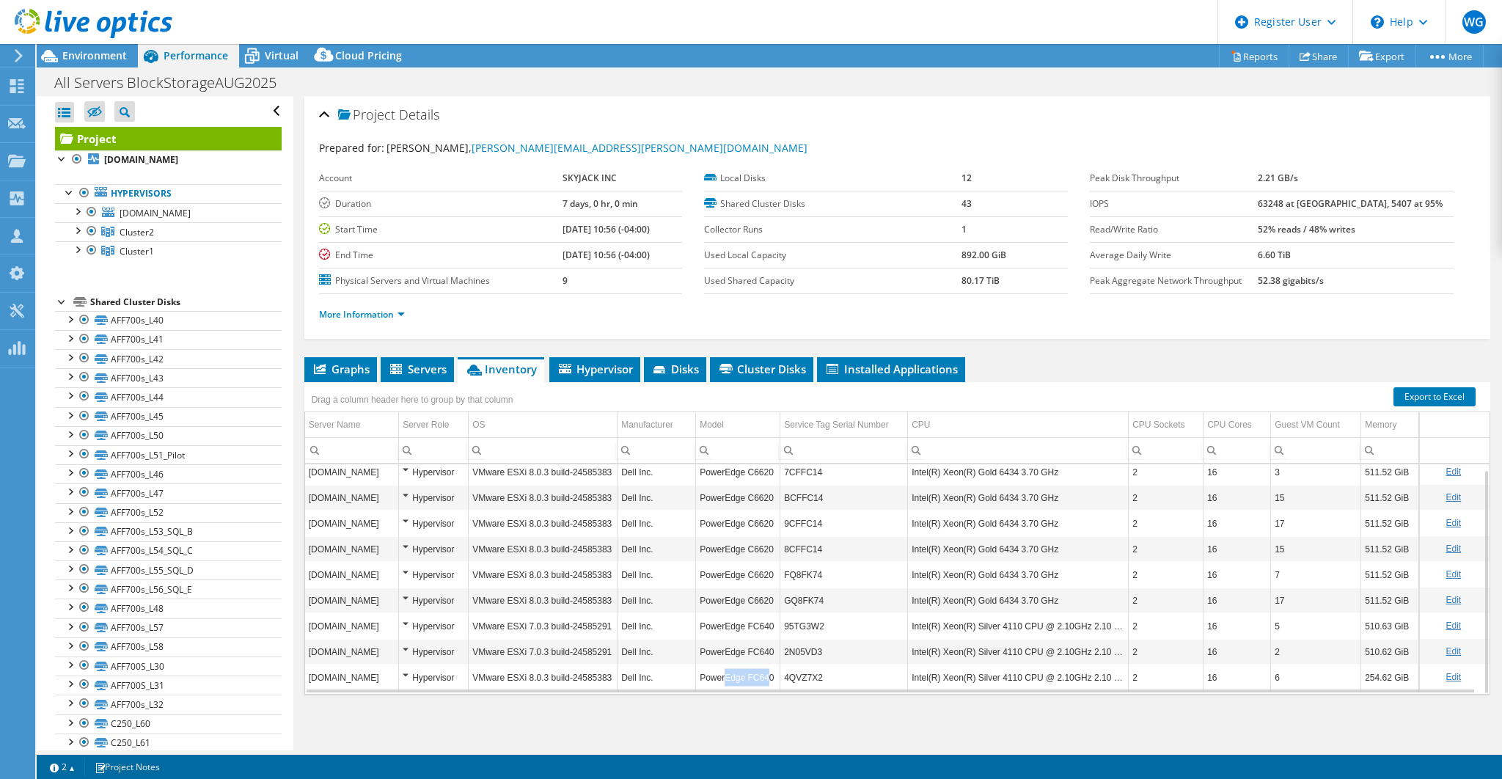
click at [762, 664] on td "PowerEdge FC640" at bounding box center [738, 677] width 84 height 26
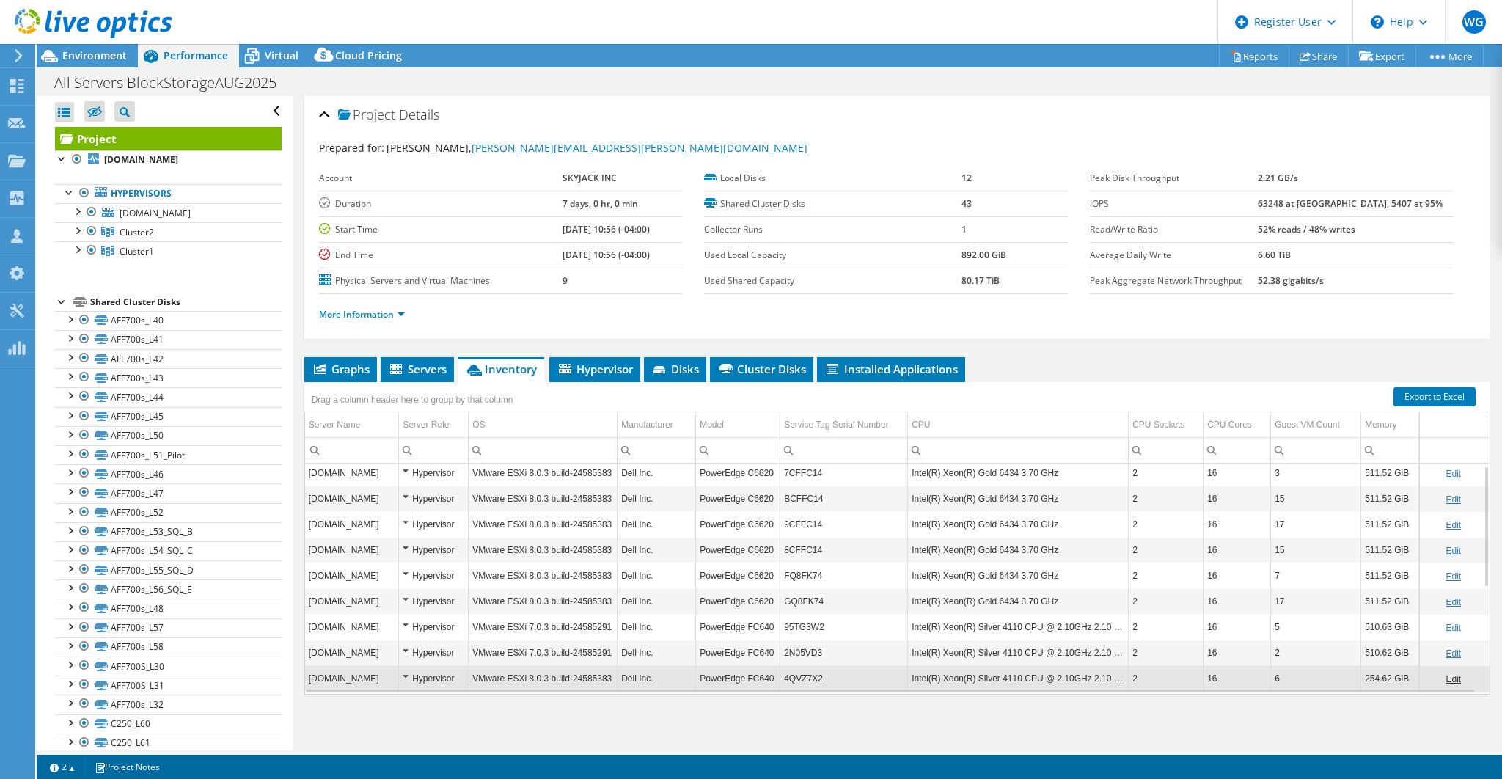
click at [725, 646] on td "PowerEdge FC640" at bounding box center [738, 652] width 84 height 26
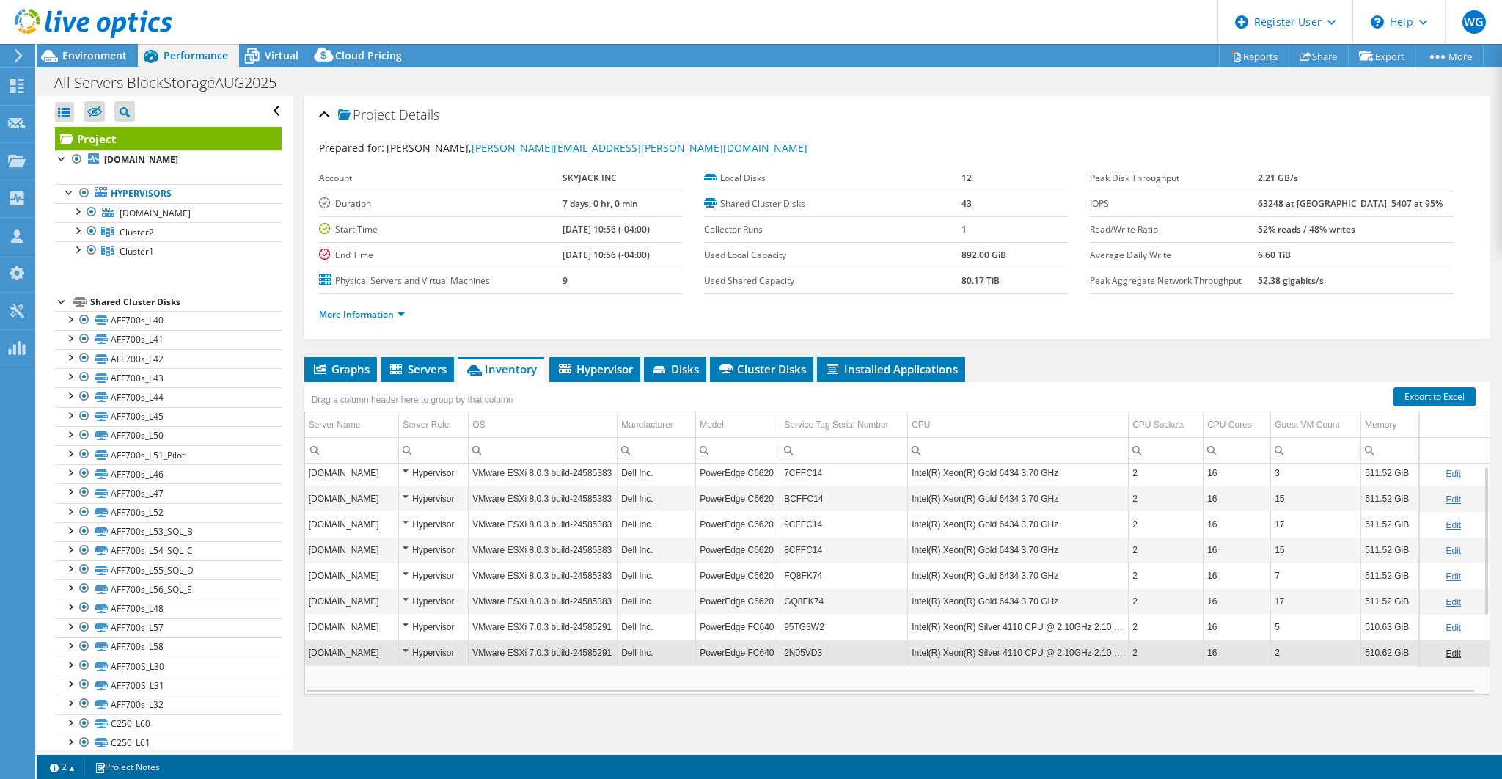
scroll to position [3, 0]
click at [722, 640] on td "PowerEdge FC640" at bounding box center [738, 653] width 84 height 26
click at [79, 206] on div at bounding box center [77, 210] width 15 height 15
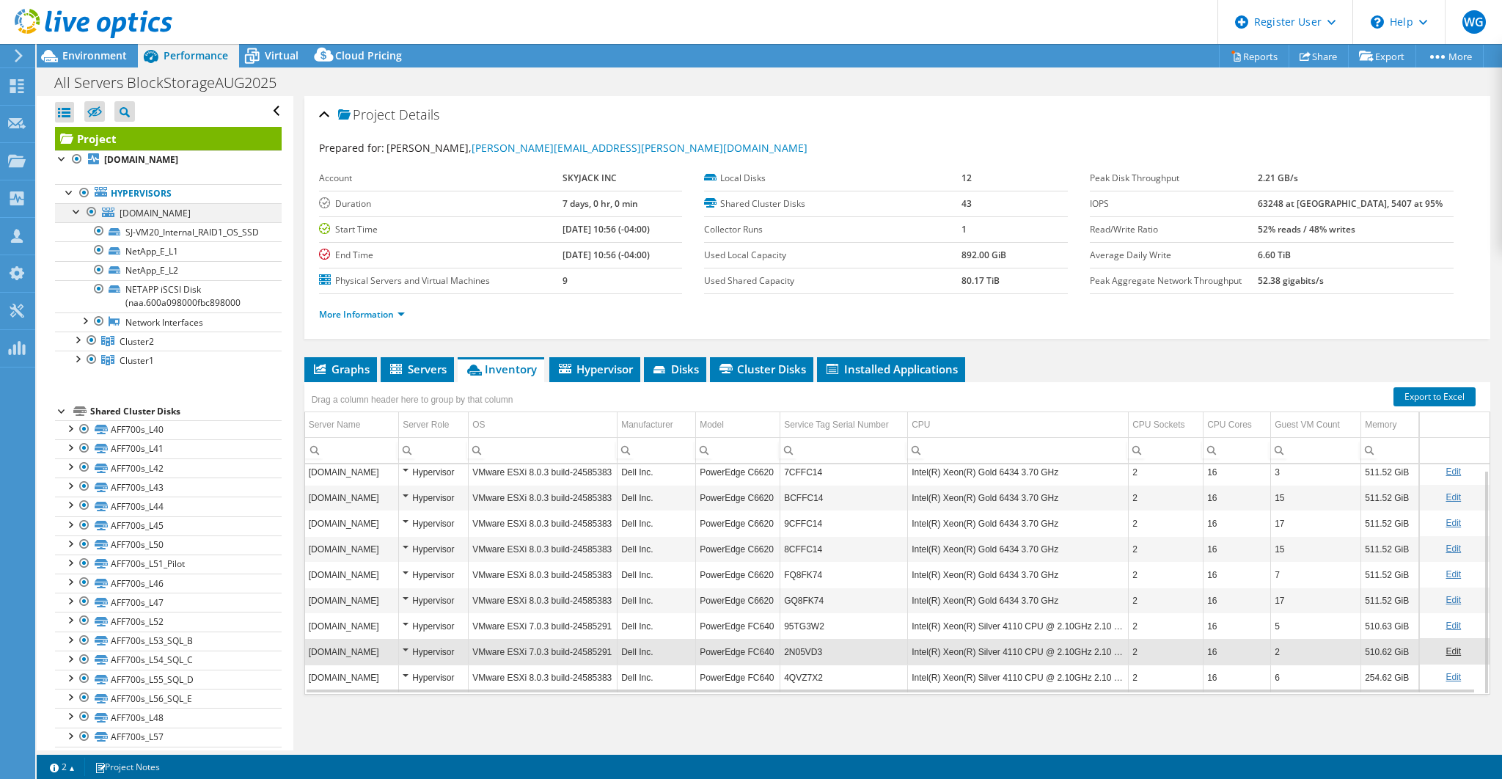
click at [75, 209] on div at bounding box center [77, 210] width 15 height 15
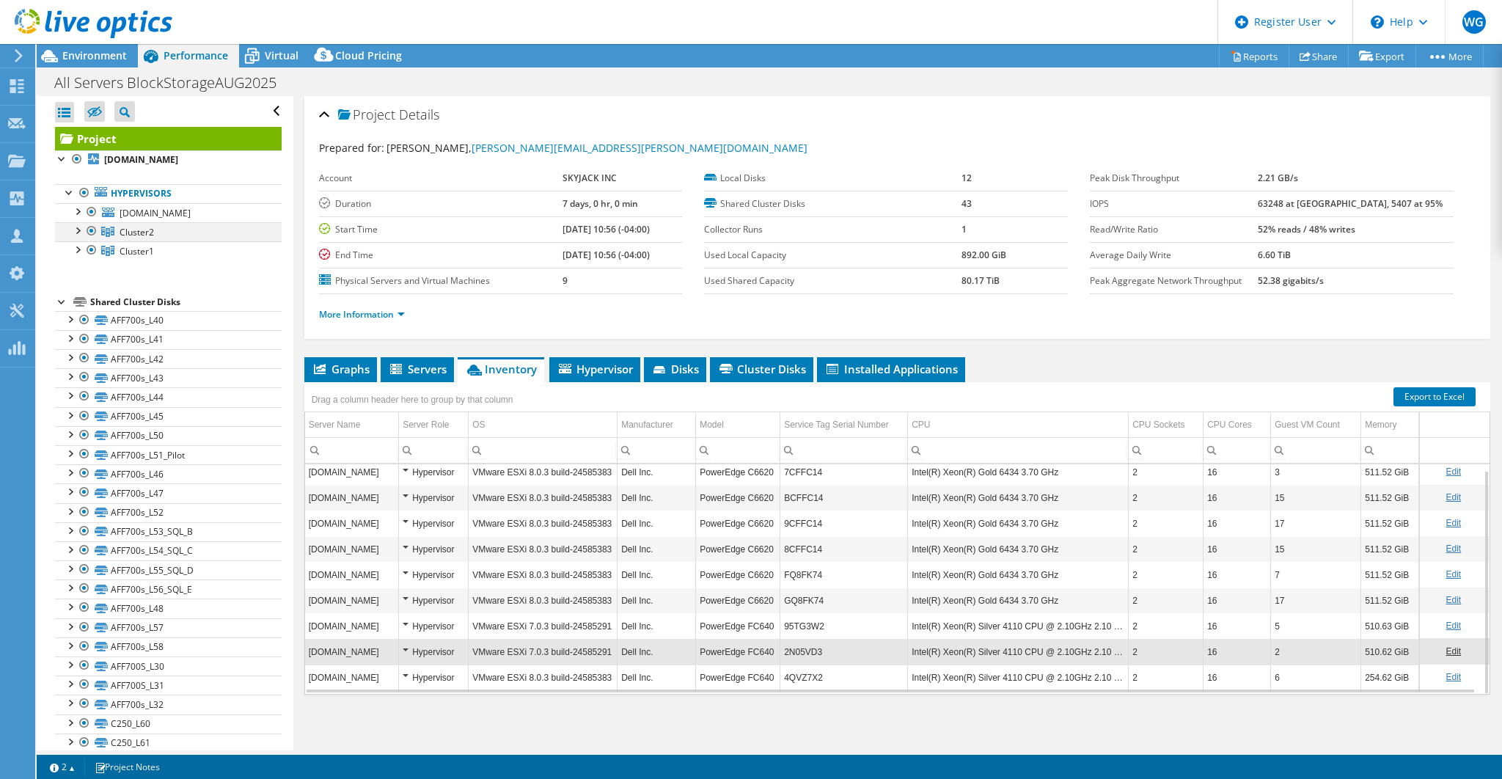
click at [75, 229] on div at bounding box center [77, 229] width 15 height 15
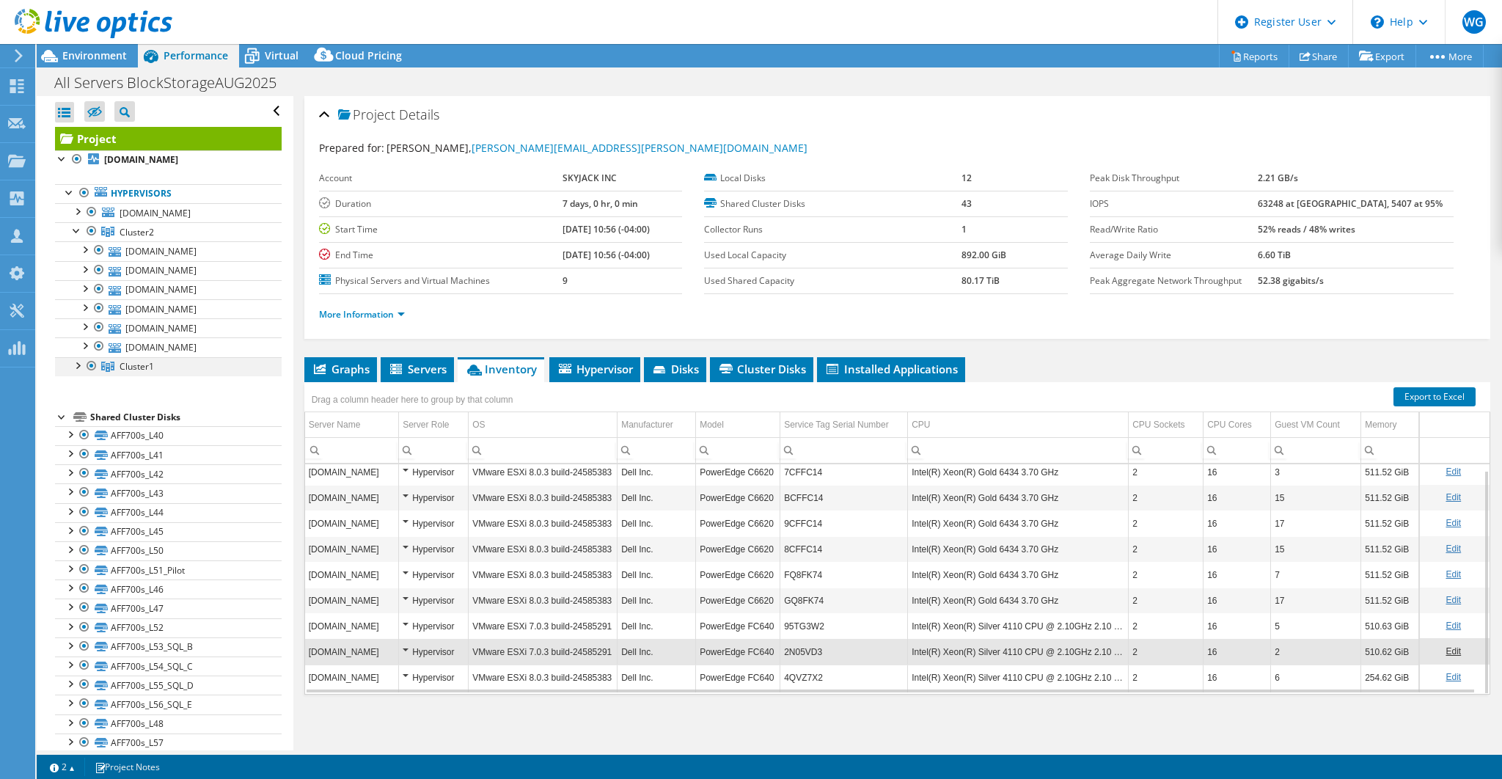
click at [77, 361] on div at bounding box center [77, 364] width 15 height 15
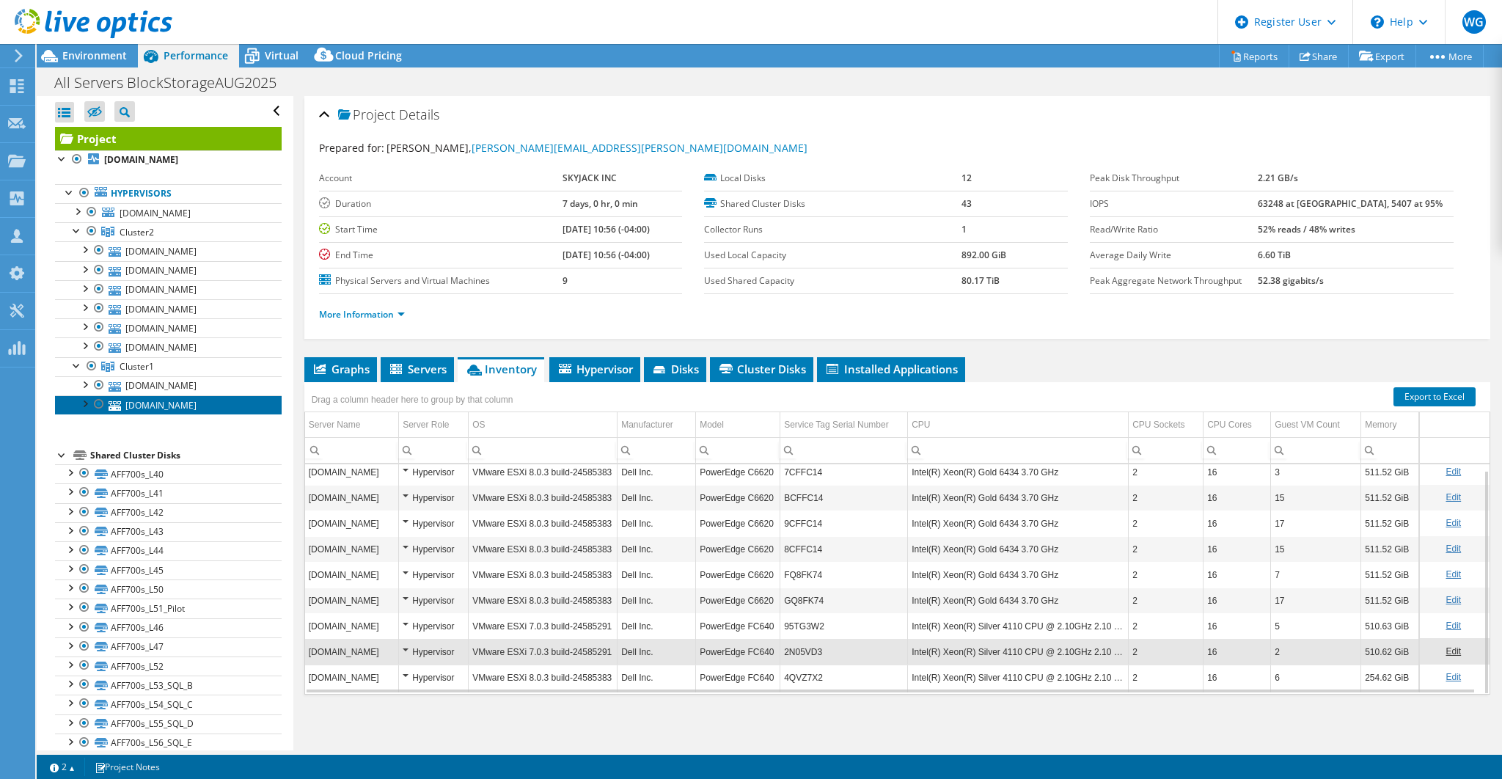
click at [179, 398] on link "[DOMAIN_NAME]" at bounding box center [168, 404] width 227 height 19
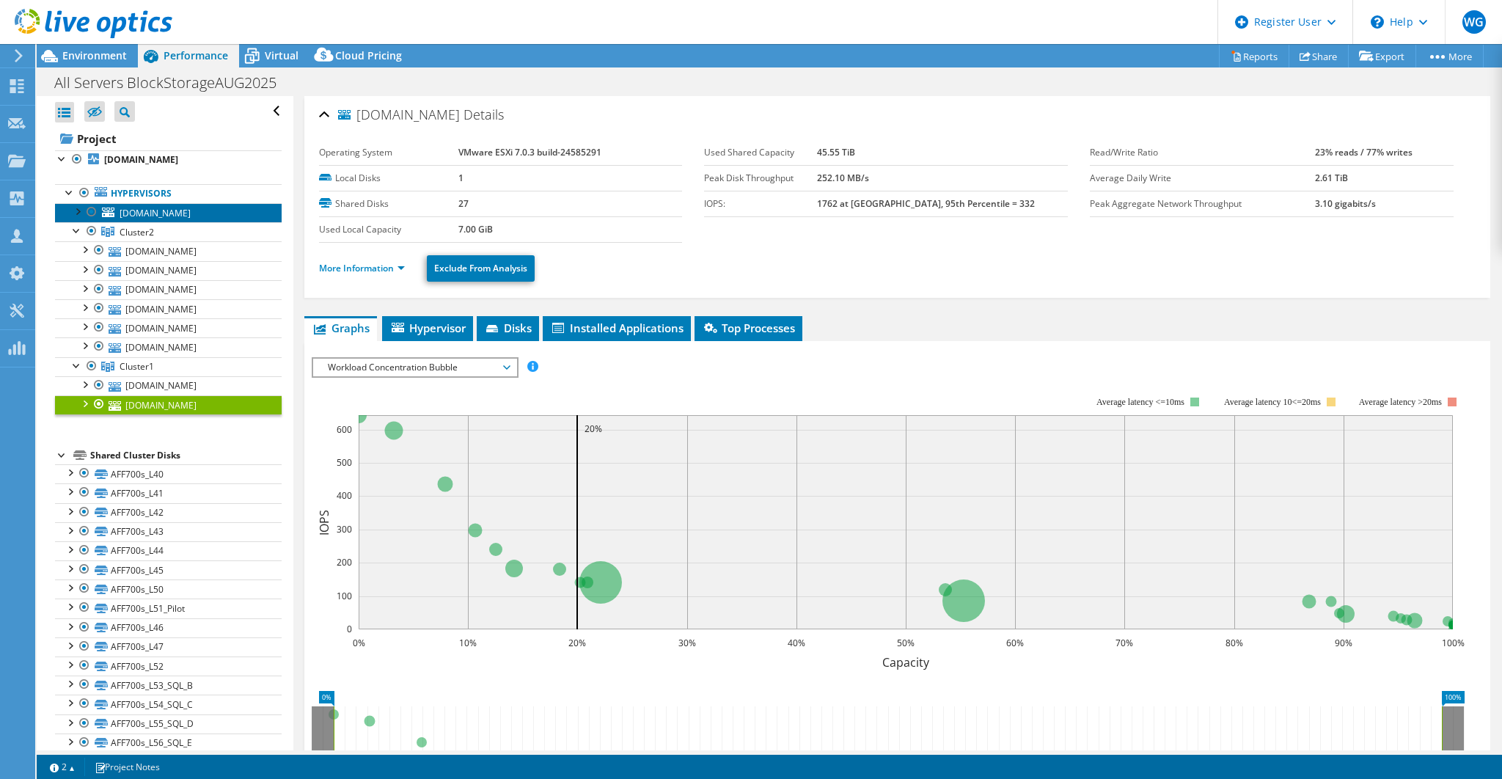
click at [156, 210] on span "[DOMAIN_NAME]" at bounding box center [155, 213] width 71 height 12
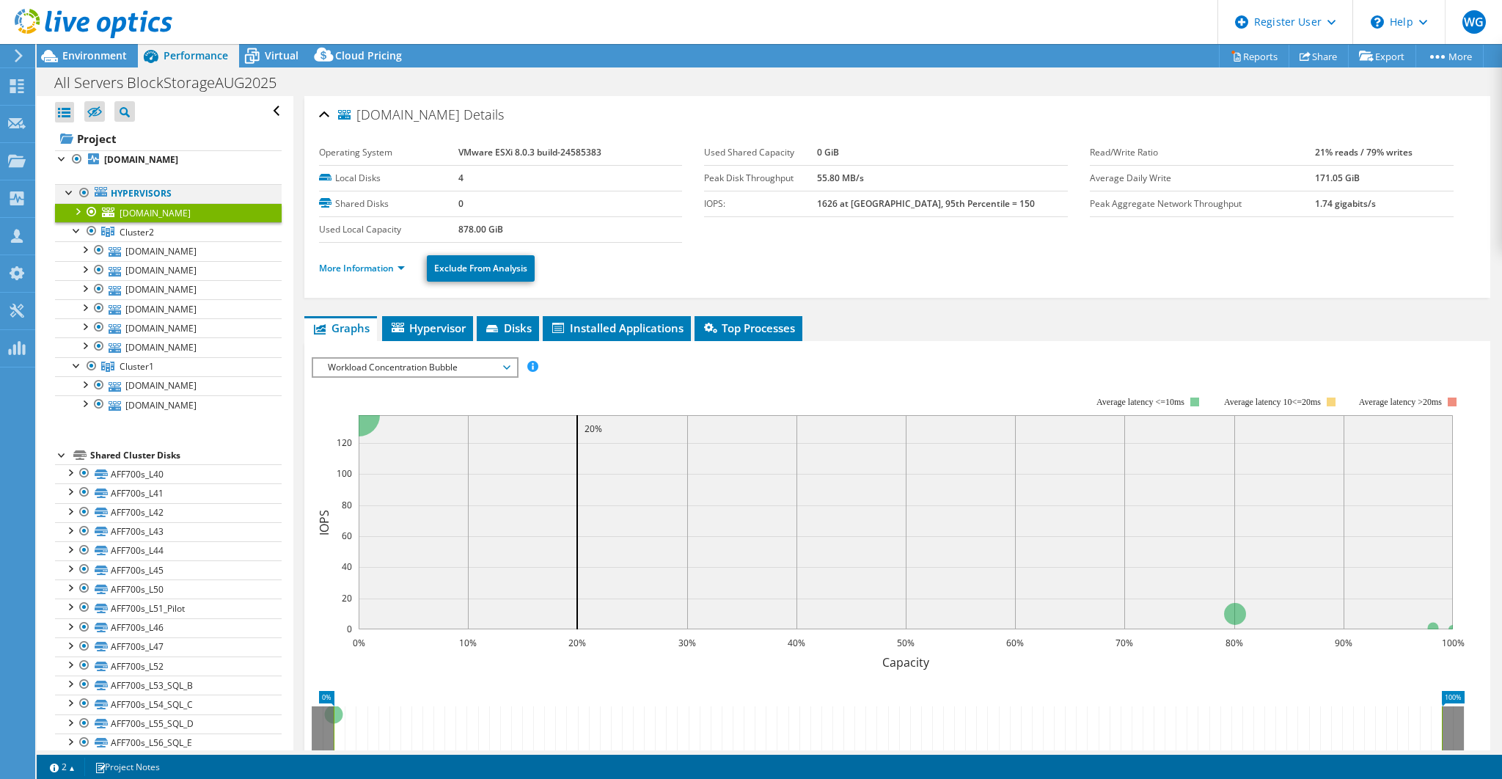
click at [67, 190] on div at bounding box center [69, 191] width 15 height 15
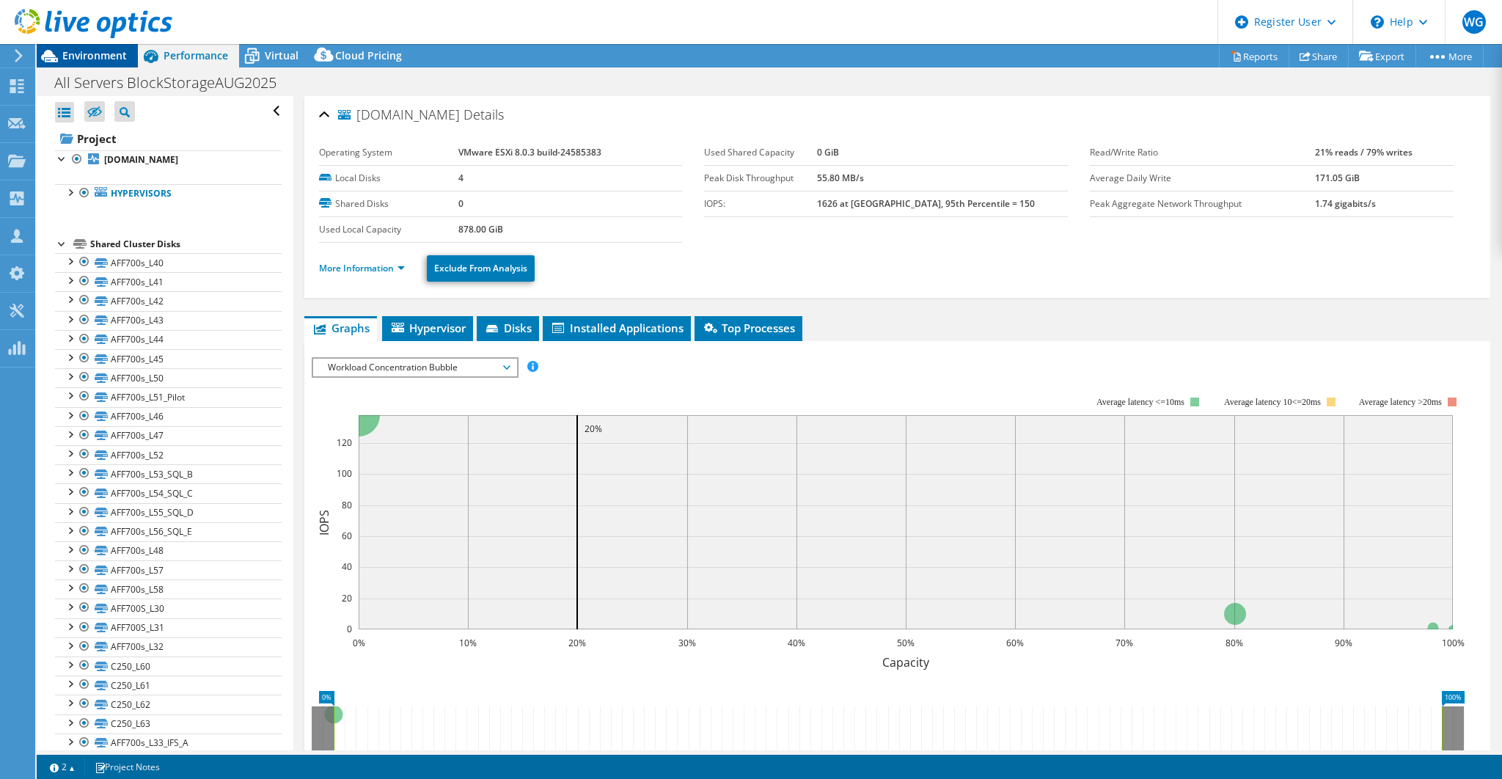
click at [93, 62] on span "Environment" at bounding box center [94, 55] width 65 height 14
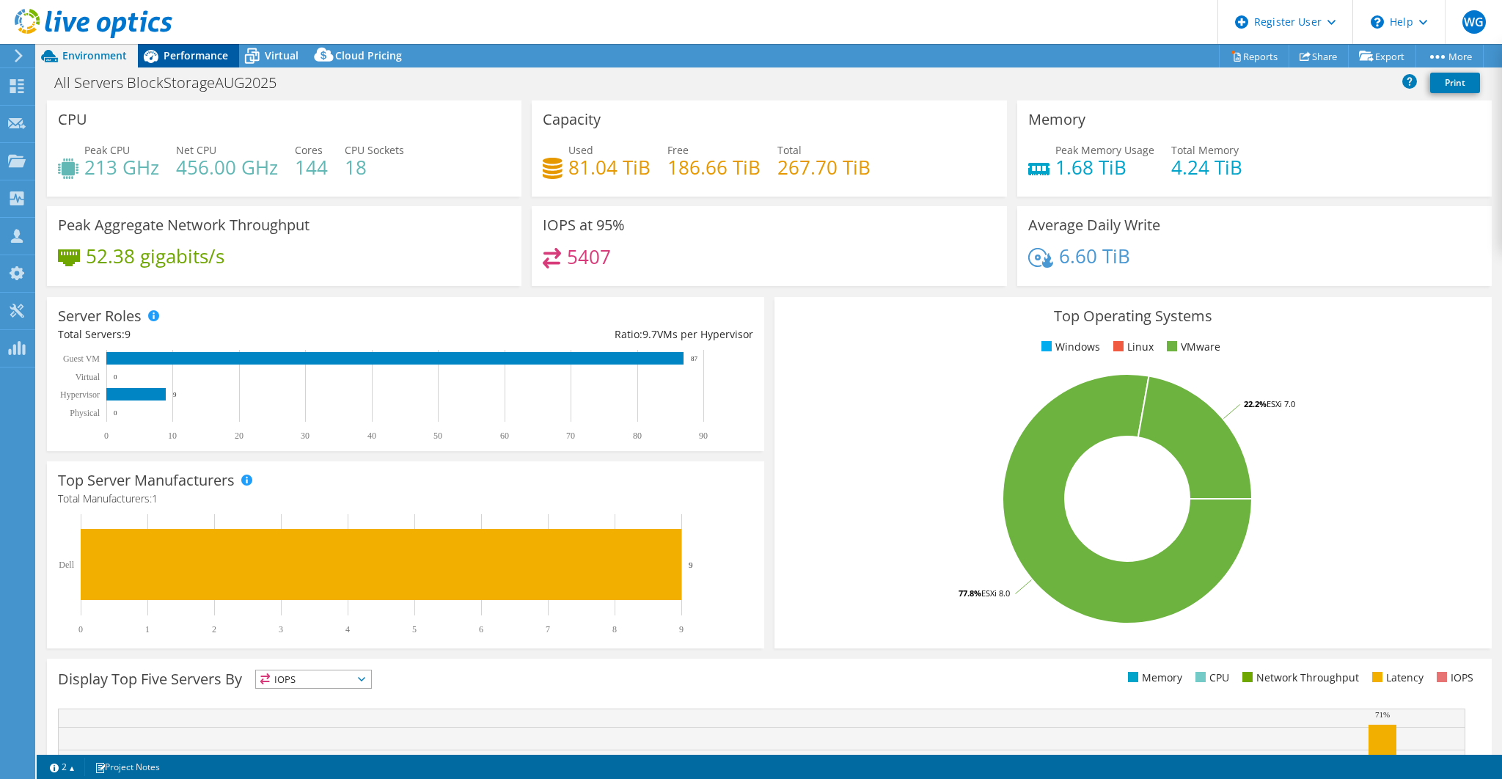
click at [177, 59] on span "Performance" at bounding box center [196, 55] width 65 height 14
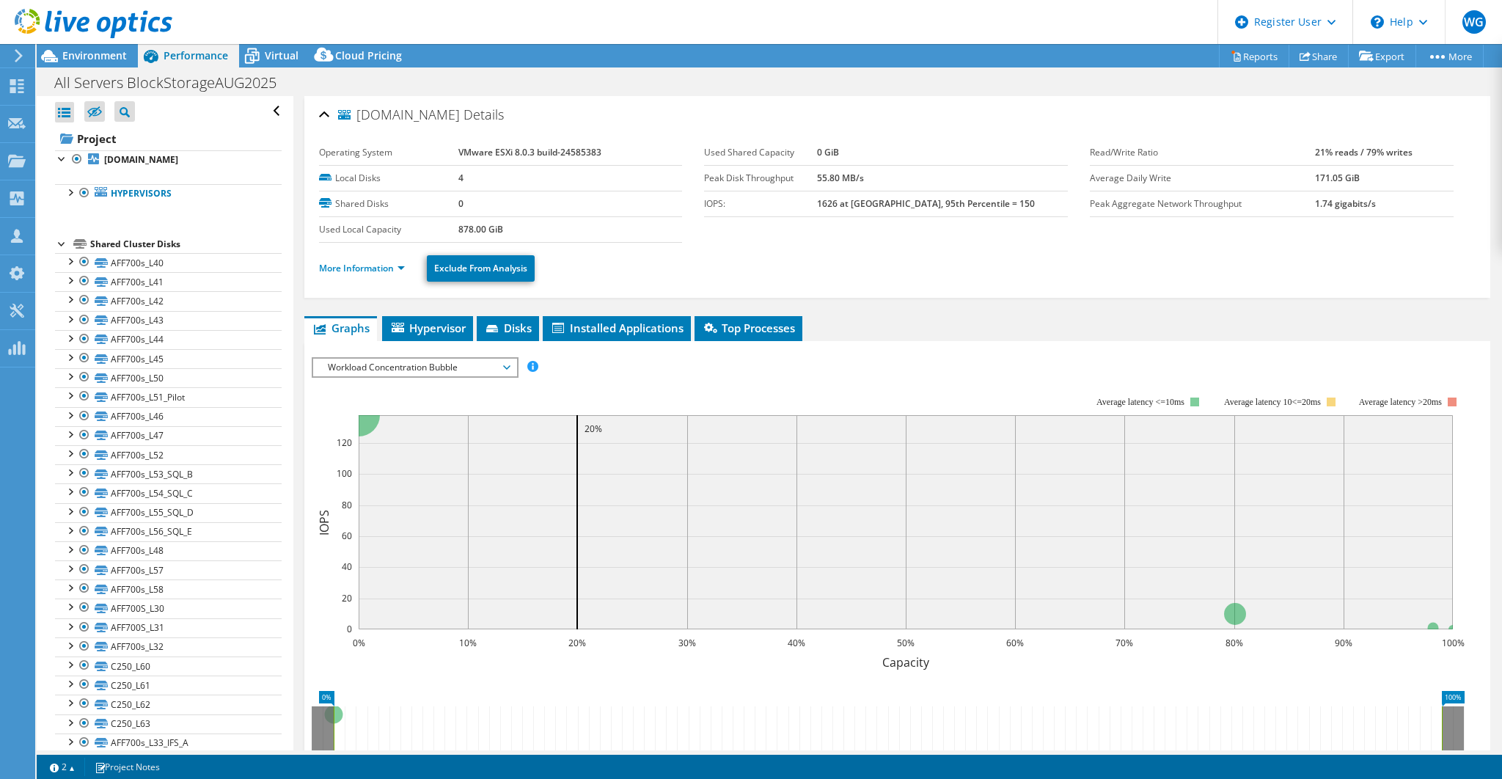
click at [402, 364] on span "Workload Concentration Bubble" at bounding box center [414, 368] width 188 height 18
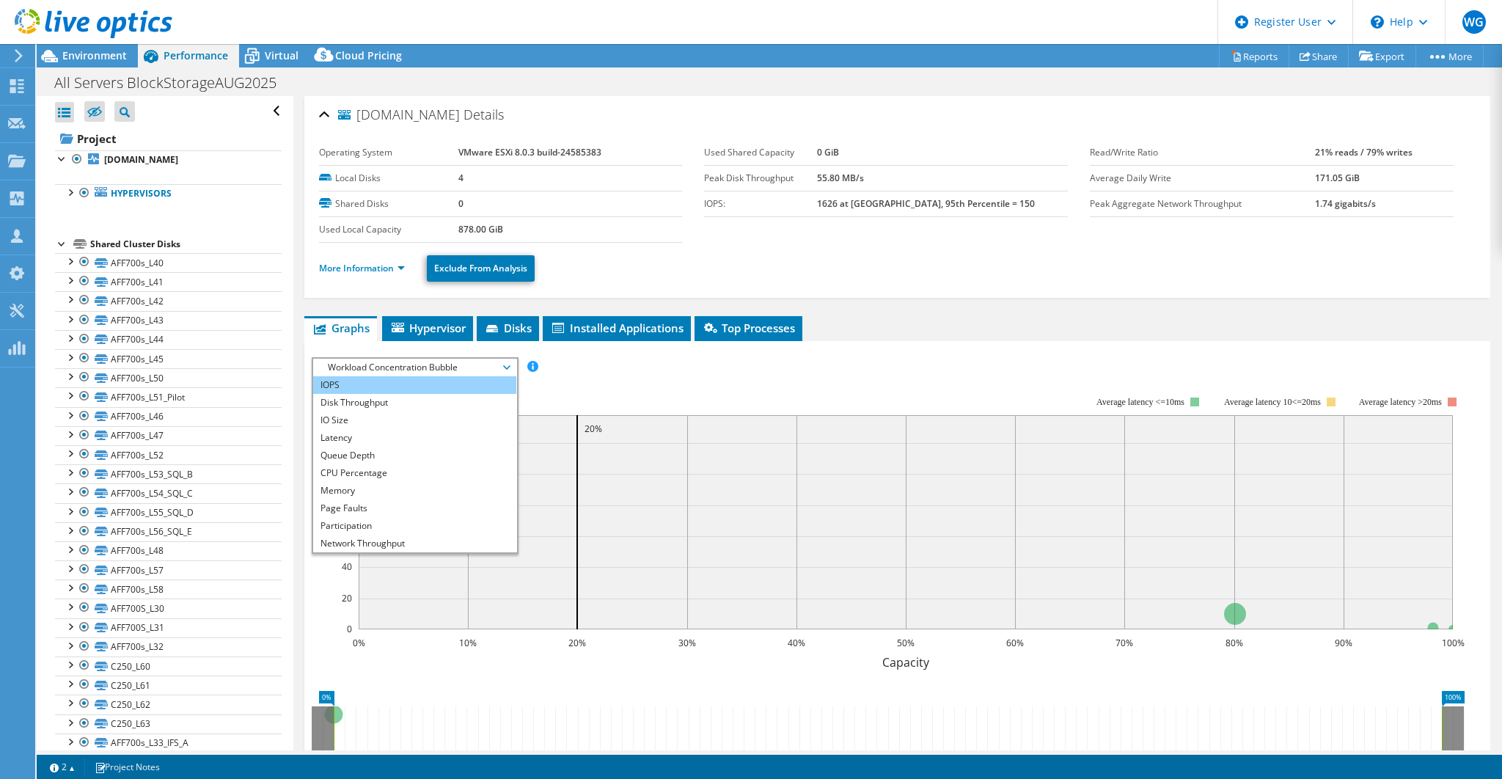
click at [349, 384] on li "IOPS" at bounding box center [414, 385] width 203 height 18
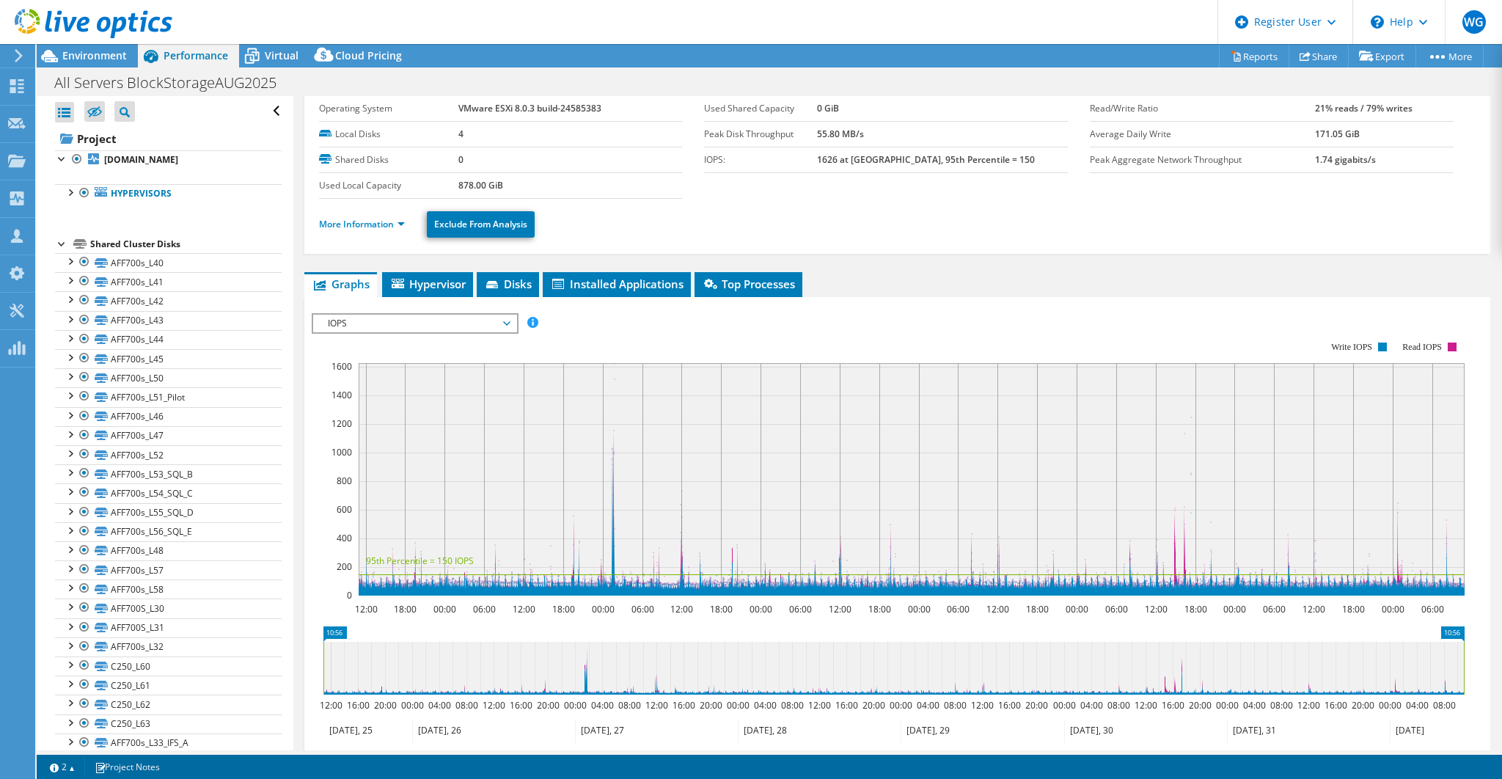
scroll to position [48, 0]
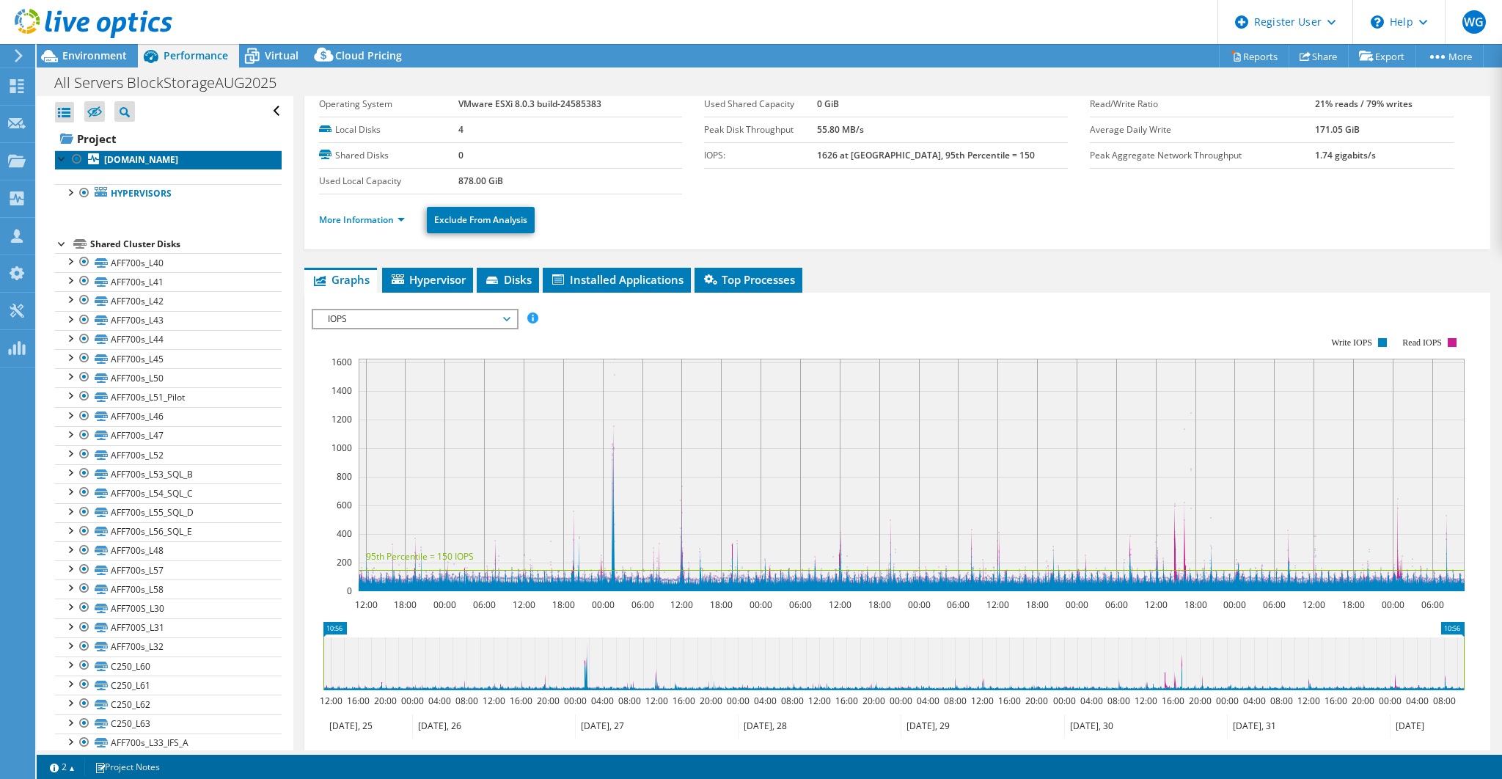
click at [120, 159] on b "[DOMAIN_NAME]" at bounding box center [141, 159] width 74 height 12
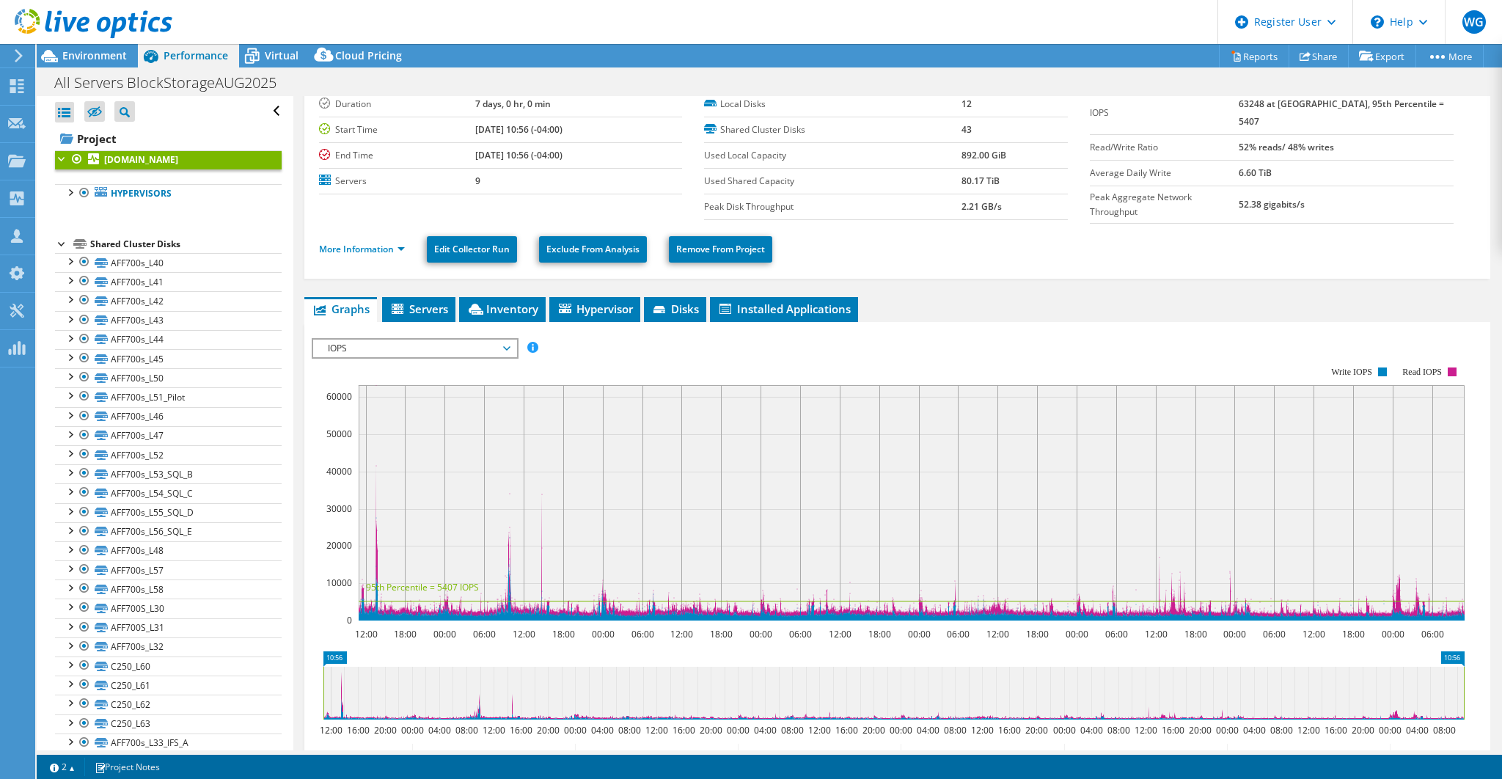
click at [404, 335] on div "[DOMAIN_NAME] Details Duration 7 days, 0 hr, 0 min Start Time [DATE] 10:56 (-04…" at bounding box center [897, 494] width 1208 height 892
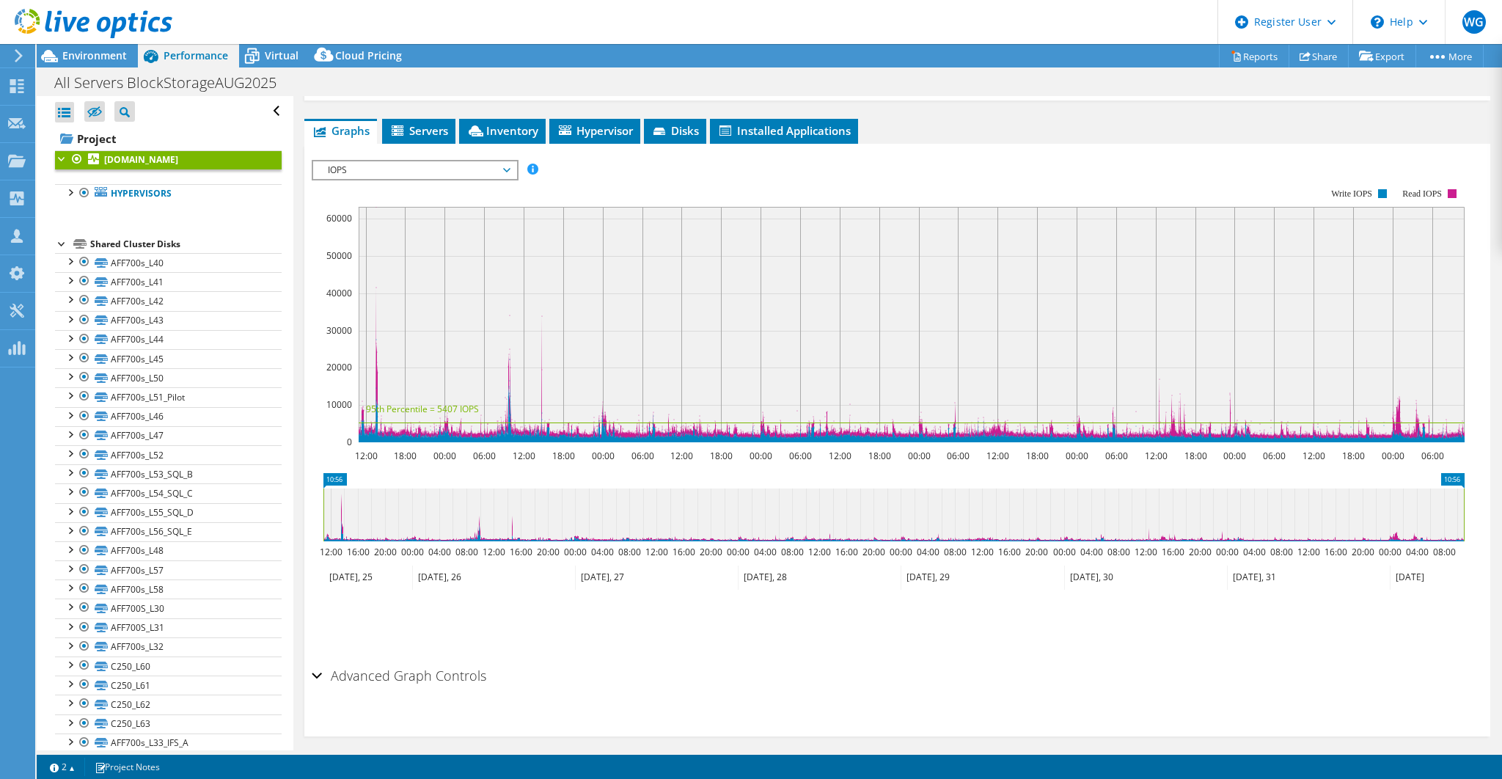
scroll to position [230, 0]
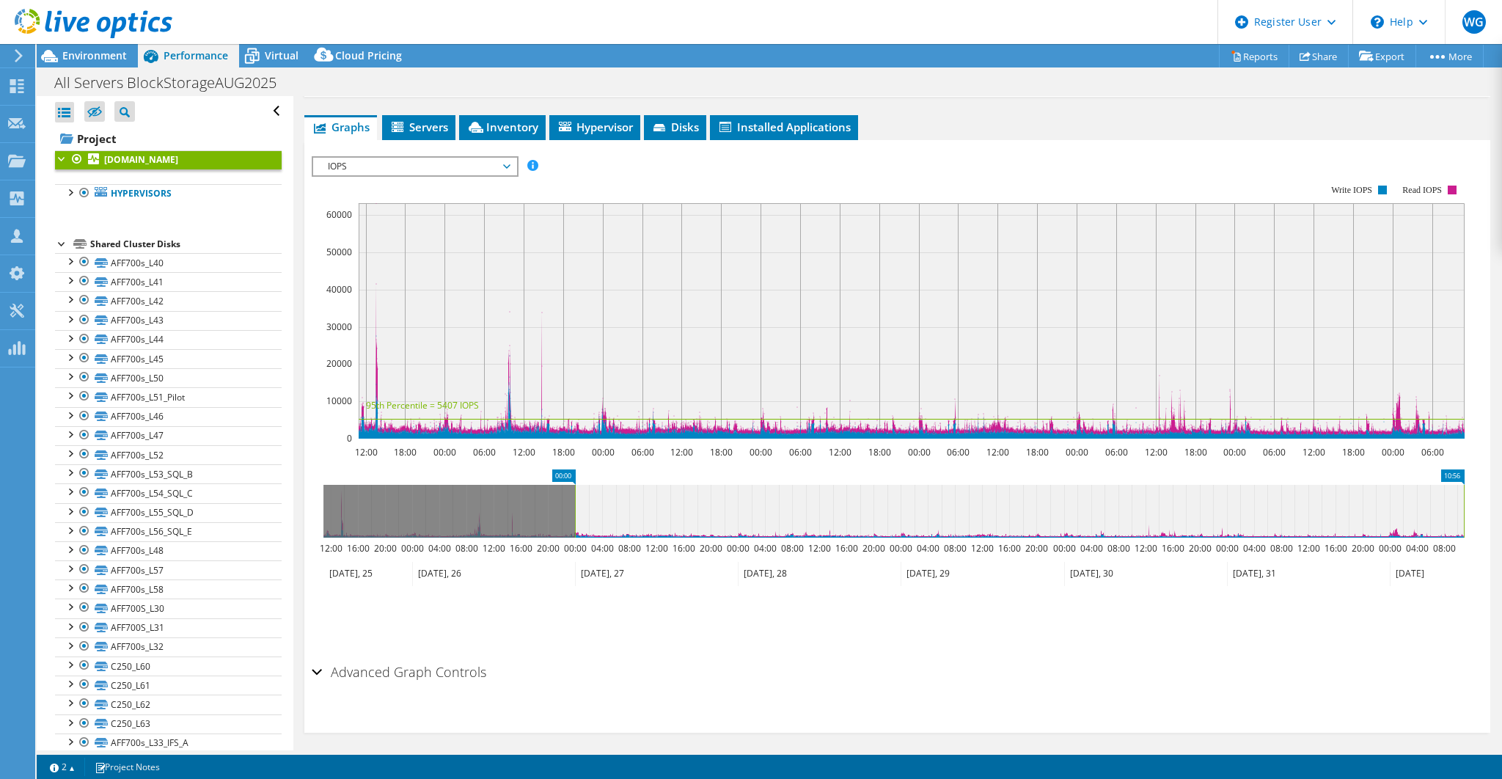
drag, startPoint x: 321, startPoint y: 501, endPoint x: 573, endPoint y: 515, distance: 251.9
click at [573, 515] on rect at bounding box center [575, 511] width 6 height 53
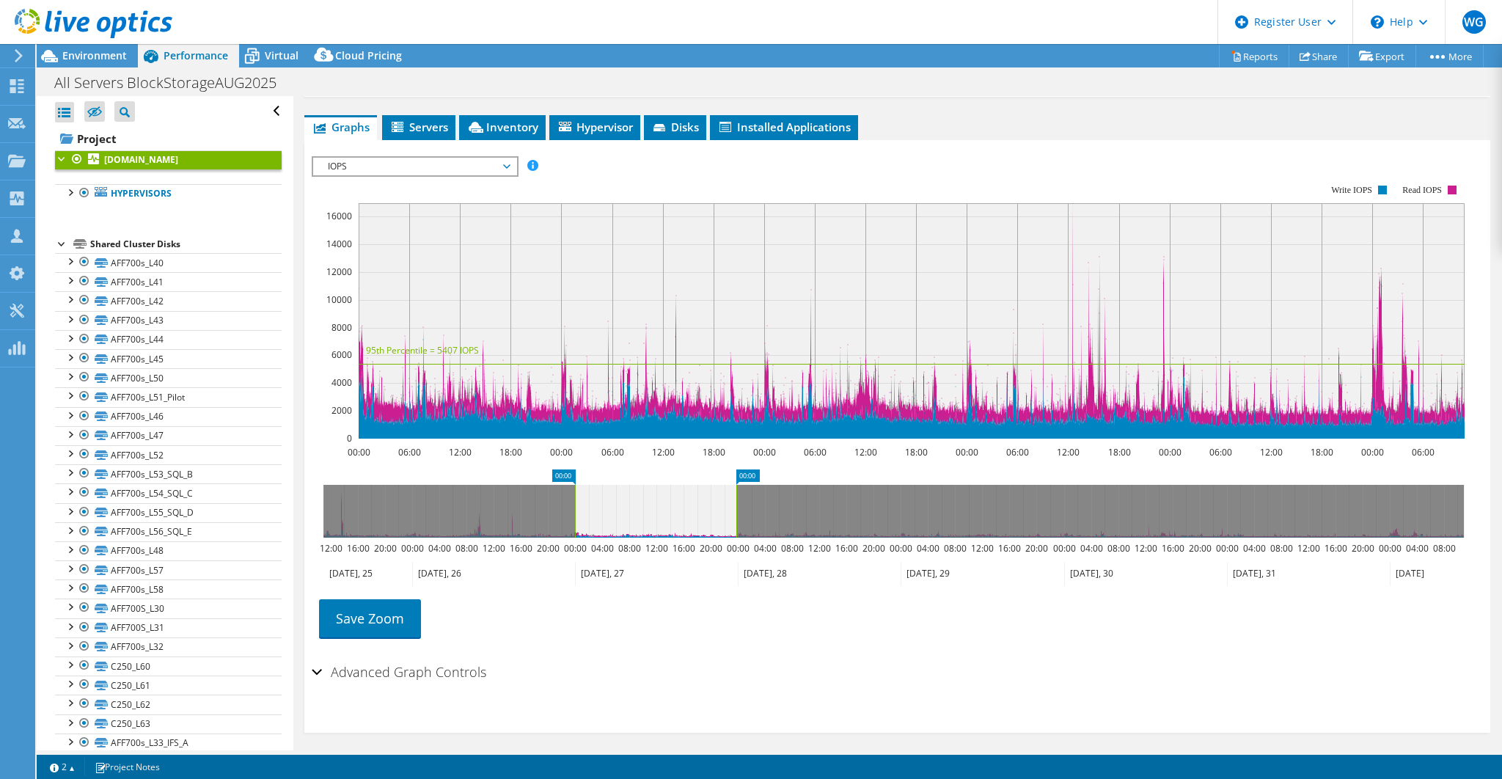
drag, startPoint x: 1464, startPoint y: 509, endPoint x: 736, endPoint y: 490, distance: 727.6
click at [736, 490] on rect at bounding box center [736, 511] width 6 height 53
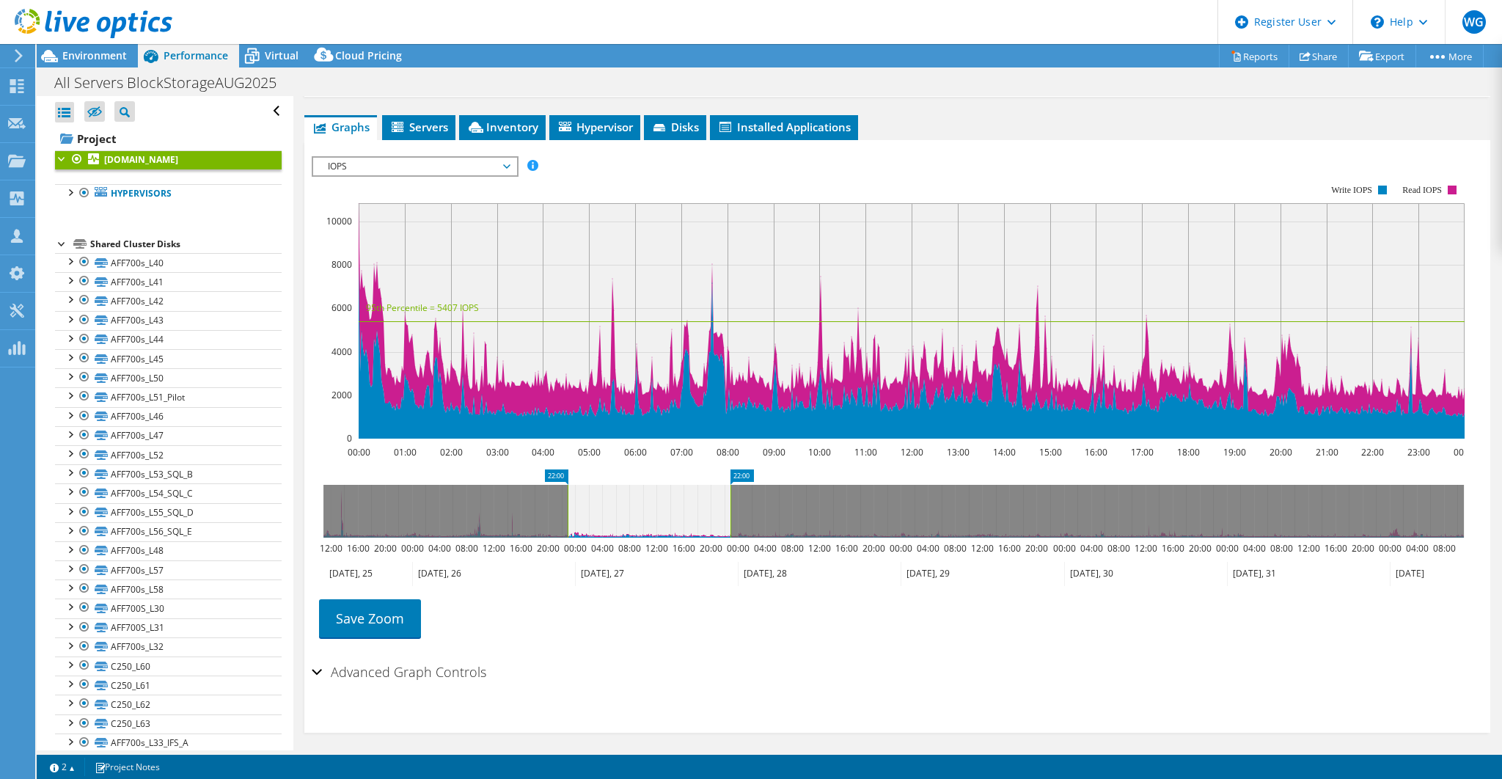
drag, startPoint x: 668, startPoint y: 490, endPoint x: 660, endPoint y: 490, distance: 8.1
click at [660, 490] on icon at bounding box center [649, 511] width 163 height 53
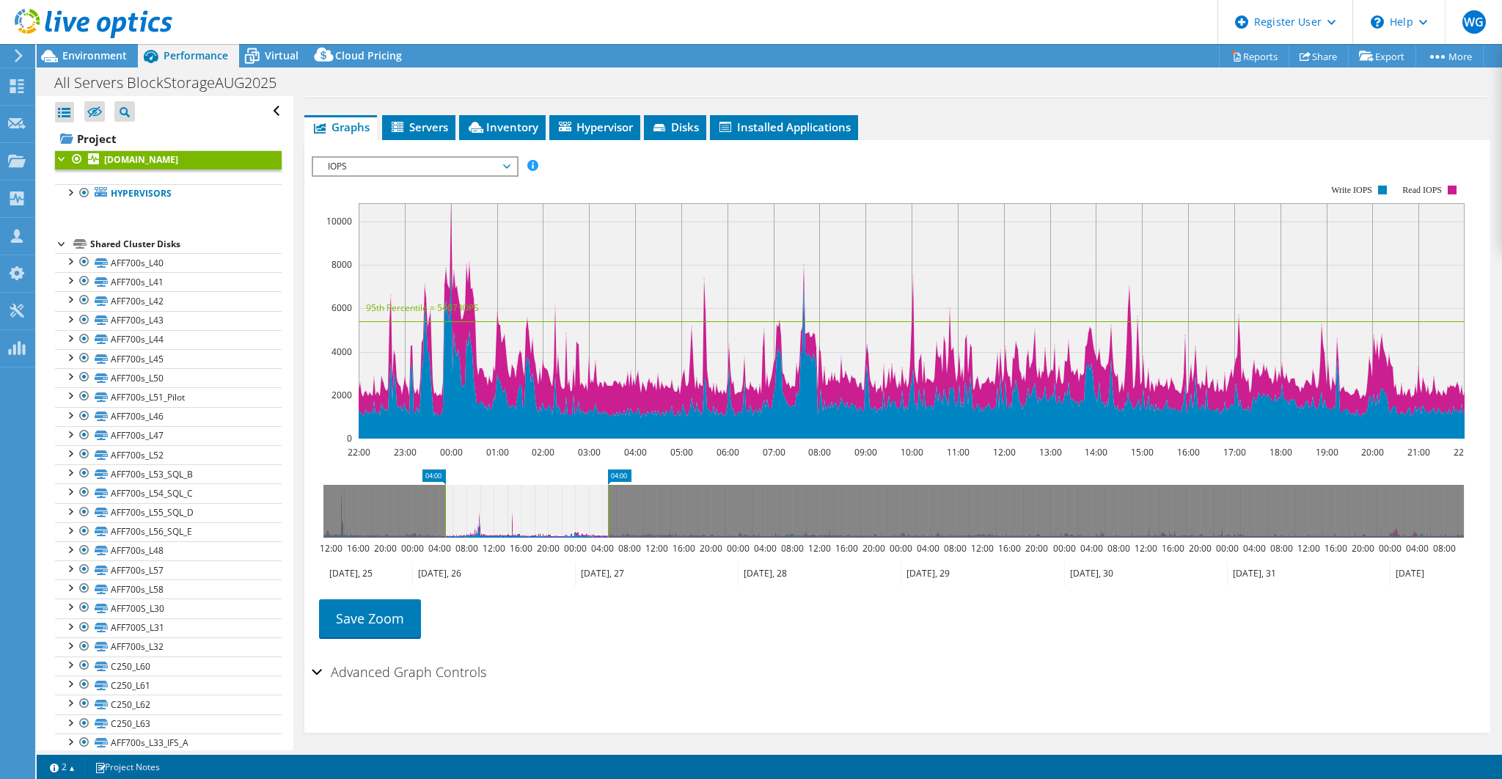
drag, startPoint x: 658, startPoint y: 498, endPoint x: 541, endPoint y: 488, distance: 117.0
click at [541, 488] on icon at bounding box center [526, 511] width 163 height 53
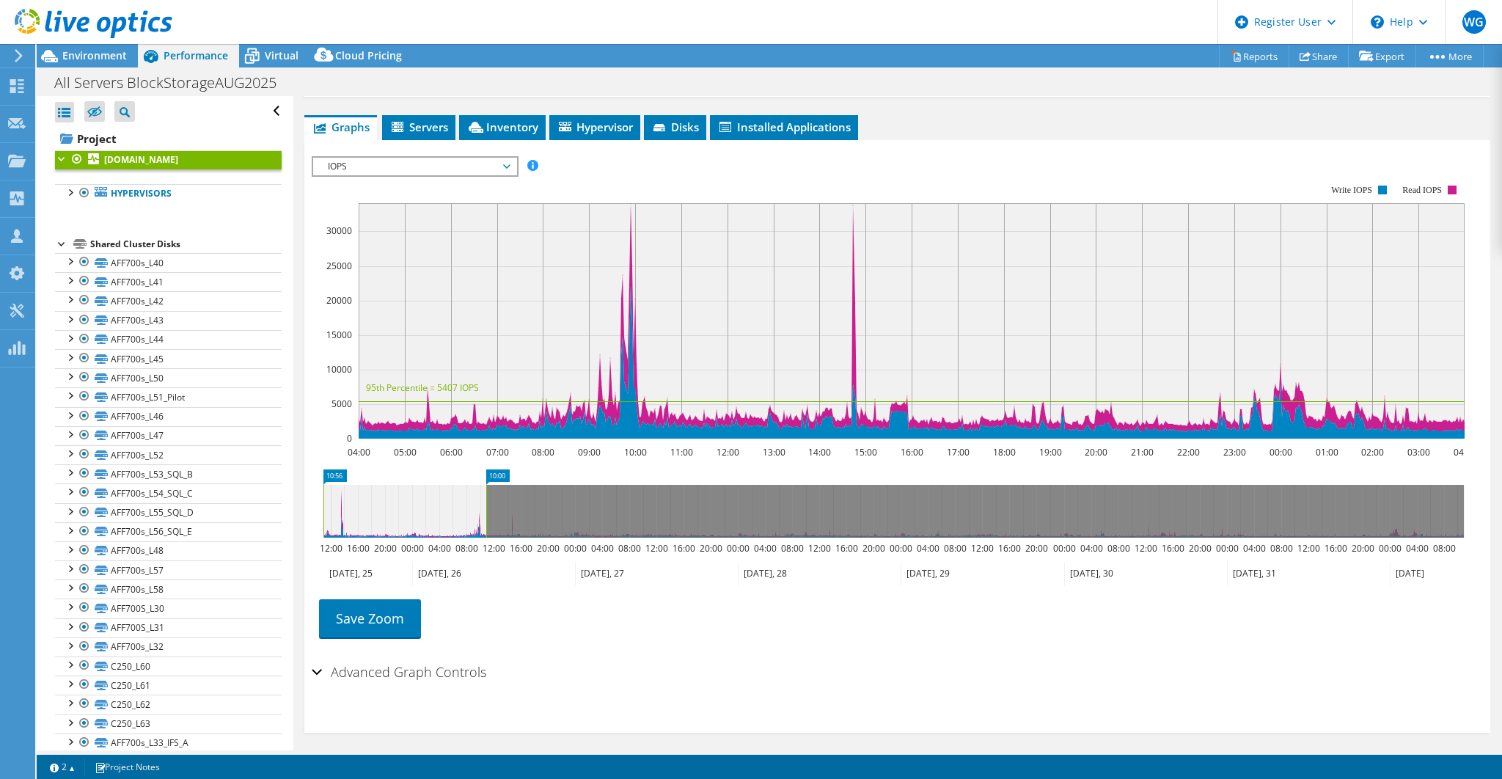
drag, startPoint x: 541, startPoint y: 488, endPoint x: 398, endPoint y: 482, distance: 143.1
click at [398, 485] on icon at bounding box center [404, 511] width 163 height 53
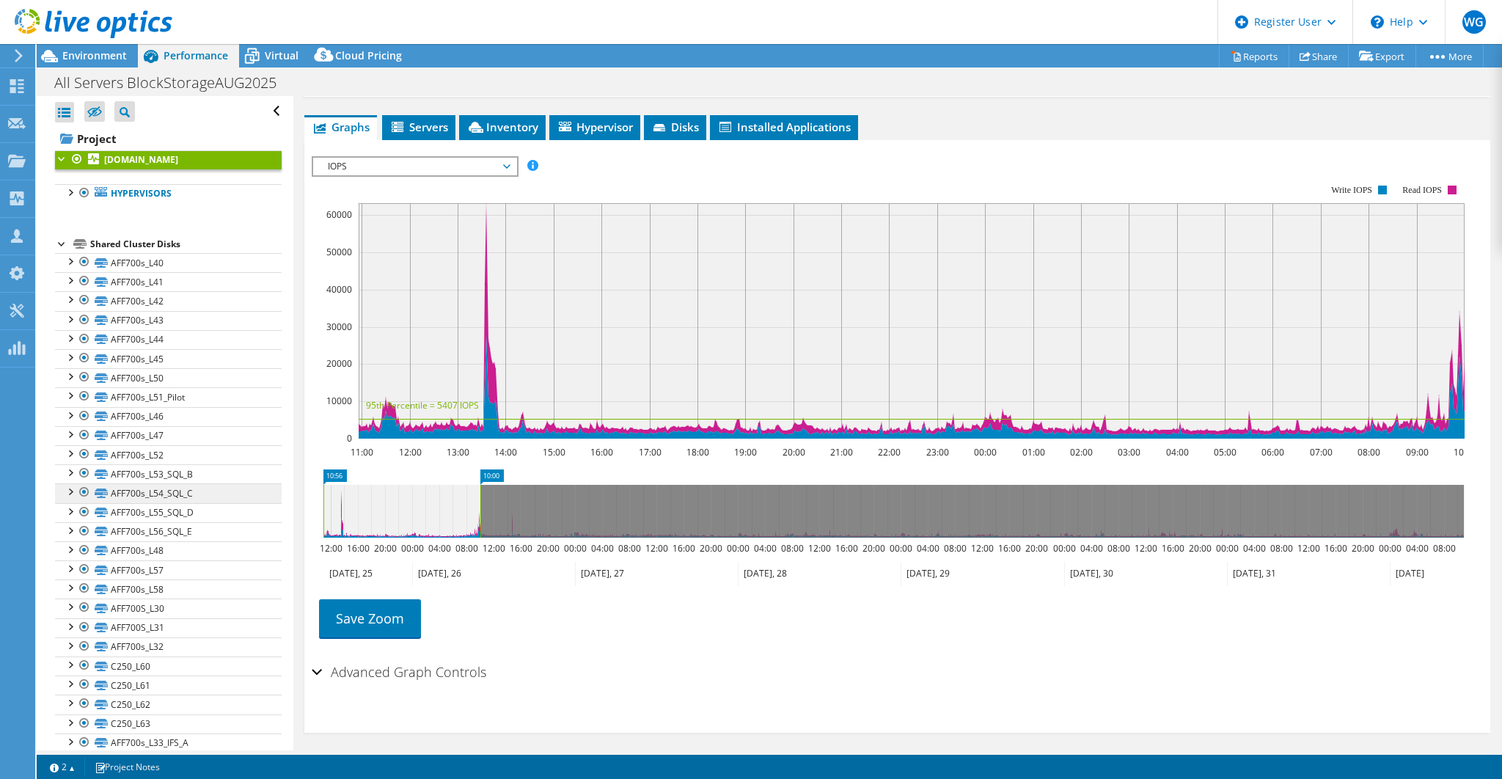
drag, startPoint x: 388, startPoint y: 504, endPoint x: 217, endPoint y: 482, distance: 172.3
click at [217, 482] on div "Open All Close All Hide Excluded Nodes Project Tree Filter" at bounding box center [769, 423] width 1465 height 654
click at [106, 58] on span "Environment" at bounding box center [94, 55] width 65 height 14
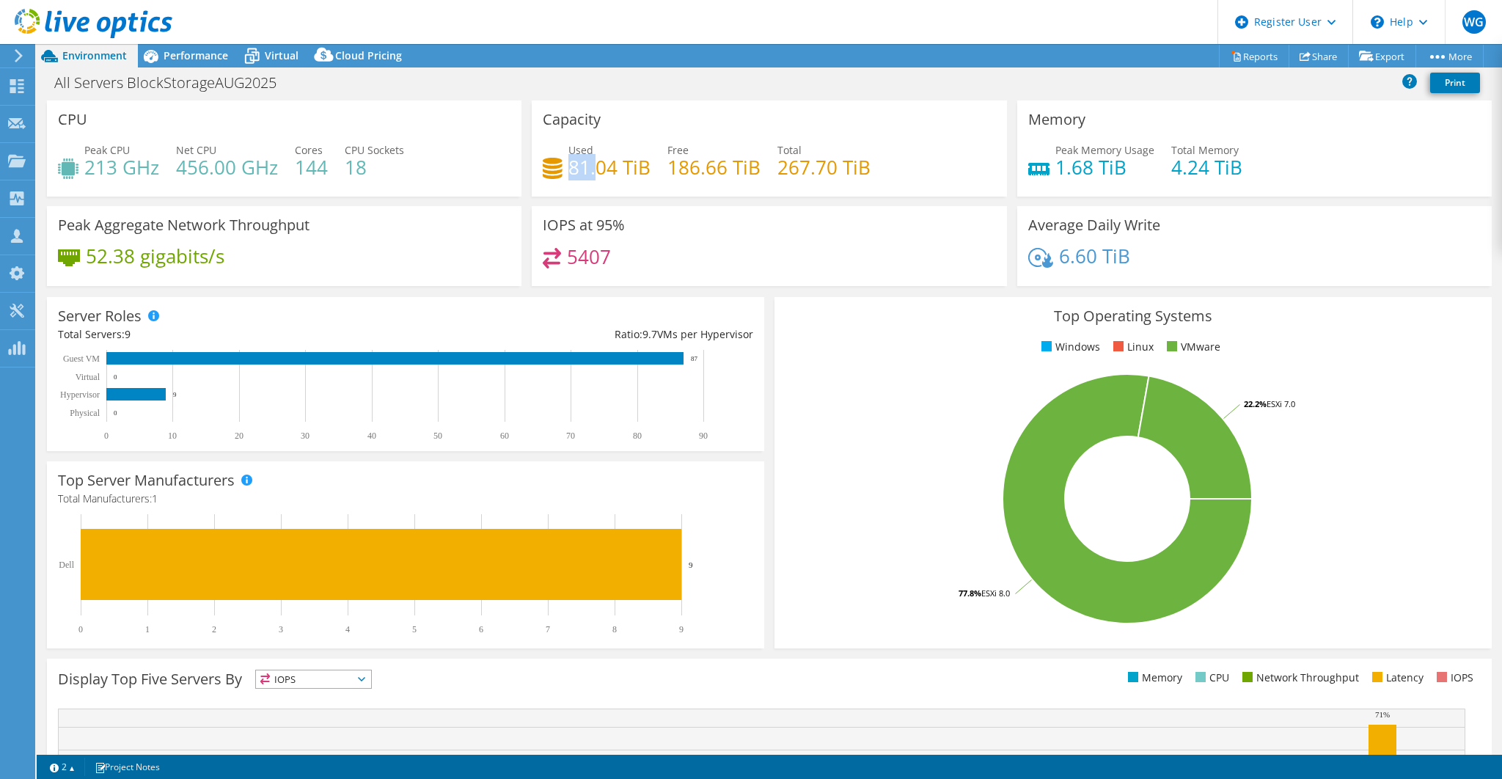
drag, startPoint x: 565, startPoint y: 166, endPoint x: 591, endPoint y: 167, distance: 25.7
click at [591, 167] on h4 "81.04 TiB" at bounding box center [609, 167] width 82 height 16
drag, startPoint x: 614, startPoint y: 166, endPoint x: 593, endPoint y: 146, distance: 29.1
click at [629, 164] on h4 "81.04 TiB" at bounding box center [609, 167] width 82 height 16
drag, startPoint x: 561, startPoint y: 167, endPoint x: 591, endPoint y: 162, distance: 30.5
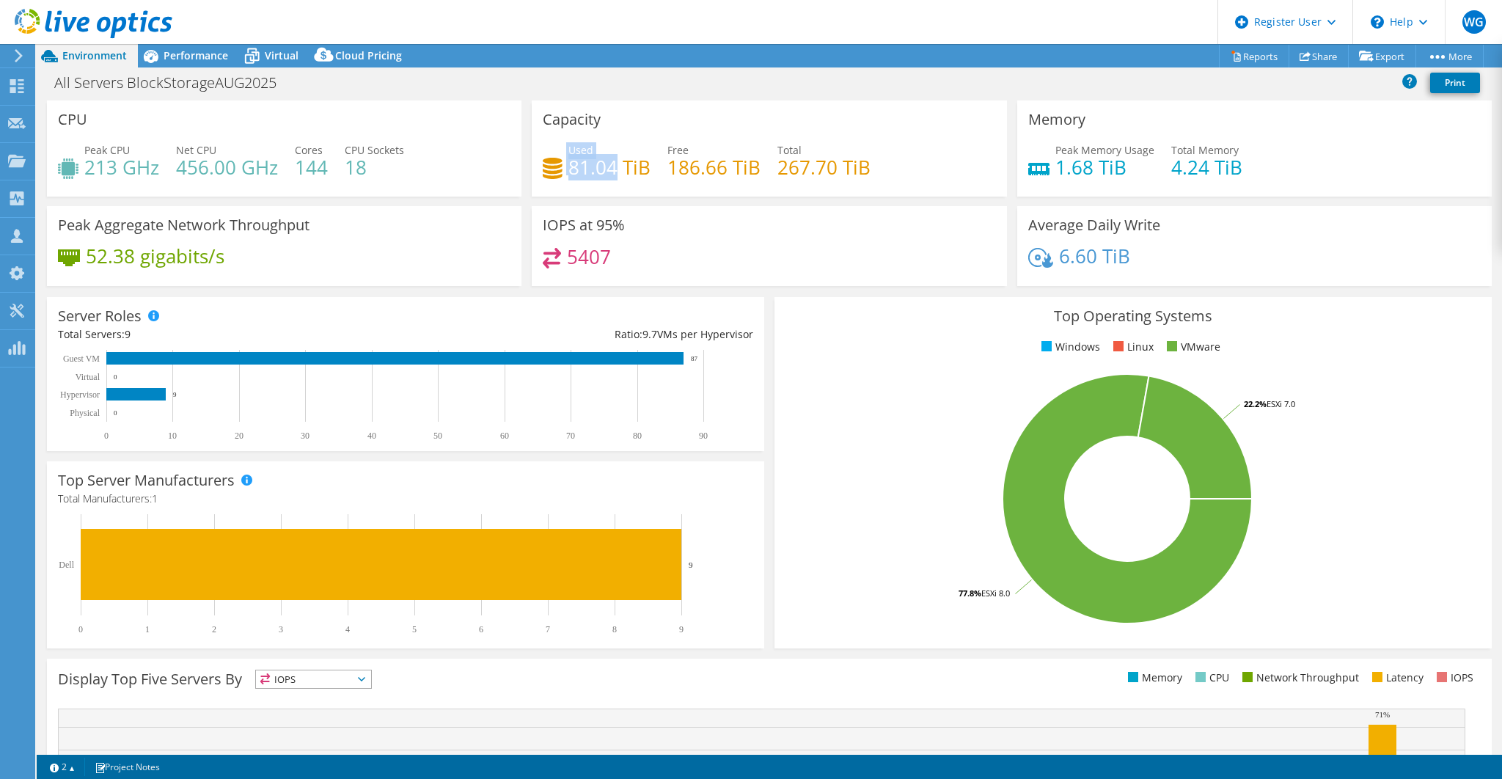
click at [616, 169] on div "Used 81.04 TiB" at bounding box center [597, 158] width 108 height 33
click at [188, 60] on span "Performance" at bounding box center [196, 55] width 65 height 14
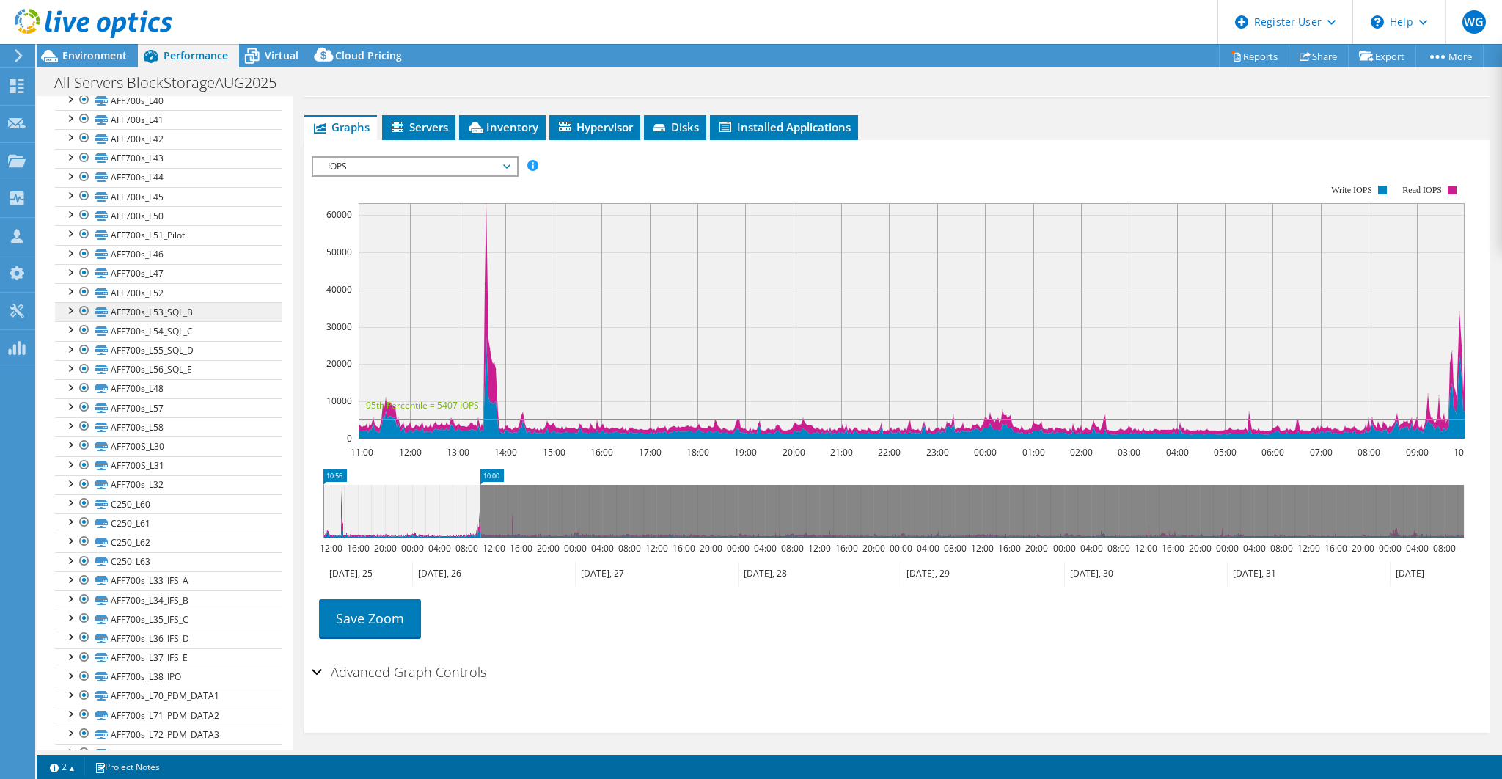
scroll to position [184, 0]
click at [71, 472] on div at bounding box center [69, 479] width 15 height 15
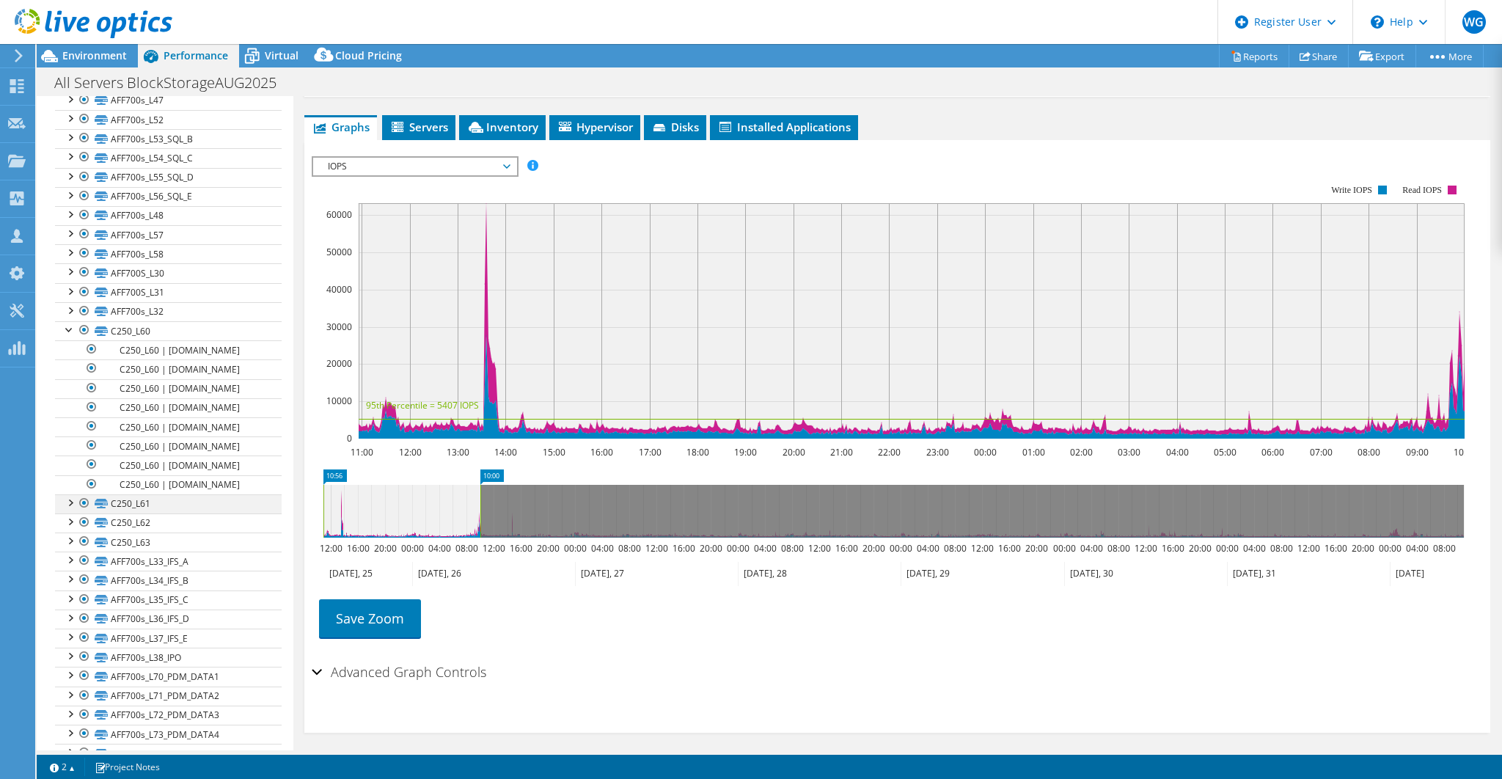
scroll to position [379, 0]
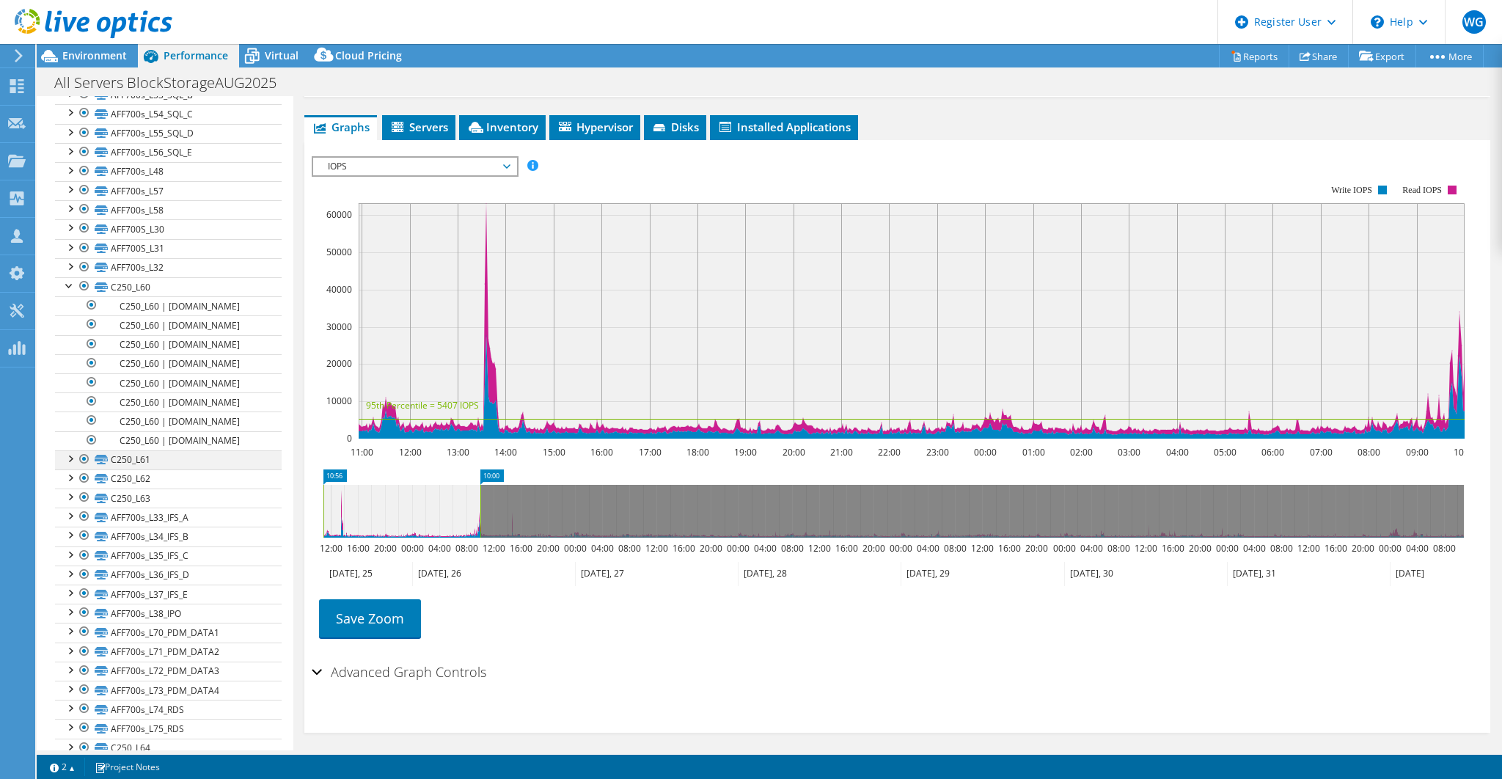
click at [70, 450] on div at bounding box center [69, 457] width 15 height 15
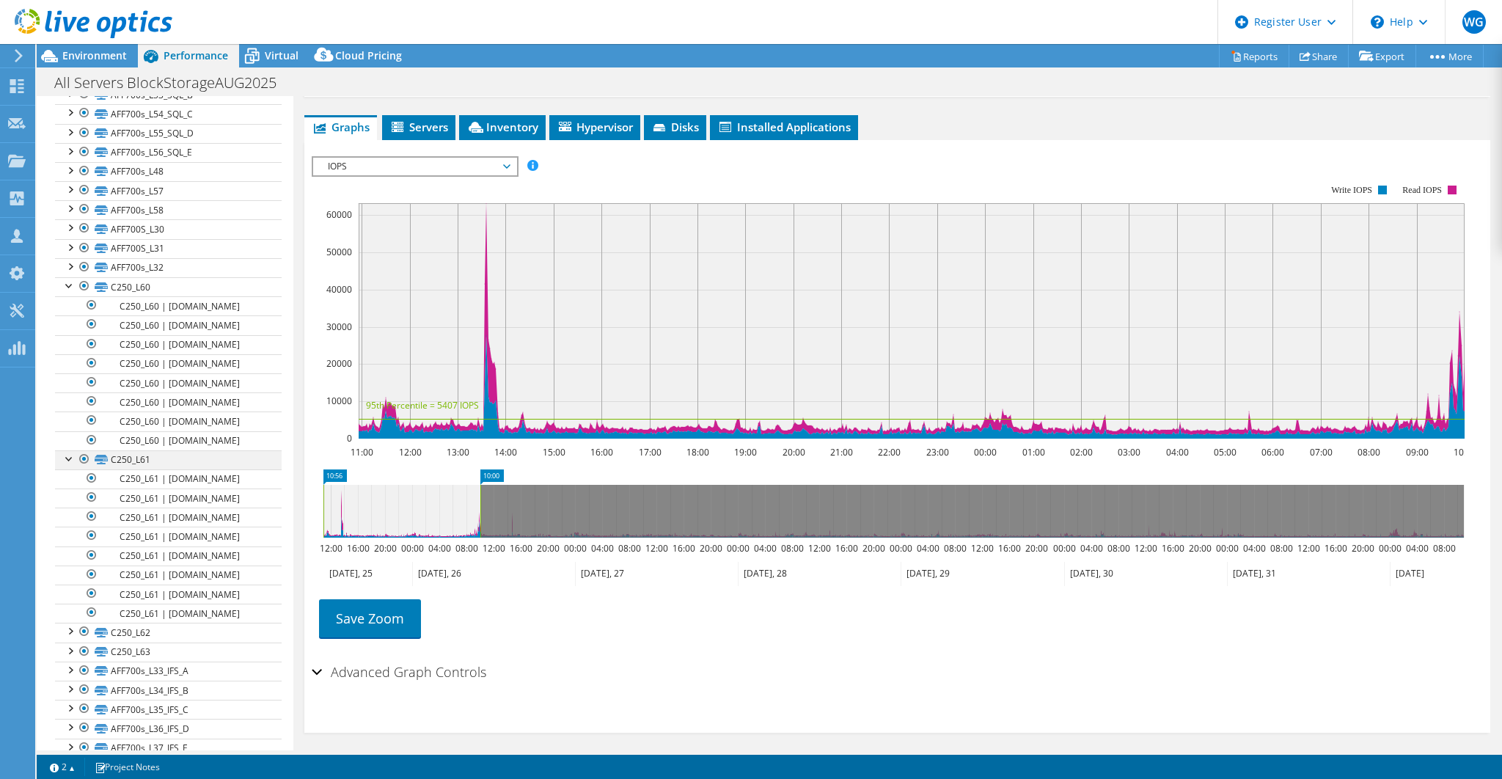
click at [70, 450] on div at bounding box center [69, 457] width 15 height 15
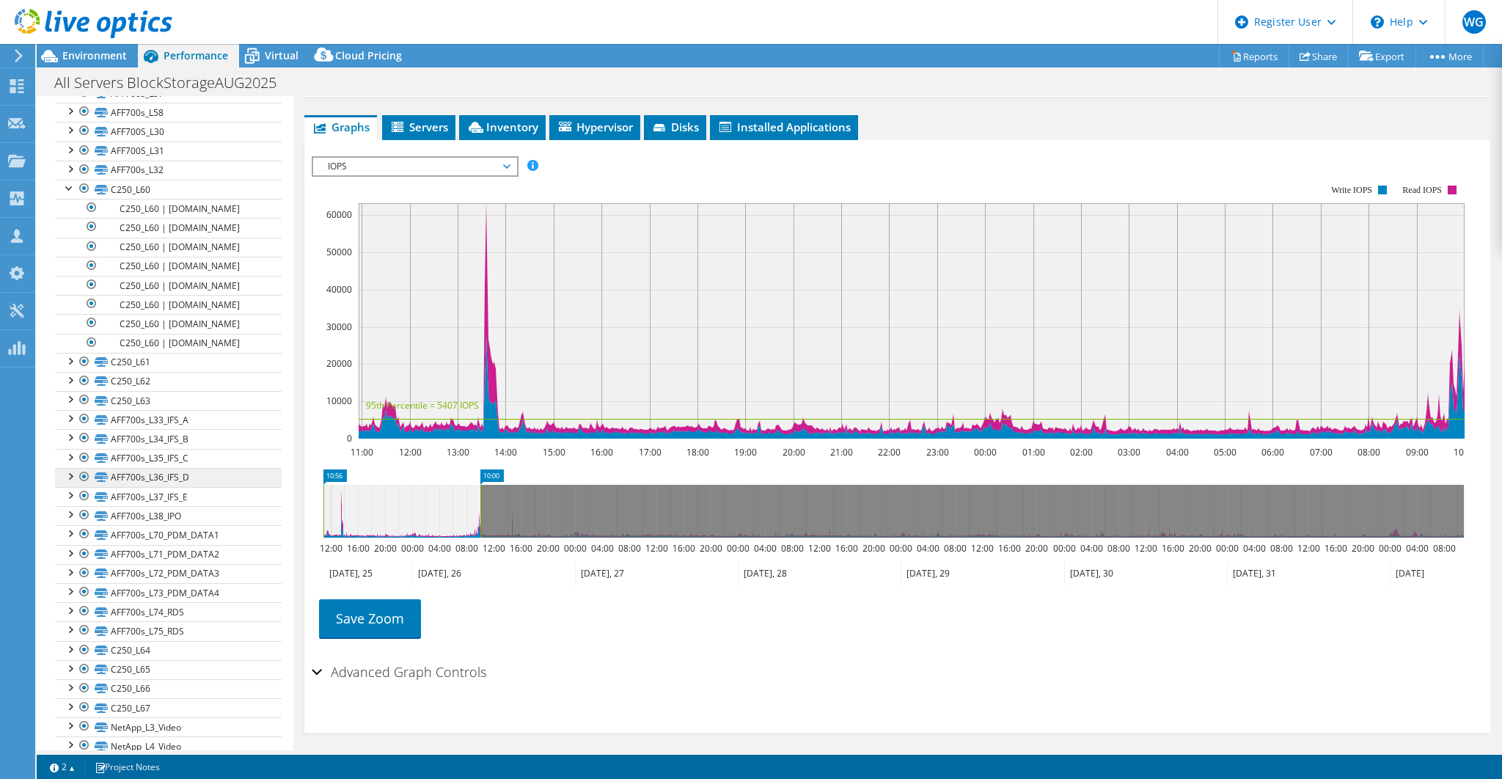
scroll to position [482, 0]
click at [70, 693] on div at bounding box center [69, 700] width 15 height 15
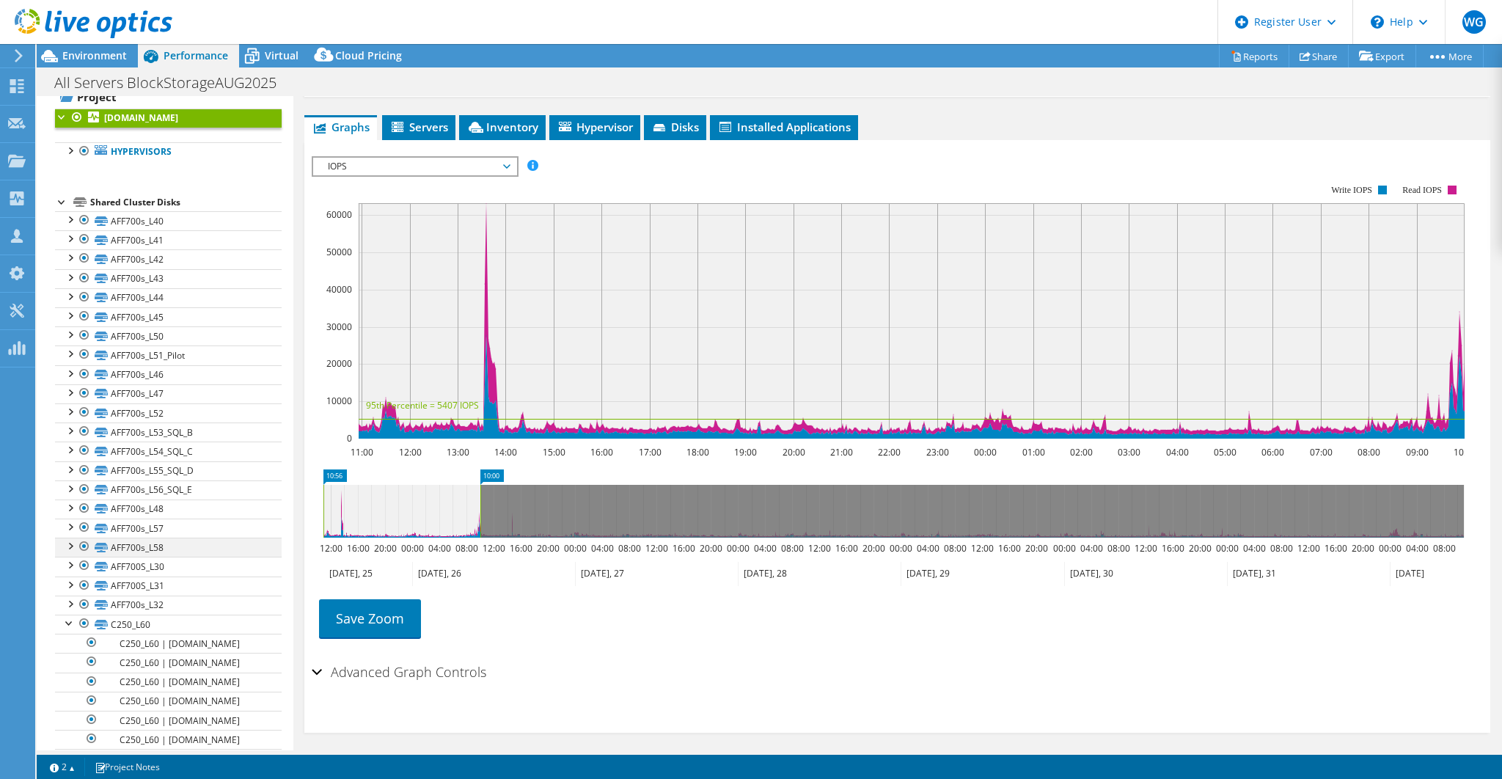
scroll to position [0, 0]
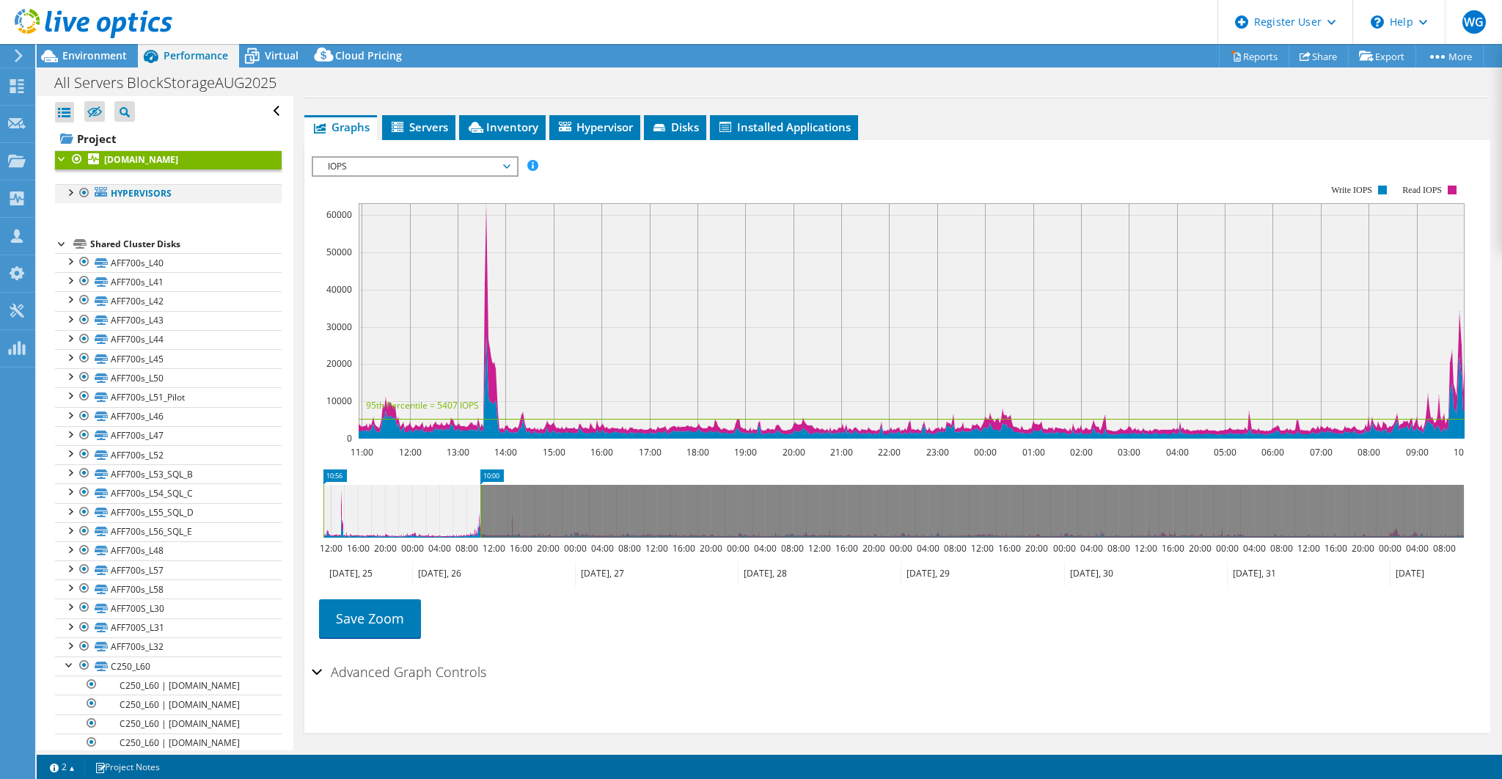
click at [69, 191] on div at bounding box center [69, 191] width 15 height 15
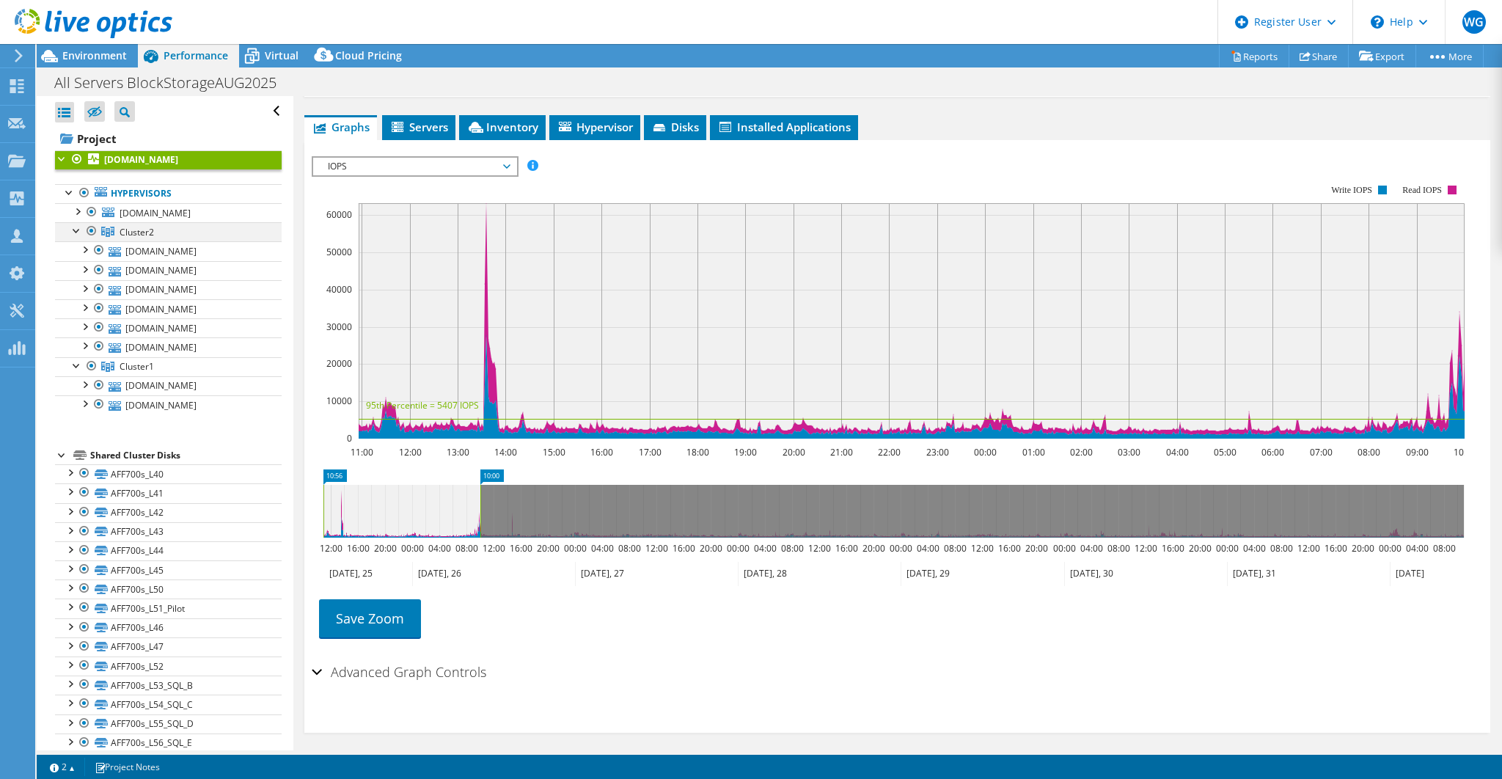
click at [76, 227] on div at bounding box center [77, 229] width 15 height 15
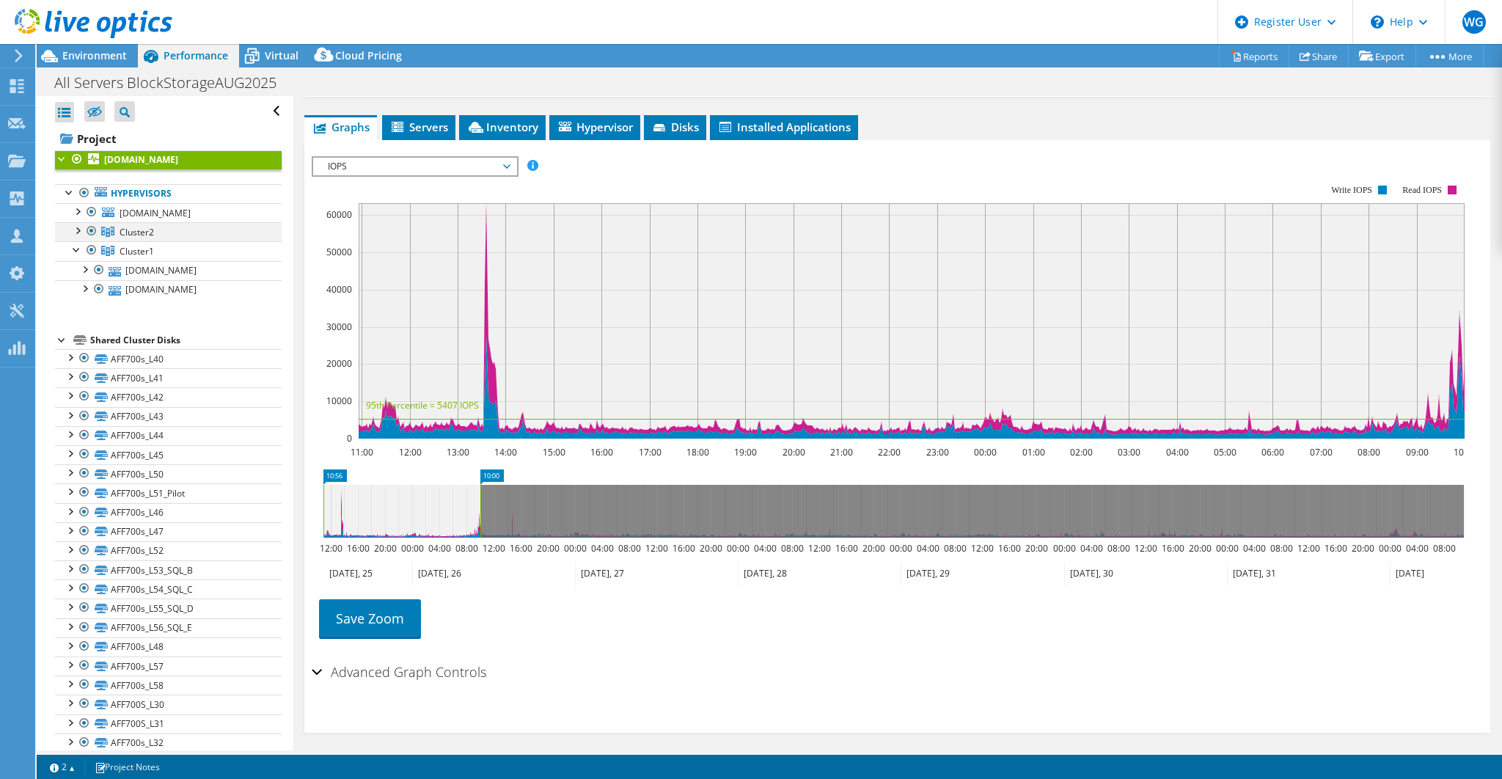
click at [78, 229] on div at bounding box center [77, 229] width 15 height 15
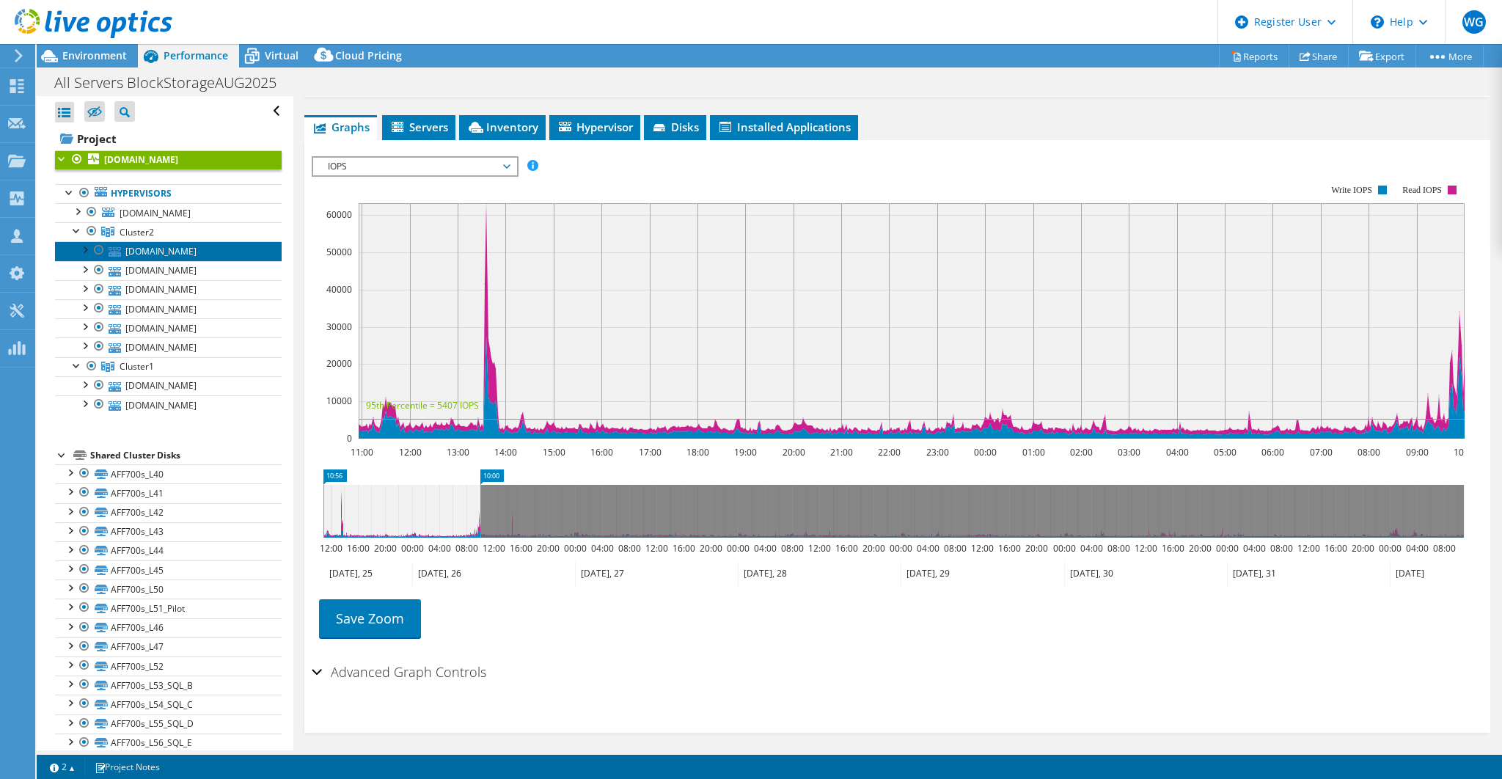
click at [144, 249] on link "[DOMAIN_NAME]" at bounding box center [168, 250] width 227 height 19
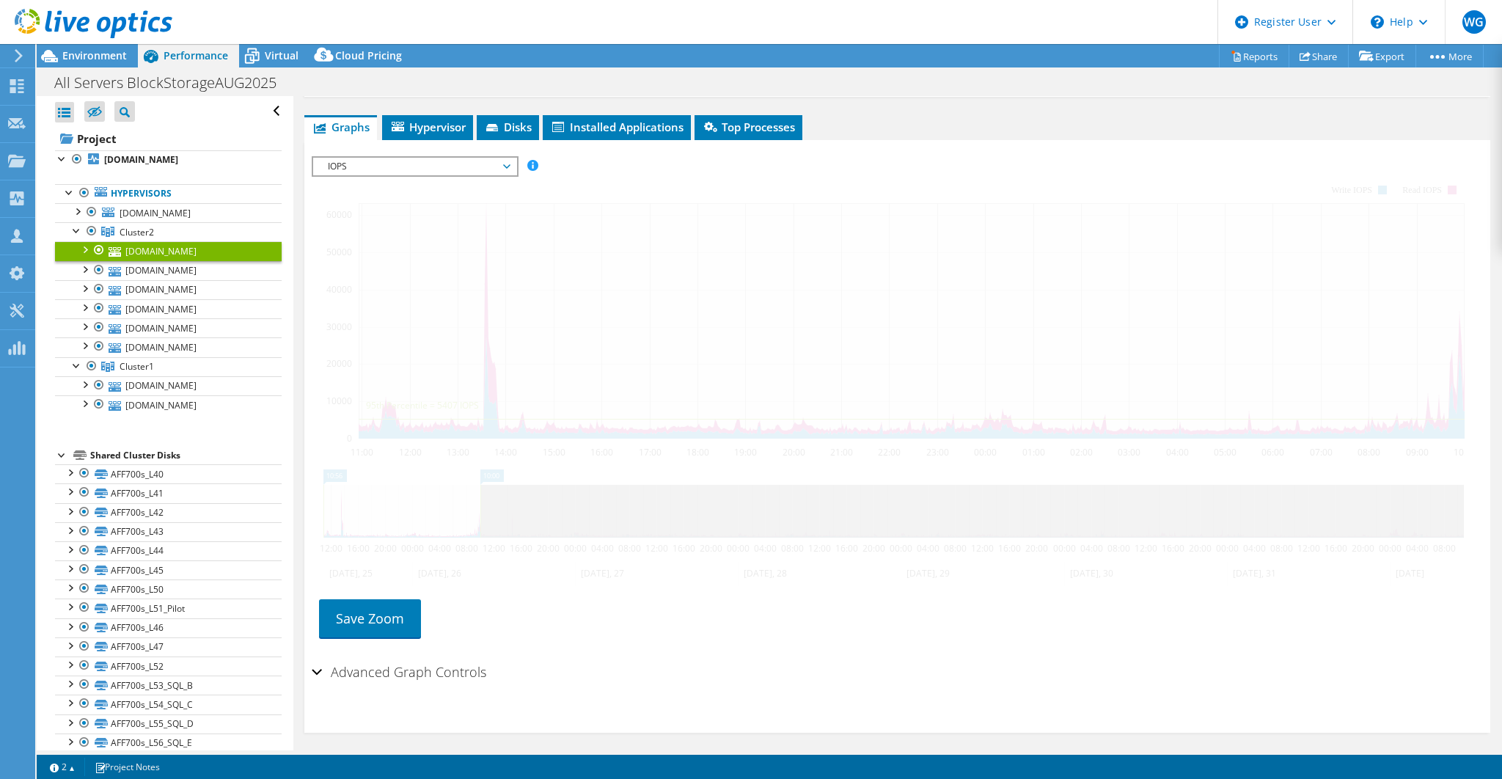
scroll to position [205, 0]
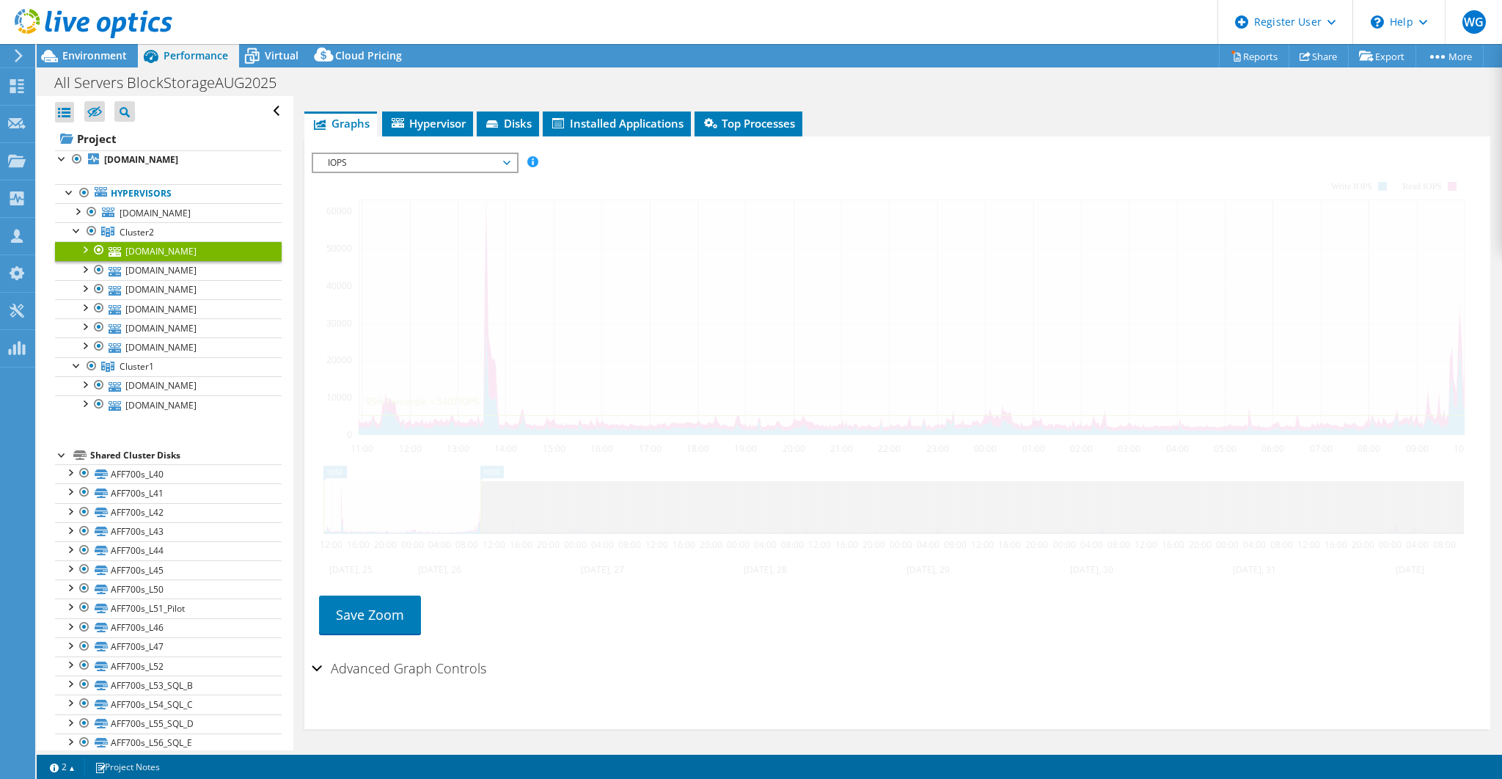
click at [84, 248] on div at bounding box center [84, 248] width 15 height 15
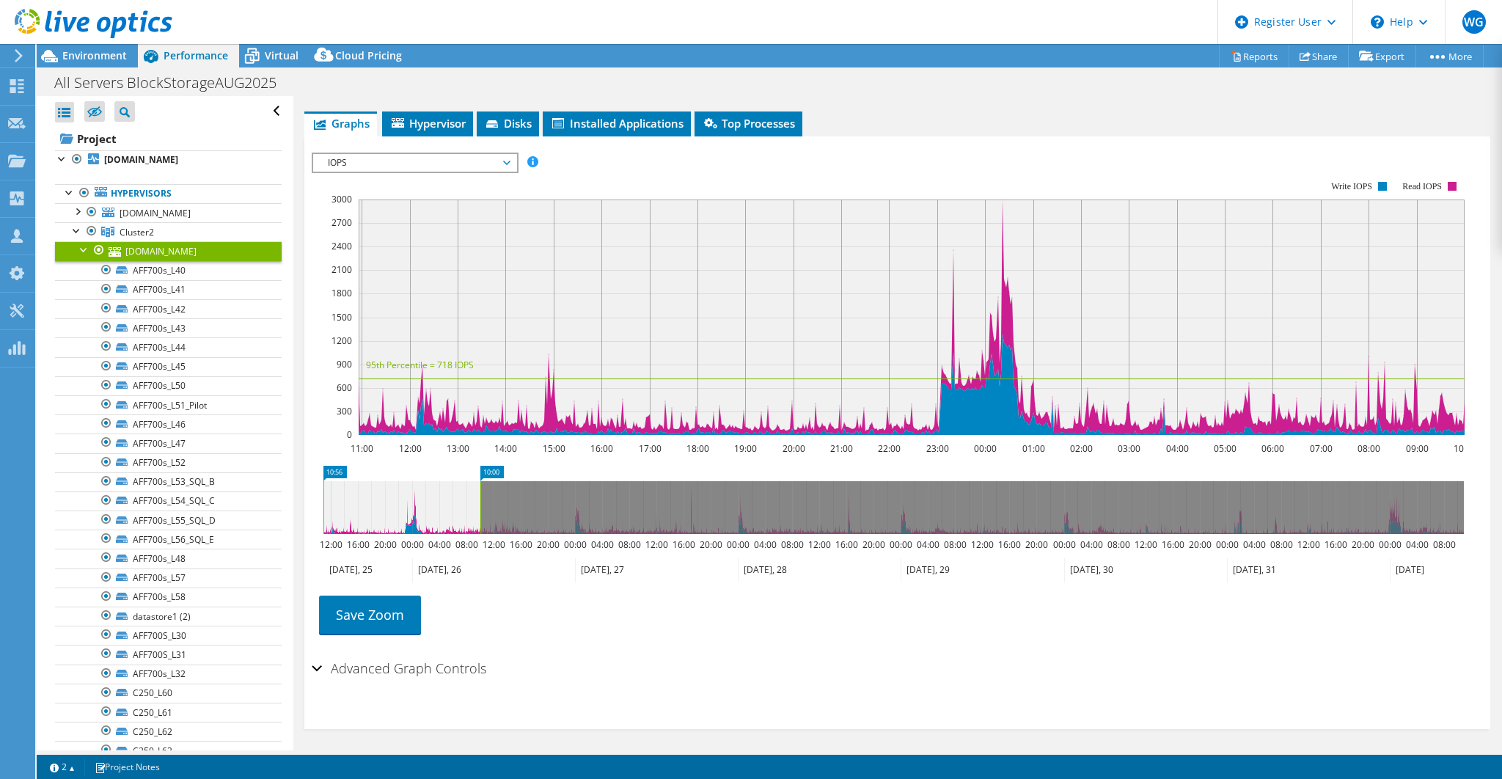
click at [86, 248] on div at bounding box center [84, 248] width 15 height 15
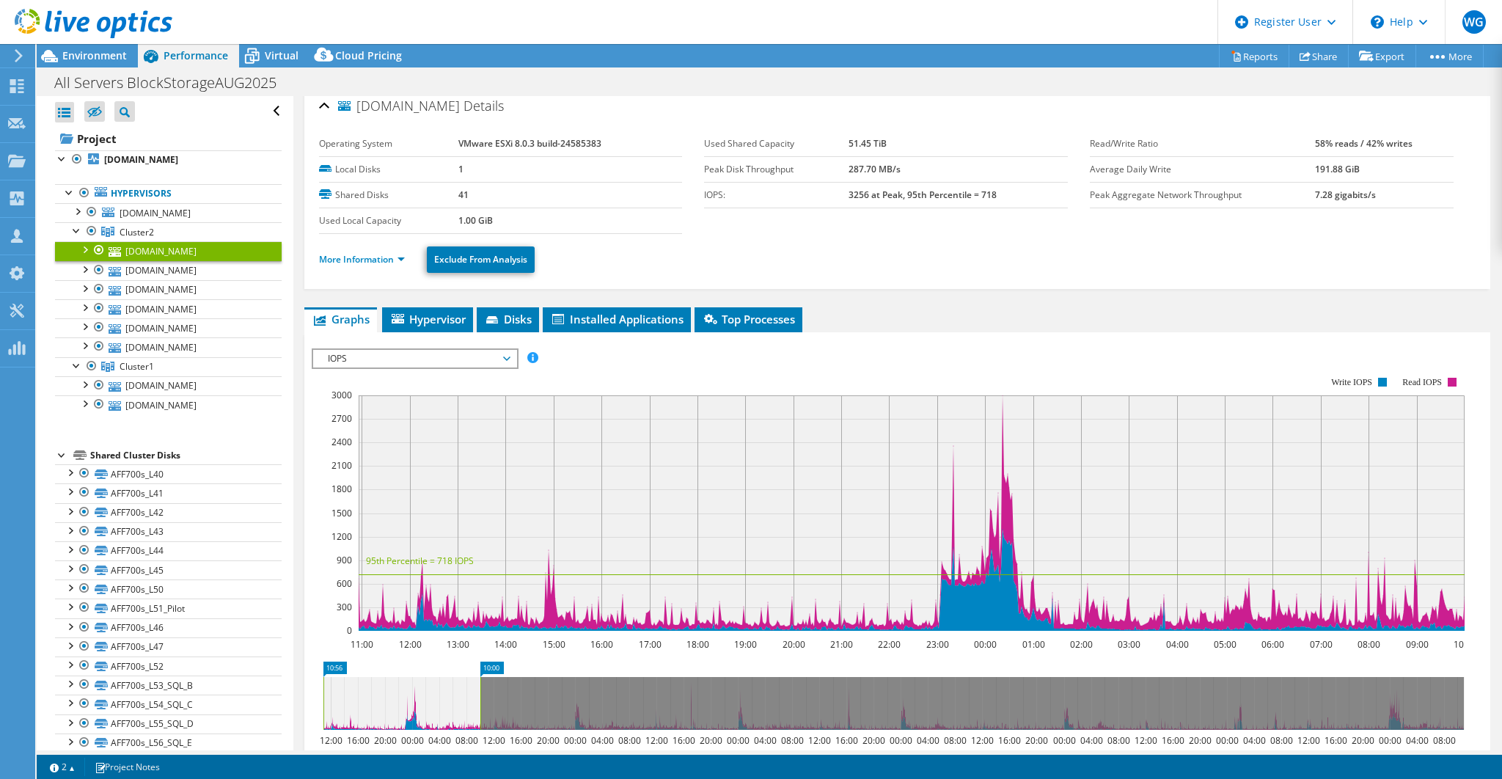
scroll to position [0, 0]
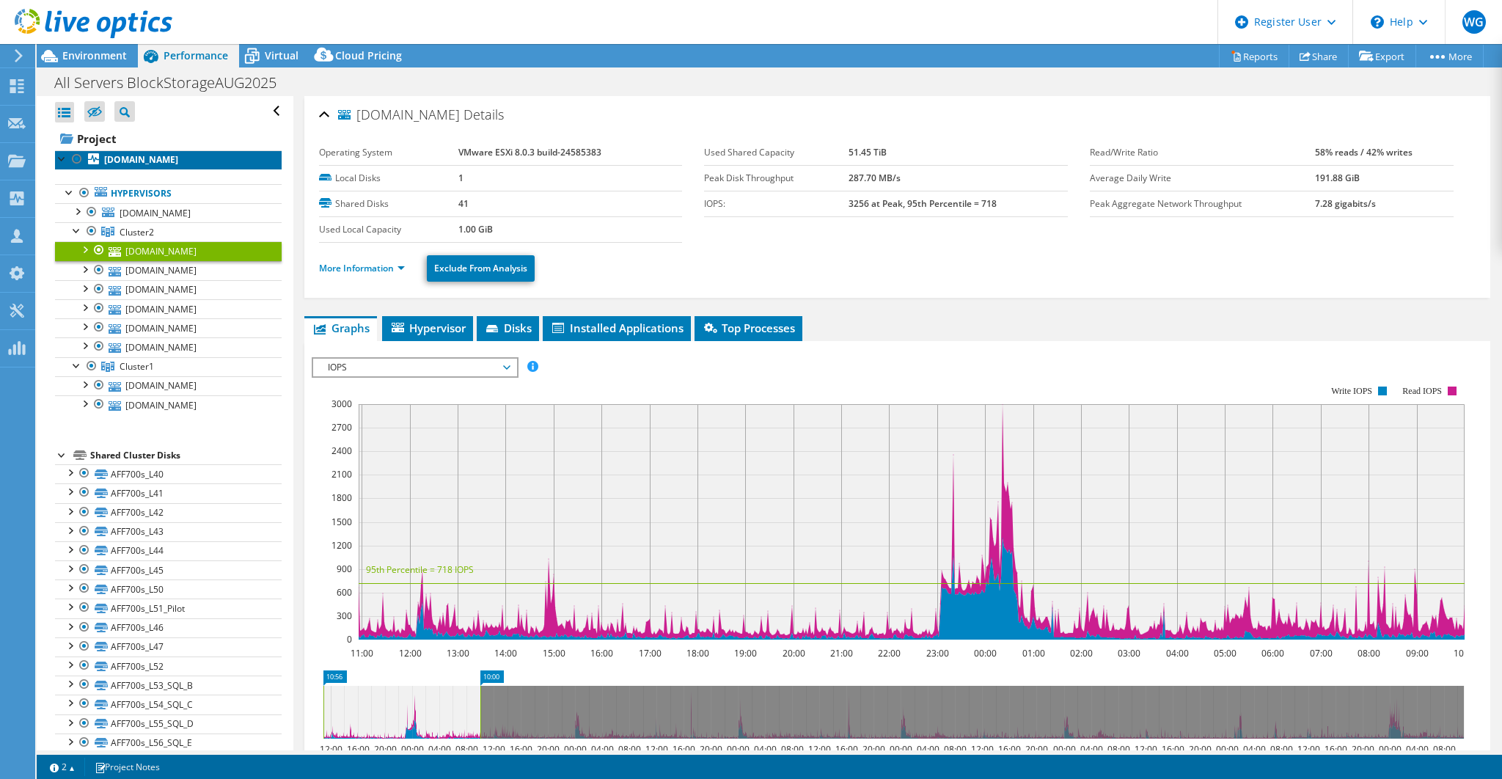
click at [147, 156] on b "[DOMAIN_NAME]" at bounding box center [141, 159] width 74 height 12
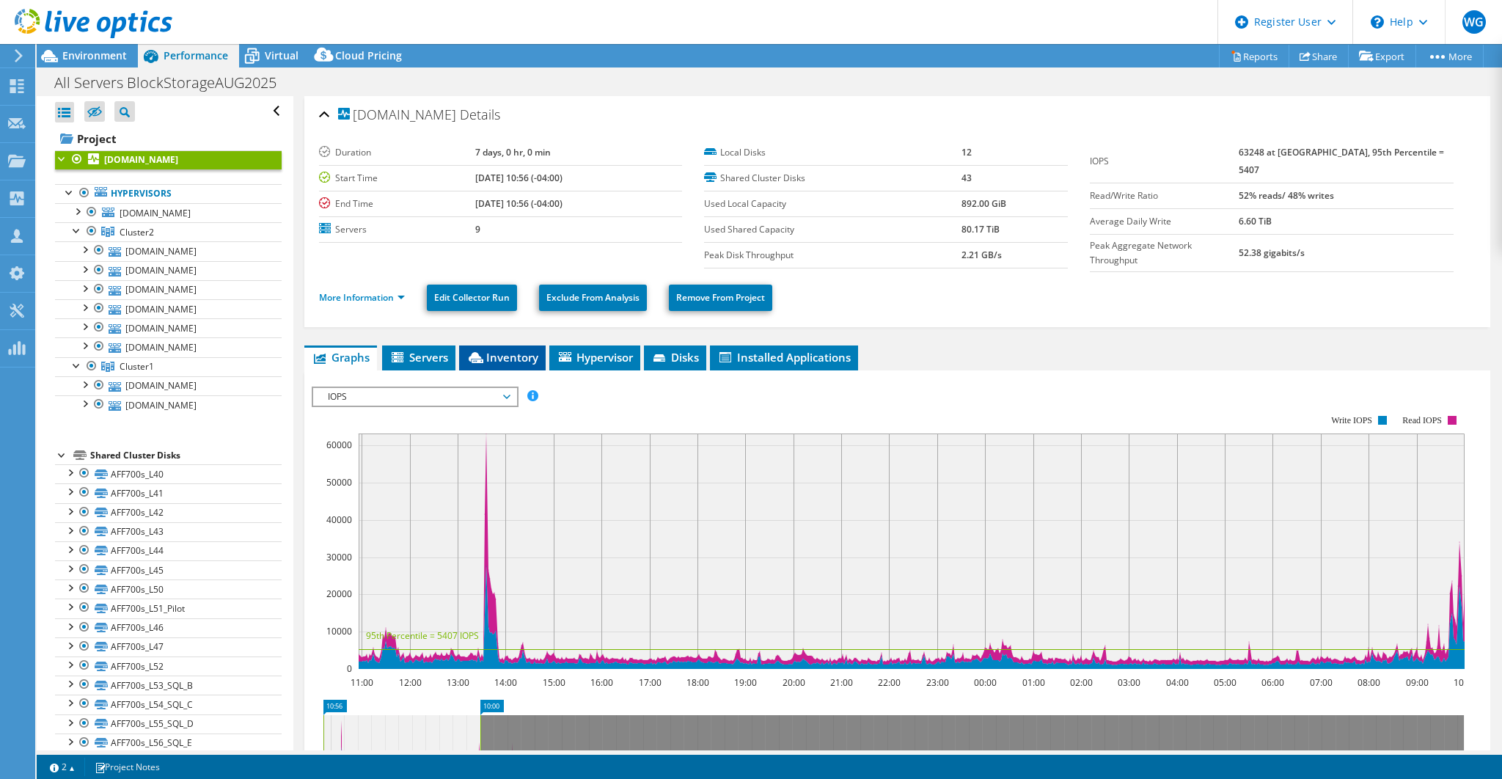
click at [493, 352] on span "Inventory" at bounding box center [502, 357] width 72 height 15
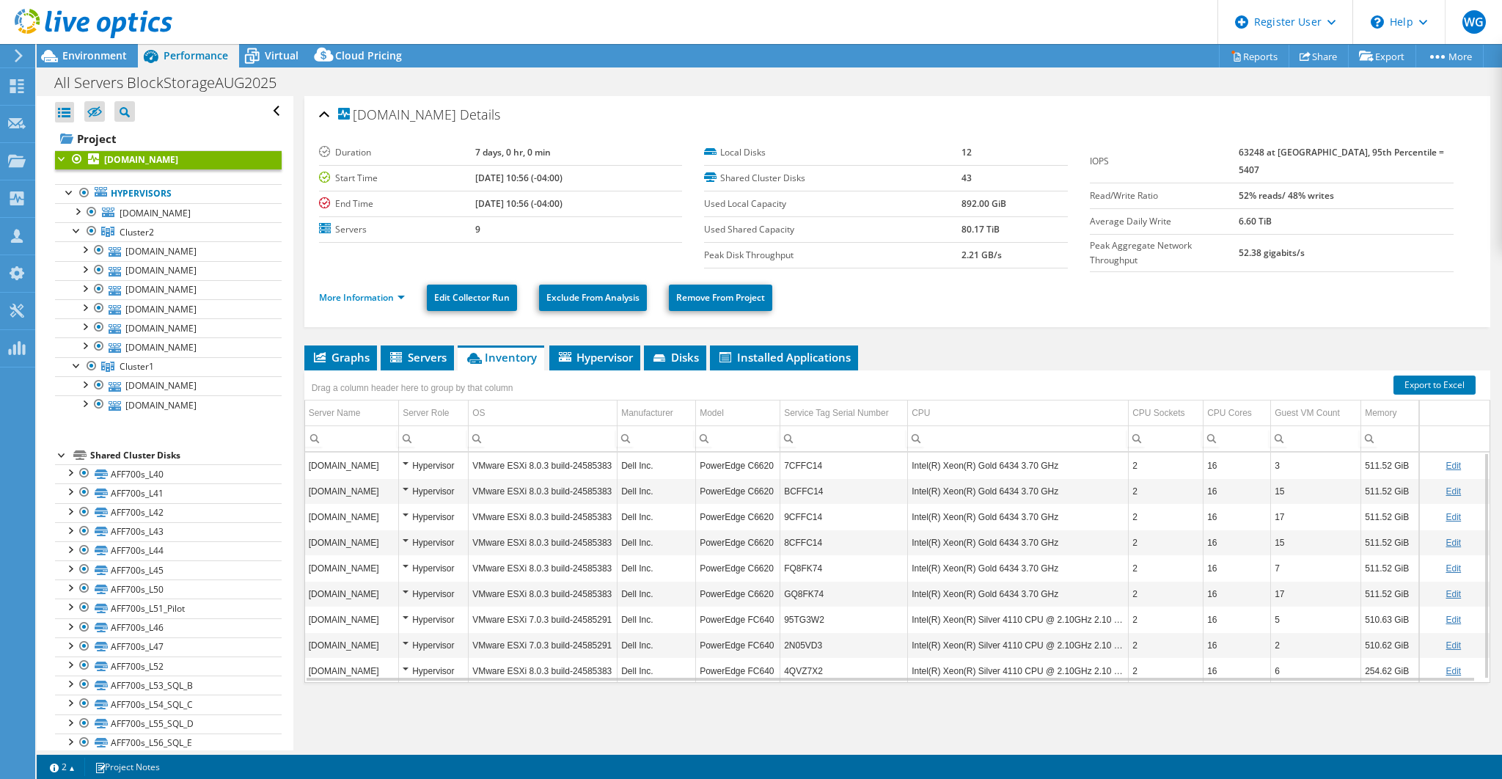
click at [773, 456] on td "PowerEdge C6620" at bounding box center [738, 465] width 84 height 26
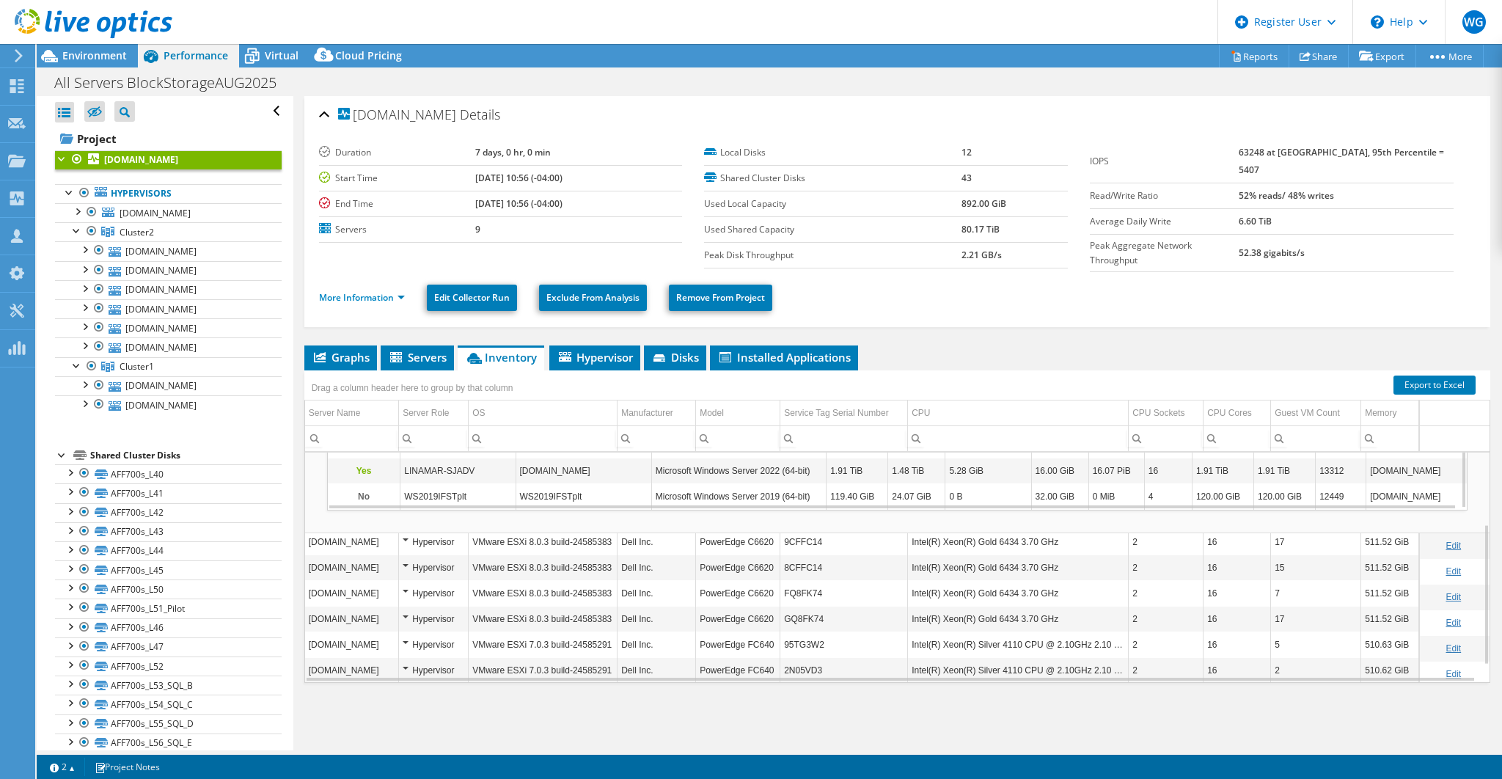
scroll to position [59, 0]
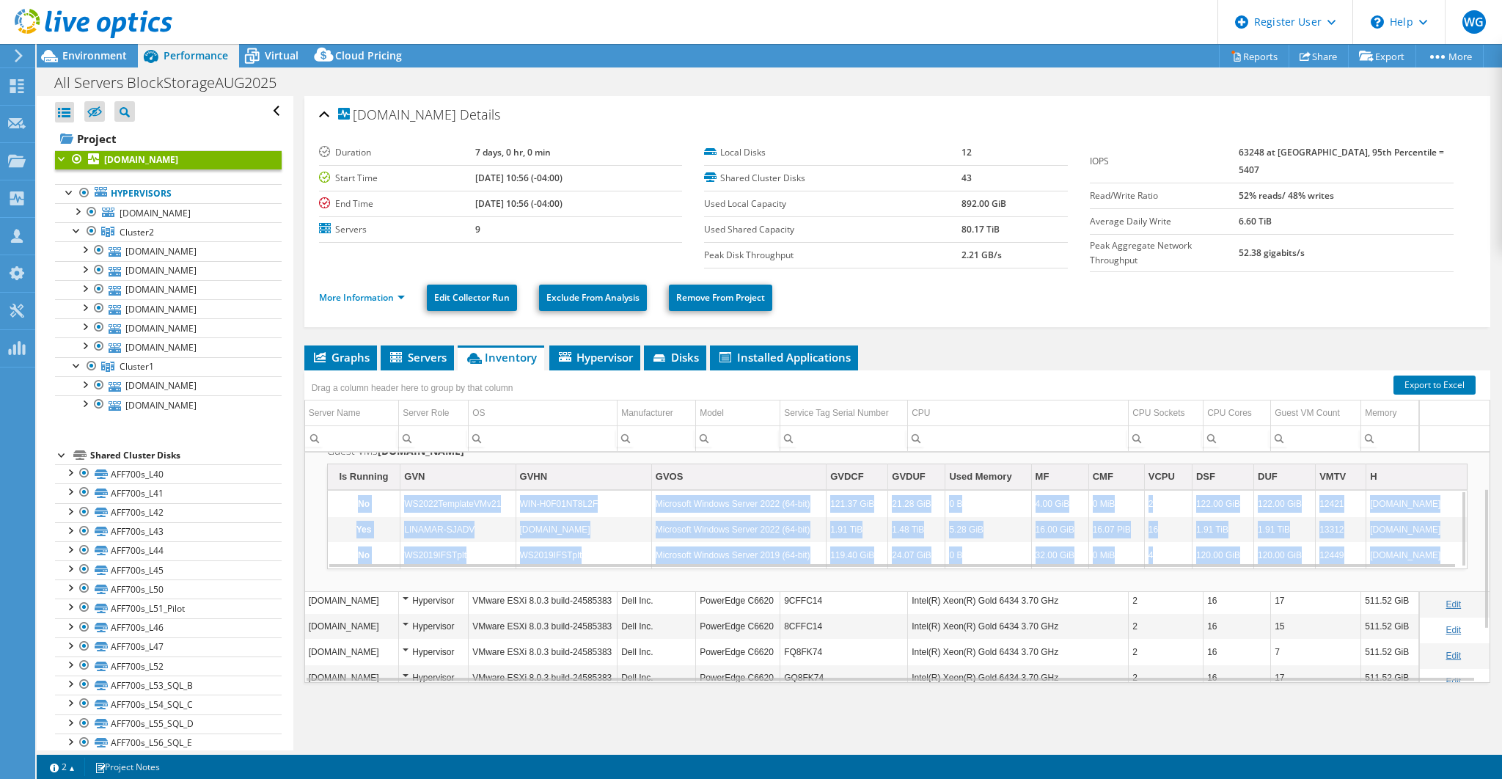
drag, startPoint x: 1460, startPoint y: 523, endPoint x: 1458, endPoint y: 512, distance: 11.1
click at [1458, 512] on td "Guest VMs sj-vm31.linamar.com Is Running GVN GVHN GVOS GVDCF GVDUF Used Memory …" at bounding box center [897, 505] width 1184 height 172
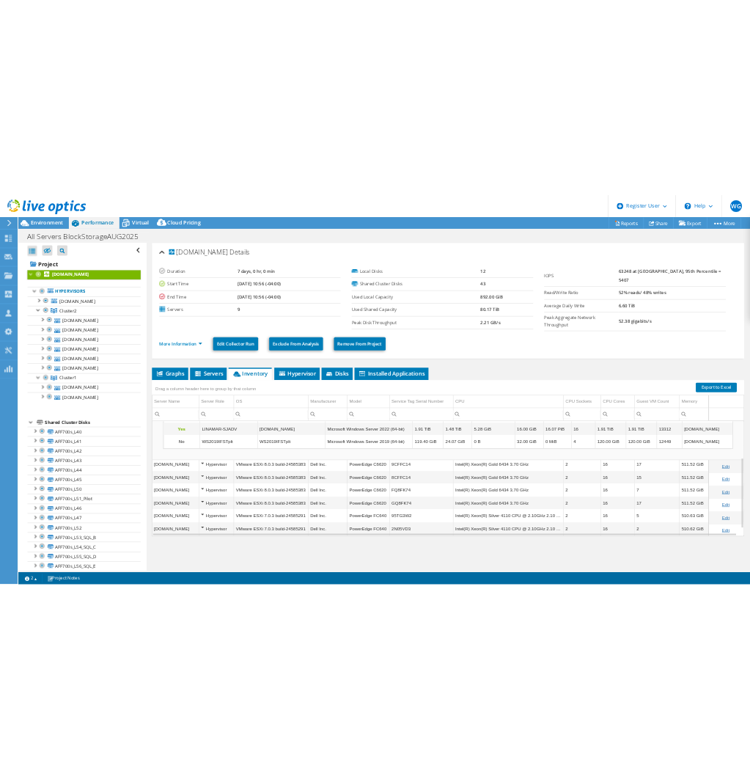
scroll to position [0, 0]
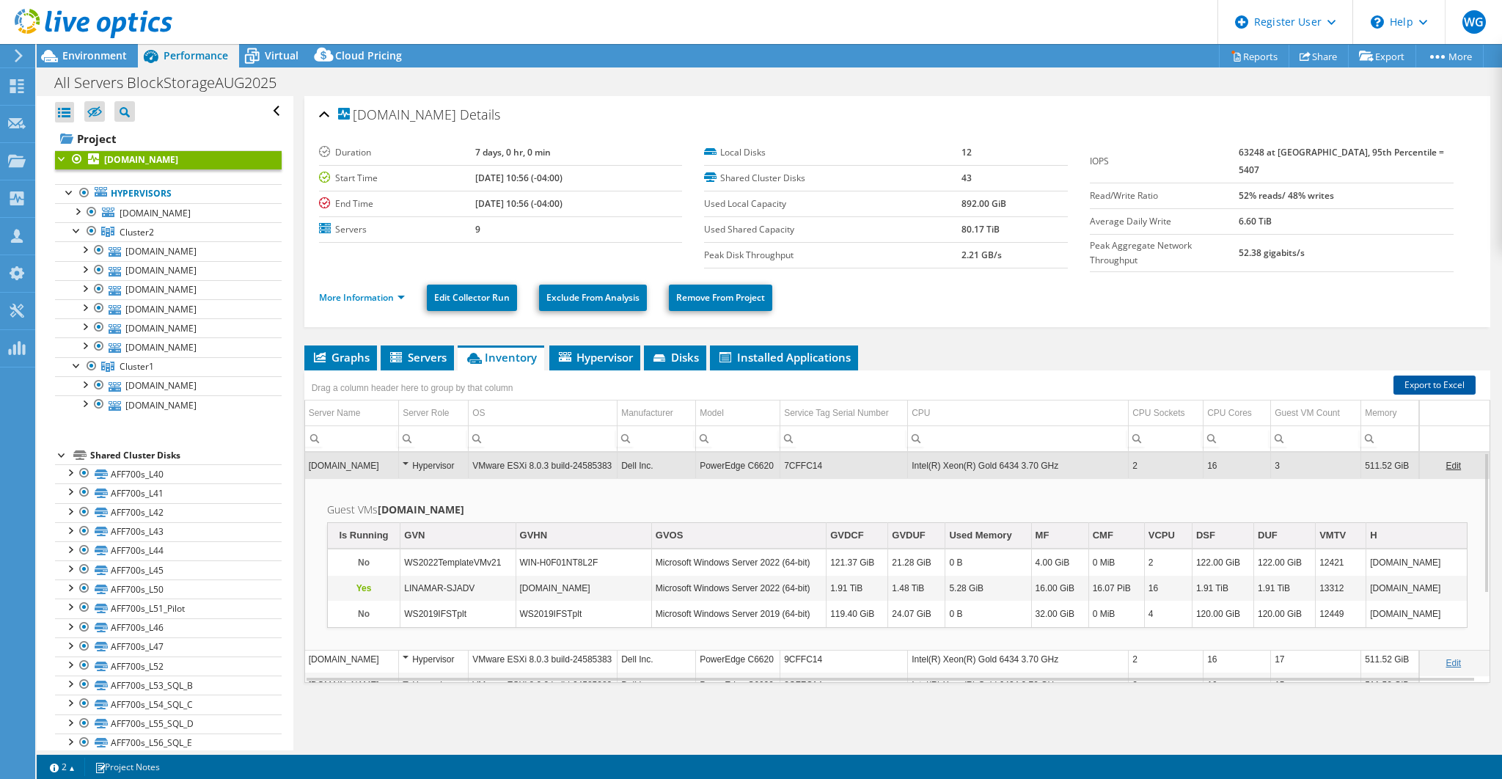
click at [1425, 375] on link "Export to Excel" at bounding box center [1434, 384] width 82 height 19
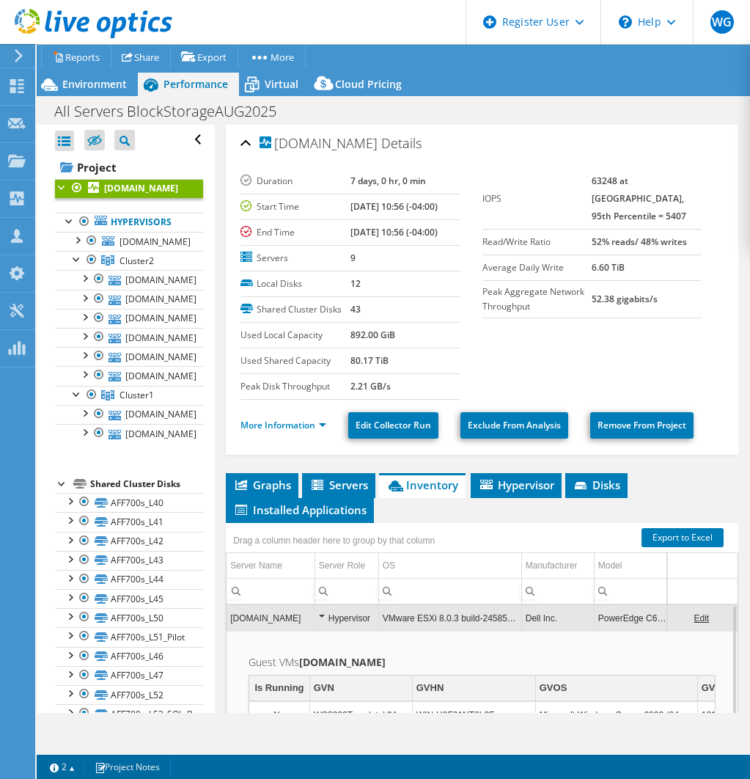
select select "USD"
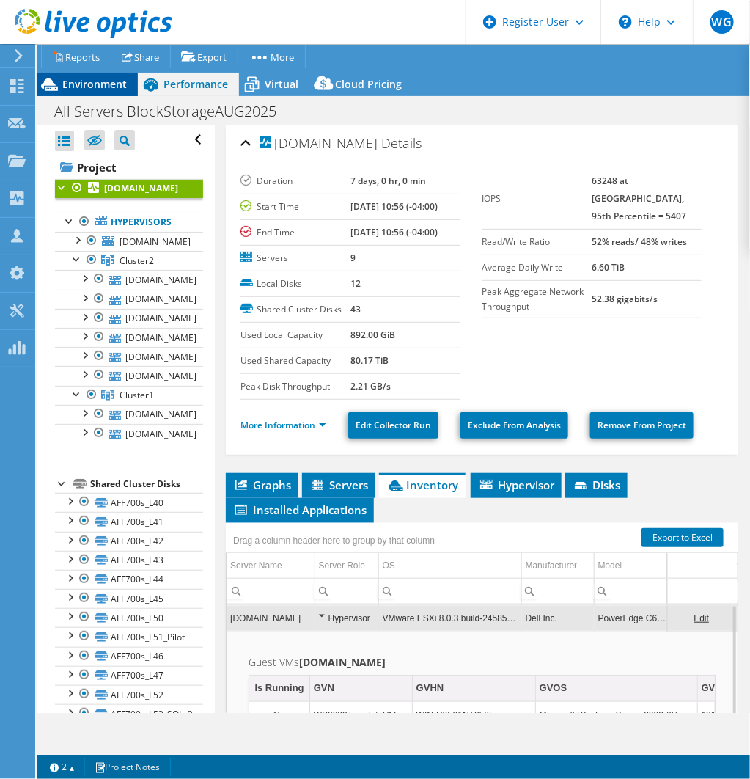
click at [95, 87] on span "Environment" at bounding box center [94, 84] width 65 height 14
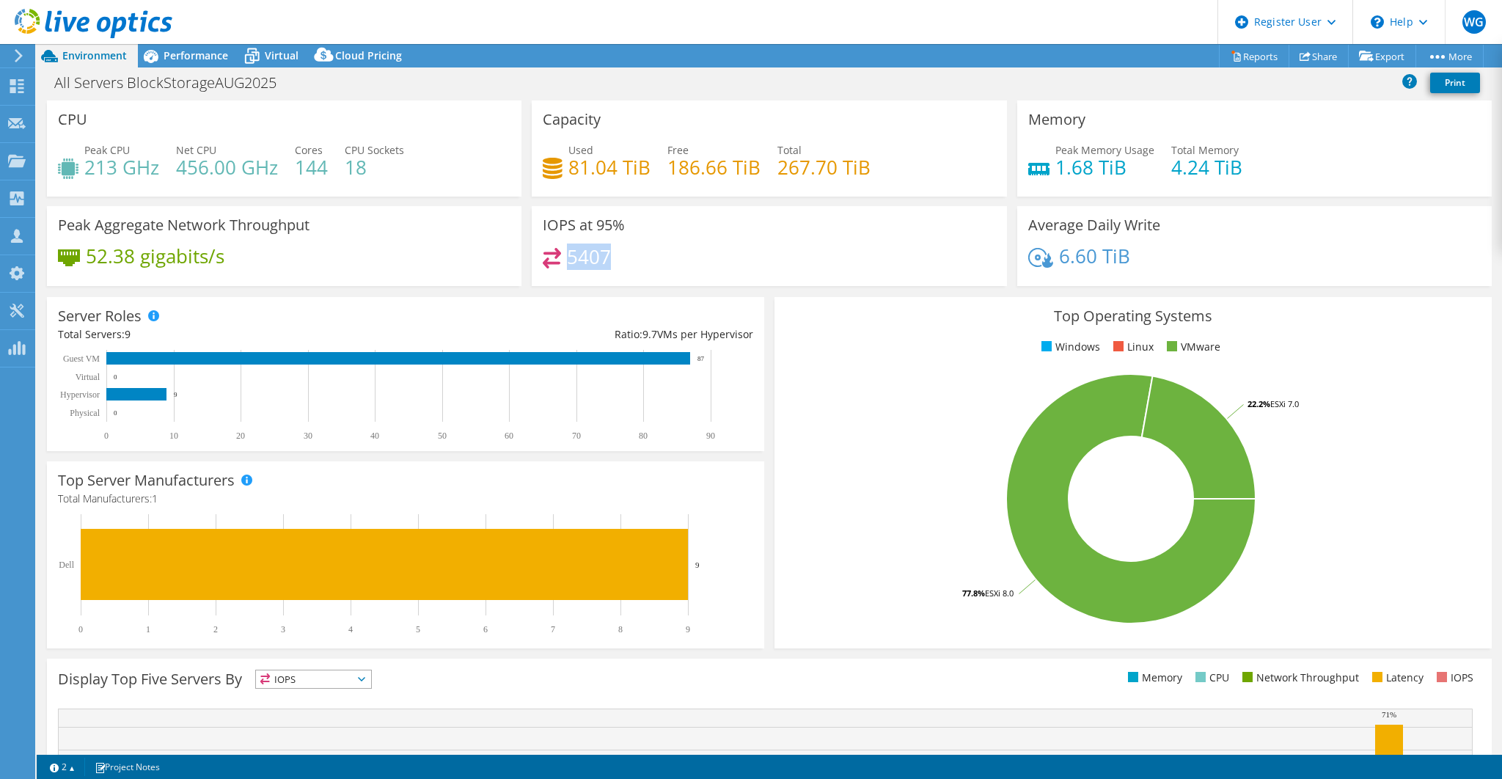
drag, startPoint x: 614, startPoint y: 260, endPoint x: 565, endPoint y: 260, distance: 48.4
click at [565, 260] on div "5407" at bounding box center [769, 264] width 452 height 32
drag, startPoint x: 568, startPoint y: 166, endPoint x: 651, endPoint y: 170, distance: 82.9
click at [651, 170] on div "Used 81.04 TiB Free 186.66 TiB Total 267.70 TiB" at bounding box center [769, 166] width 452 height 48
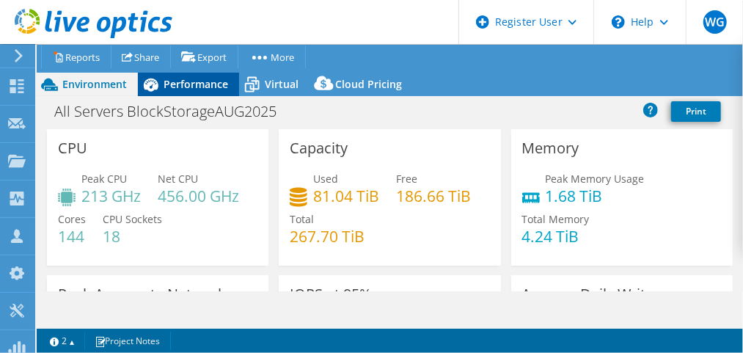
click at [175, 88] on span "Performance" at bounding box center [196, 84] width 65 height 14
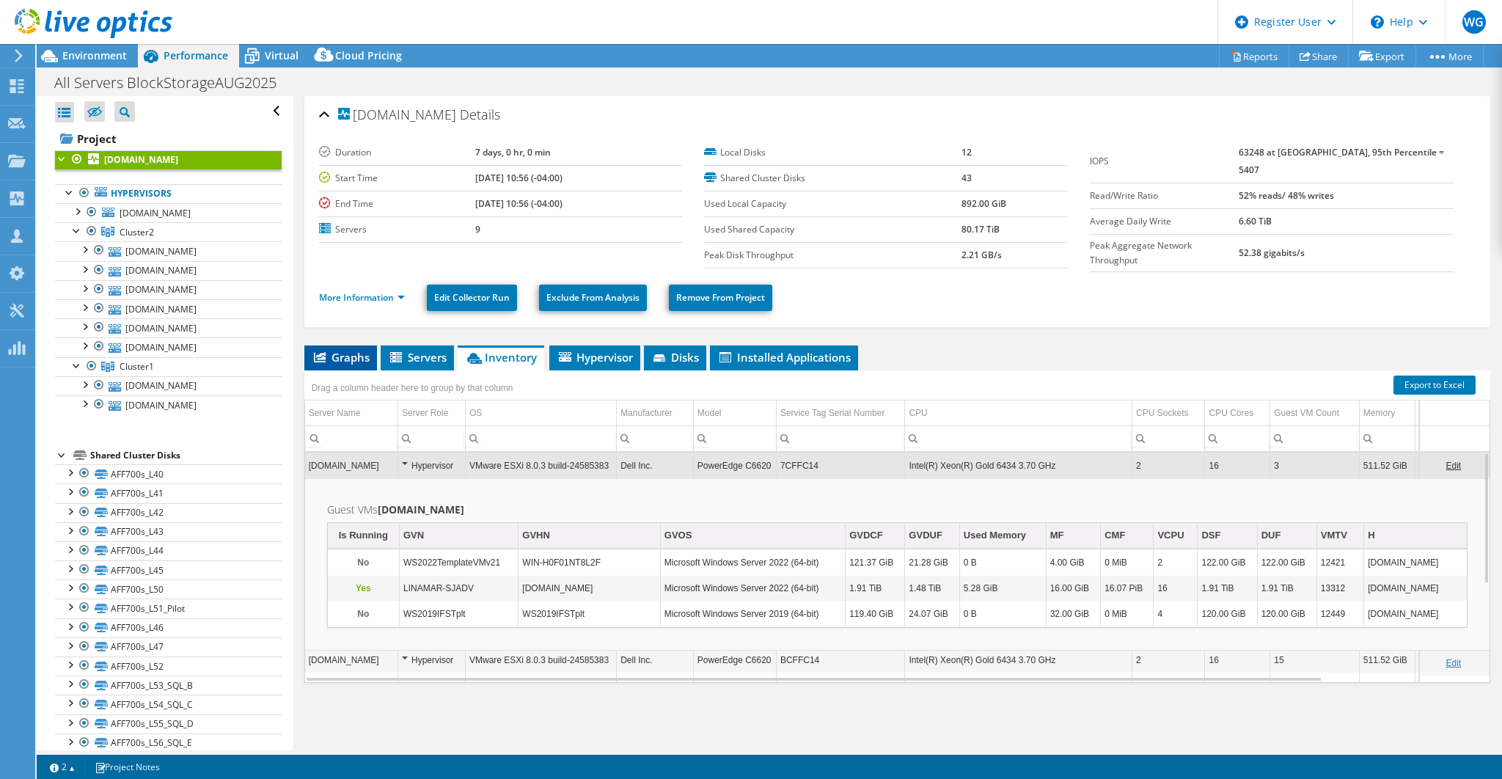
click at [349, 350] on span "Graphs" at bounding box center [341, 357] width 58 height 15
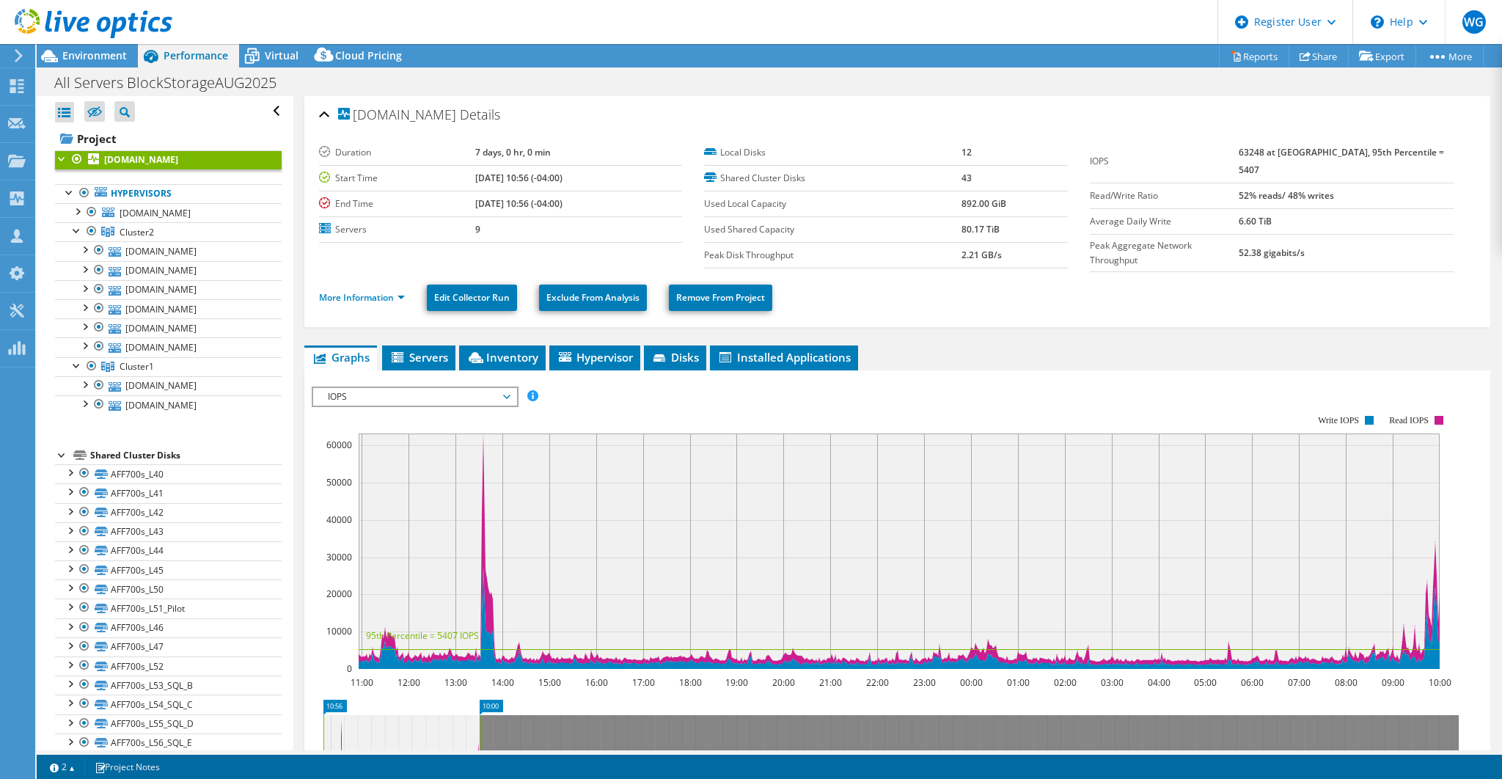
click at [444, 394] on span "IOPS" at bounding box center [414, 397] width 188 height 18
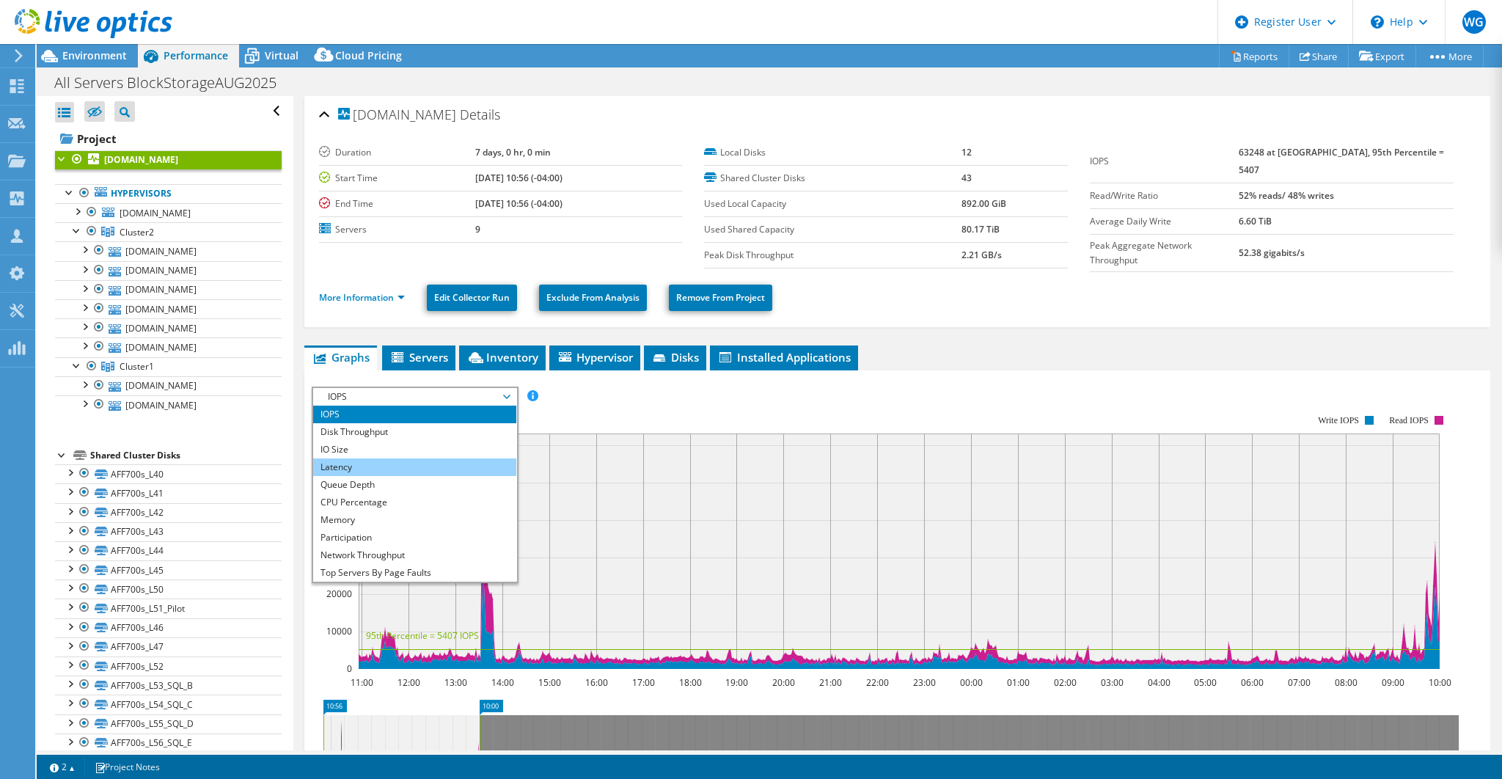
click at [372, 459] on li "Latency" at bounding box center [414, 467] width 203 height 18
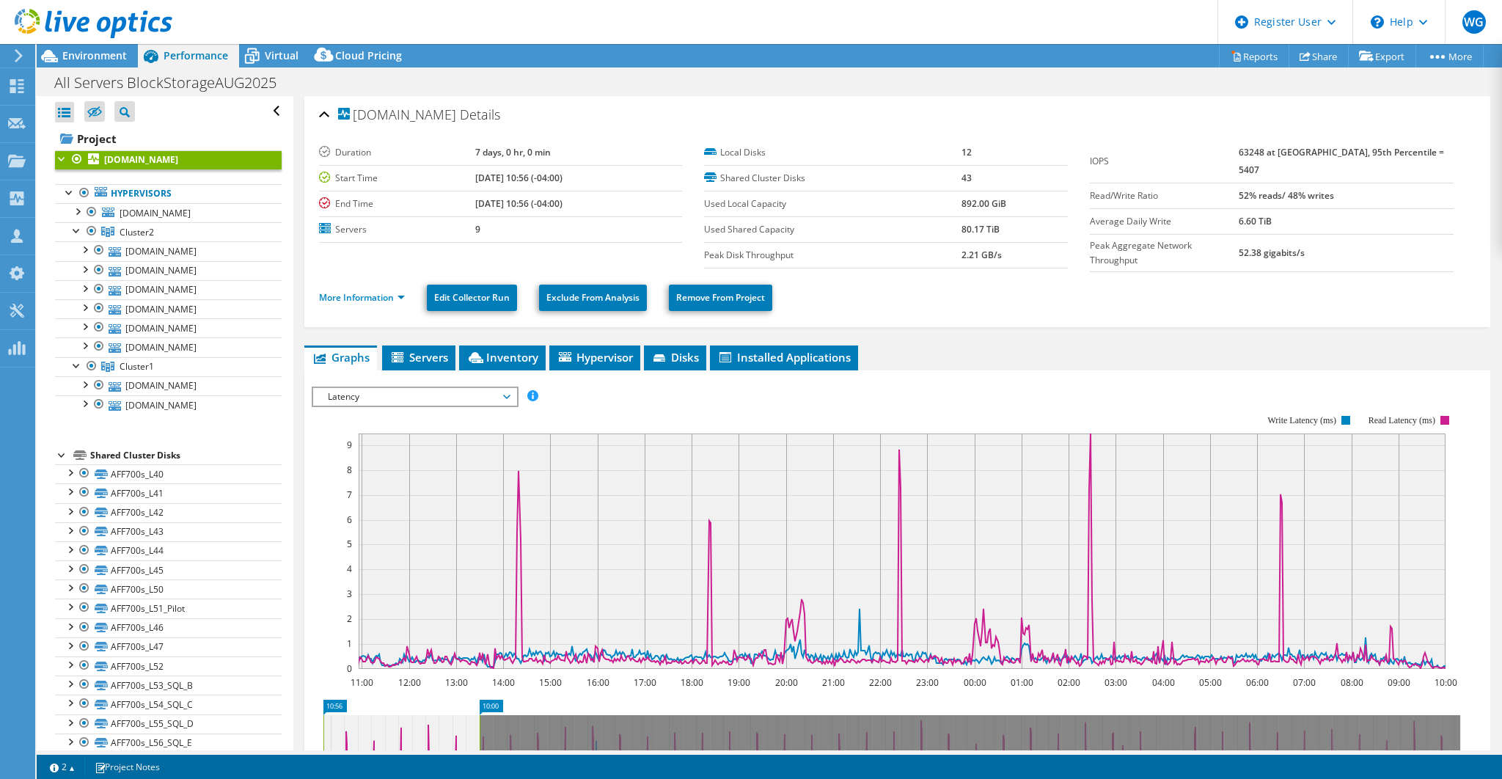
select select "USD"
